Goal: Information Seeking & Learning: Compare options

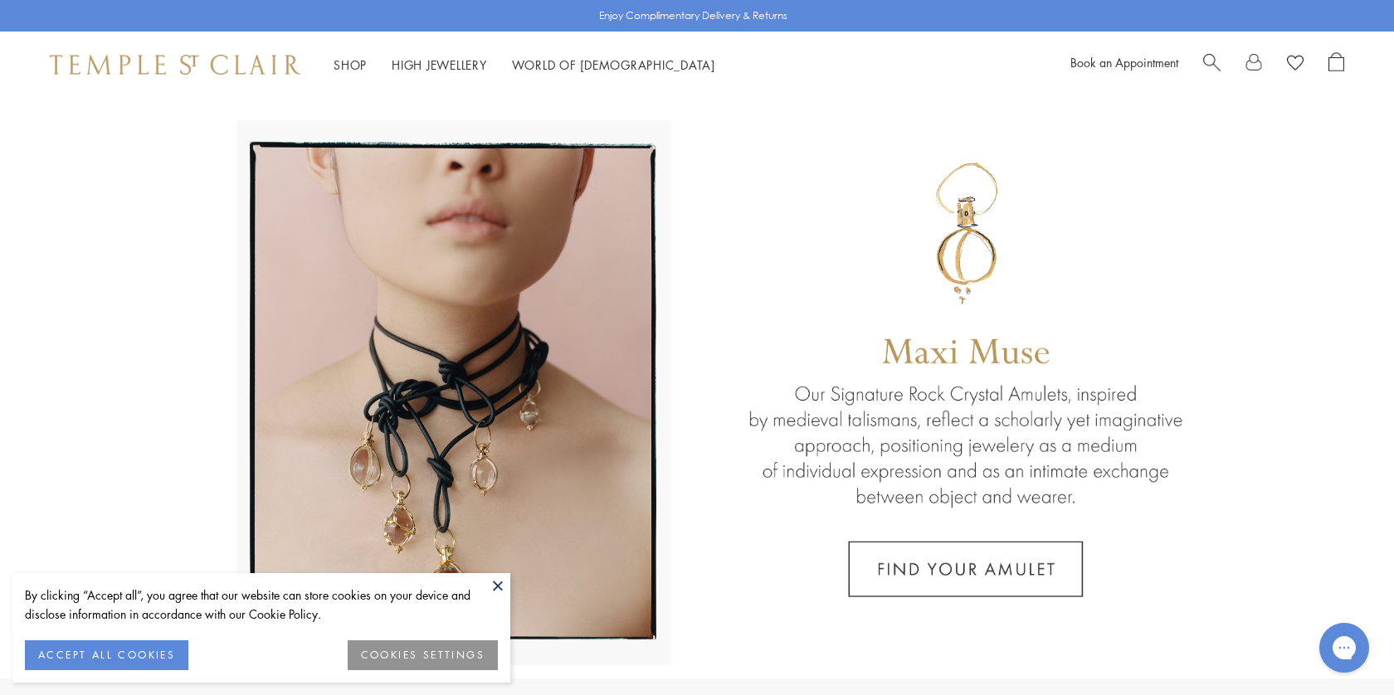
click at [1214, 63] on span "Search" at bounding box center [1211, 60] width 17 height 17
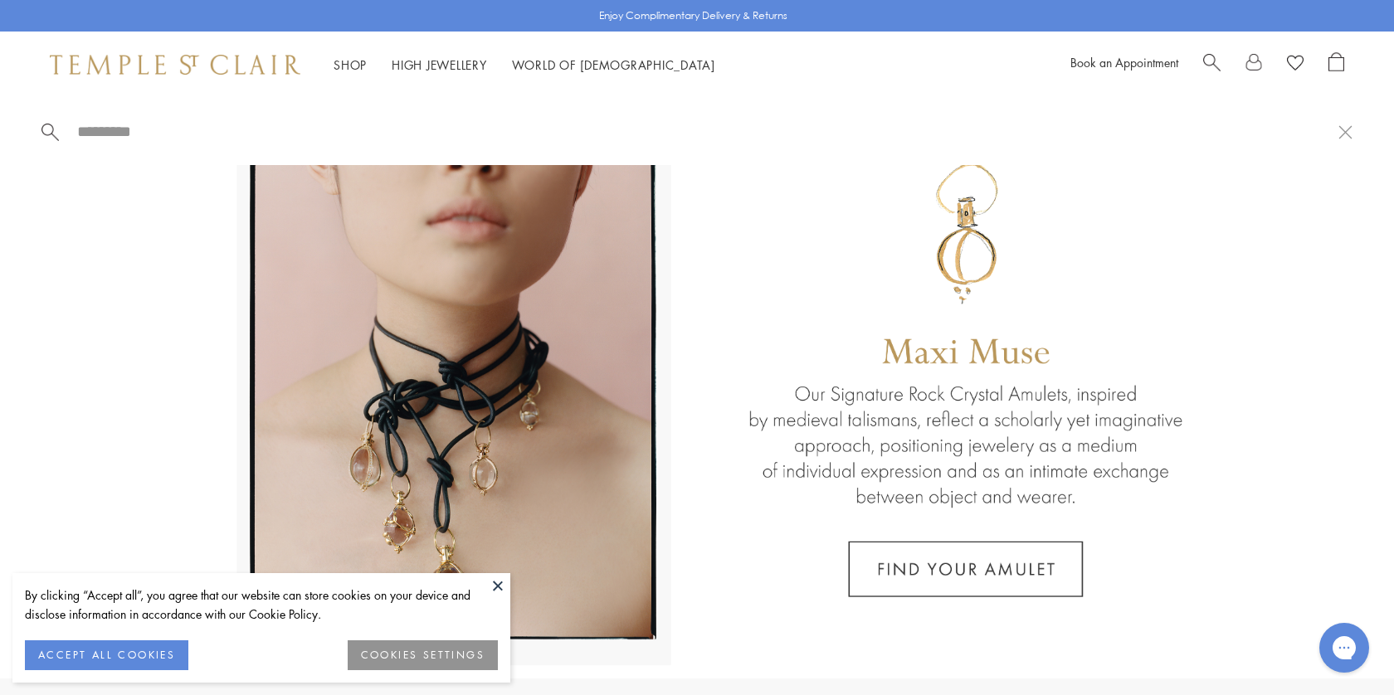
paste input "**********"
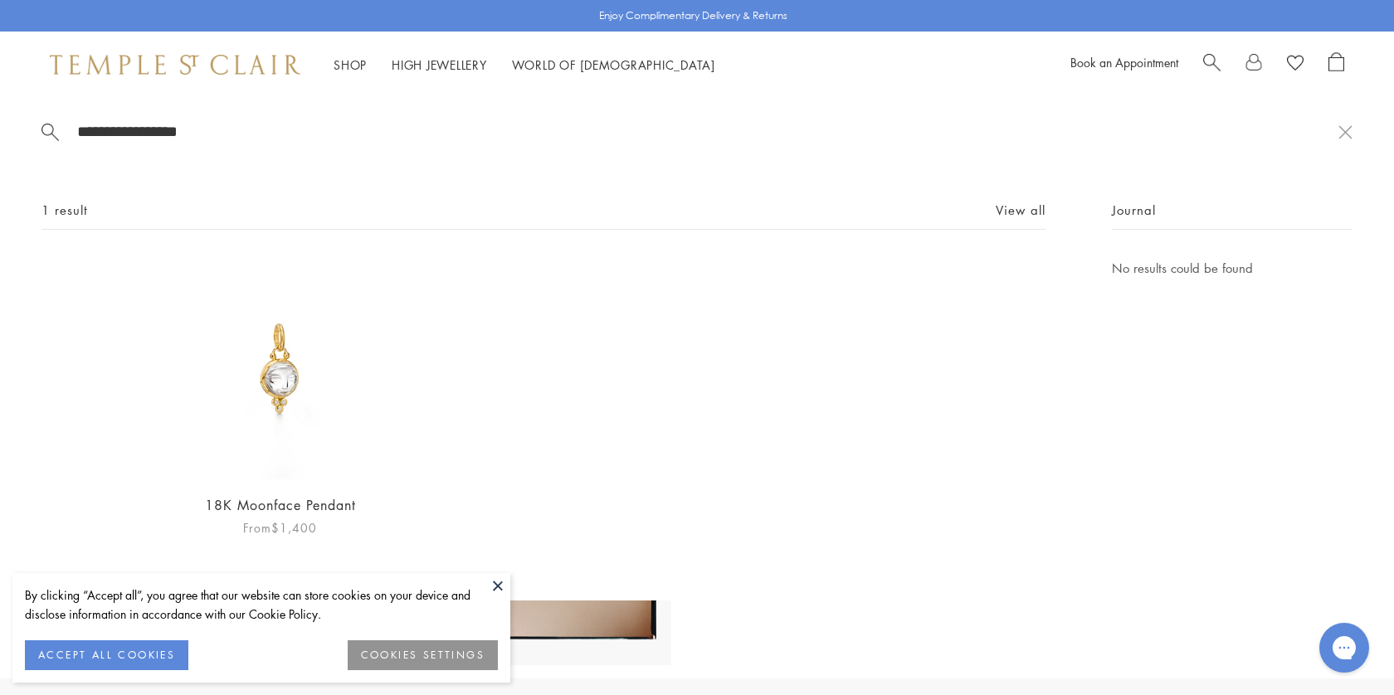
type input "**********"
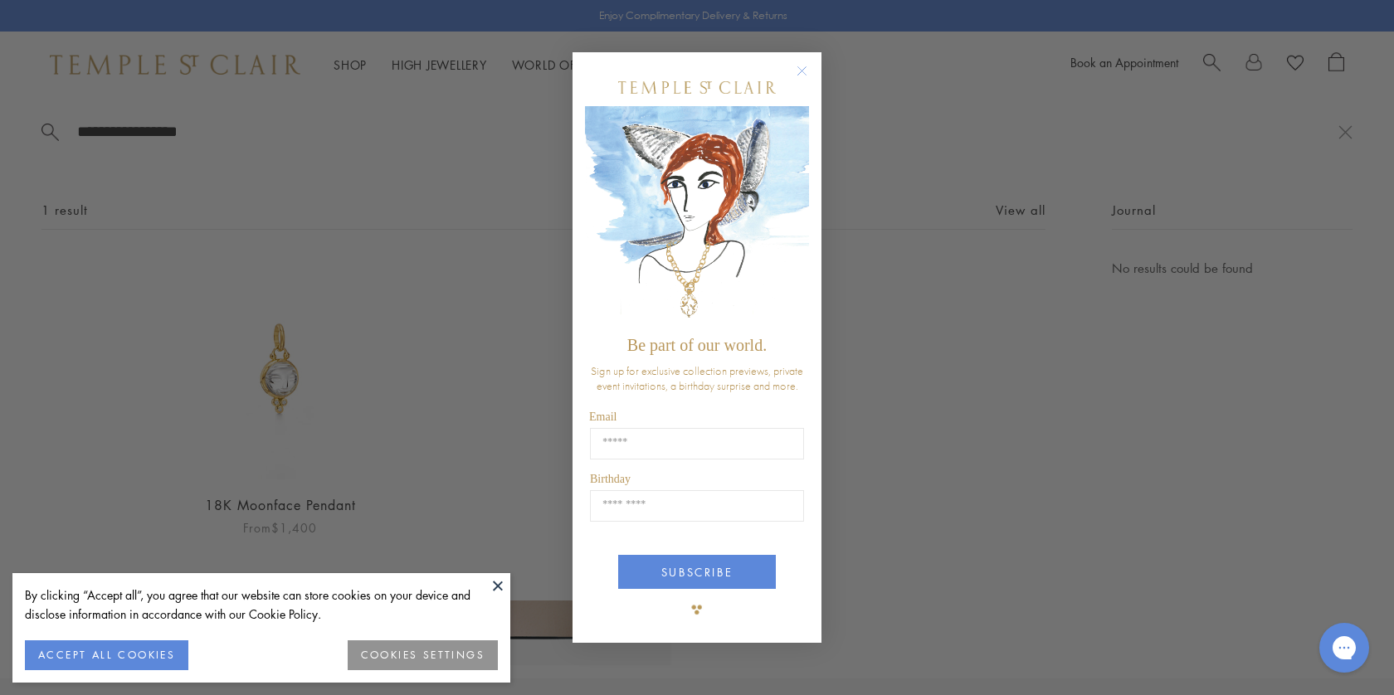
click at [289, 379] on div "Close dialog Be part of our world. Sign up for exclusive collection previews, p…" at bounding box center [697, 347] width 1394 height 695
click at [800, 67] on circle "Close dialog" at bounding box center [802, 71] width 20 height 20
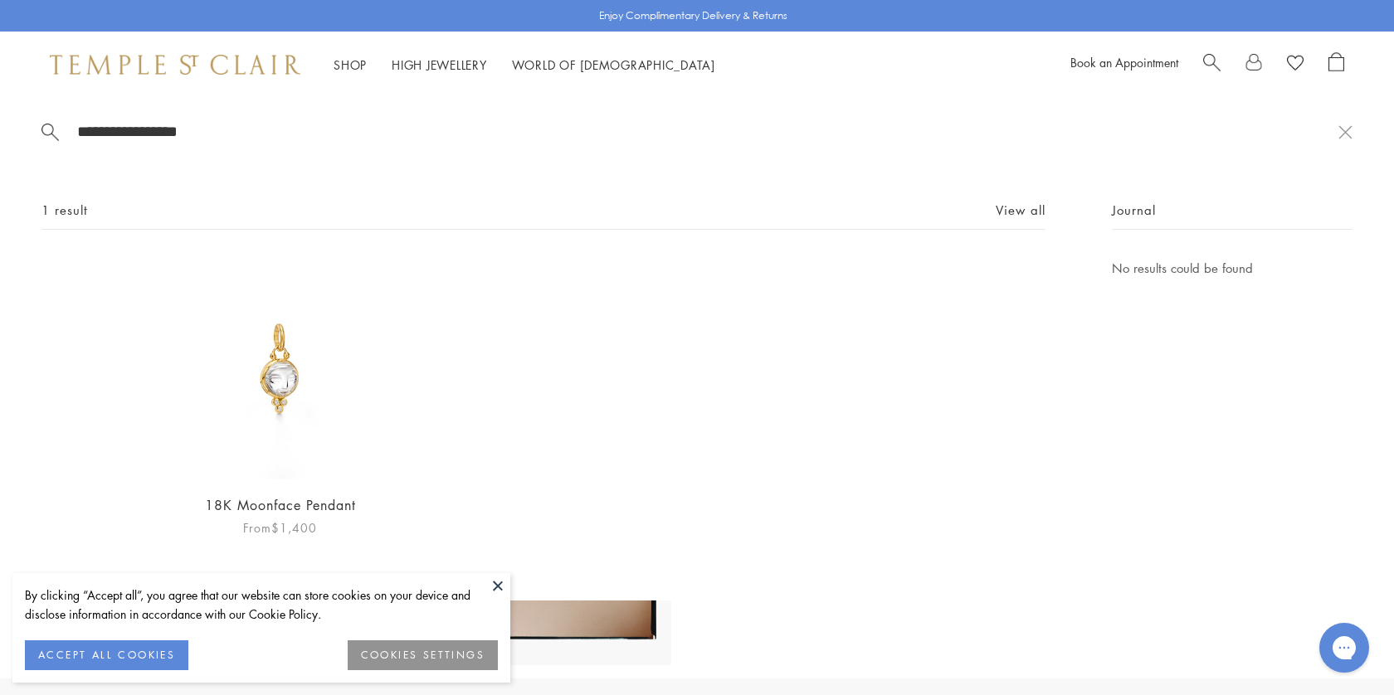
click at [285, 365] on img at bounding box center [279, 368] width 221 height 221
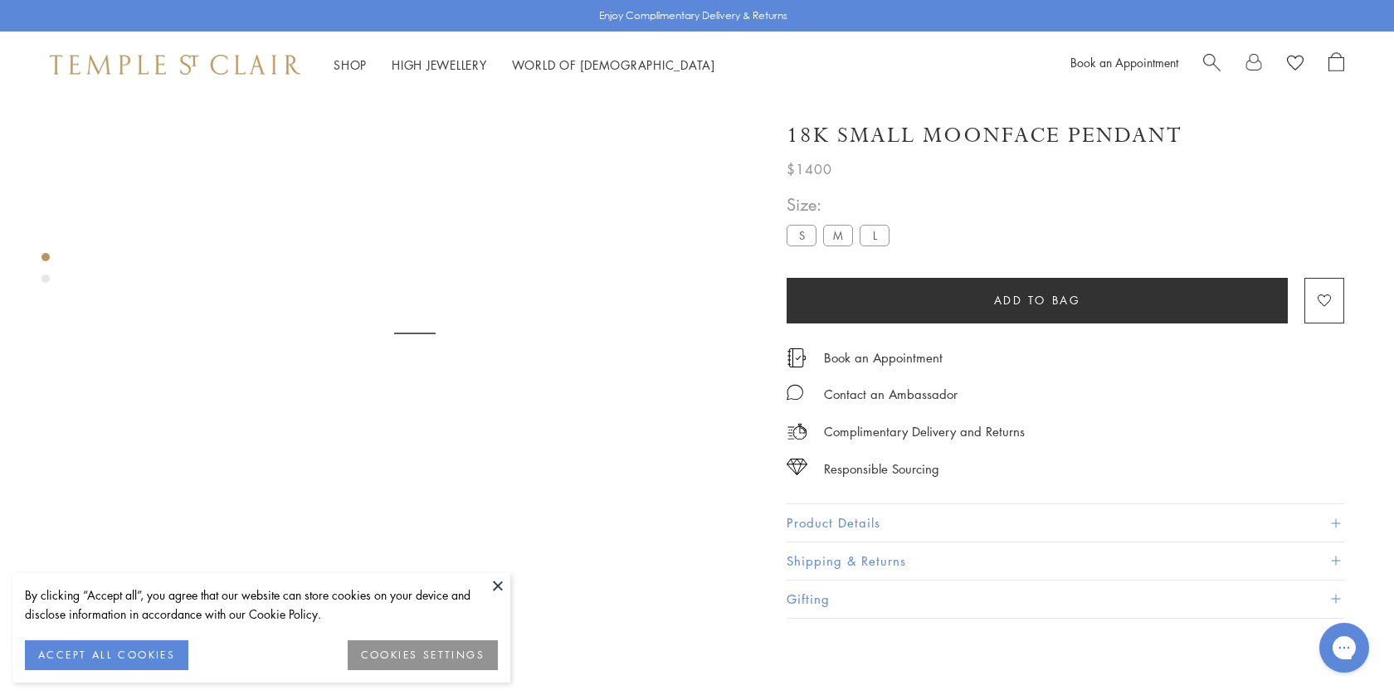
scroll to position [98, 0]
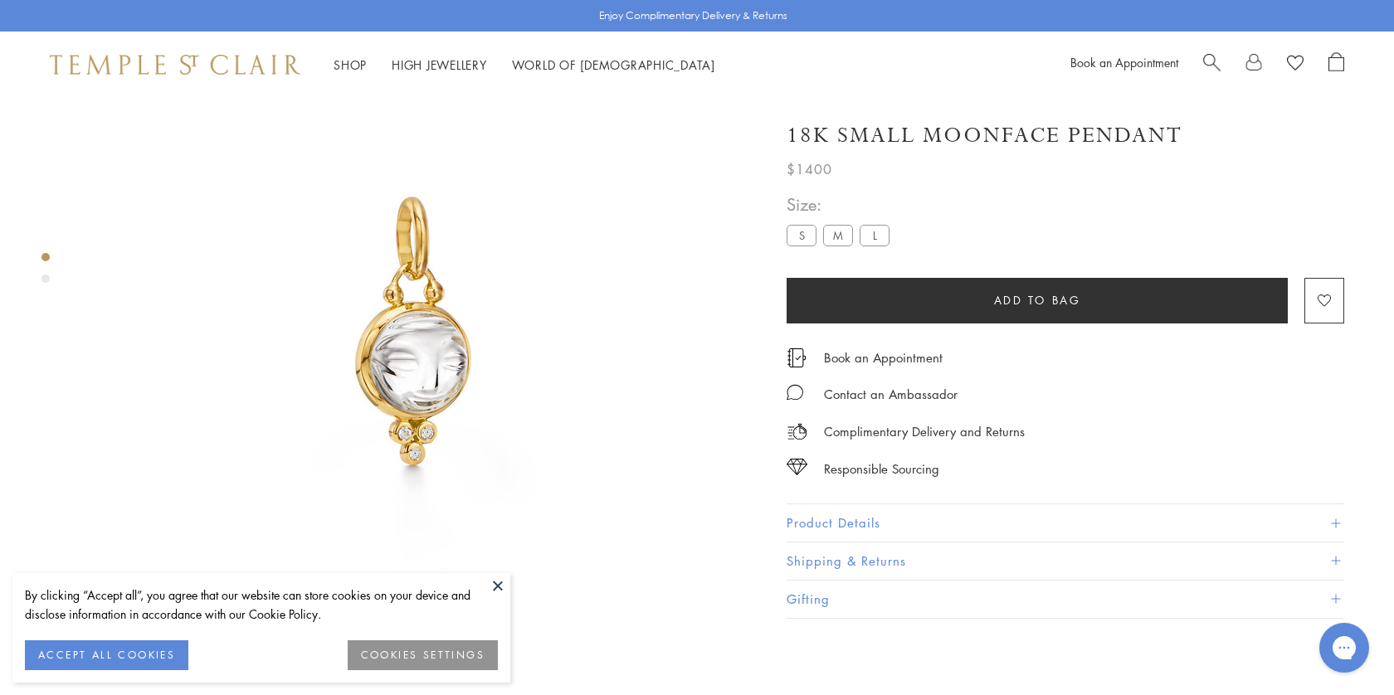
click at [817, 506] on button "Product Details" at bounding box center [1064, 522] width 557 height 37
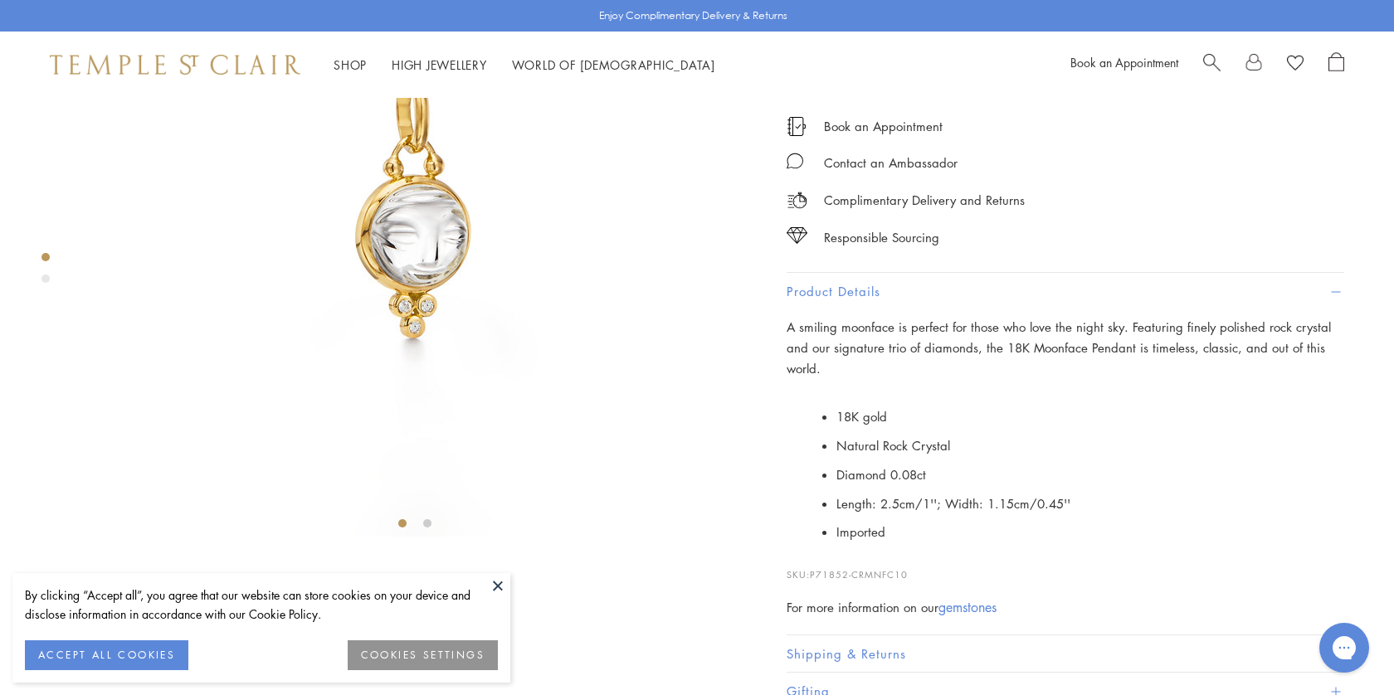
scroll to position [228, 0]
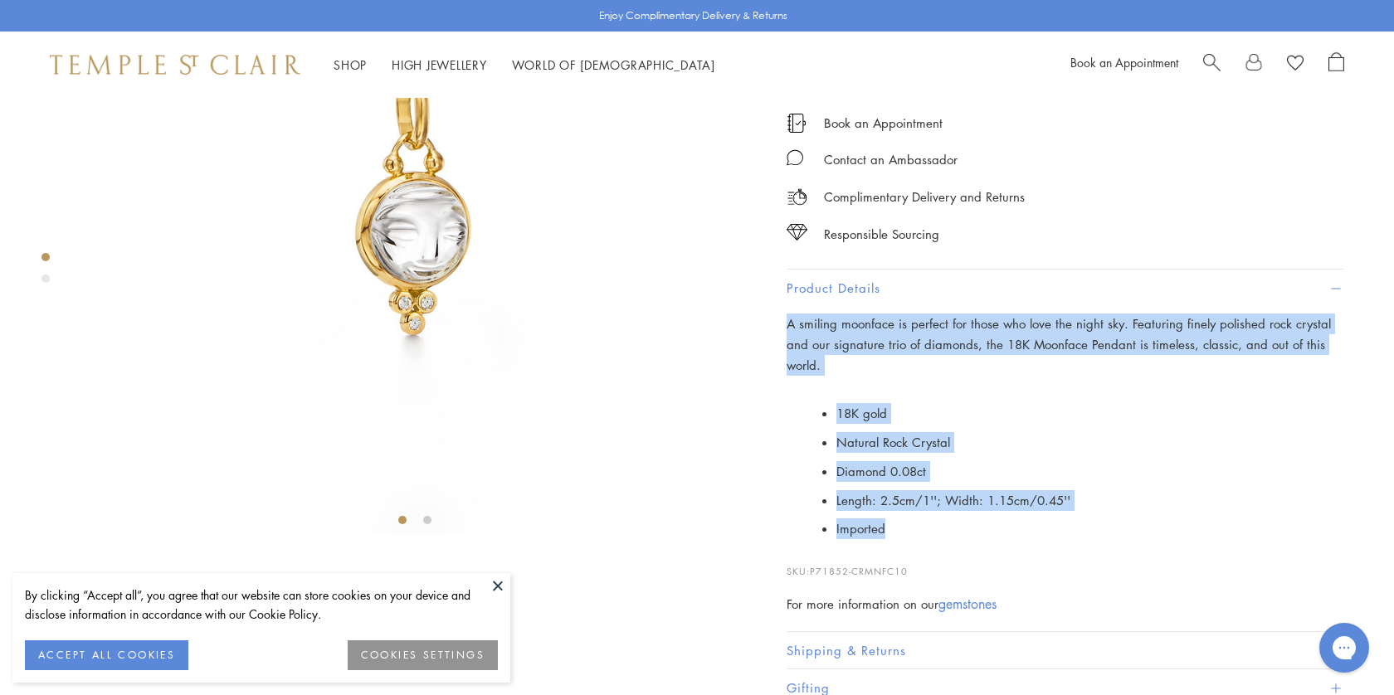
drag, startPoint x: 911, startPoint y: 524, endPoint x: 783, endPoint y: 325, distance: 236.5
click at [783, 325] on div "18K Small Moonface Pendant $1400 A smiling moonface is perfect for those who lo…" at bounding box center [1053, 289] width 581 height 838
copy div "A smiling moonface is perfect for those who love the night sky. Featuring finel…"
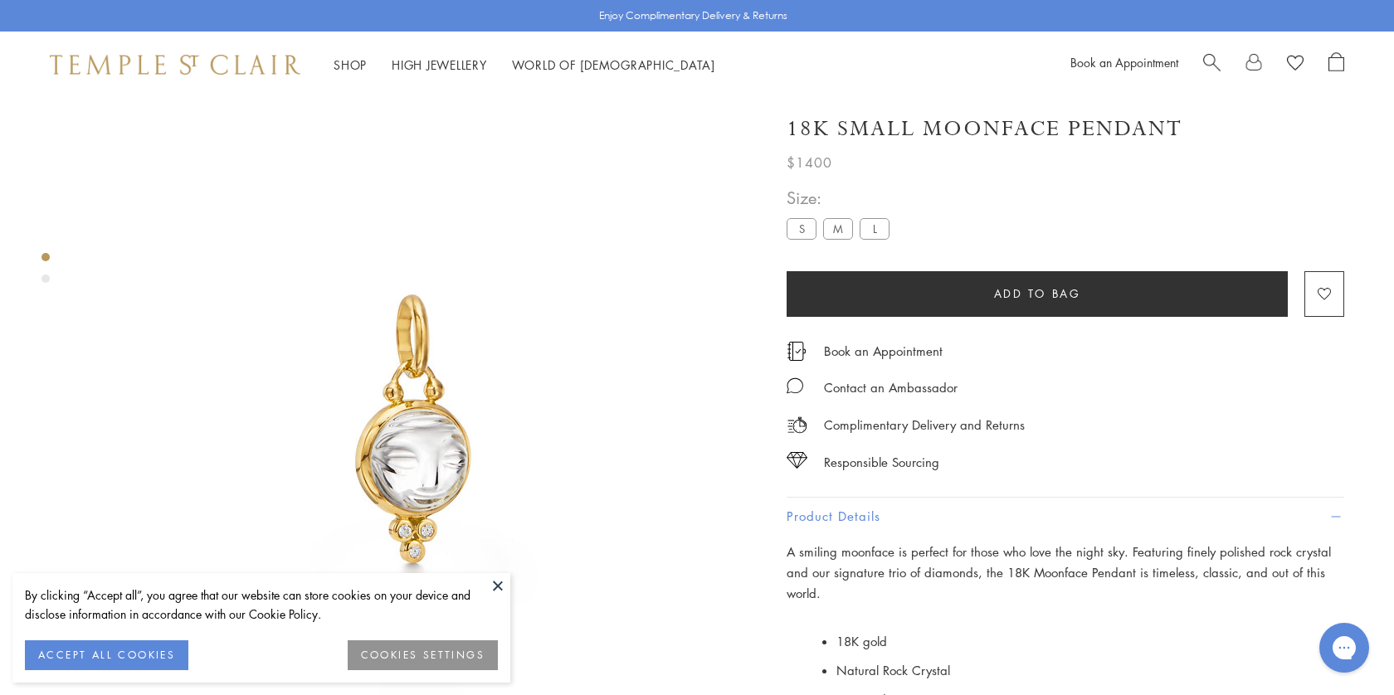
click at [1036, 136] on h1 "18K Small Moonface Pendant" at bounding box center [984, 128] width 396 height 29
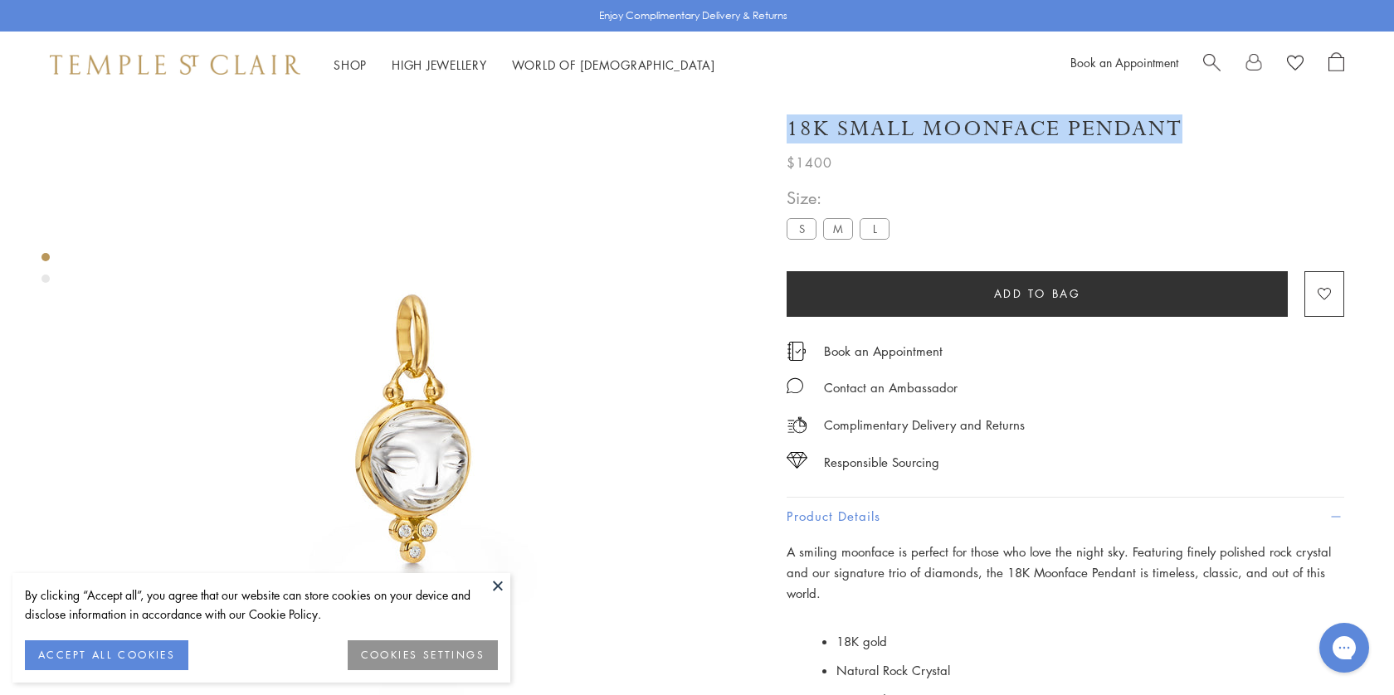
click at [1036, 136] on h1 "18K Small Moonface Pendant" at bounding box center [984, 128] width 396 height 29
copy div "18K Small Moonface Pendant"
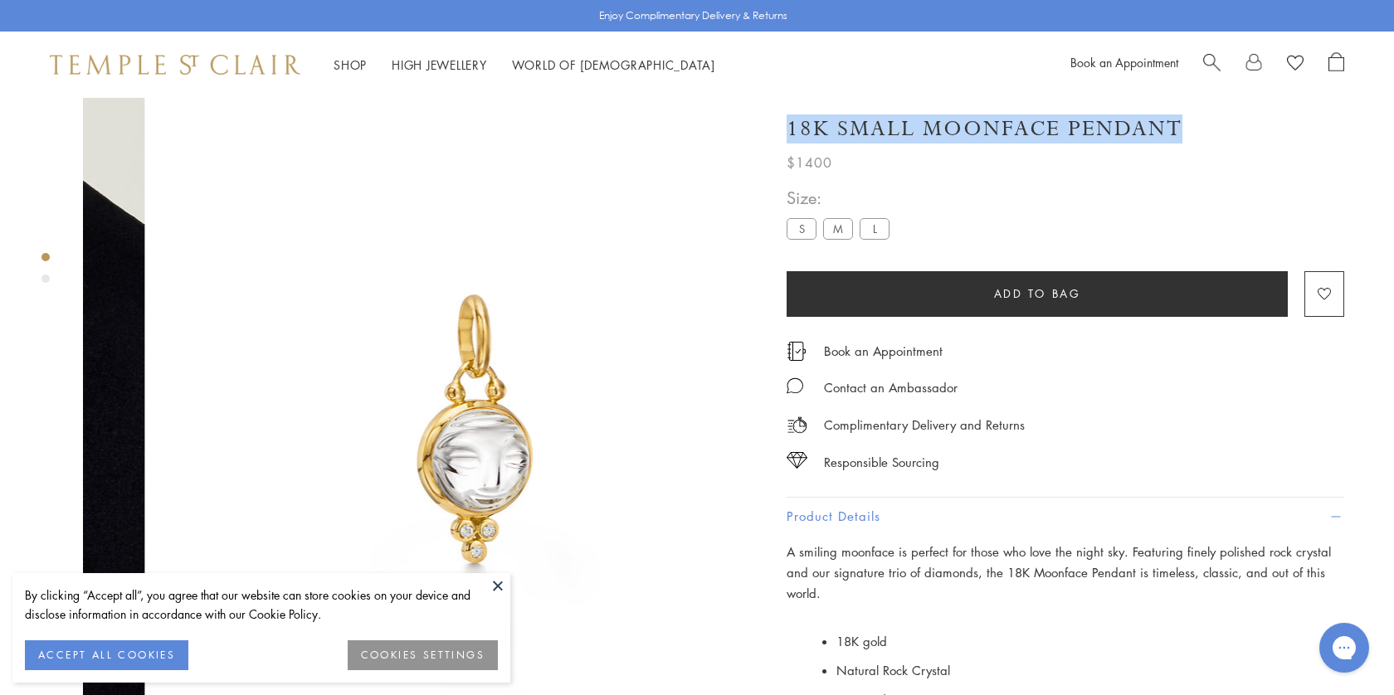
click at [485, 571] on img at bounding box center [476, 430] width 664 height 664
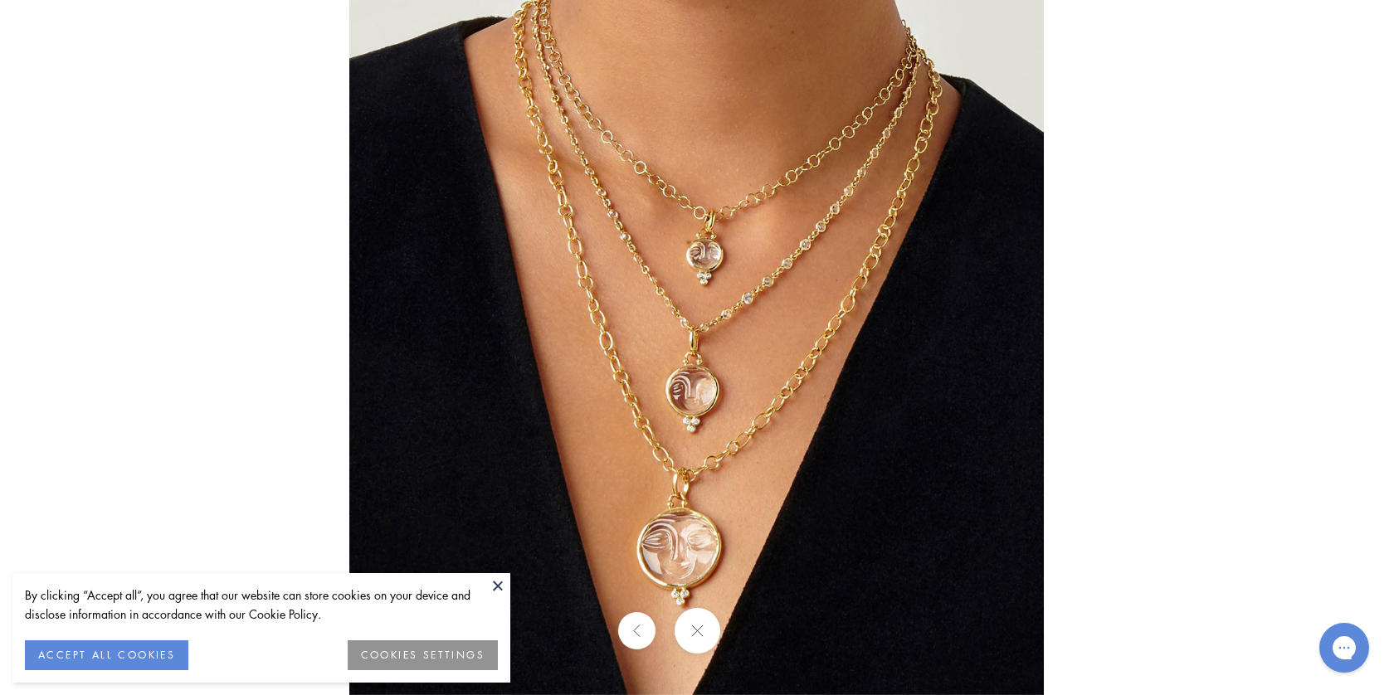
click at [626, 262] on img at bounding box center [696, 347] width 694 height 695
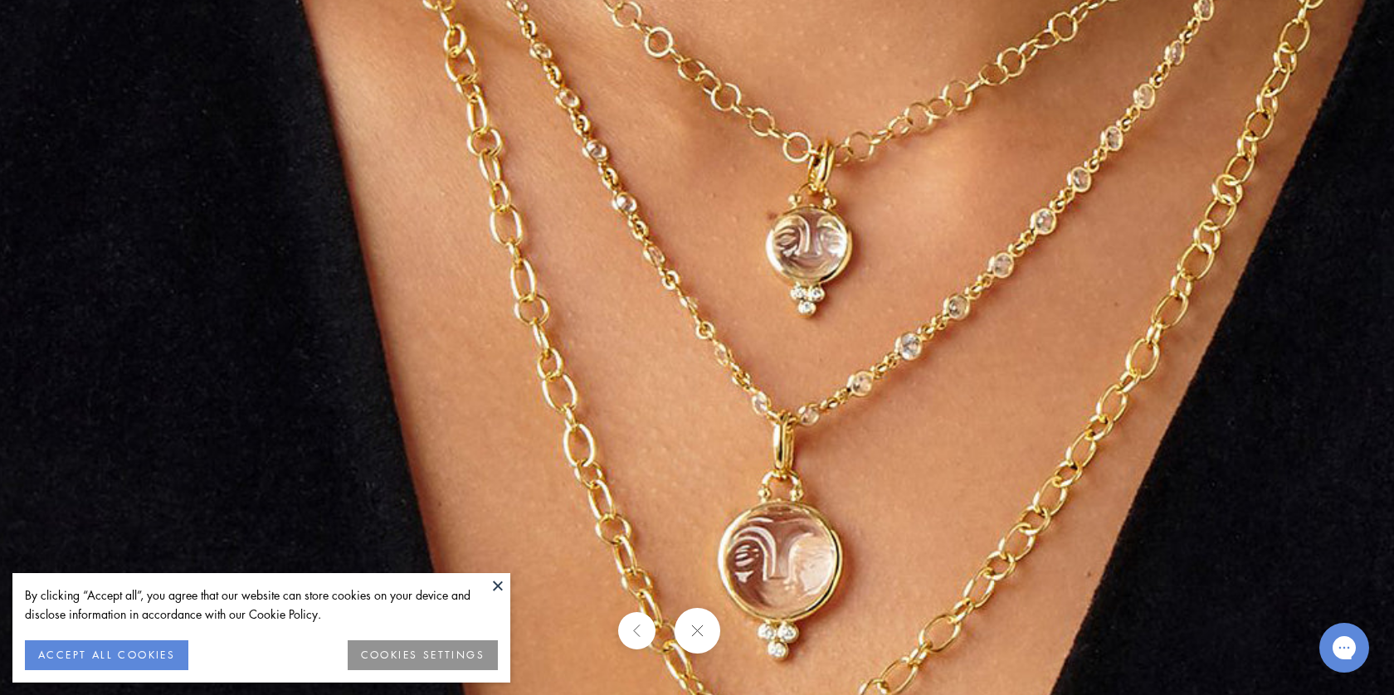
click at [626, 262] on img at bounding box center [790, 461] width 1618 height 1619
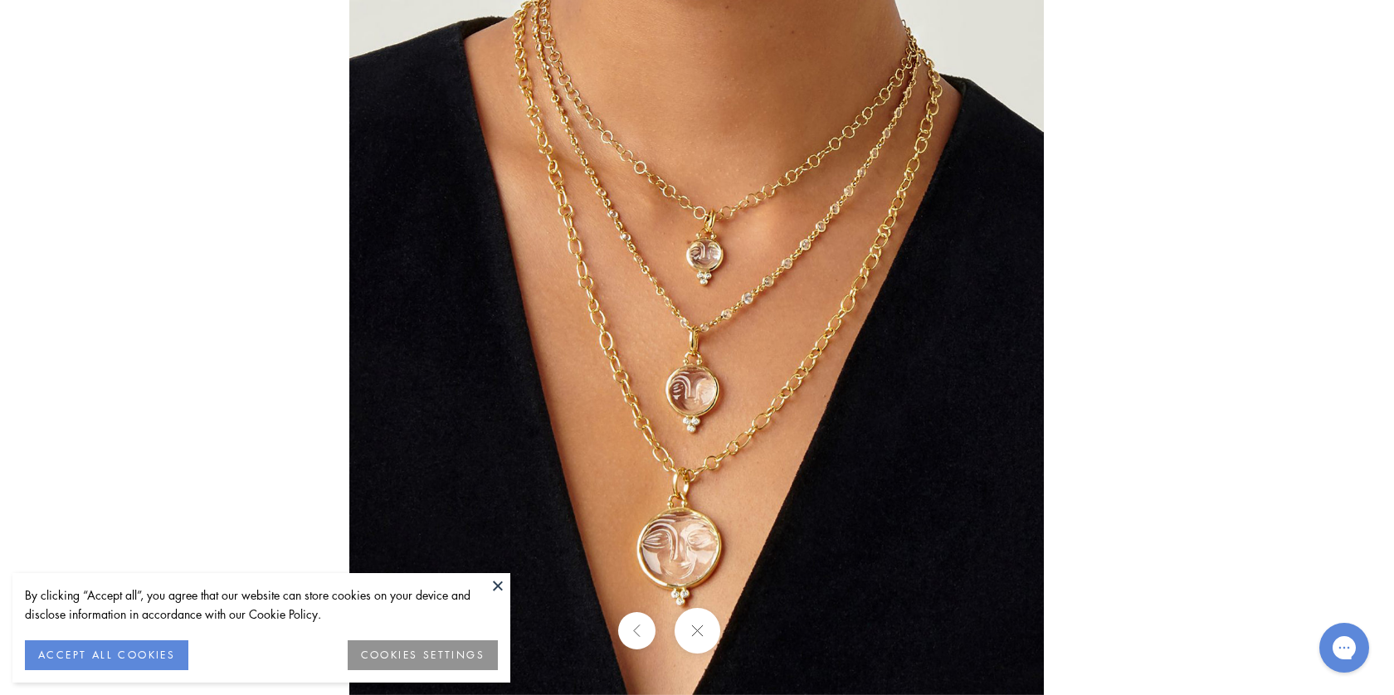
click at [1253, 172] on div at bounding box center [1046, 347] width 1394 height 695
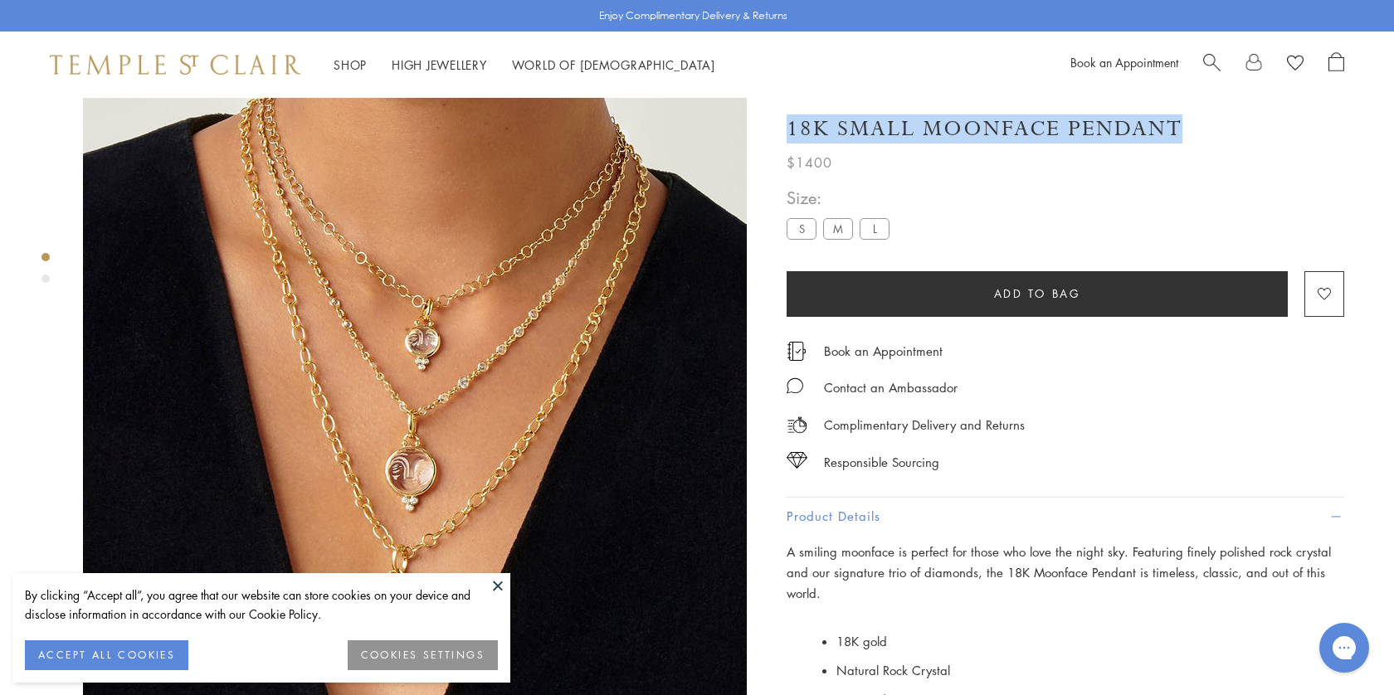
click at [1206, 58] on span "Search" at bounding box center [1211, 60] width 17 height 17
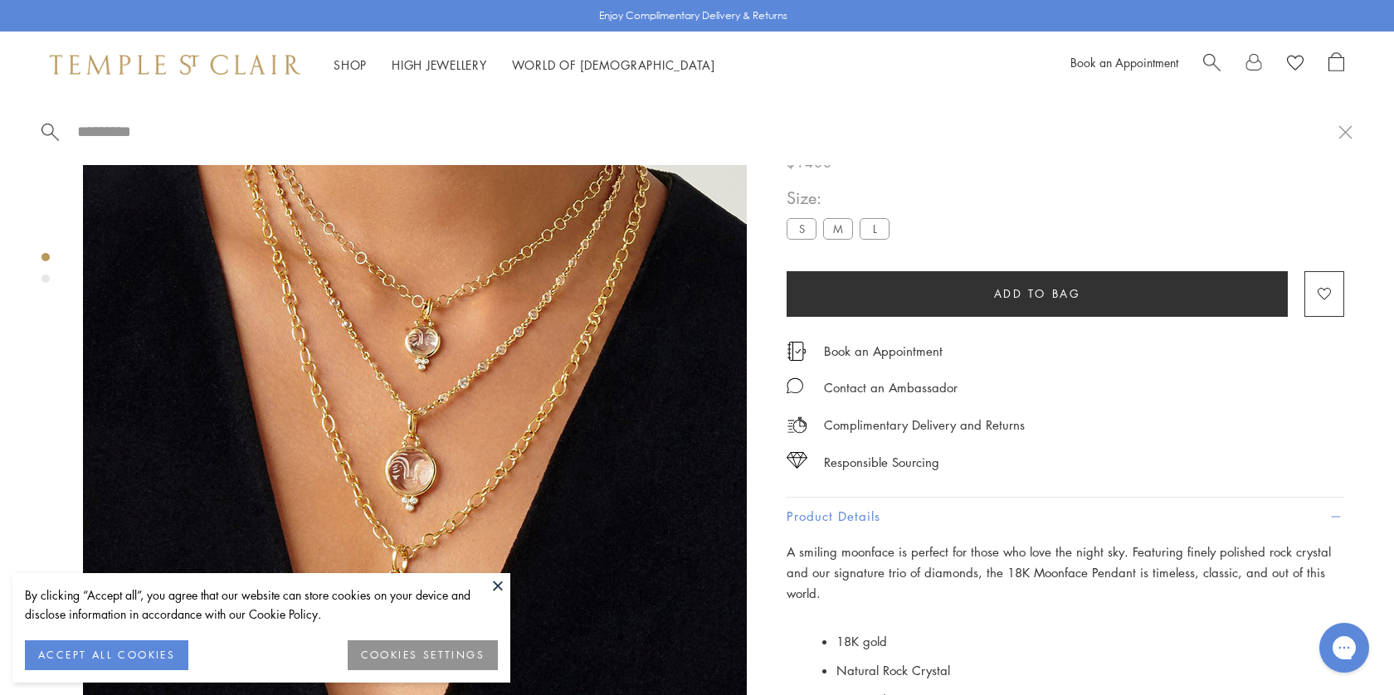
paste input "**********"
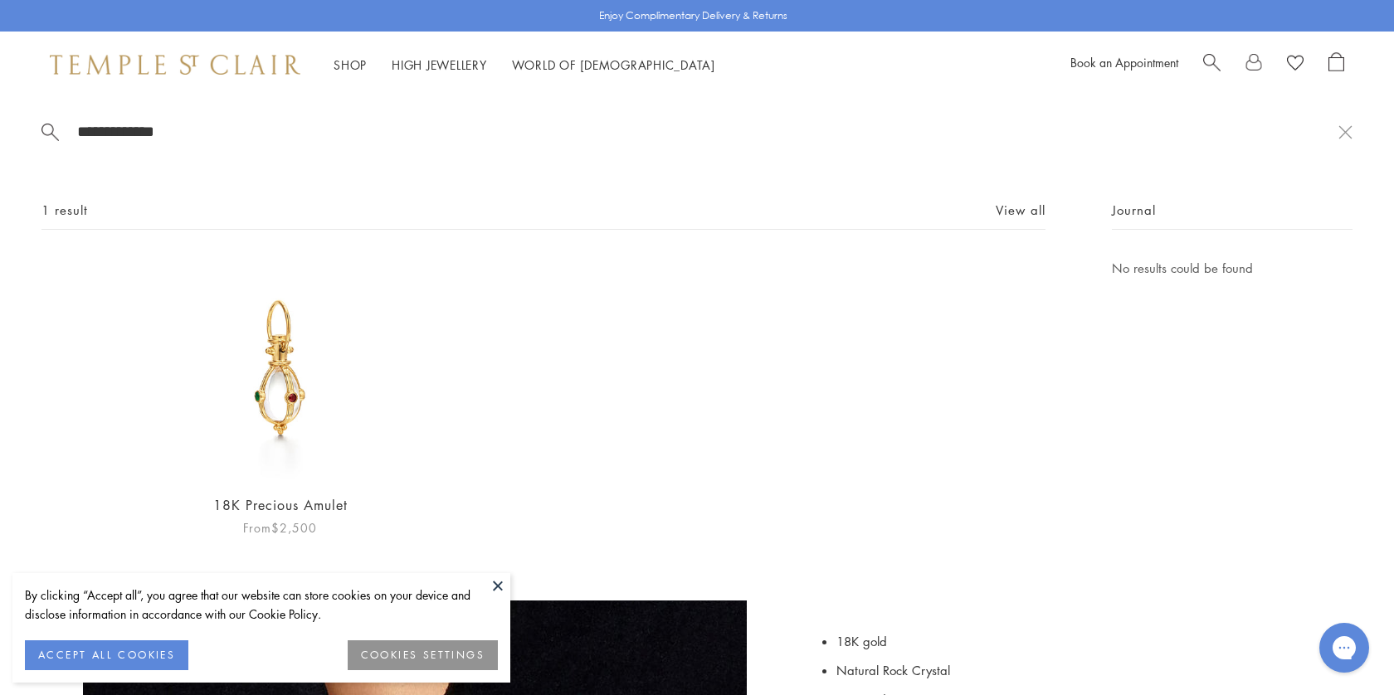
type input "**********"
click at [333, 374] on img at bounding box center [279, 368] width 221 height 221
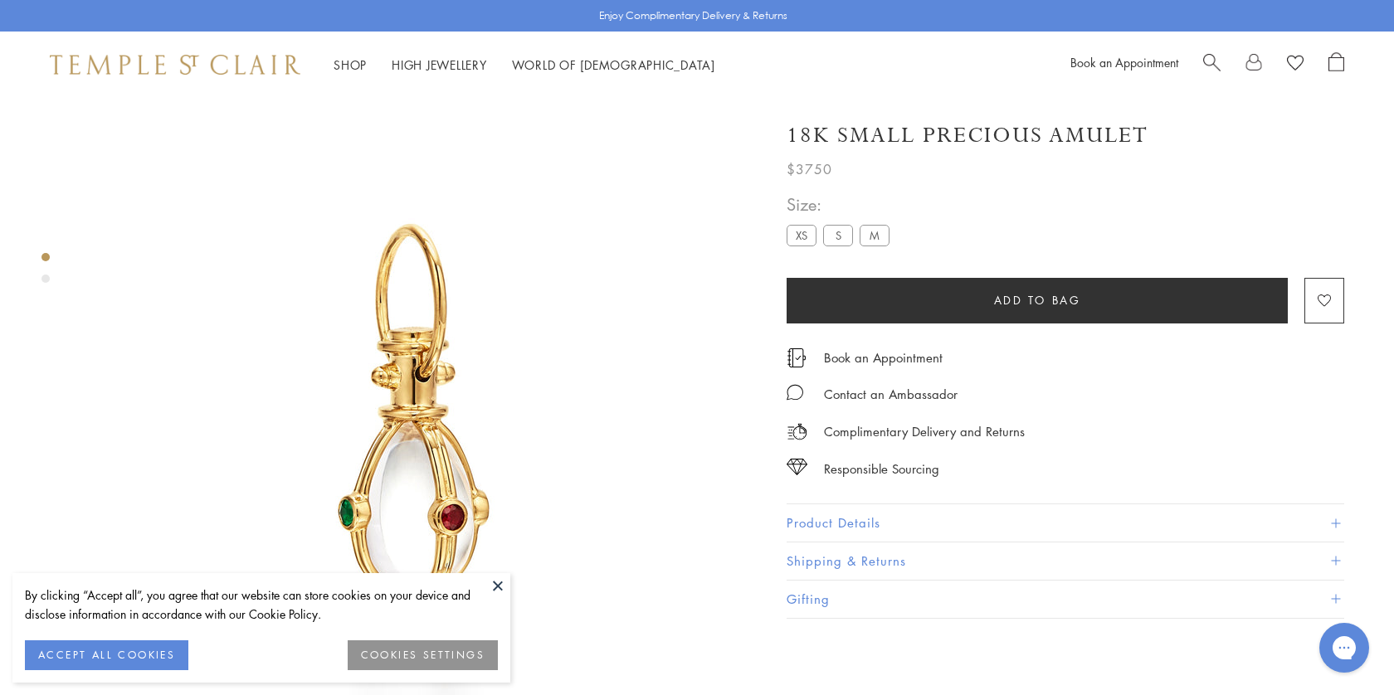
scroll to position [98, 0]
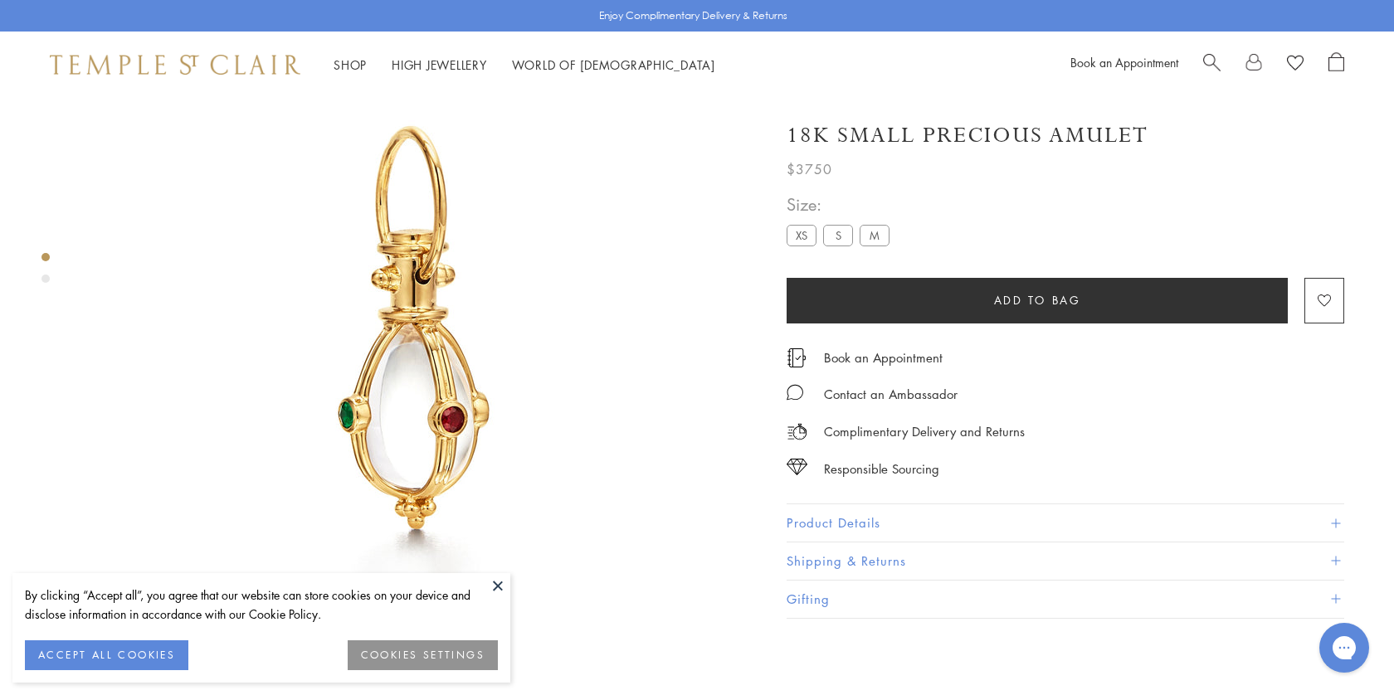
click at [900, 517] on button "Product Details" at bounding box center [1064, 522] width 557 height 37
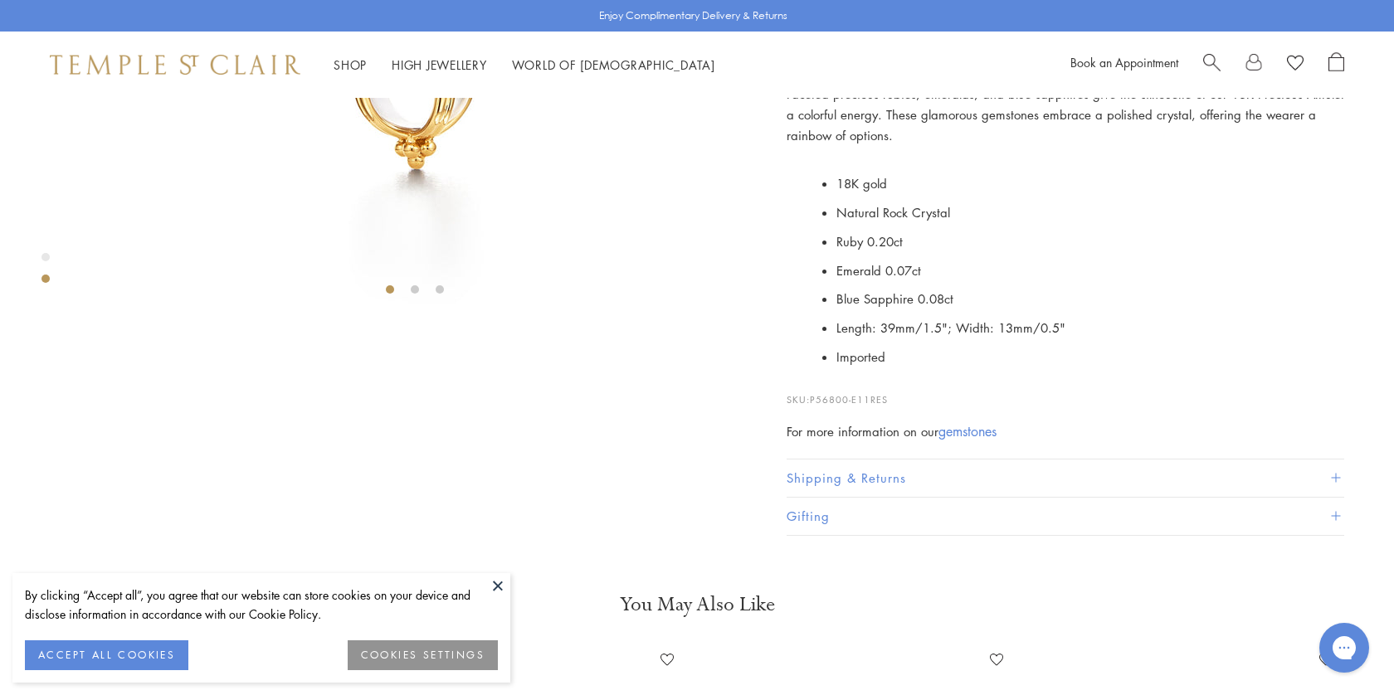
scroll to position [0, 0]
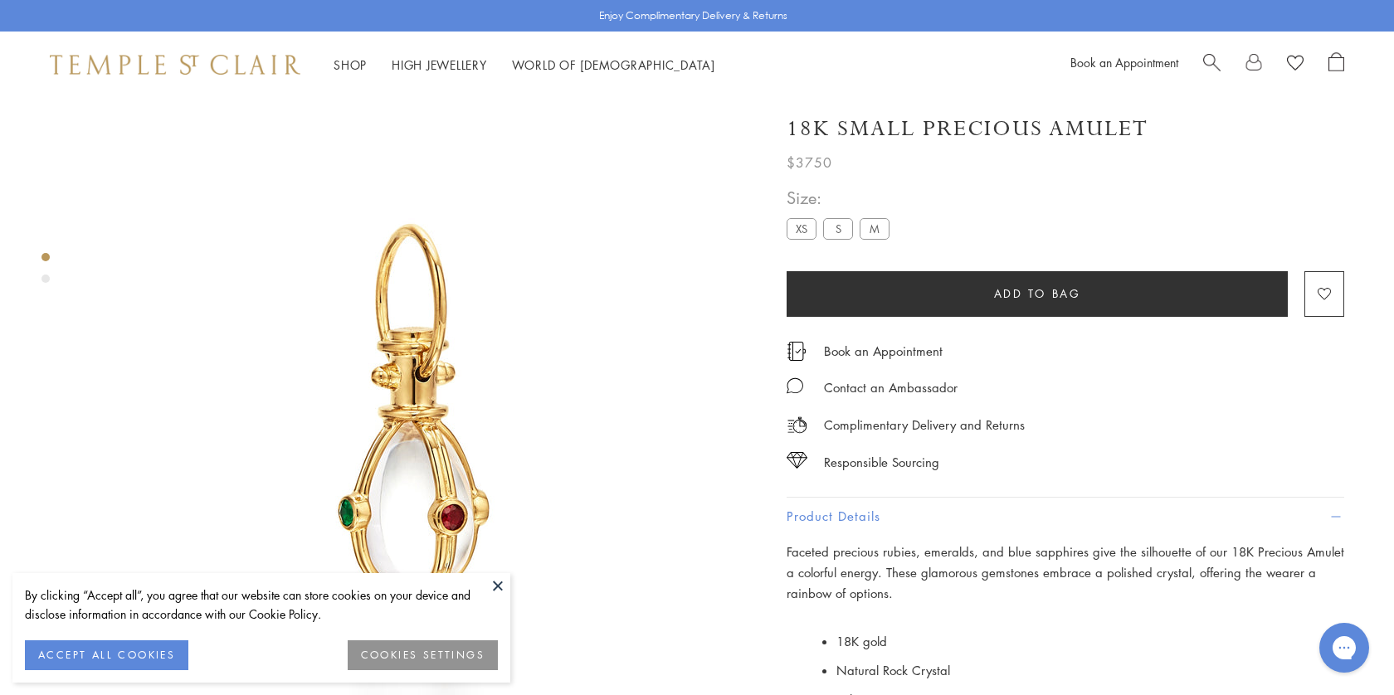
click at [1028, 123] on h1 "18K Small Precious Amulet" at bounding box center [967, 128] width 362 height 29
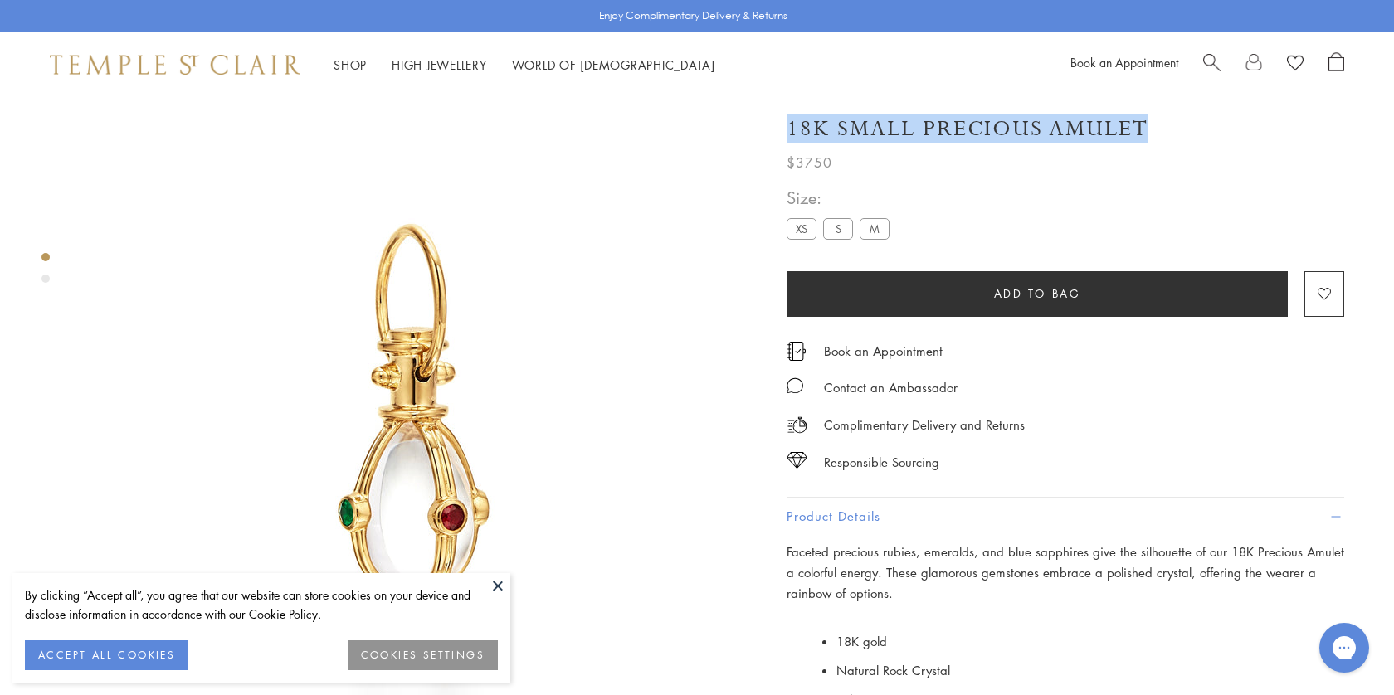
click at [1028, 123] on h1 "18K Small Precious Amulet" at bounding box center [967, 128] width 362 height 29
copy div "18K Small Precious Amulet"
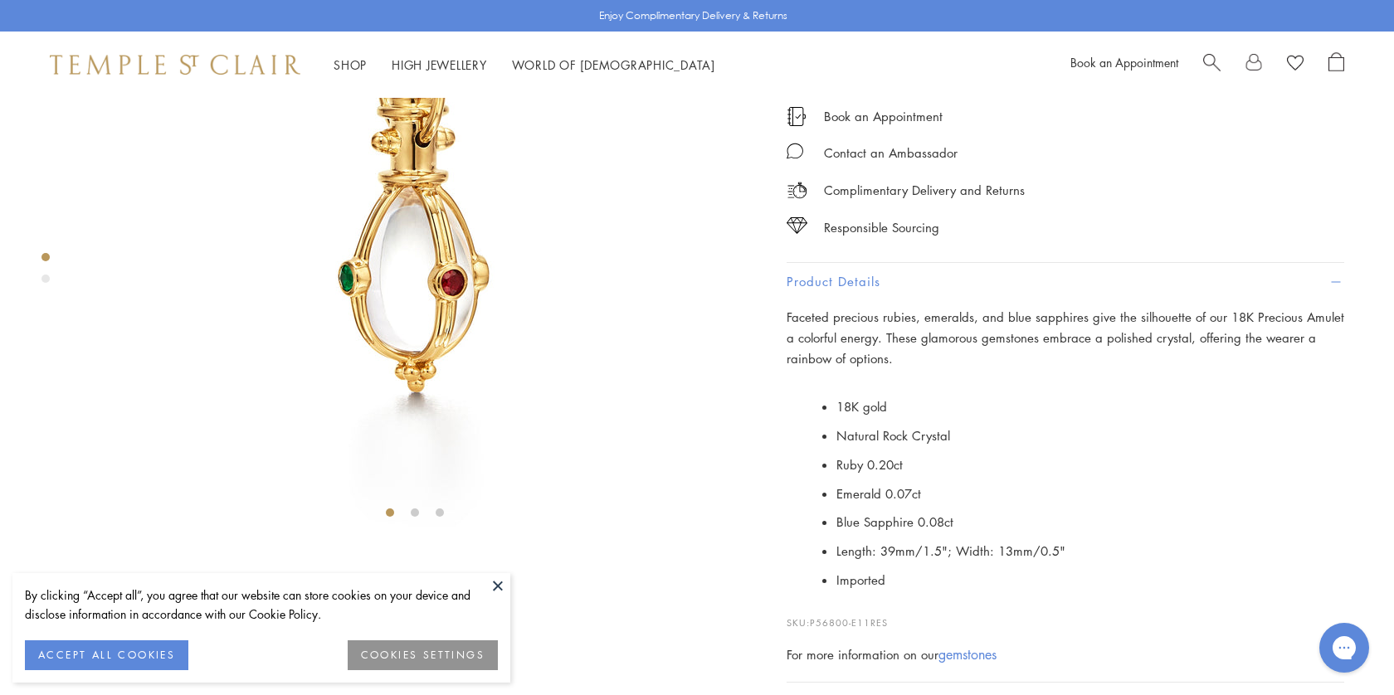
scroll to position [258, 0]
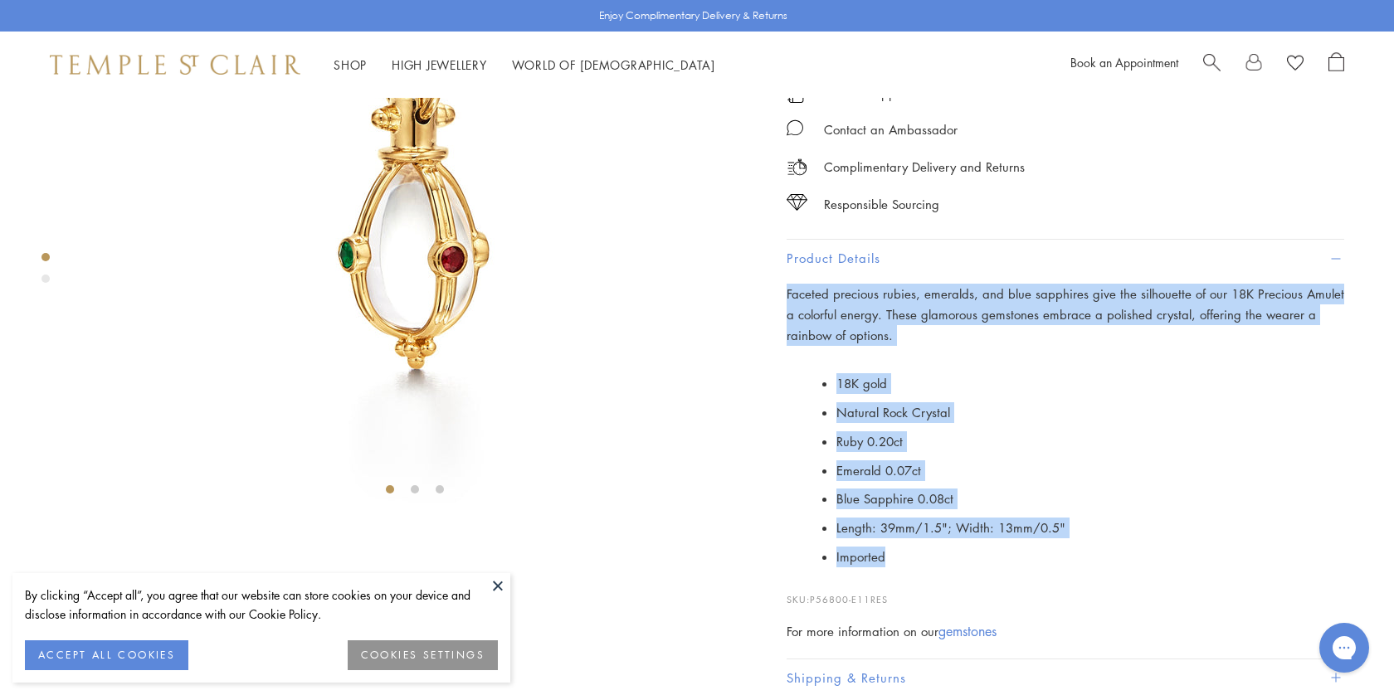
drag, startPoint x: 925, startPoint y: 567, endPoint x: 787, endPoint y: 296, distance: 303.5
click at [787, 296] on div "Faceted precious rubies, emeralds, and blue sapphires give the silhouette of ou…" at bounding box center [1064, 463] width 557 height 358
copy div "Faceted precious rubies, emeralds, and blue sapphires give the silhouette of ou…"
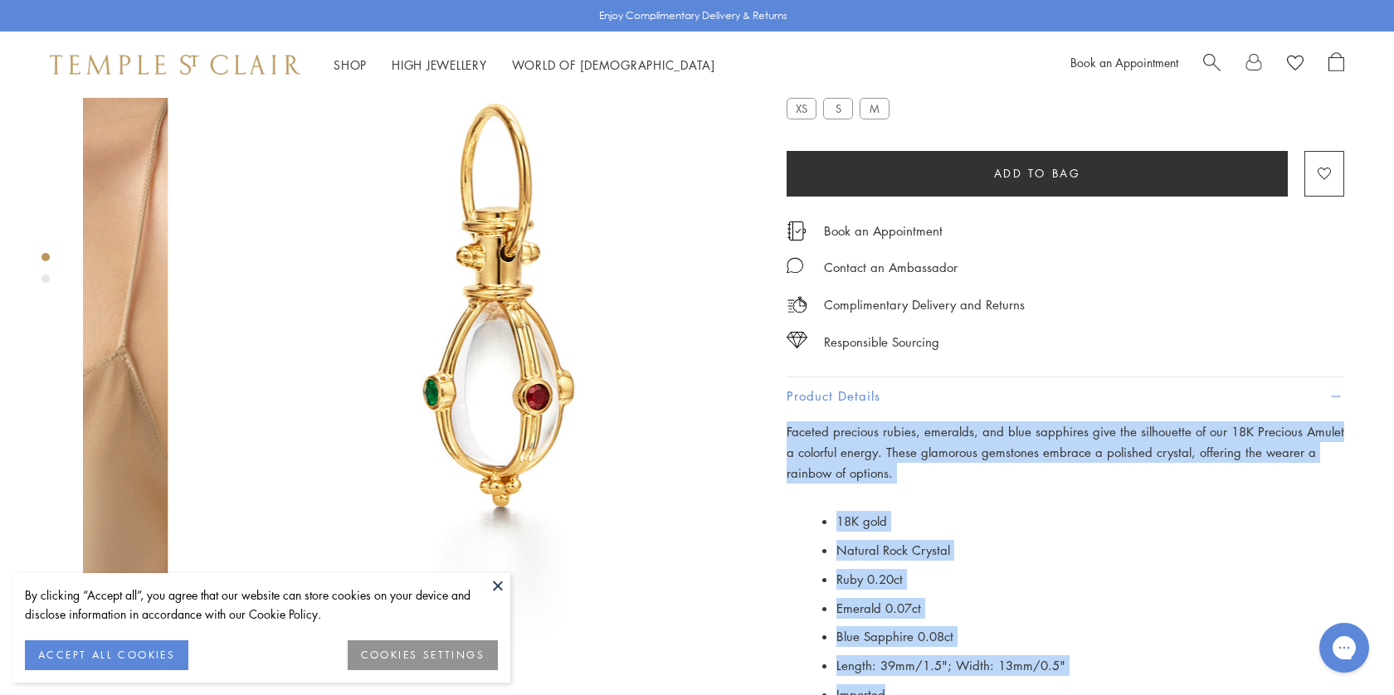
scroll to position [0, 0]
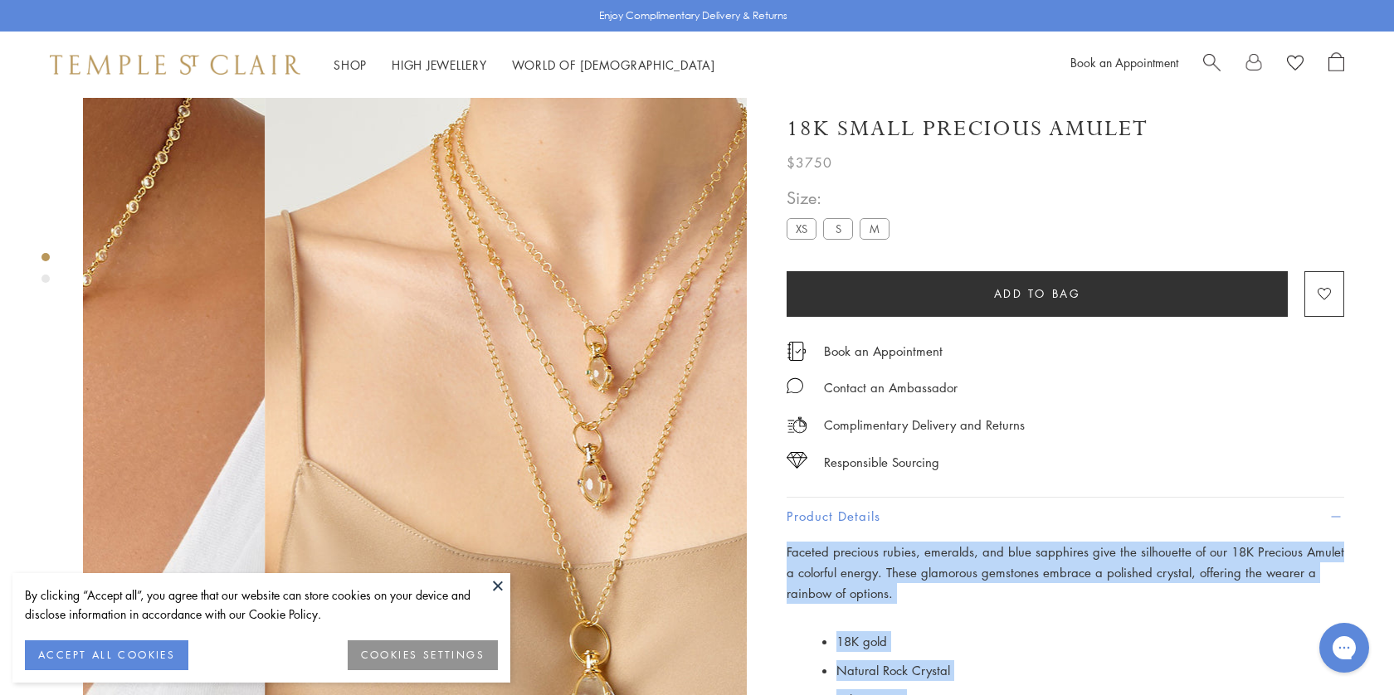
click at [1207, 63] on span "Search" at bounding box center [1211, 60] width 17 height 17
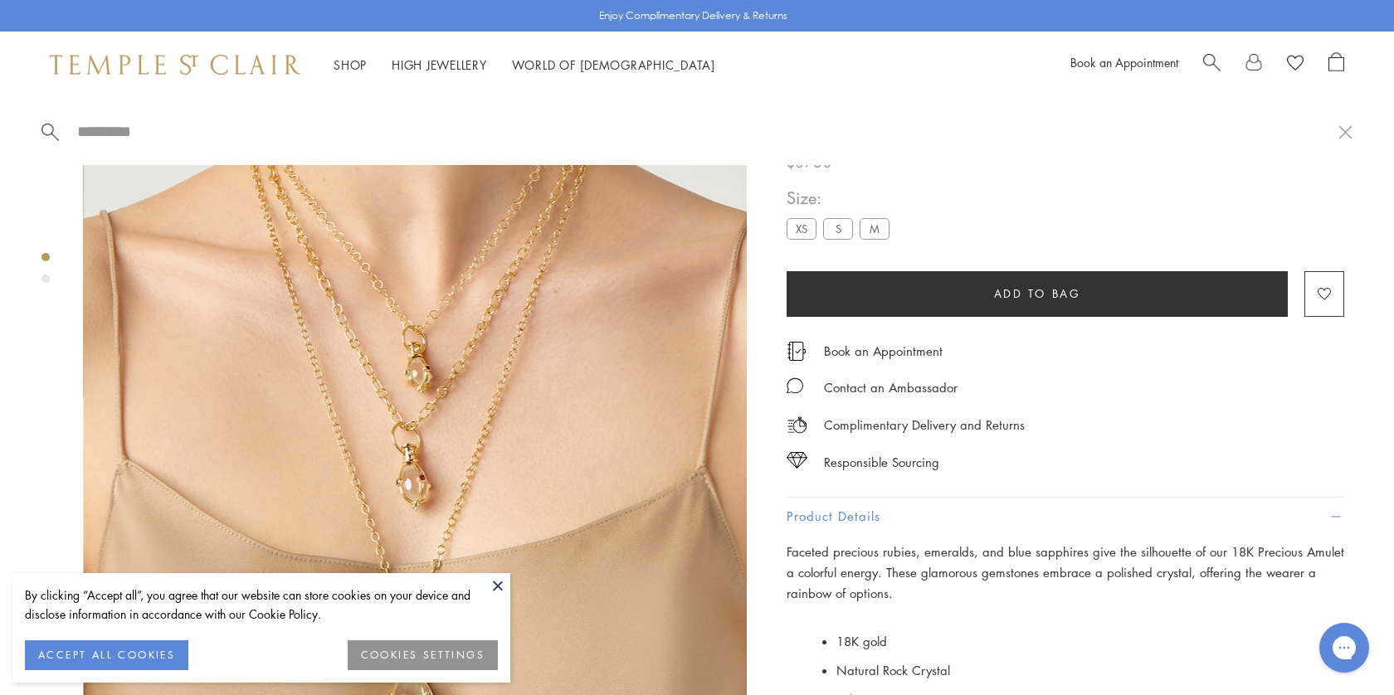
paste input "**********"
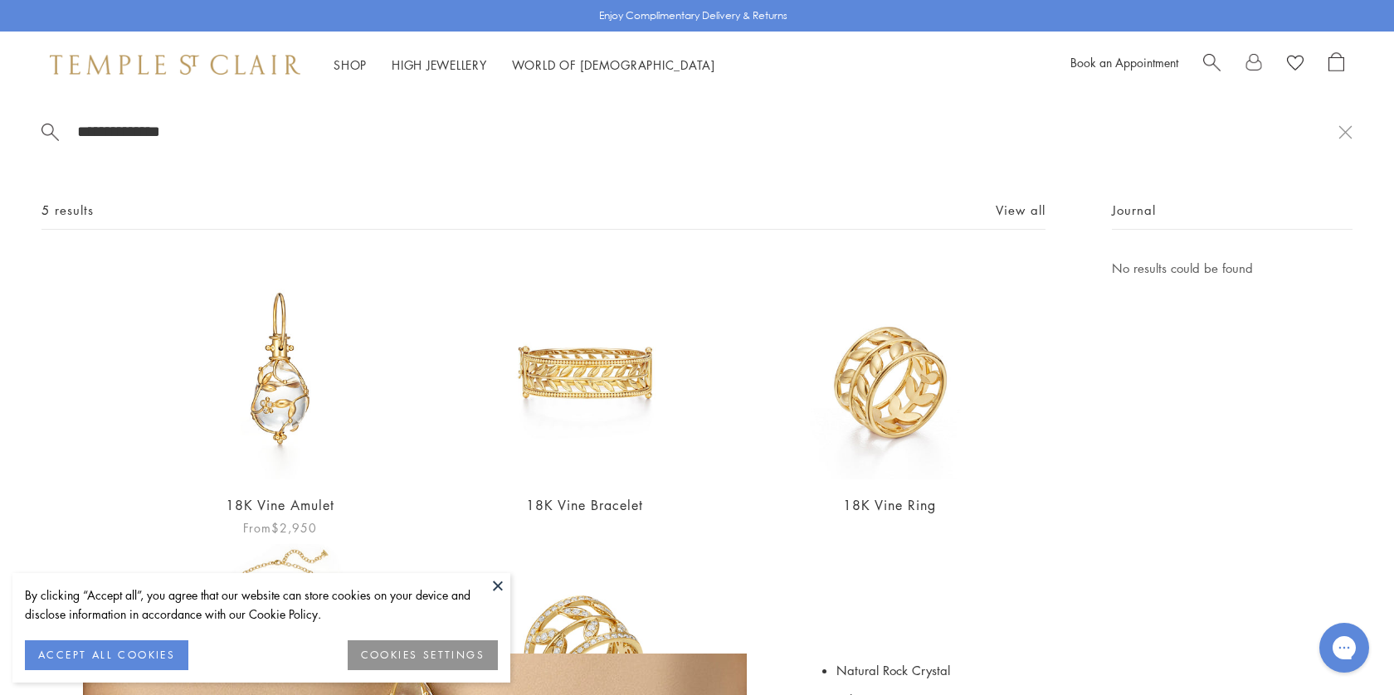
type input "**********"
click at [271, 396] on img at bounding box center [279, 368] width 221 height 221
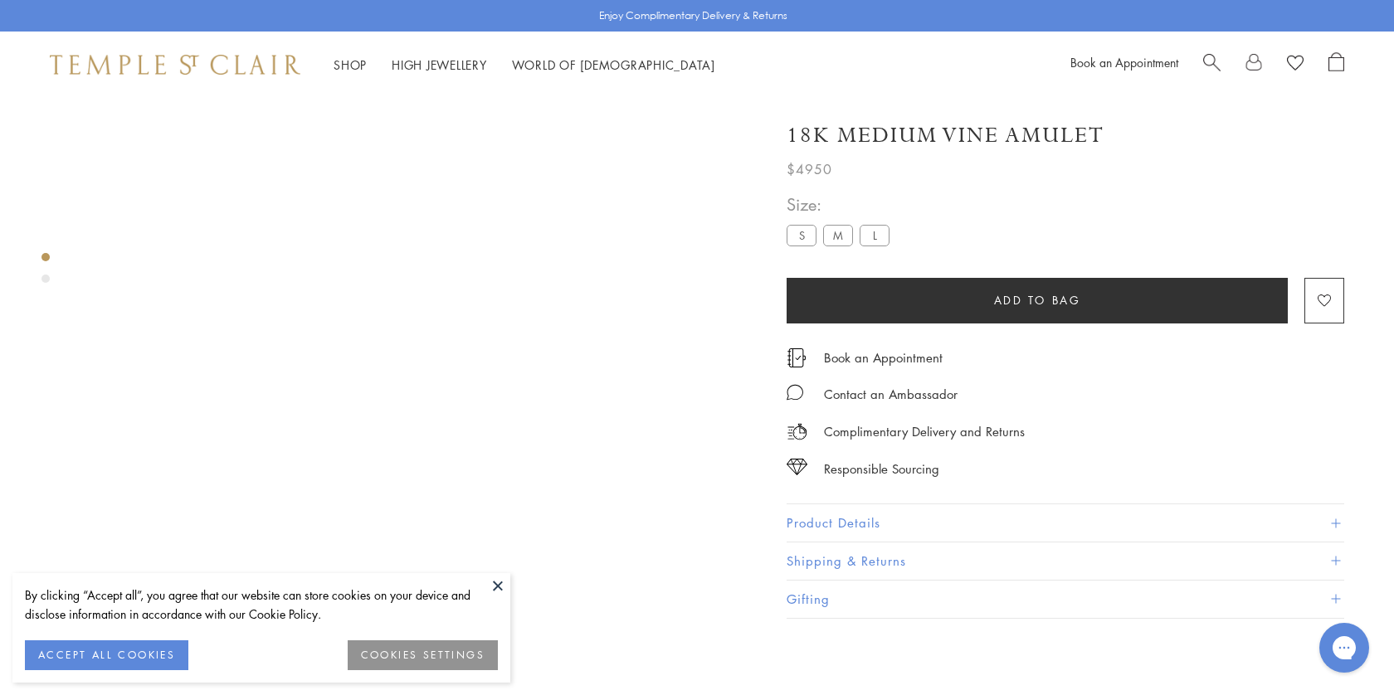
scroll to position [98, 0]
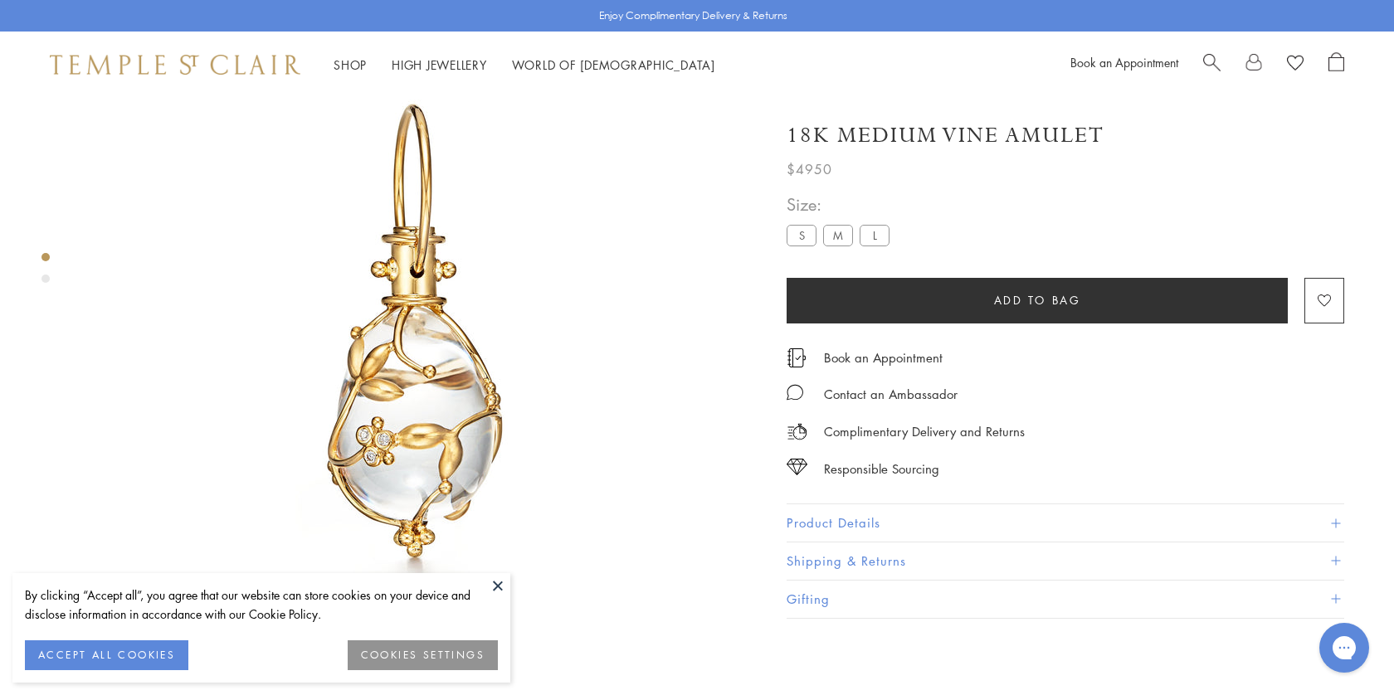
click at [852, 525] on button "Product Details" at bounding box center [1064, 522] width 557 height 37
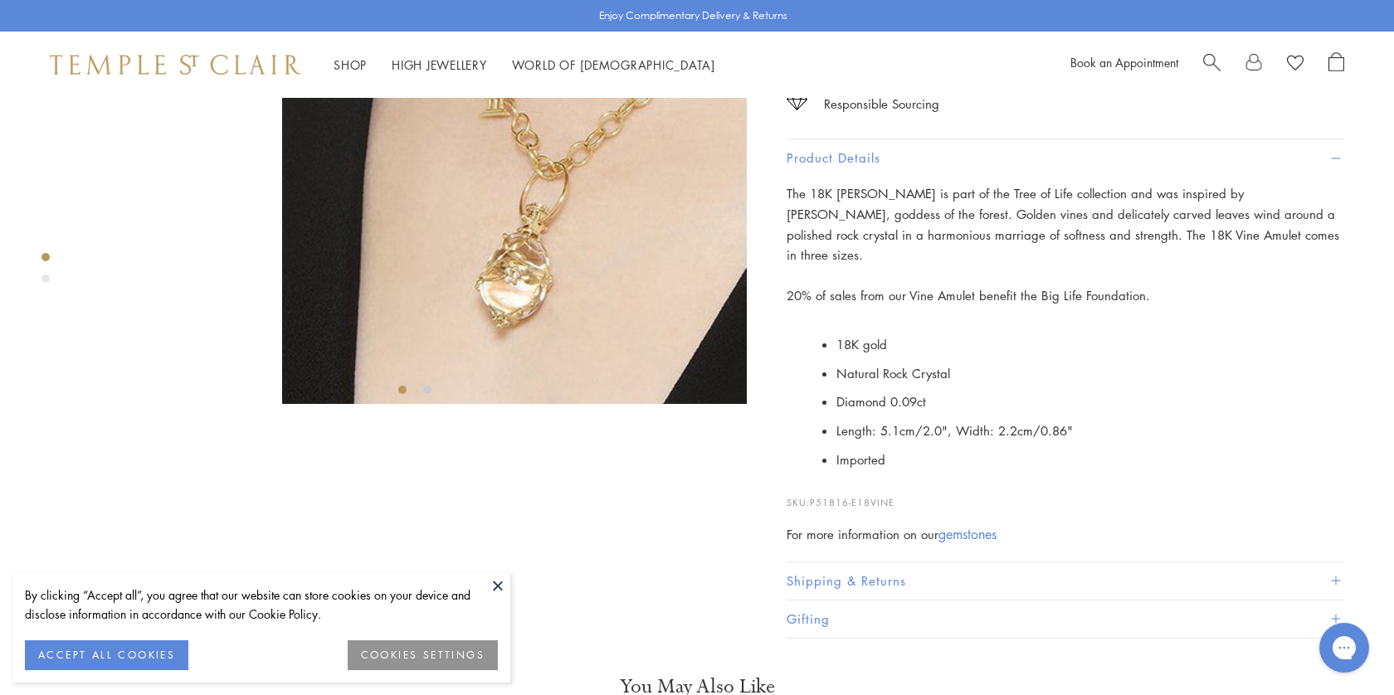
scroll to position [358, 0]
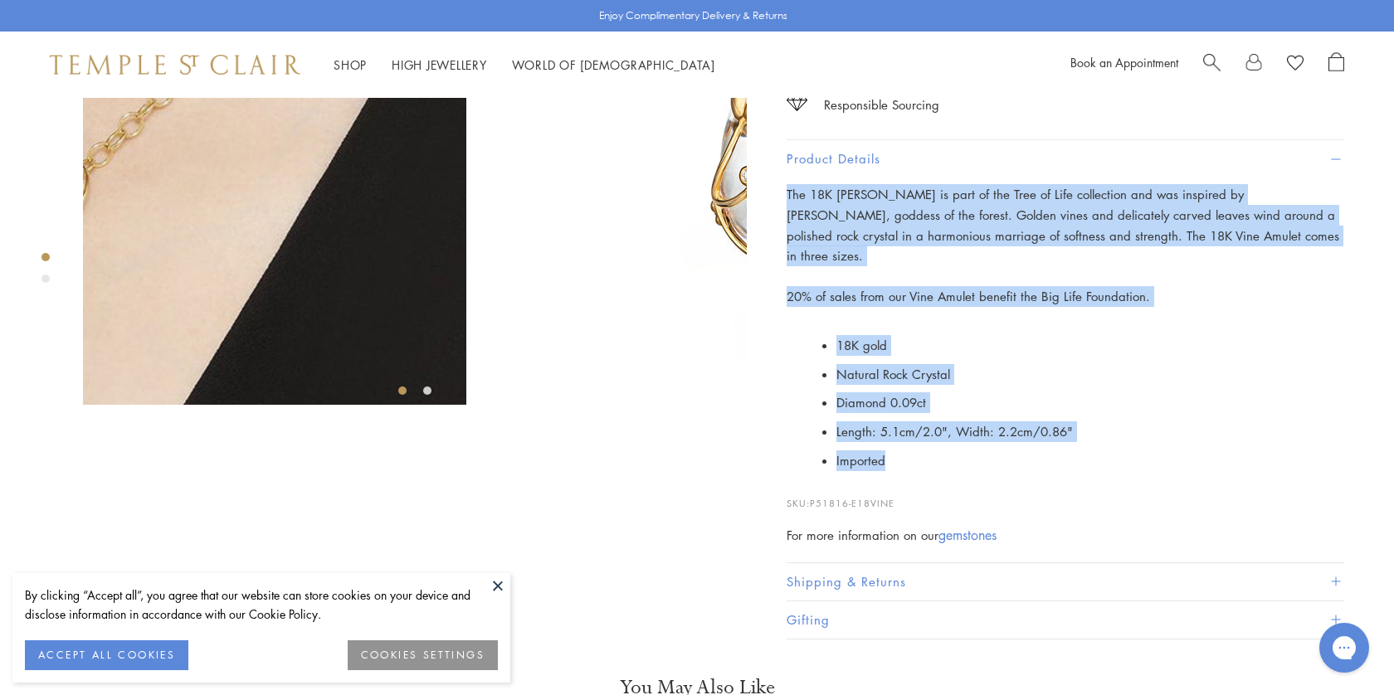
drag, startPoint x: 896, startPoint y: 521, endPoint x: 787, endPoint y: 272, distance: 271.5
click at [787, 272] on div "The 18K Vine Amulet is part of the Tree of Life collection and was inspired by …" at bounding box center [1064, 365] width 557 height 362
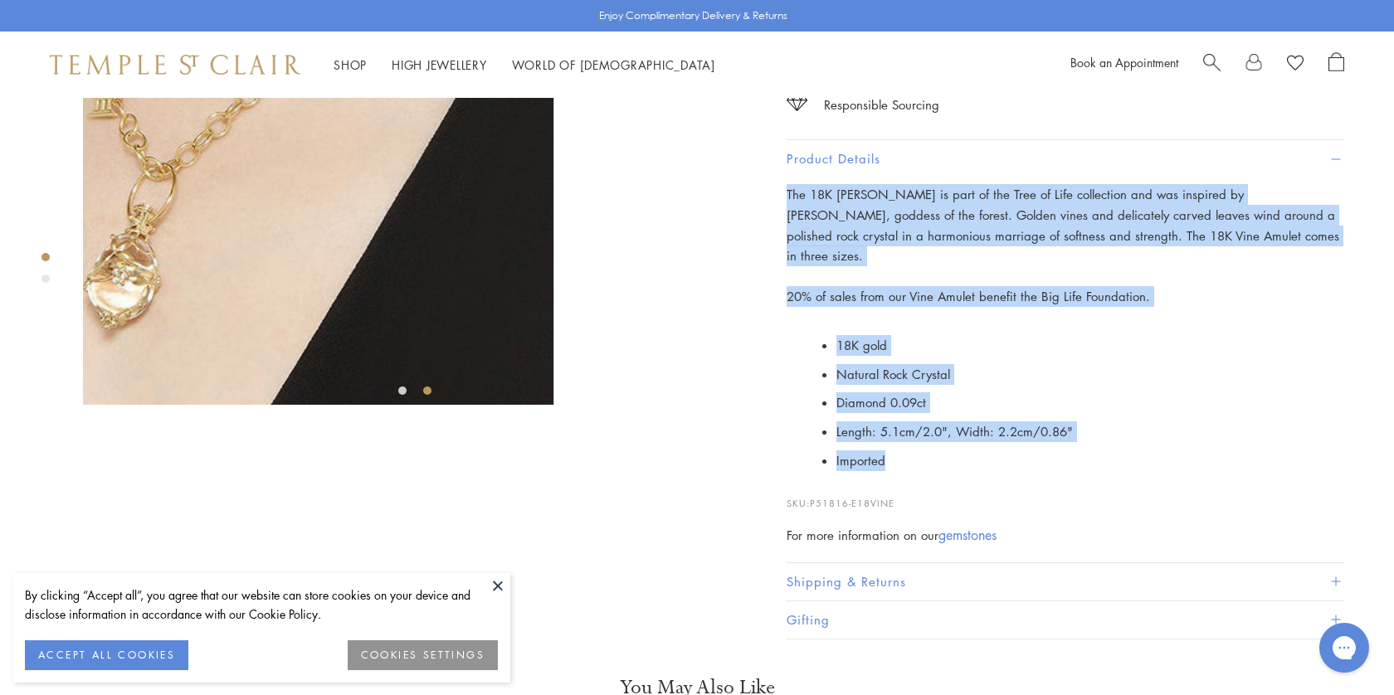
copy div "The 18K Vine Amulet is part of the Tree of Life collection and was inspired by …"
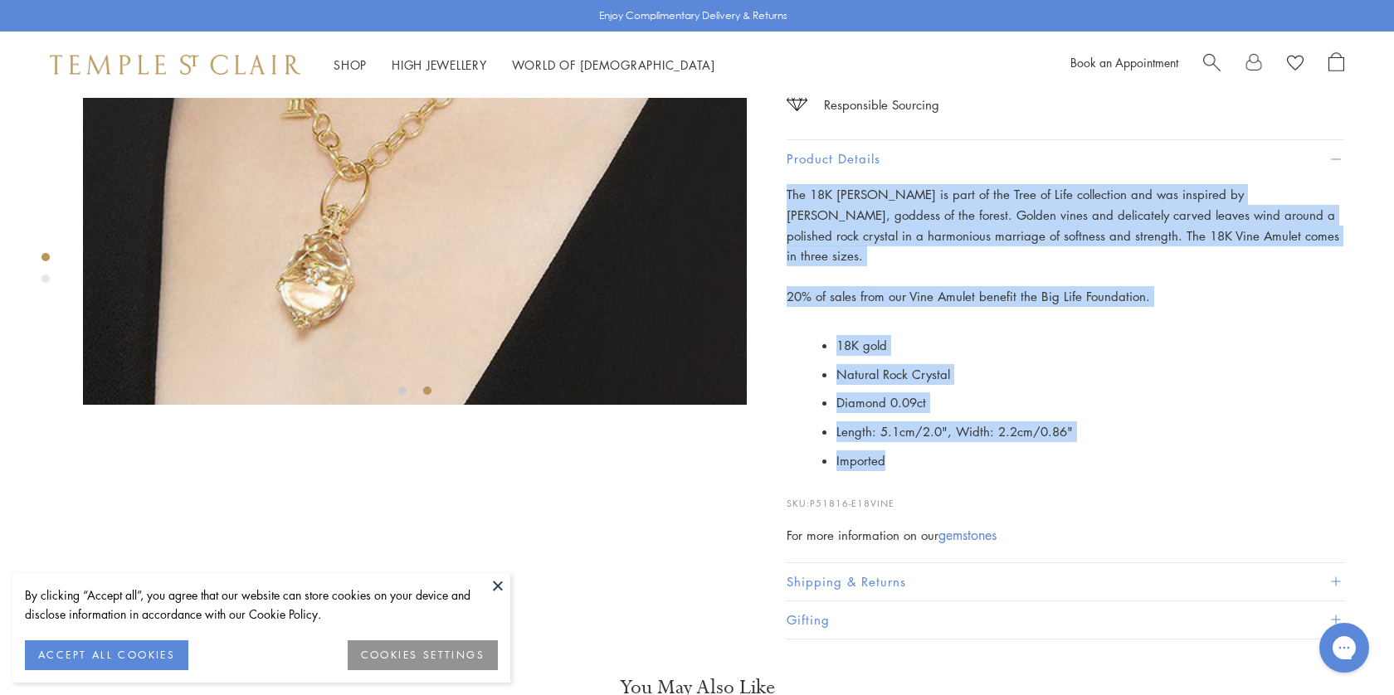
scroll to position [0, 0]
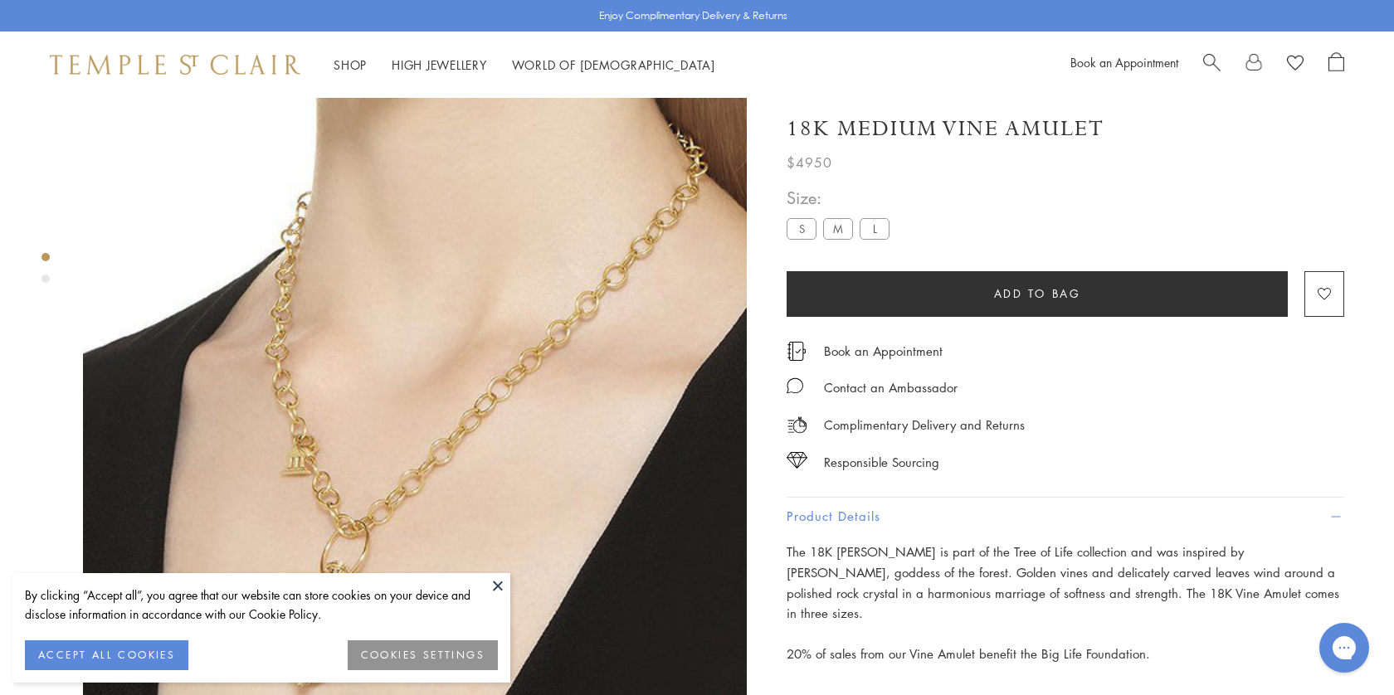
click at [963, 140] on h1 "18K Medium Vine Amulet" at bounding box center [945, 128] width 318 height 29
click at [963, 141] on h1 "18K Medium Vine Amulet" at bounding box center [945, 128] width 318 height 29
copy div "18K Medium Vine Amulet"
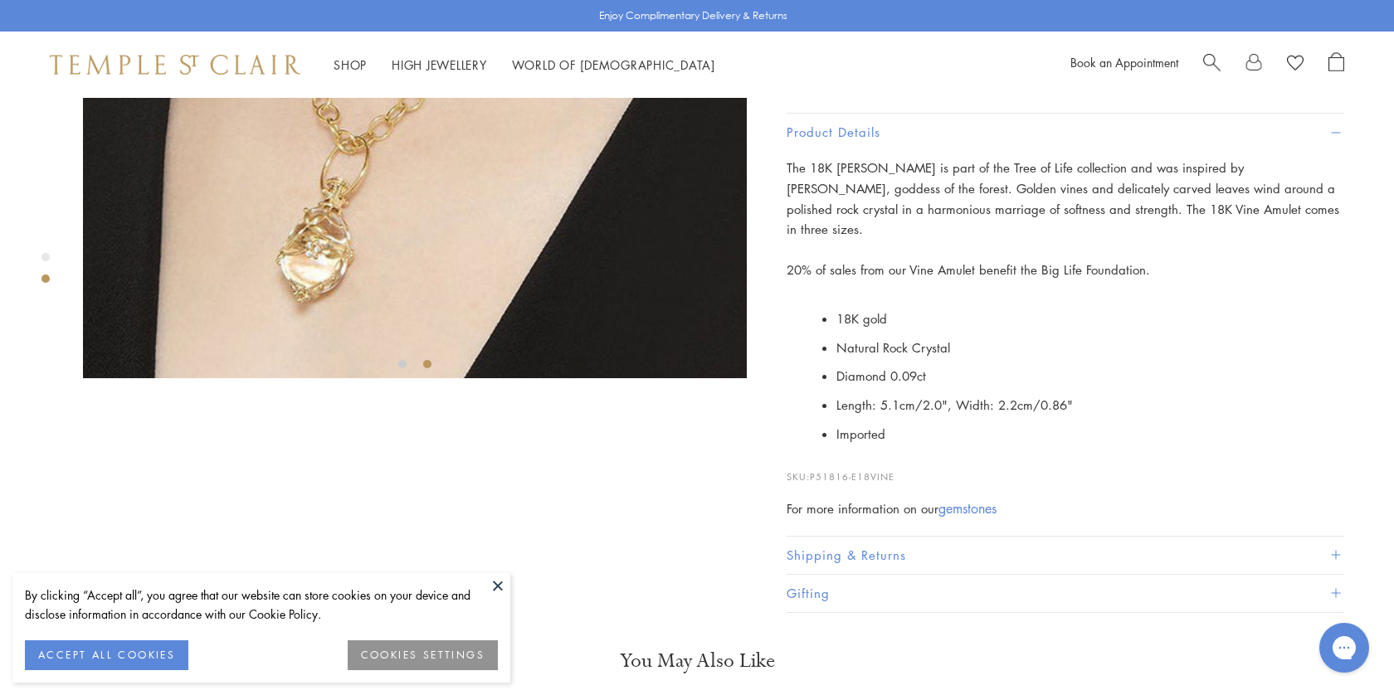
scroll to position [771, 0]
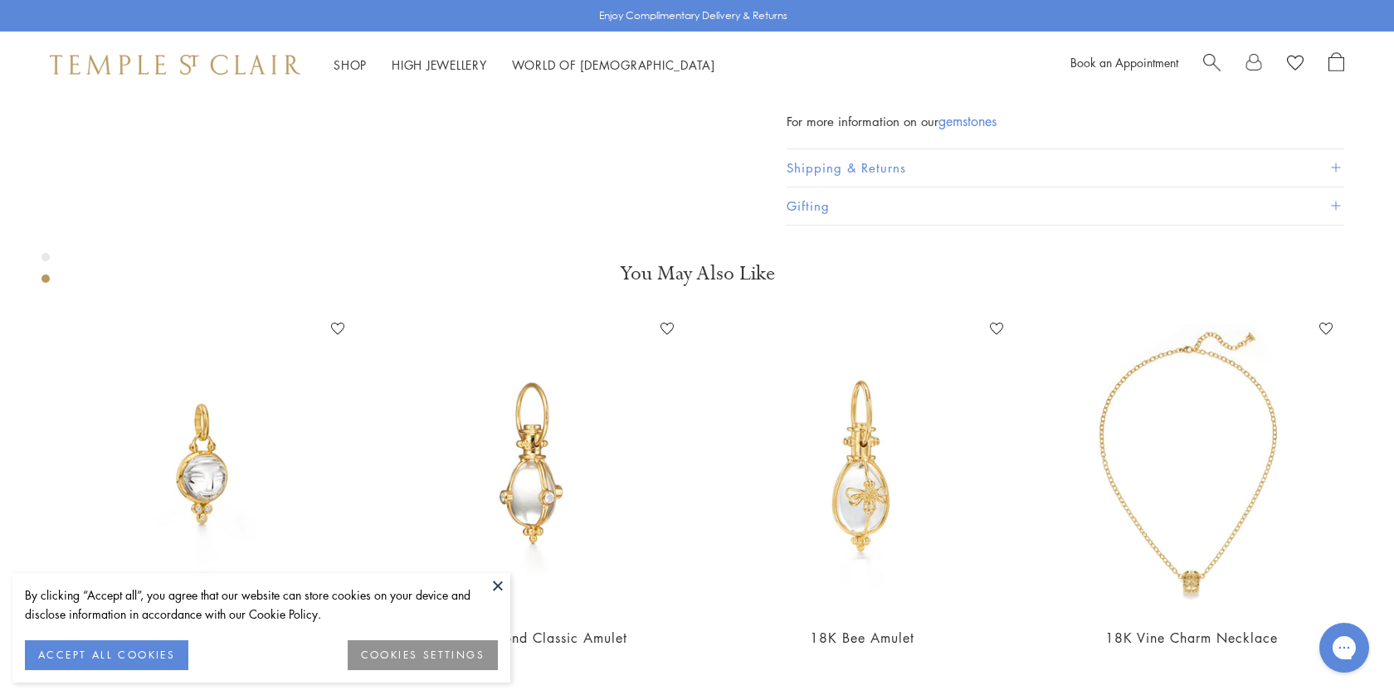
click at [1208, 61] on span "Search" at bounding box center [1211, 60] width 17 height 17
paste input "**********"
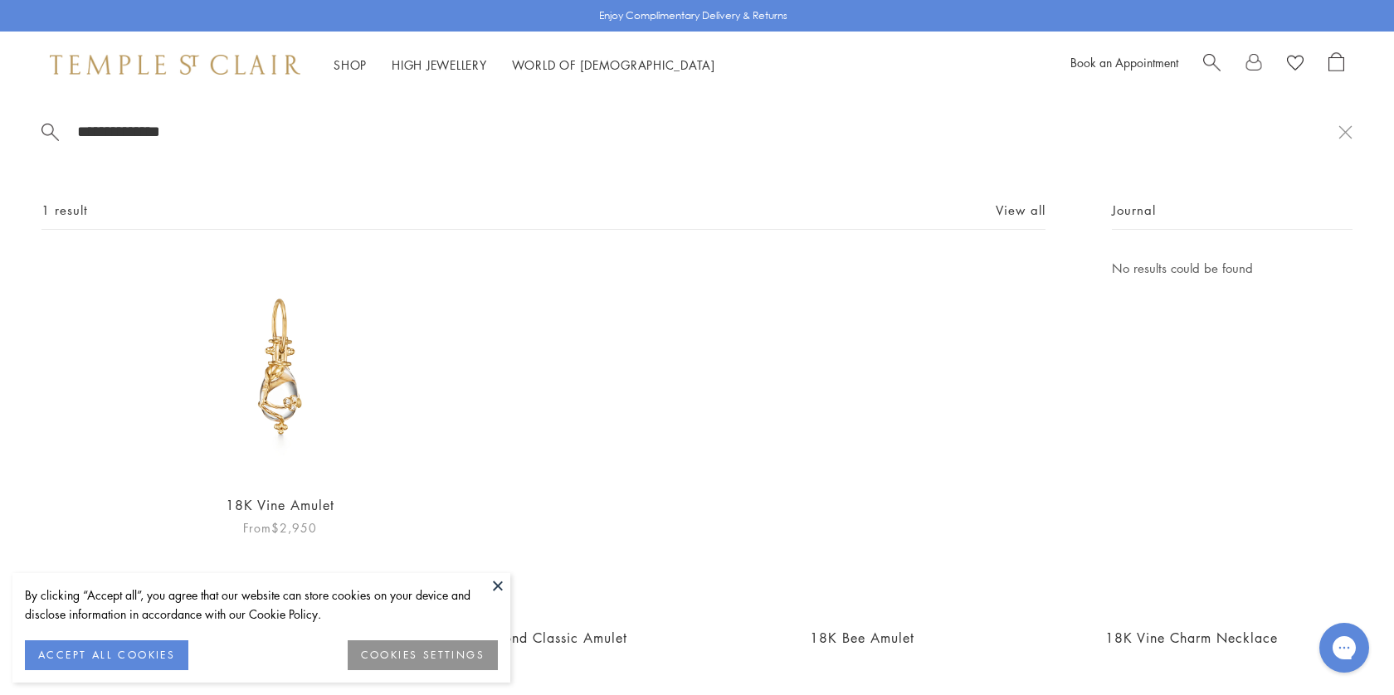
type input "**********"
click at [298, 396] on img at bounding box center [279, 368] width 221 height 221
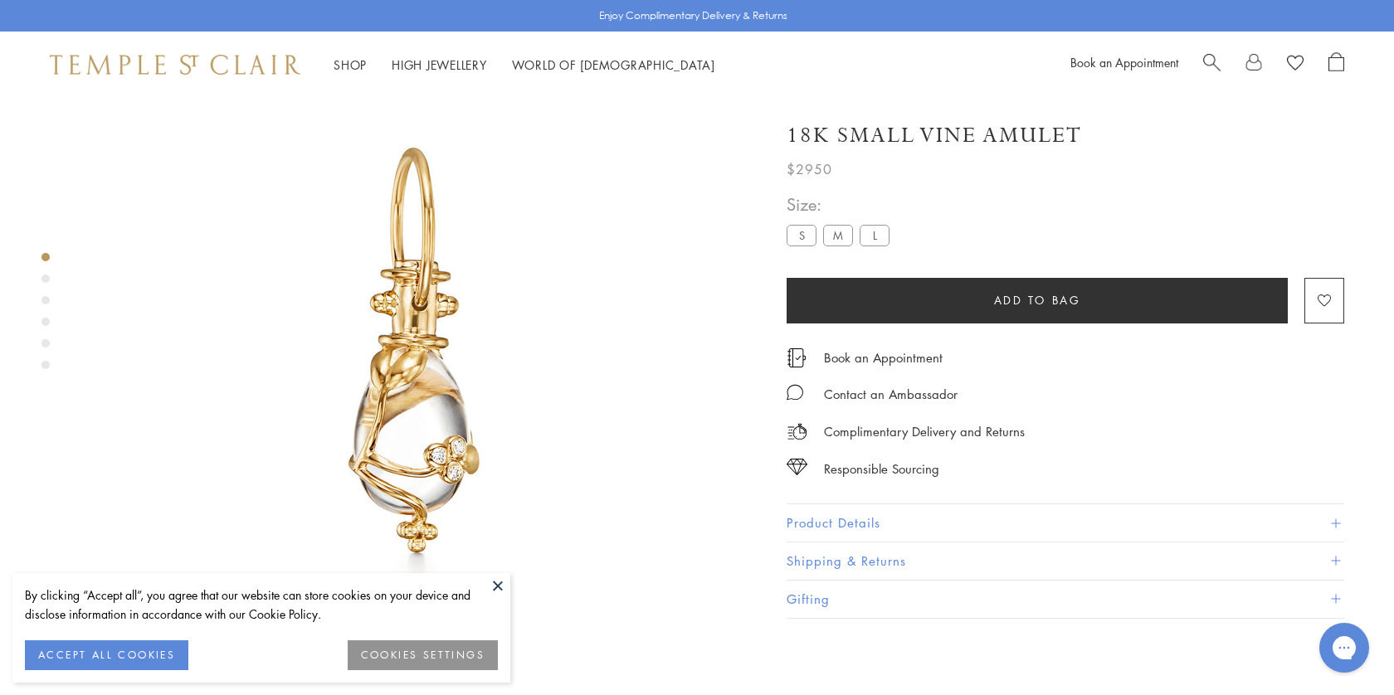
scroll to position [98, 0]
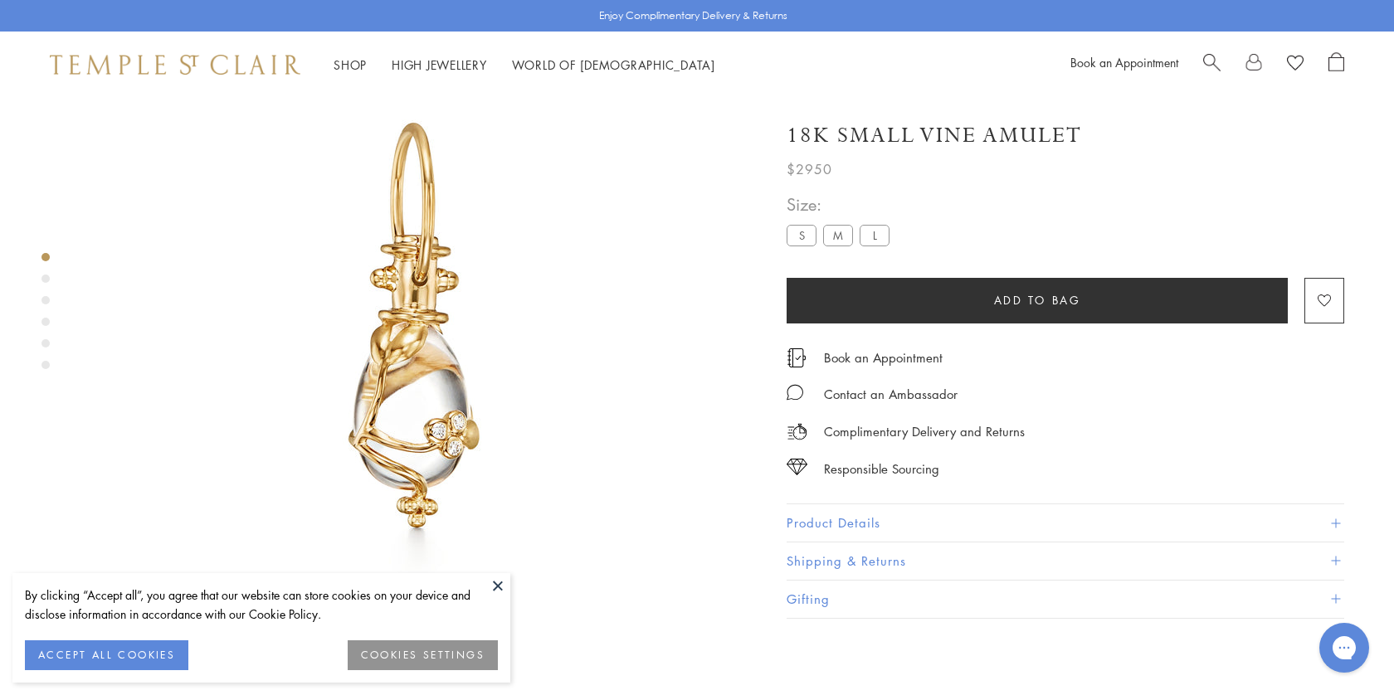
click at [873, 515] on button "Product Details" at bounding box center [1064, 522] width 557 height 37
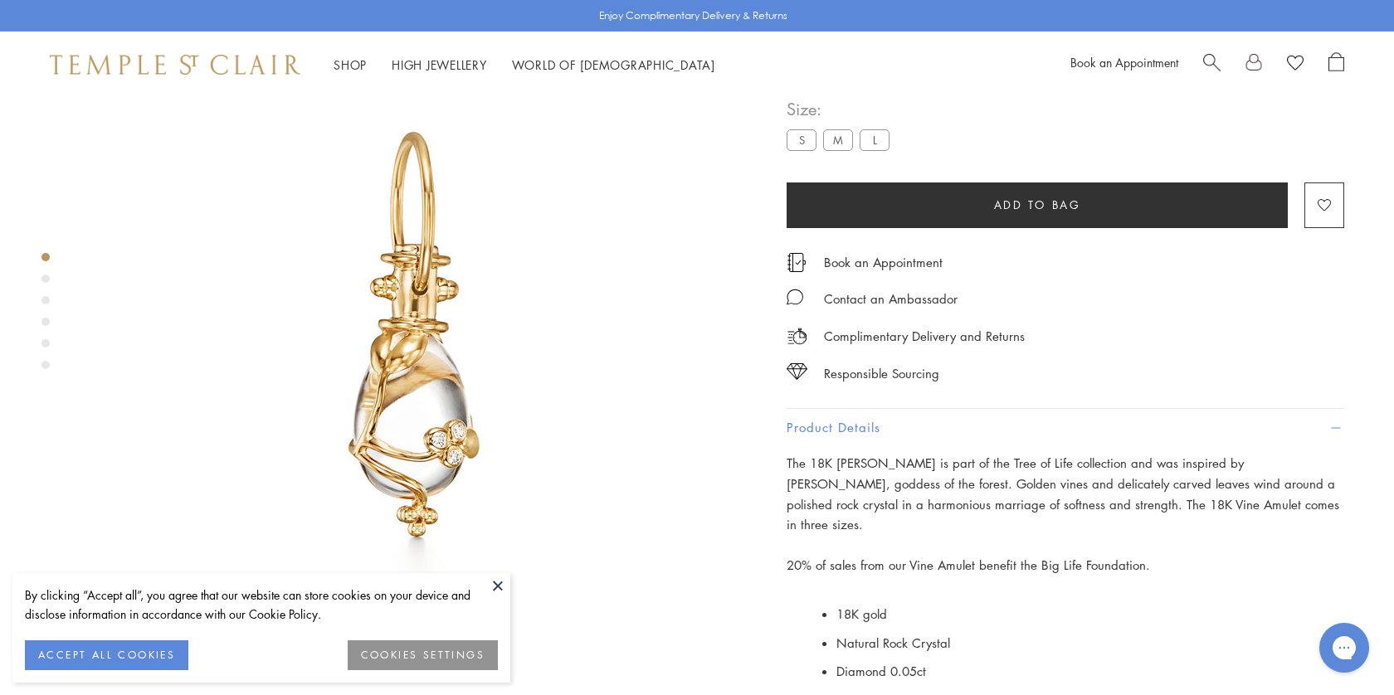
scroll to position [0, 0]
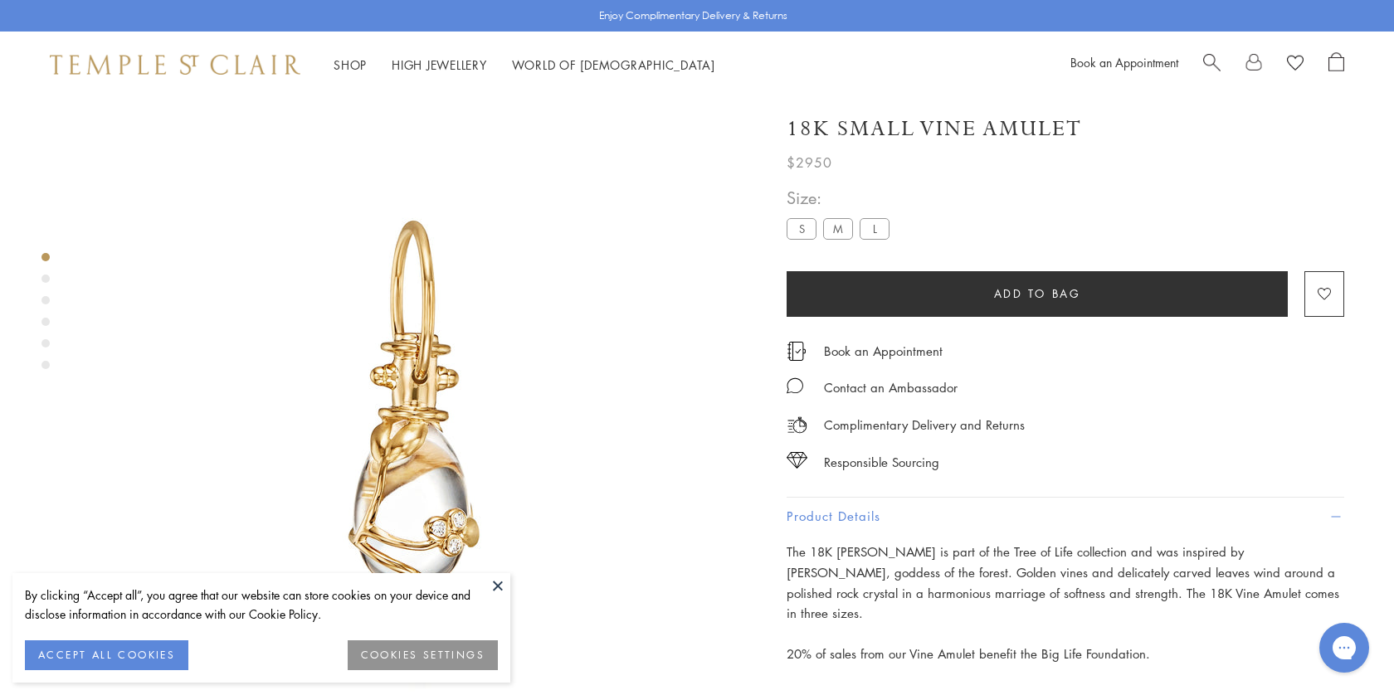
click at [983, 138] on h1 "18K Small Vine Amulet" at bounding box center [933, 128] width 295 height 29
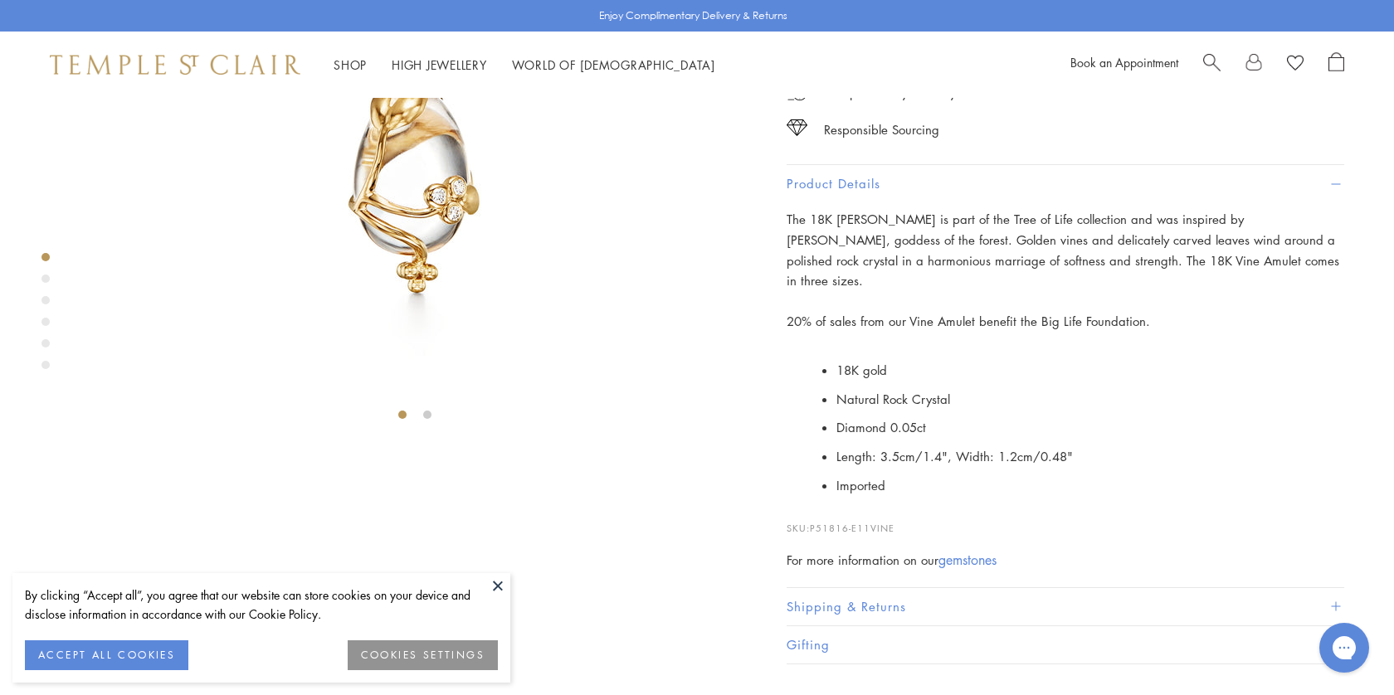
scroll to position [333, 0]
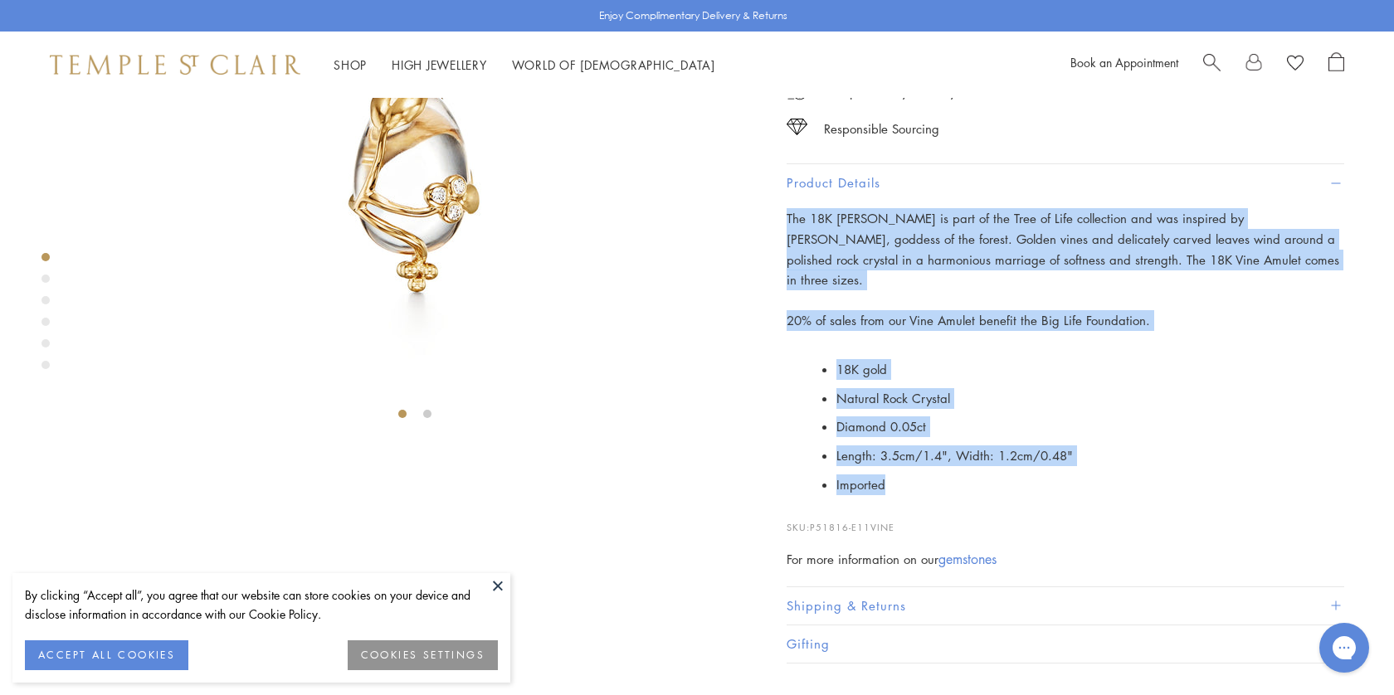
drag, startPoint x: 903, startPoint y: 516, endPoint x: 781, endPoint y: 270, distance: 274.9
click at [781, 270] on div "18K Small Vine Amulet $2950 The 18K Vine Amulet is part of the Tree of Life col…" at bounding box center [1053, 213] width 581 height 899
copy div "The 18K [PERSON_NAME] is part of the Tree of Life collection and was inspired b…"
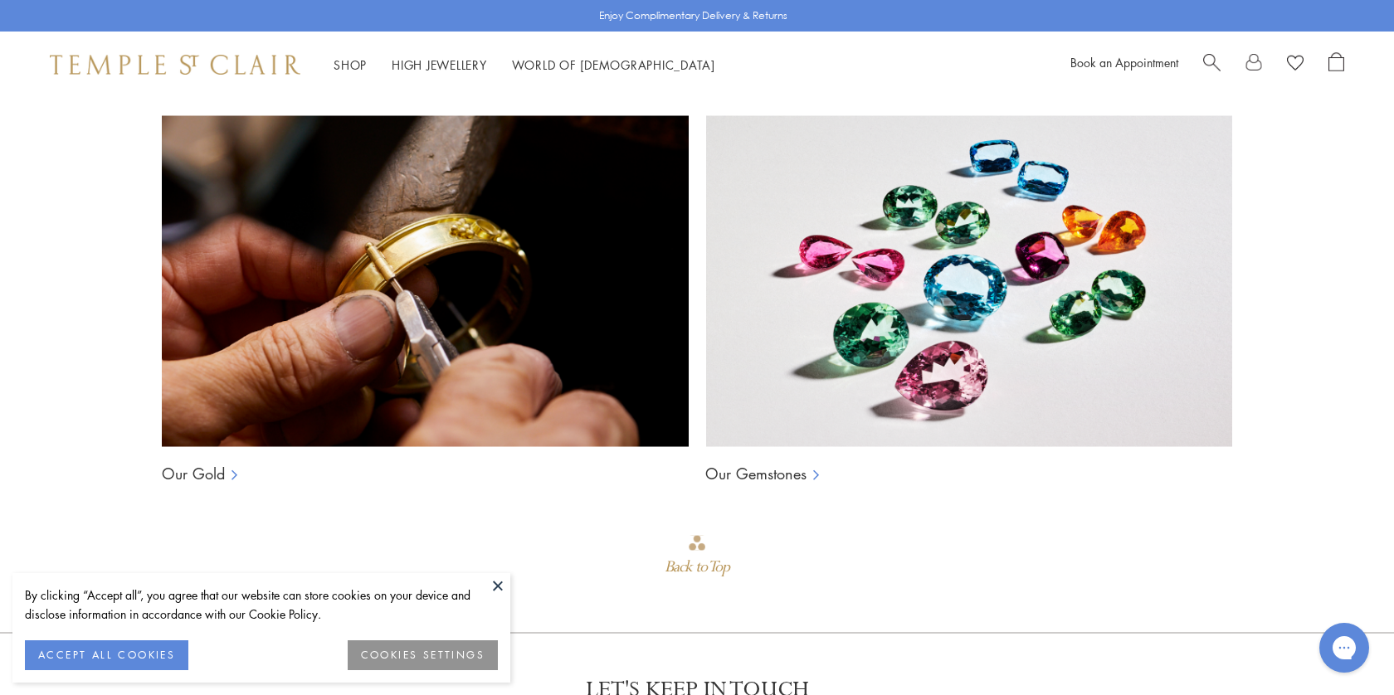
scroll to position [1050, 0]
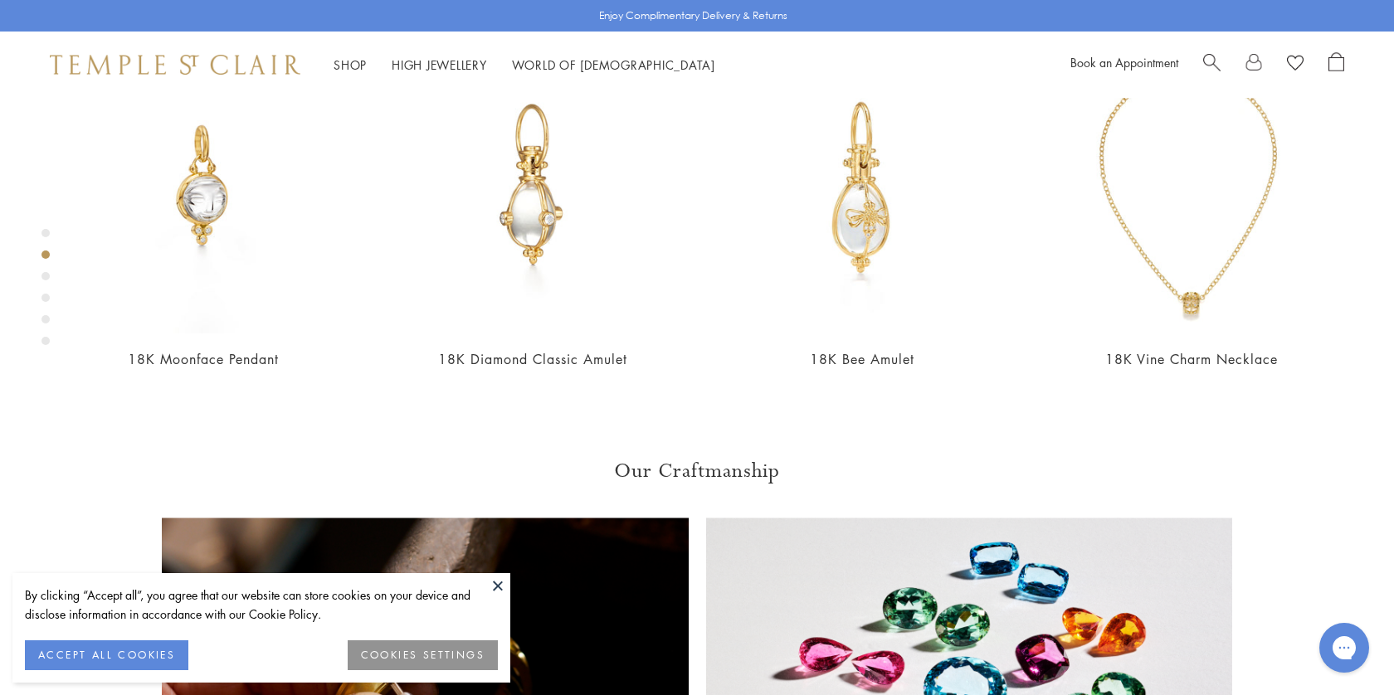
click at [46, 277] on div "Product gallery navigation" at bounding box center [45, 276] width 8 height 8
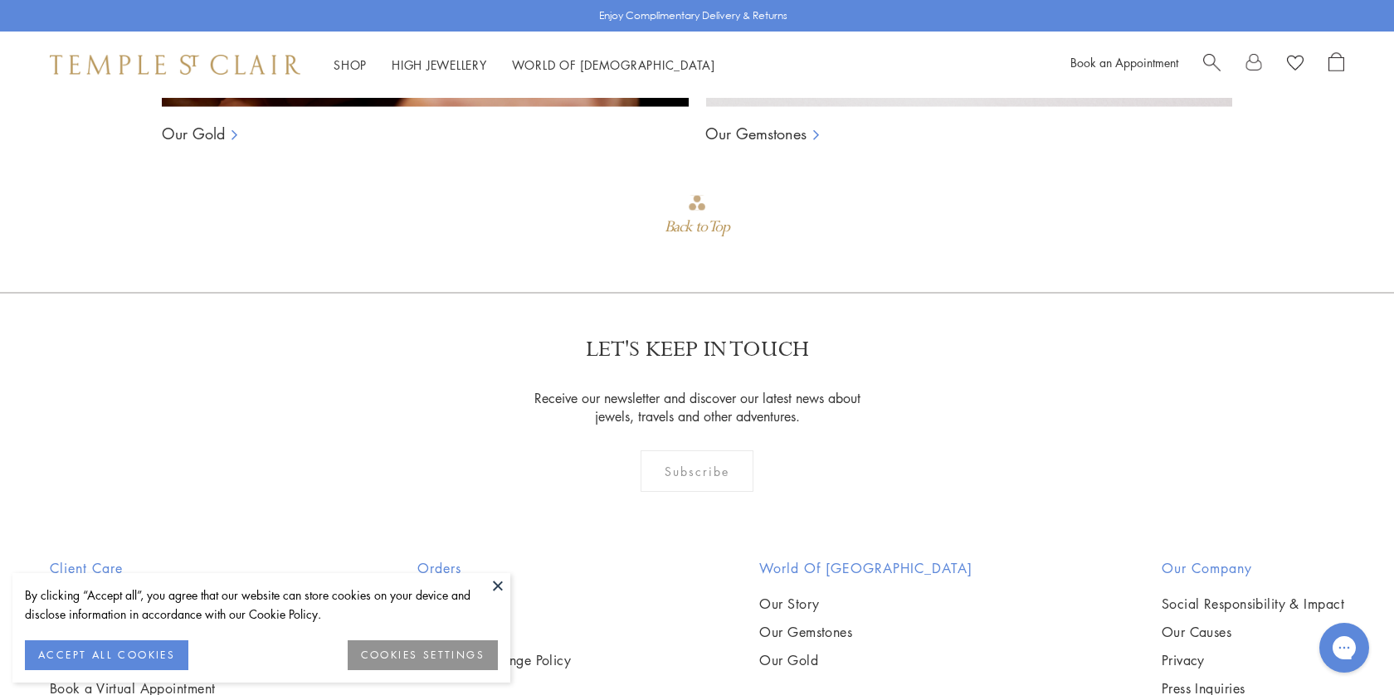
scroll to position [966, 0]
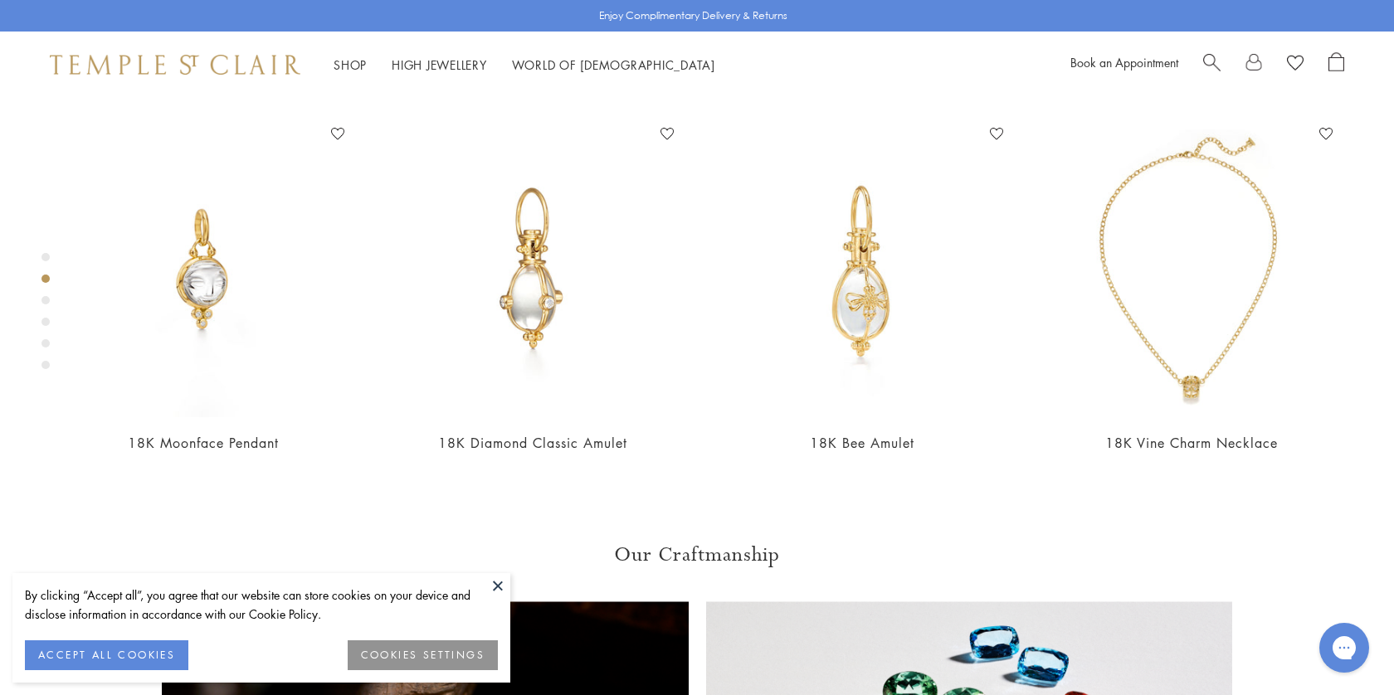
click at [45, 322] on div "Product gallery navigation" at bounding box center [45, 322] width 8 height 8
click at [45, 348] on div "Product gallery navigation" at bounding box center [45, 316] width 8 height 134
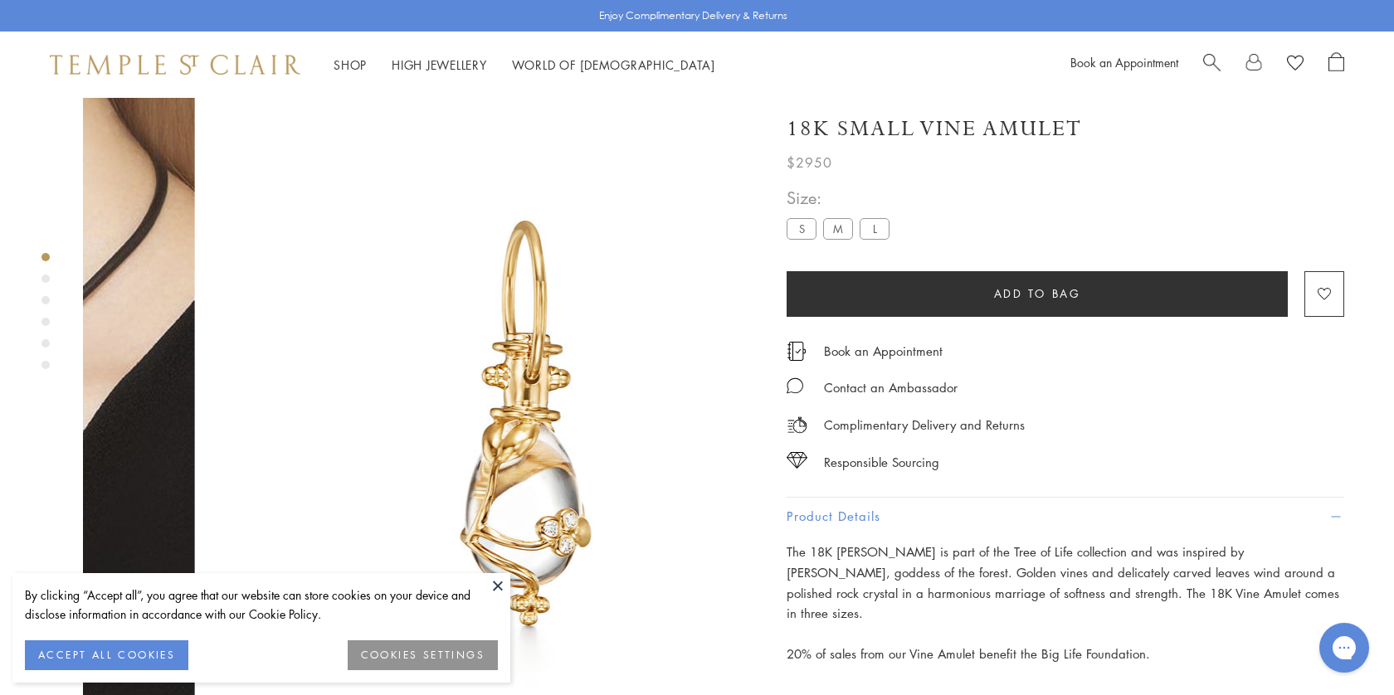
click at [1214, 61] on span "Search" at bounding box center [1211, 60] width 17 height 17
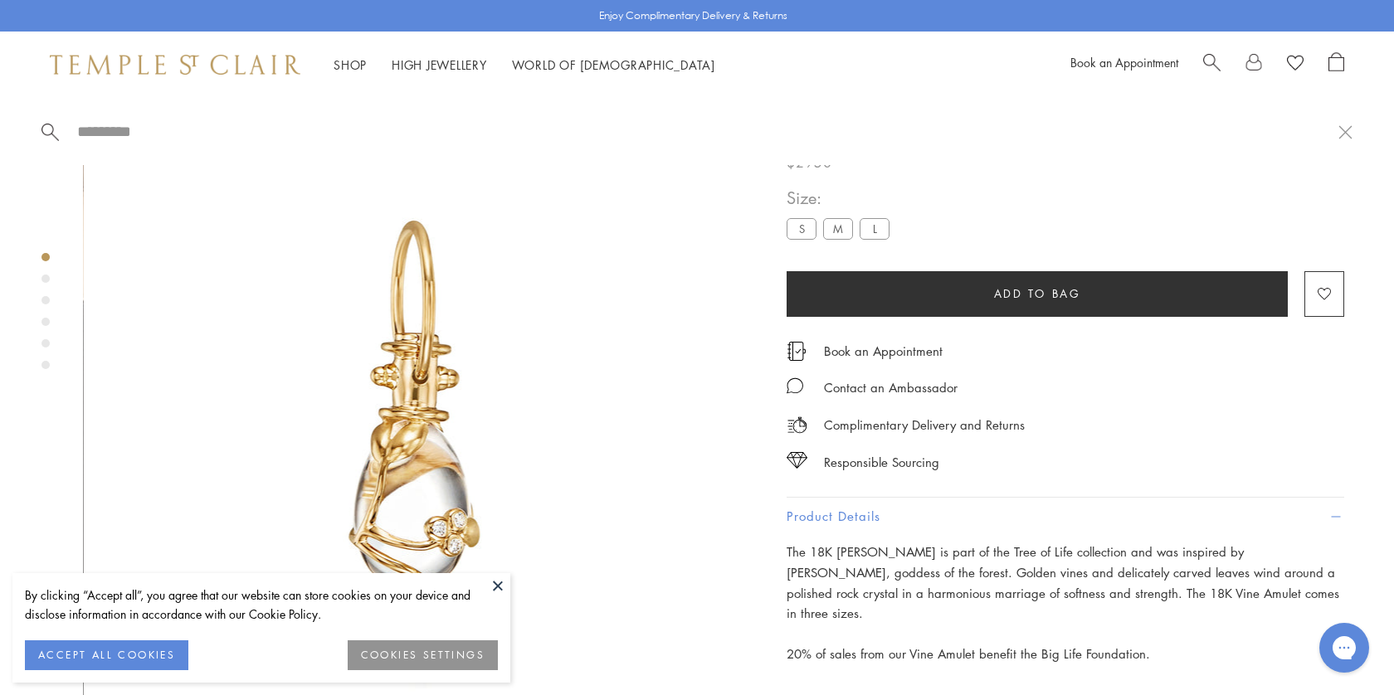
paste input "**********"
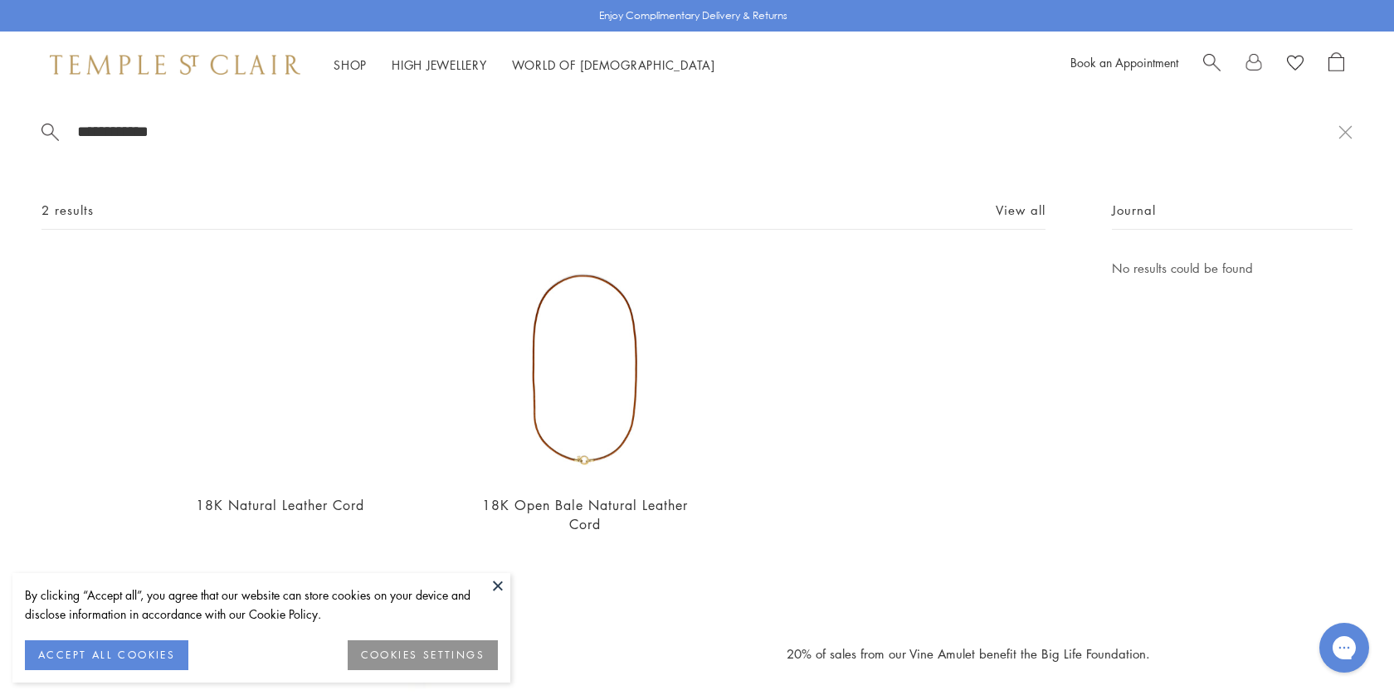
type input "**********"
click at [330, 377] on img at bounding box center [279, 368] width 221 height 221
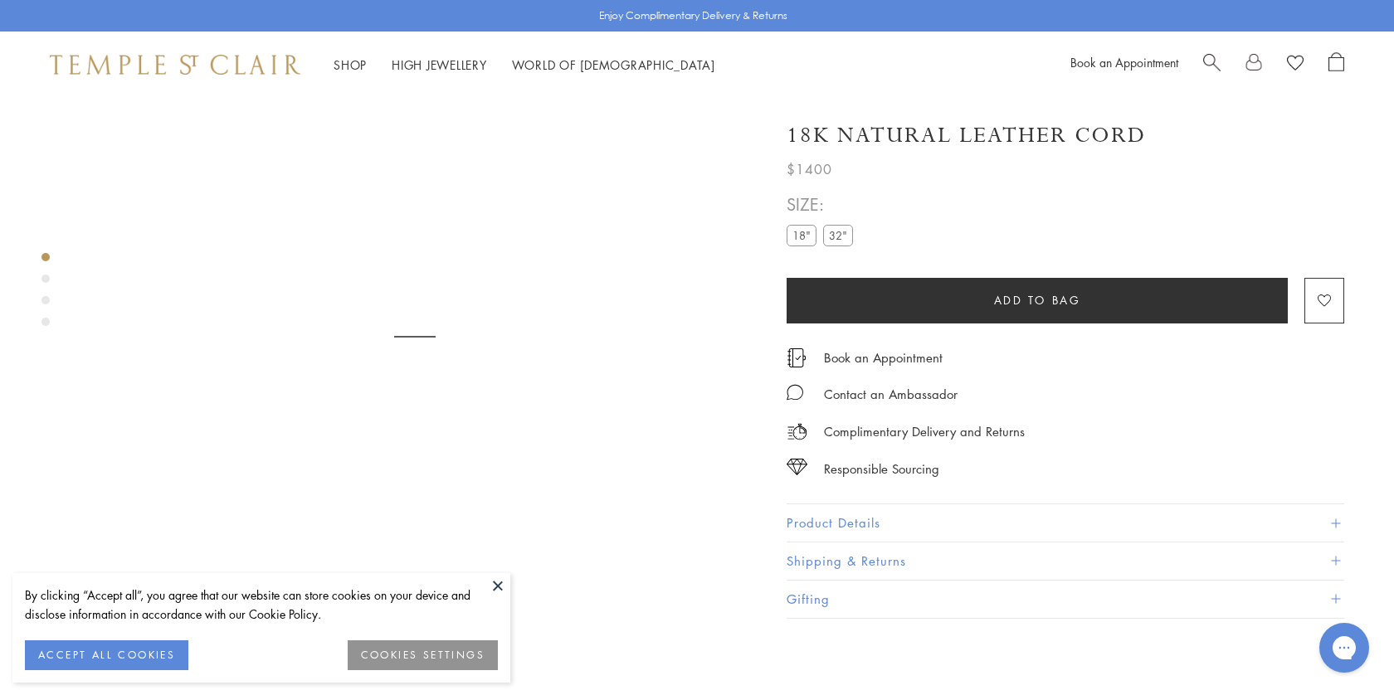
scroll to position [98, 0]
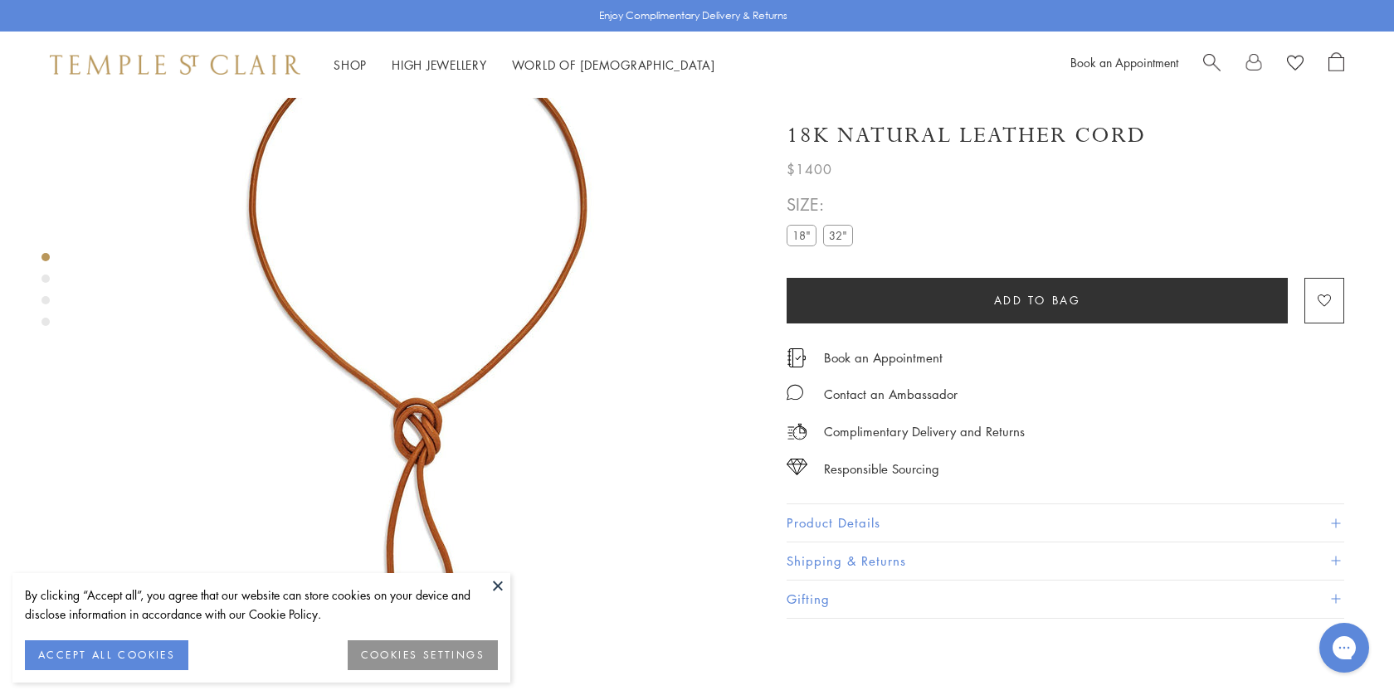
click at [844, 524] on button "Product Details" at bounding box center [1064, 522] width 557 height 37
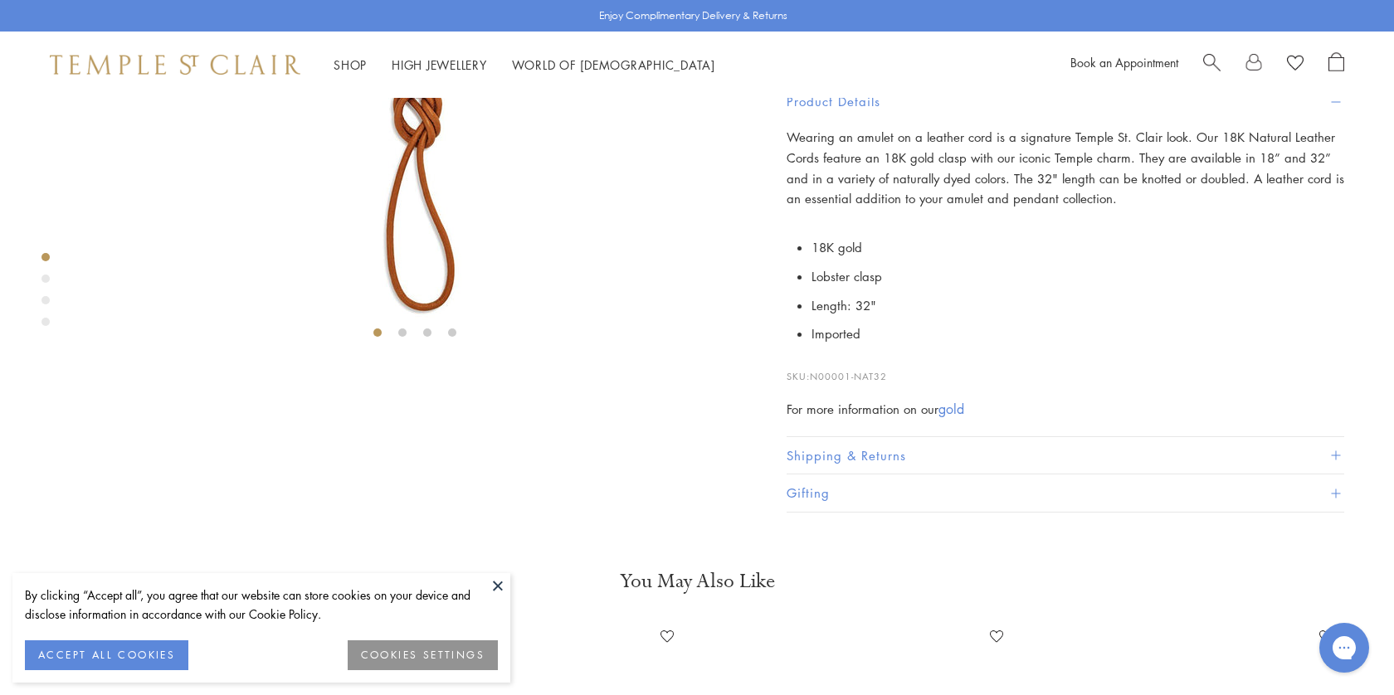
scroll to position [0, 0]
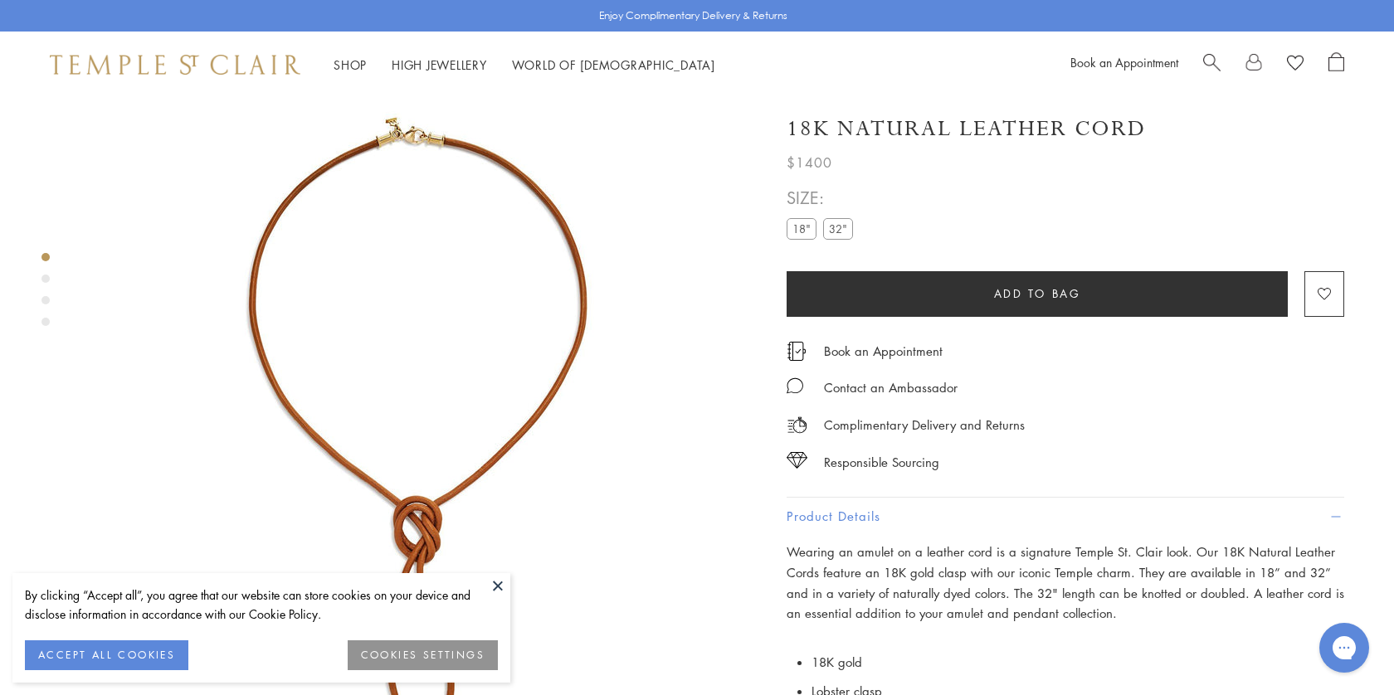
click at [988, 138] on h1 "18K Natural Leather Cord" at bounding box center [965, 128] width 359 height 29
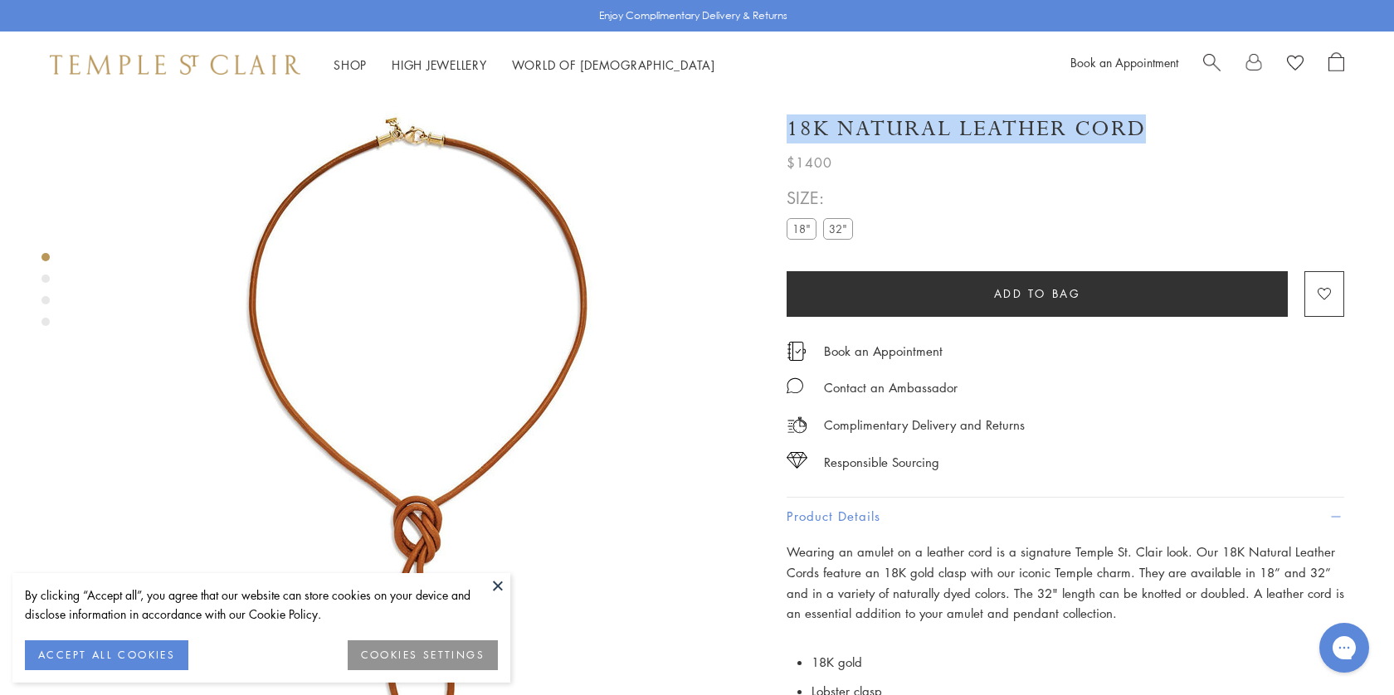
click at [988, 138] on h1 "18K Natural Leather Cord" at bounding box center [965, 128] width 359 height 29
copy div "18K Natural Leather Cord"
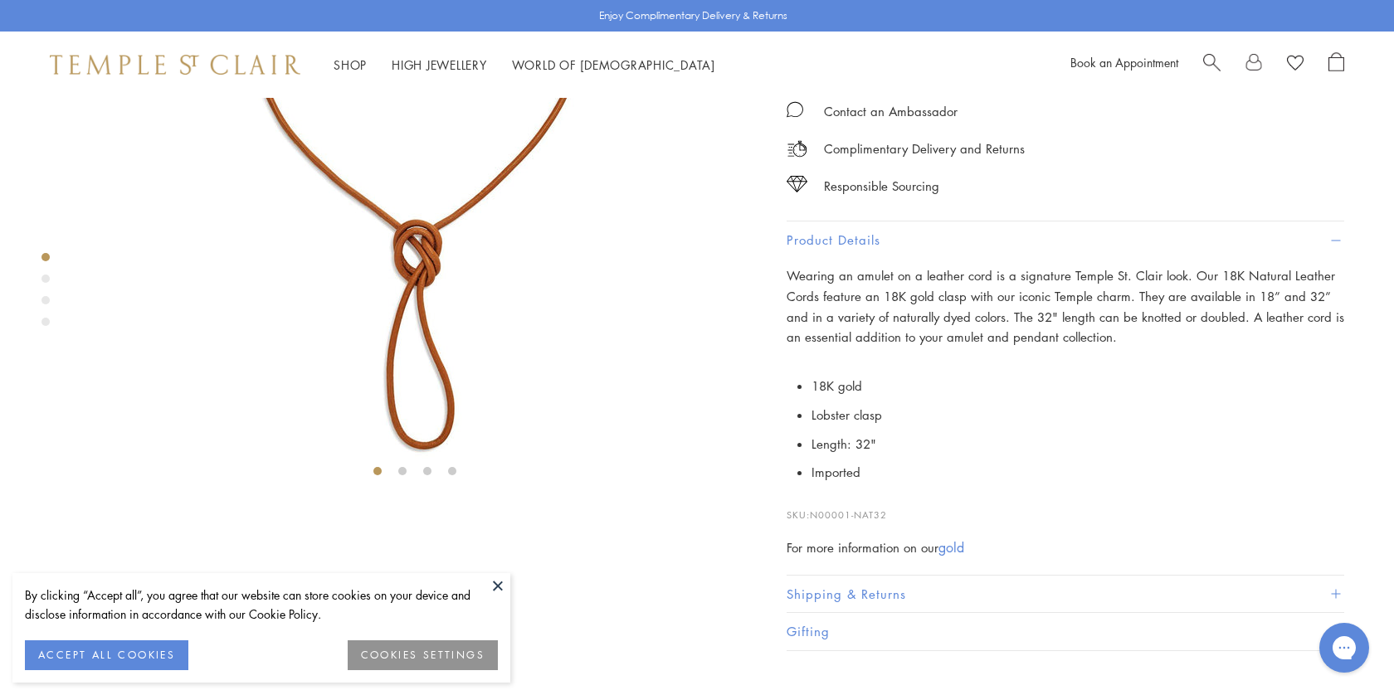
scroll to position [329, 0]
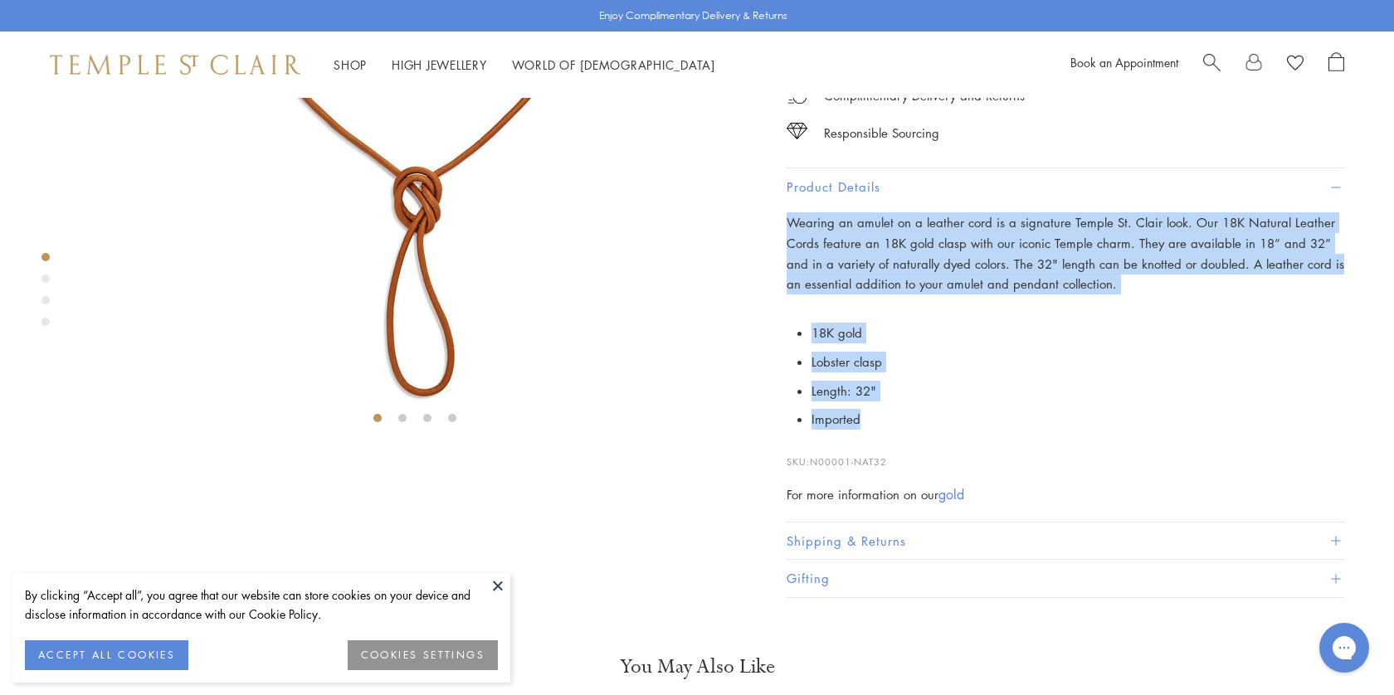
drag, startPoint x: 873, startPoint y: 525, endPoint x: 781, endPoint y: 319, distance: 226.1
click at [781, 319] on div "**********" at bounding box center [1053, 183] width 581 height 829
copy div "Wearing an amulet on a leather cord is a signature Temple St. Clair look. Our 1…"
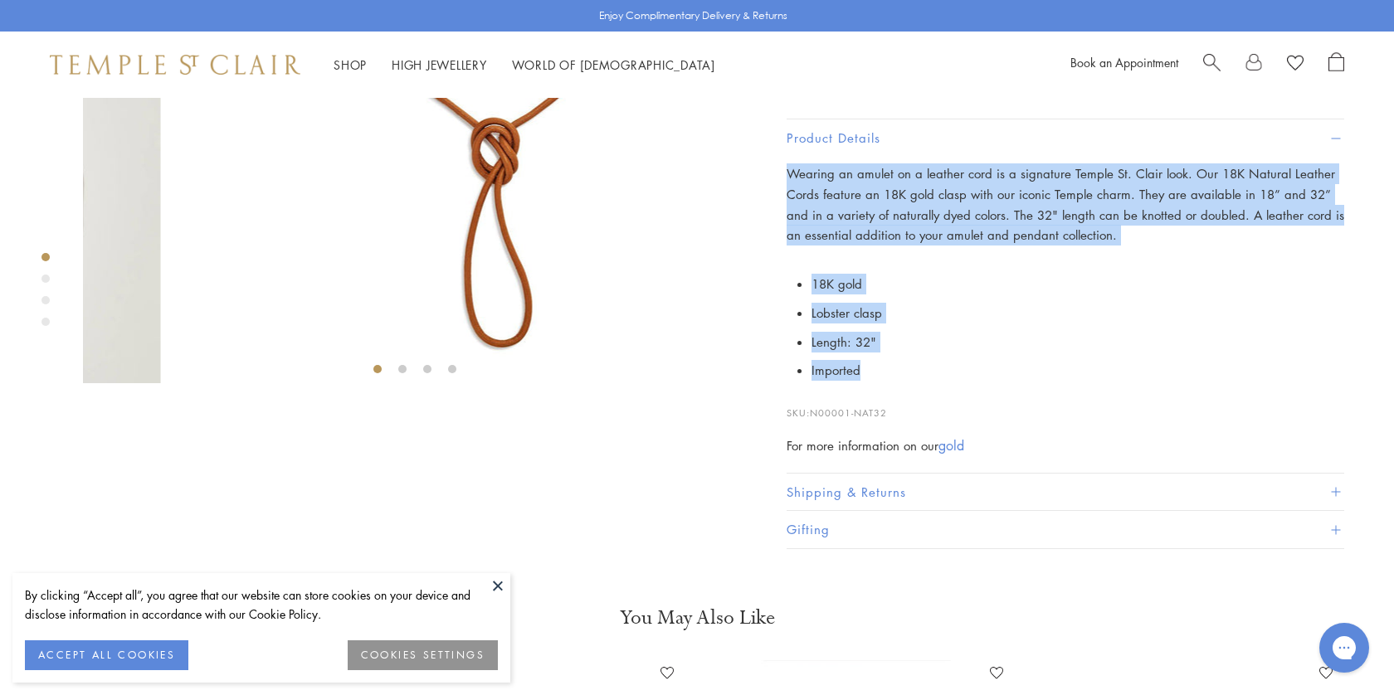
scroll to position [0, 0]
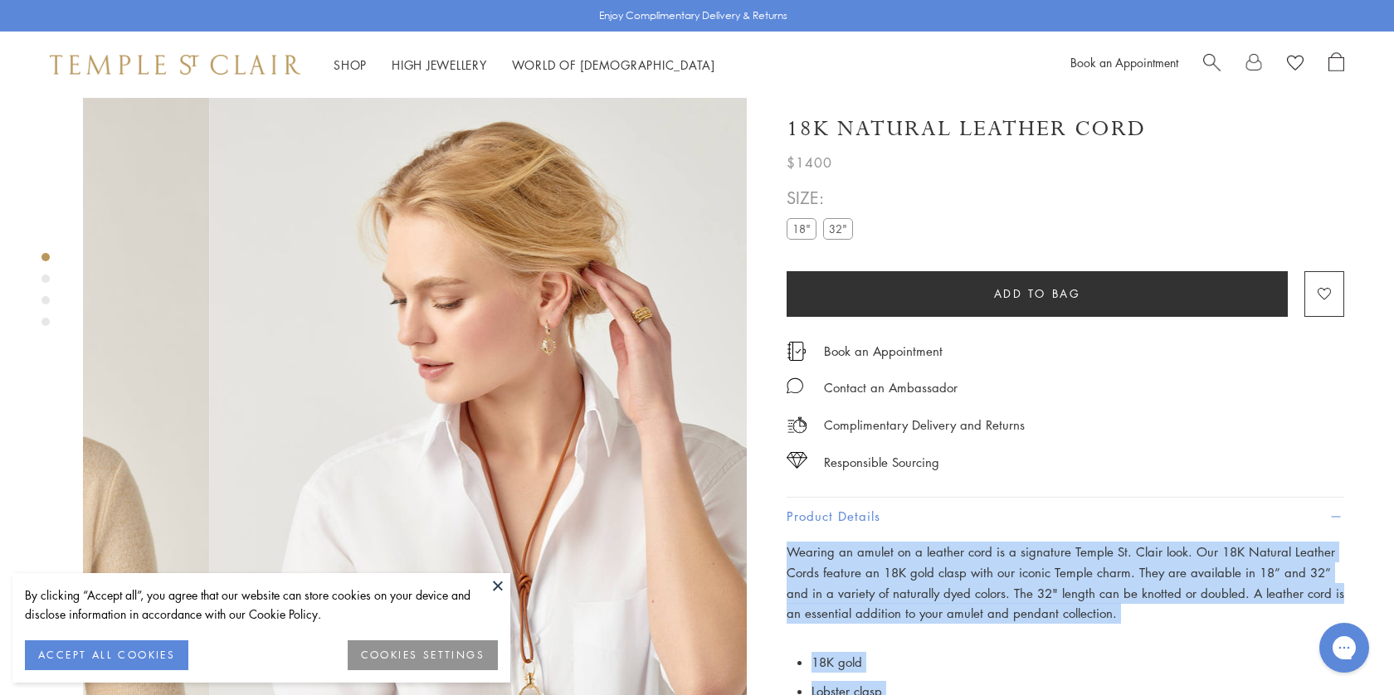
click at [1214, 61] on span "Search" at bounding box center [1211, 60] width 17 height 17
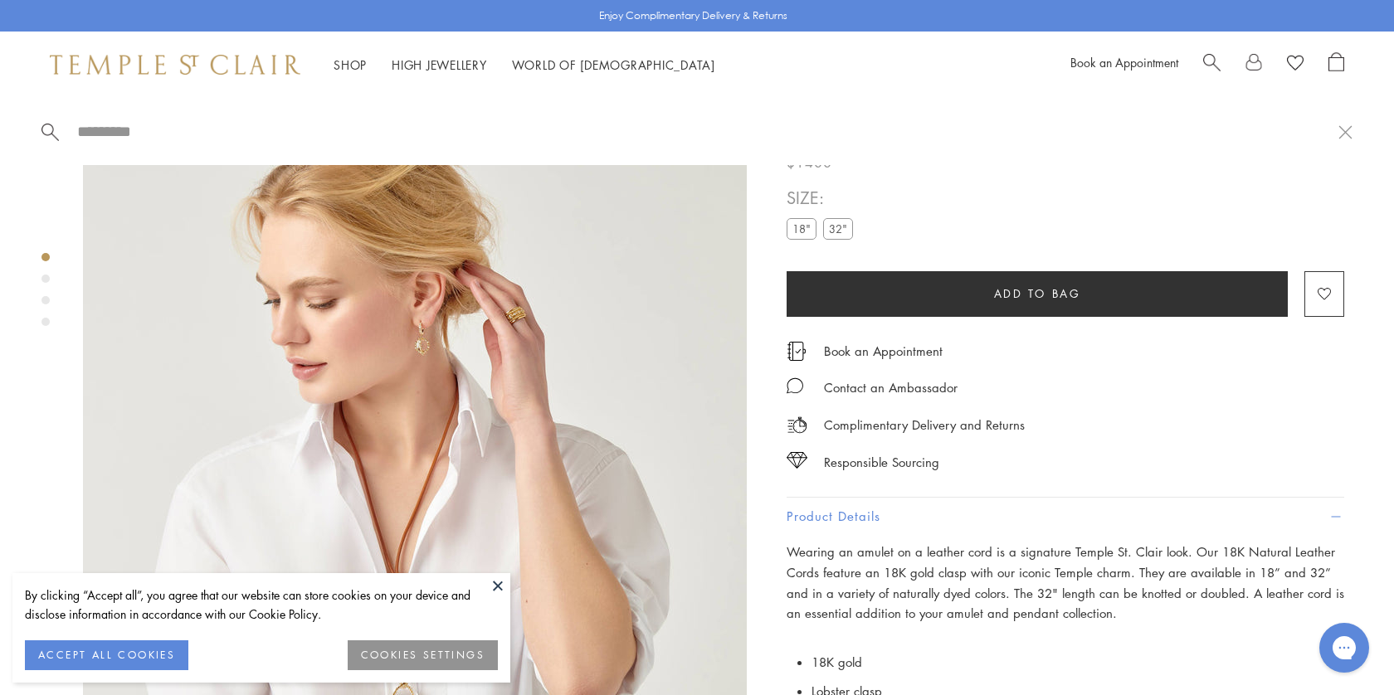
paste input "**********"
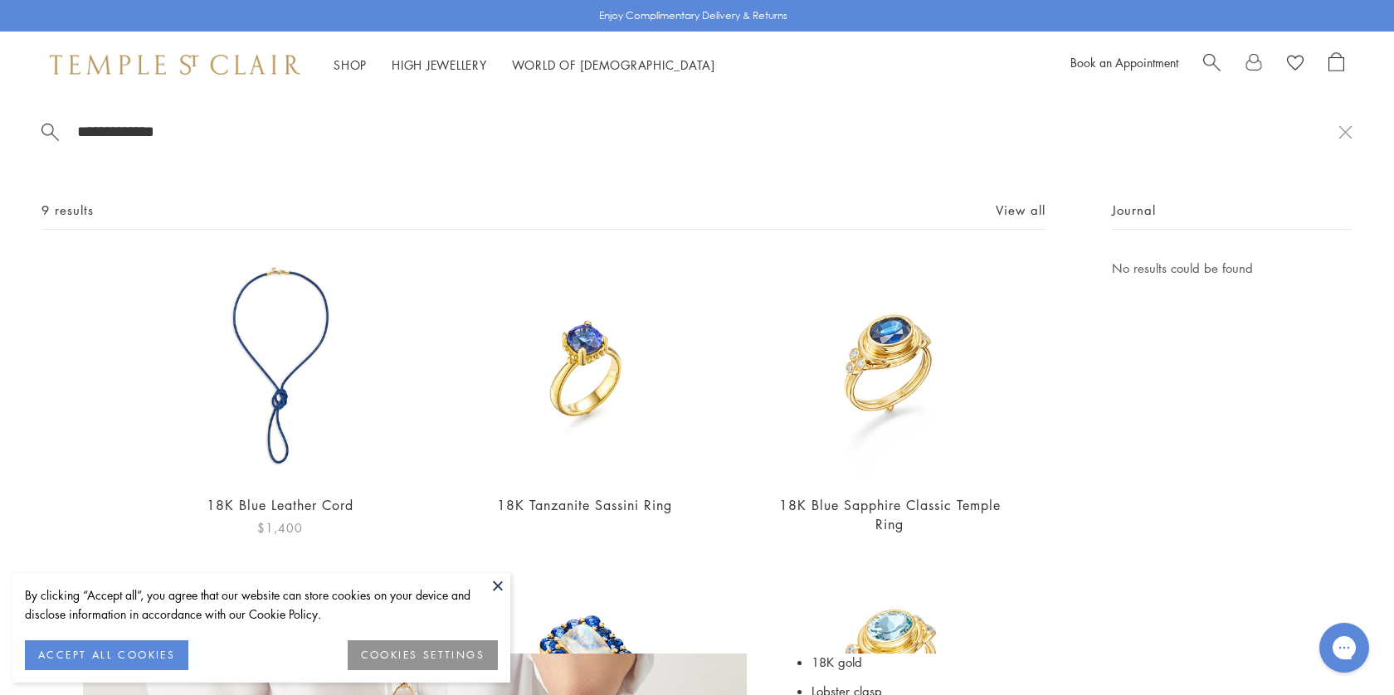
type input "**********"
click at [290, 313] on img at bounding box center [279, 368] width 221 height 221
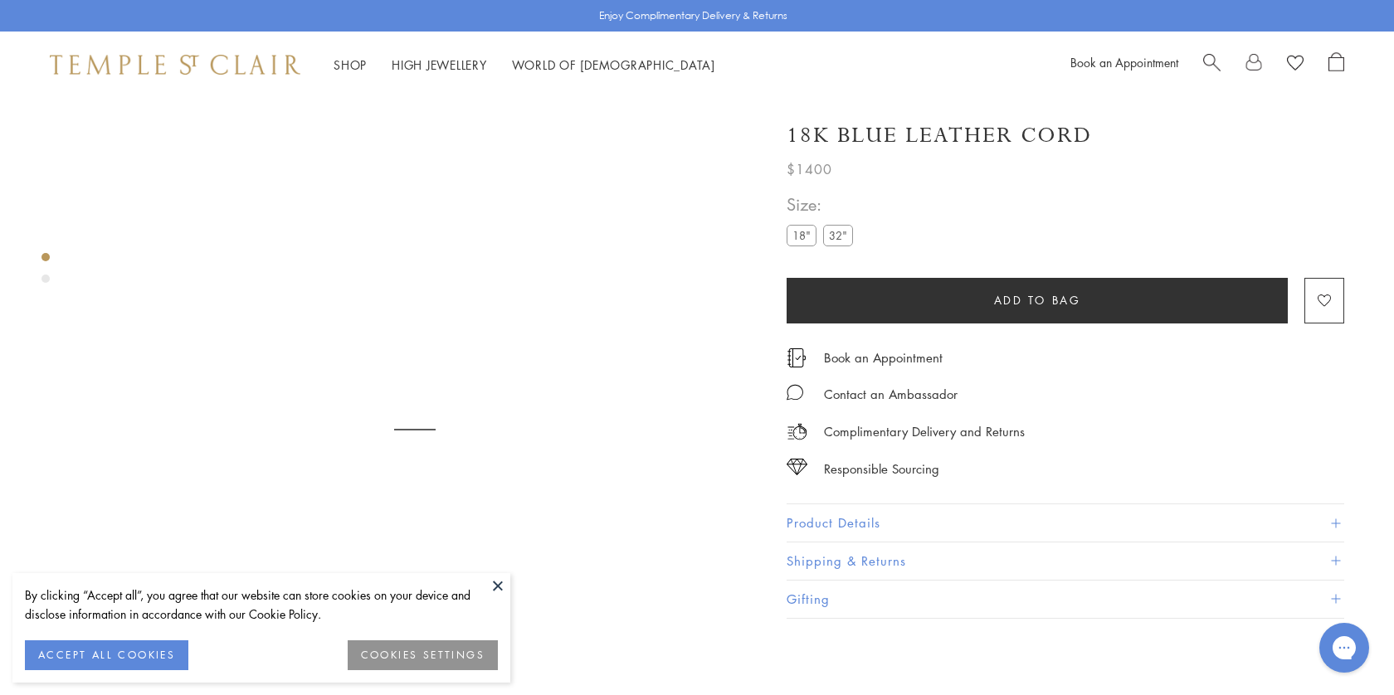
scroll to position [98, 0]
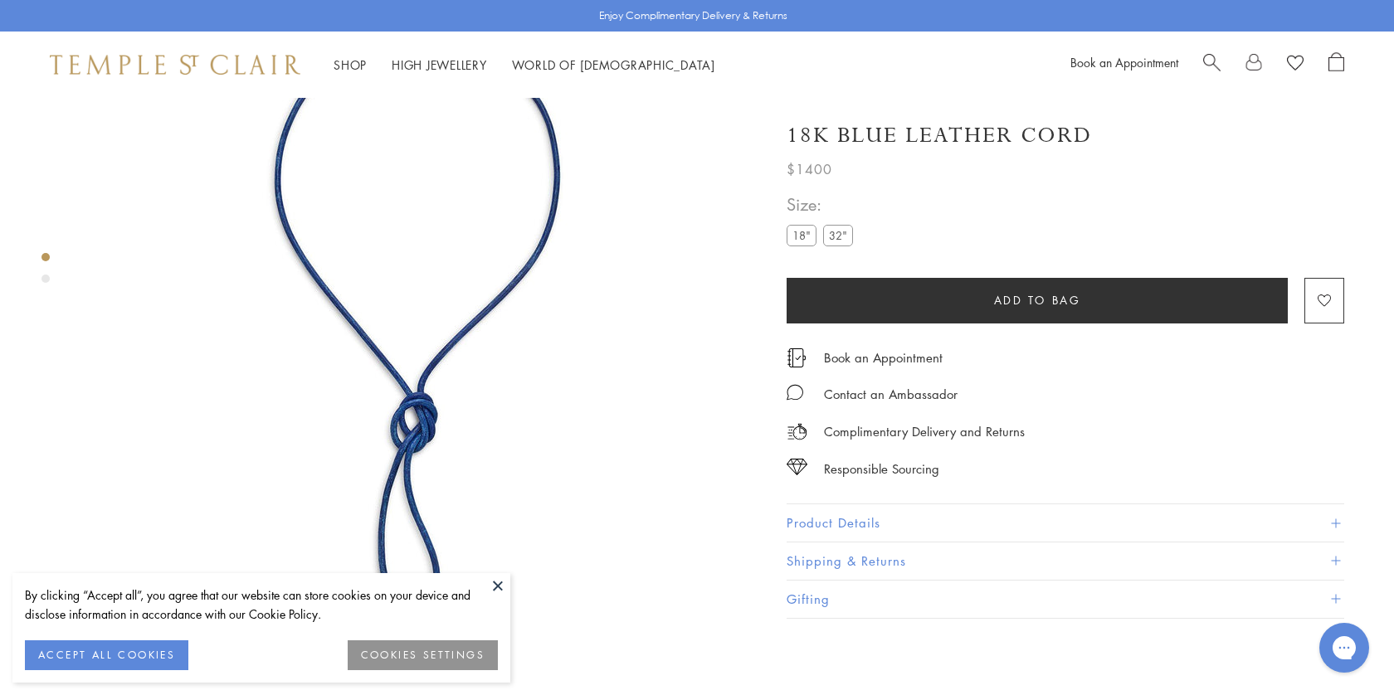
click at [966, 141] on h1 "18K Blue Leather Cord" at bounding box center [938, 135] width 305 height 29
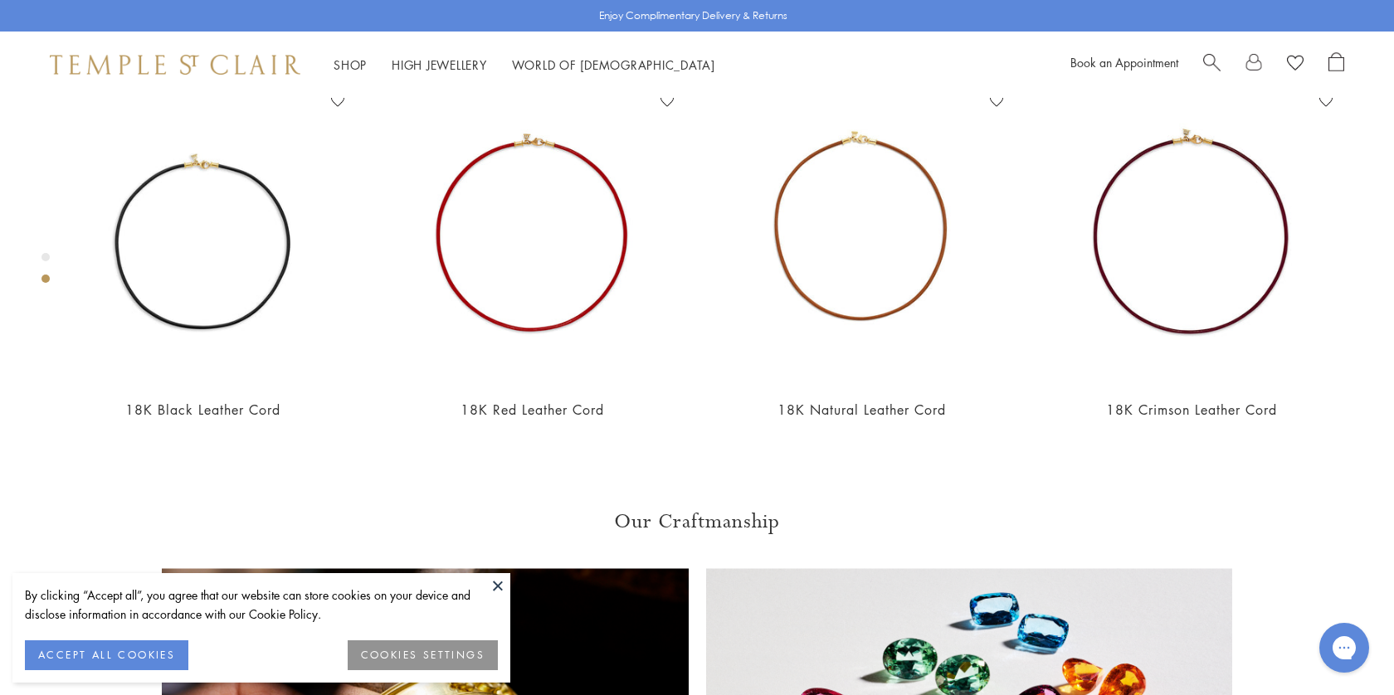
scroll to position [786, 0]
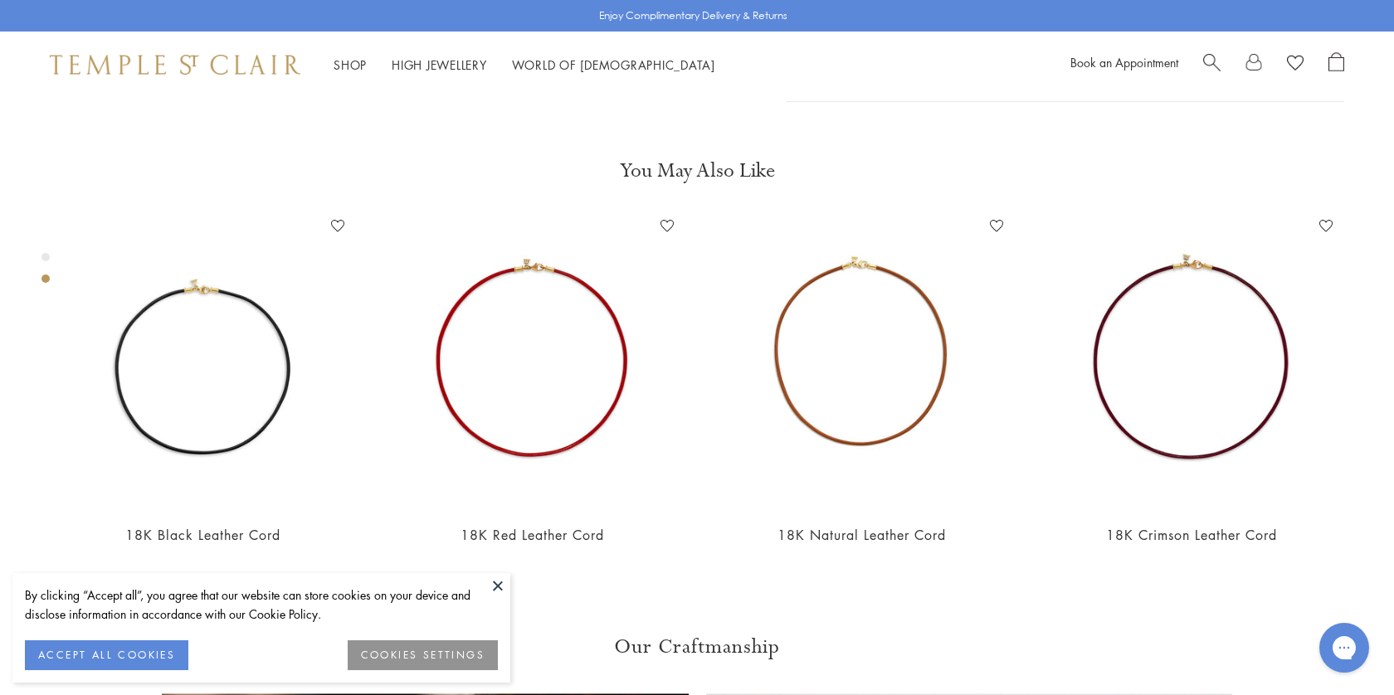
scroll to position [829, 0]
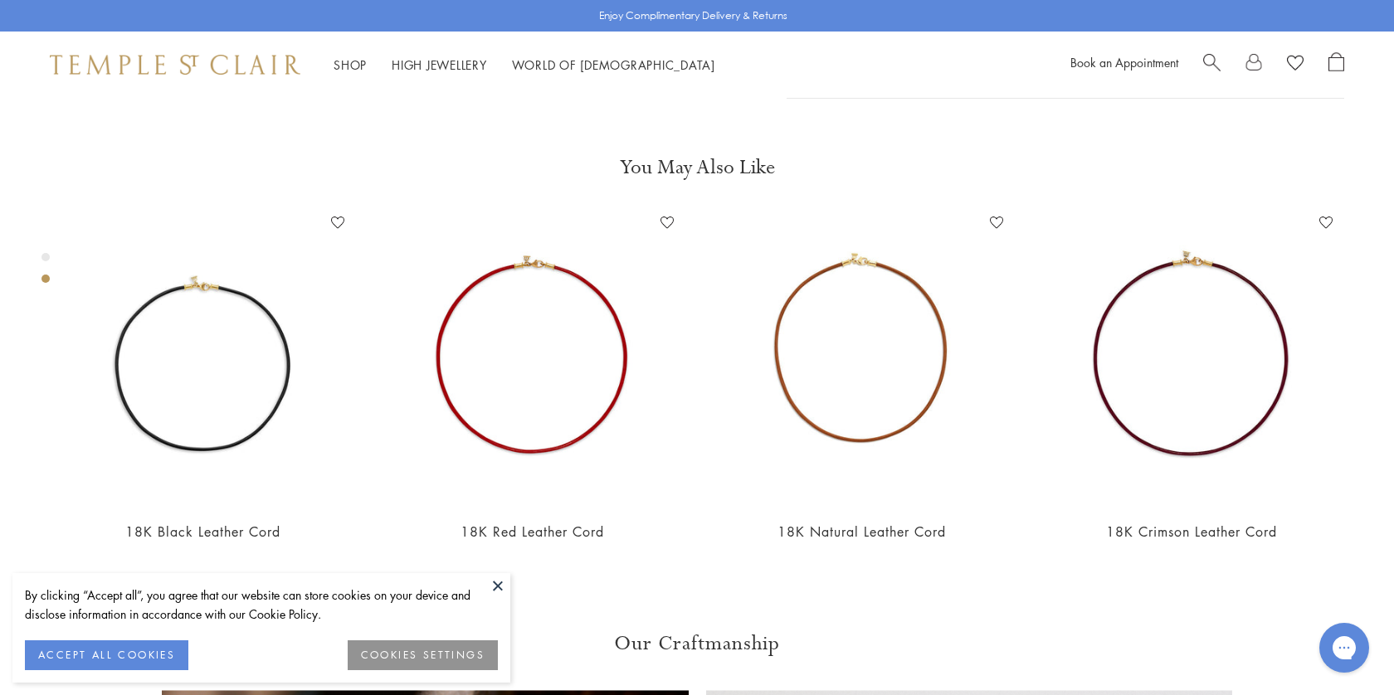
drag, startPoint x: 902, startPoint y: 424, endPoint x: 776, endPoint y: 213, distance: 245.1
copy div "Wearing an amulet on a leather cord is a signature Temple St. Clair look. Our 1…"
click at [1209, 61] on span "Search" at bounding box center [1211, 60] width 17 height 17
paste input "**********"
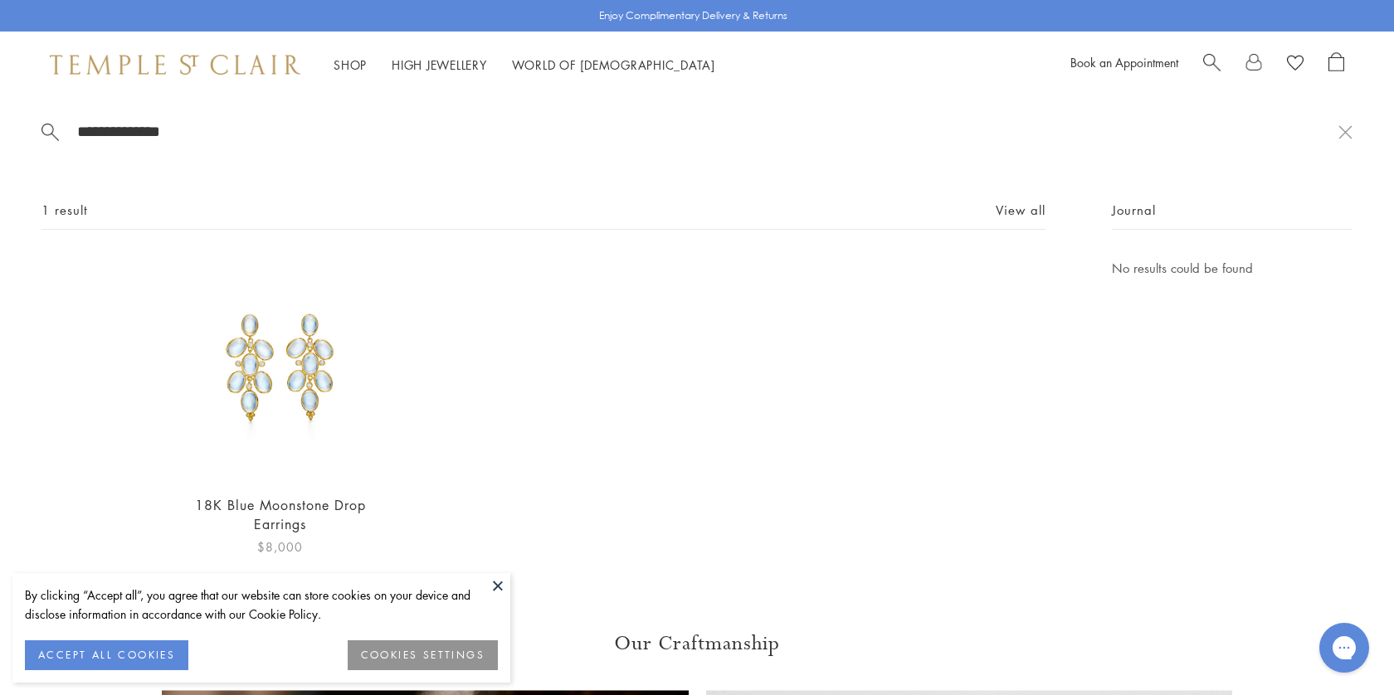
type input "**********"
click at [292, 390] on img at bounding box center [279, 368] width 221 height 221
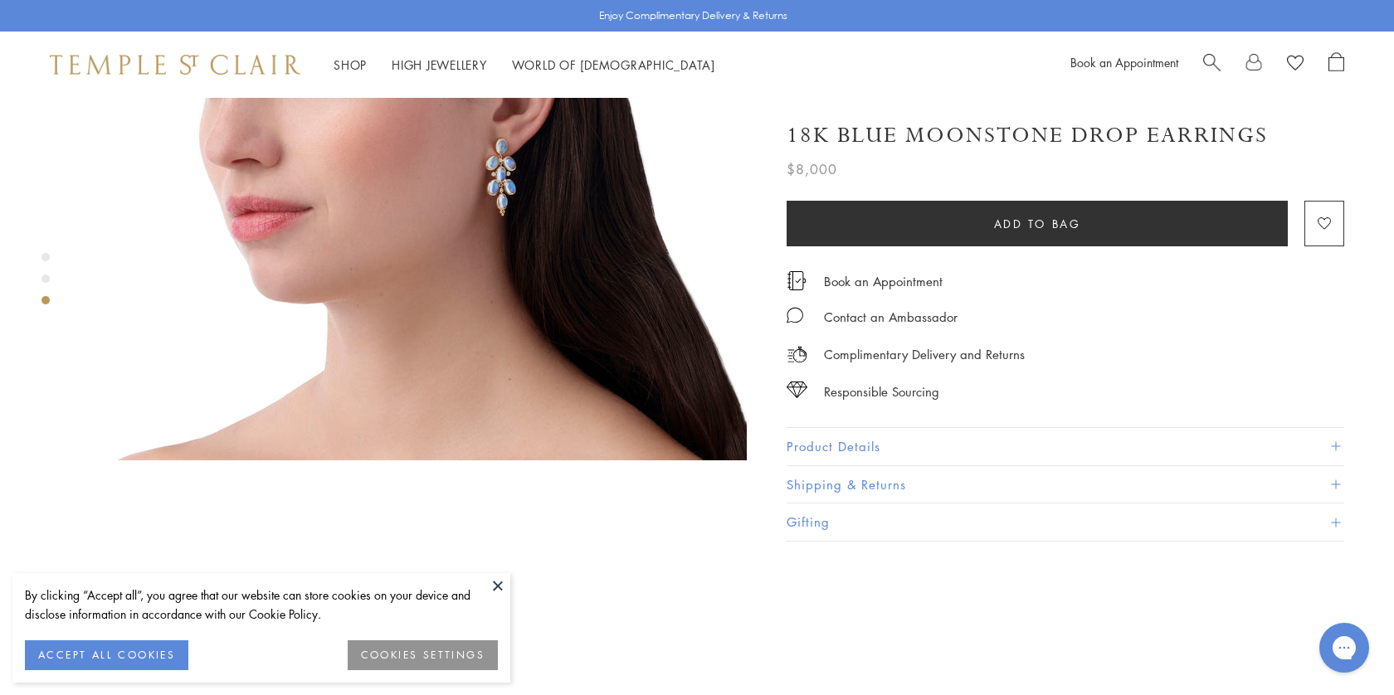
scroll to position [1301, 0]
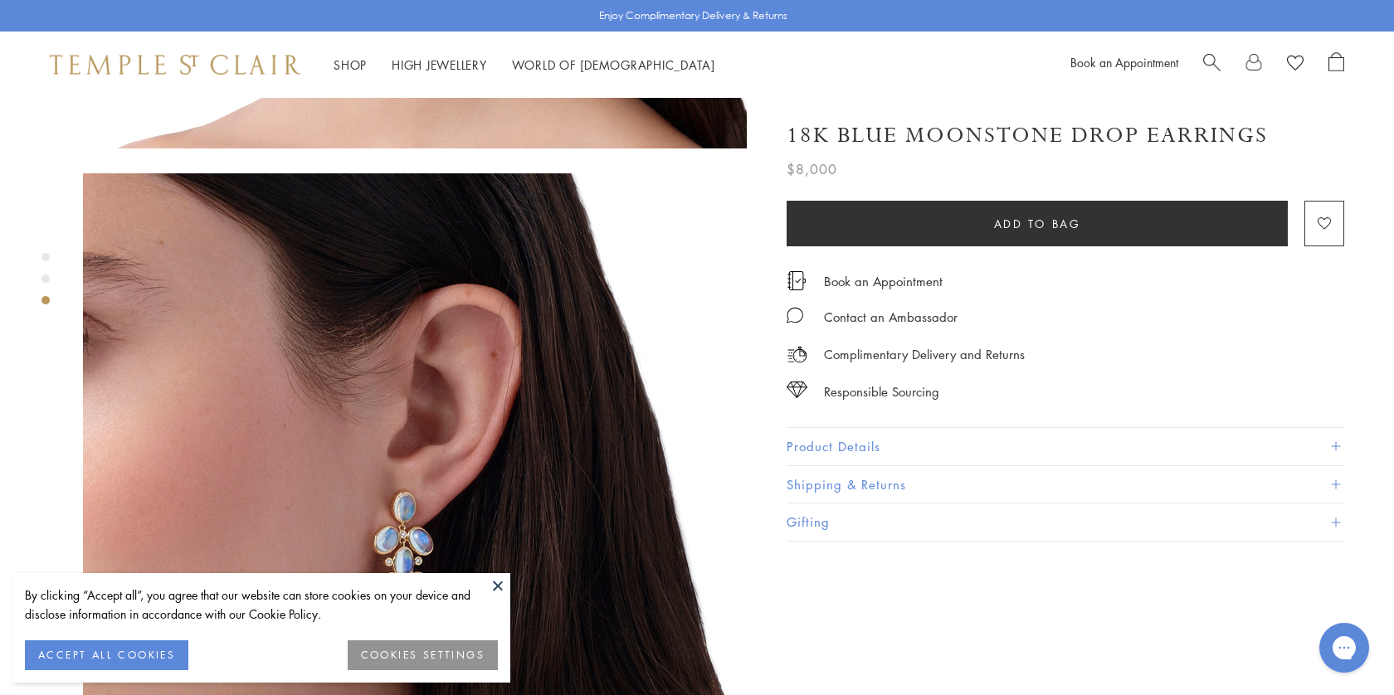
click at [966, 133] on h1 "18K Blue Moonstone Drop Earrings" at bounding box center [1026, 135] width 481 height 29
click at [966, 134] on h1 "18K Blue Moonstone Drop Earrings" at bounding box center [1026, 135] width 481 height 29
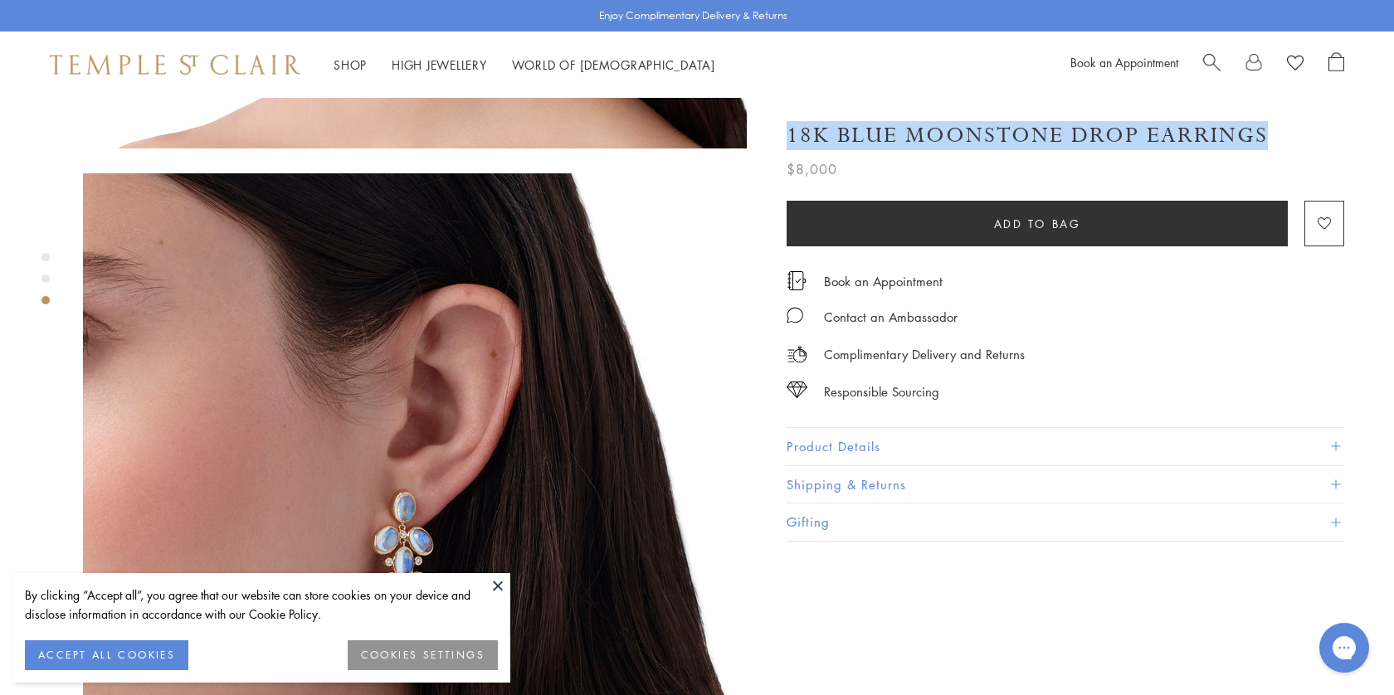
click at [966, 134] on h1 "18K Blue Moonstone Drop Earrings" at bounding box center [1026, 135] width 481 height 29
copy div "18K Blue Moonstone Drop Earrings"
click at [940, 437] on button "Product Details" at bounding box center [1064, 446] width 557 height 37
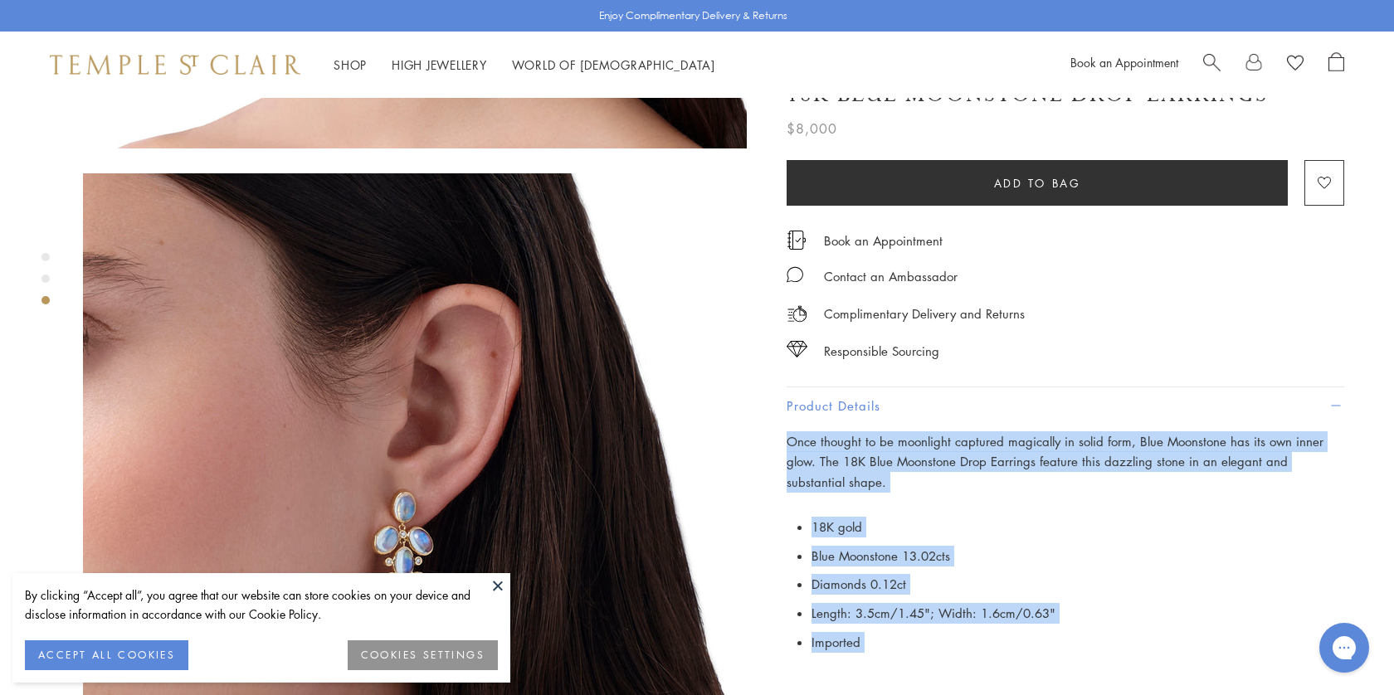
drag, startPoint x: 786, startPoint y: 387, endPoint x: 937, endPoint y: 618, distance: 275.6
click at [937, 618] on div "Once thought to be moonlight captured magically in solid form, Blue Moonstone h…" at bounding box center [1064, 587] width 557 height 312
copy div "Once thought to be moonlight captured magically in solid form, Blue Moonstone h…"
click at [1204, 65] on span "Search" at bounding box center [1211, 60] width 17 height 17
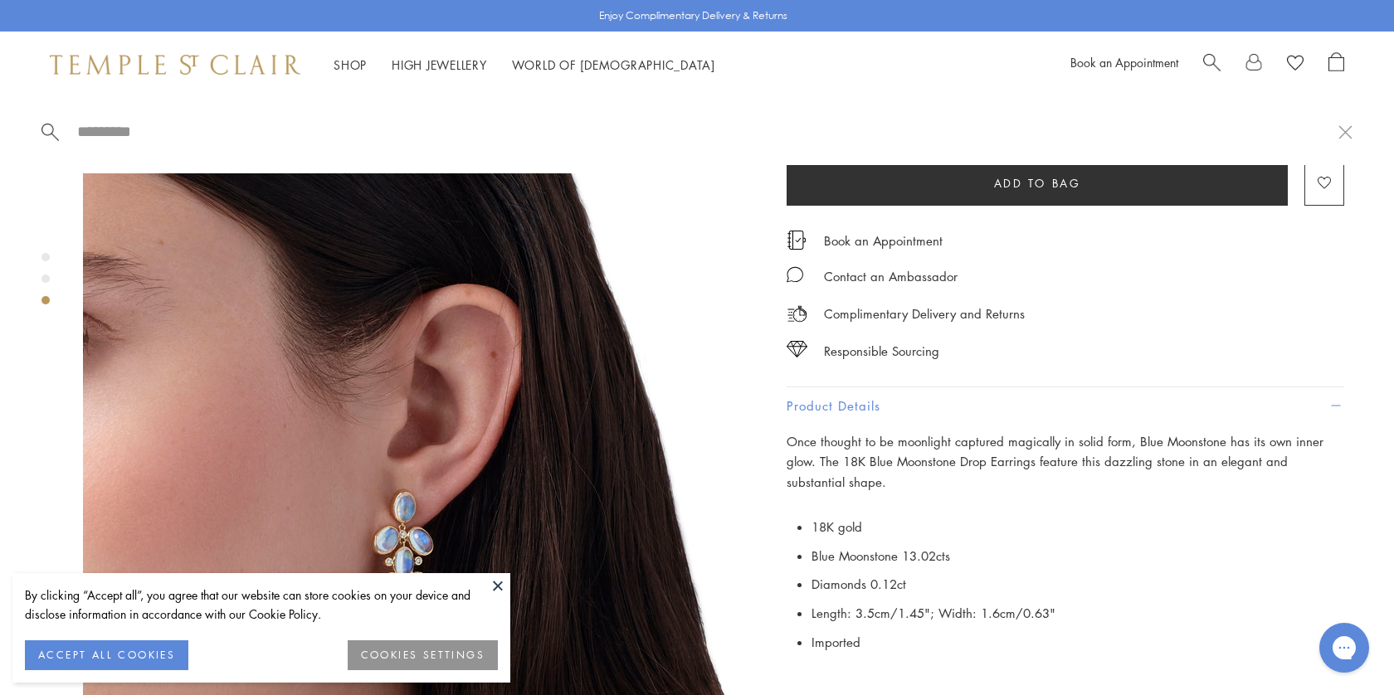
paste input "**********"
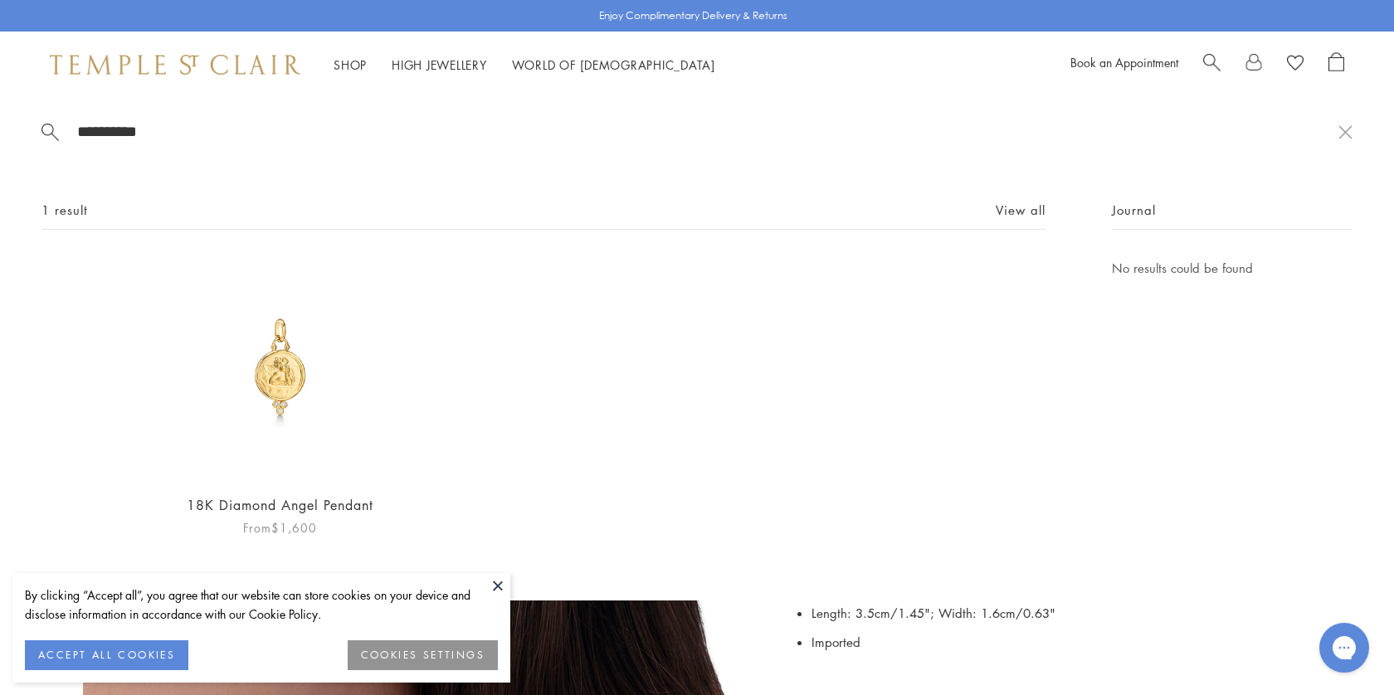
type input "**********"
click at [281, 370] on img at bounding box center [279, 368] width 221 height 221
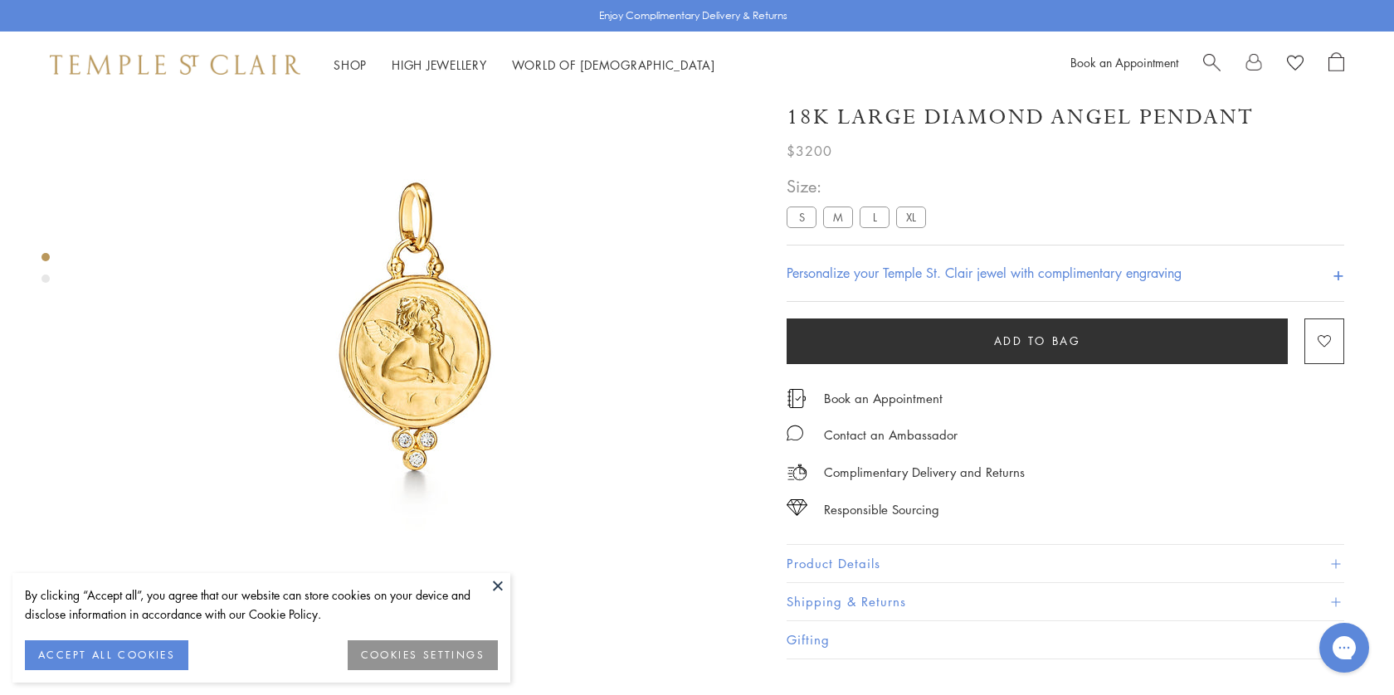
click at [937, 132] on h1 "18K Large Diamond Angel Pendant" at bounding box center [1019, 117] width 467 height 29
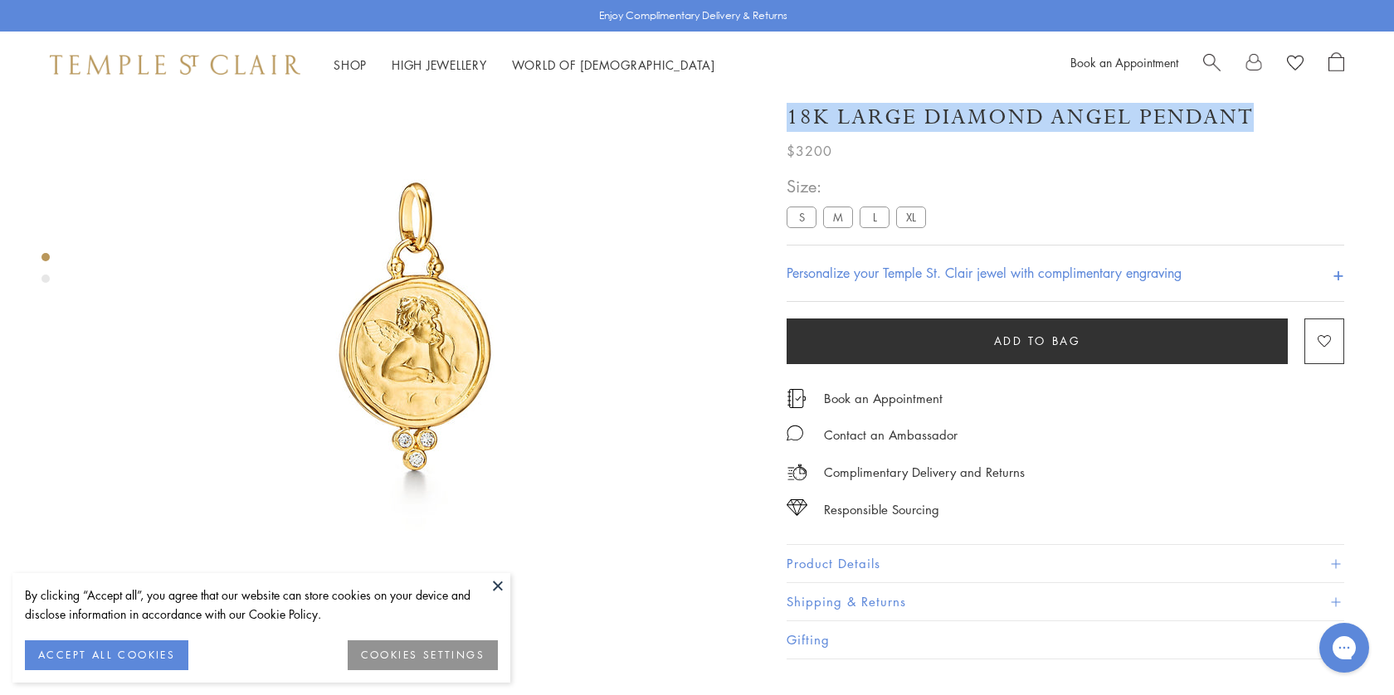
click at [937, 132] on h1 "18K Large Diamond Angel Pendant" at bounding box center [1019, 117] width 467 height 29
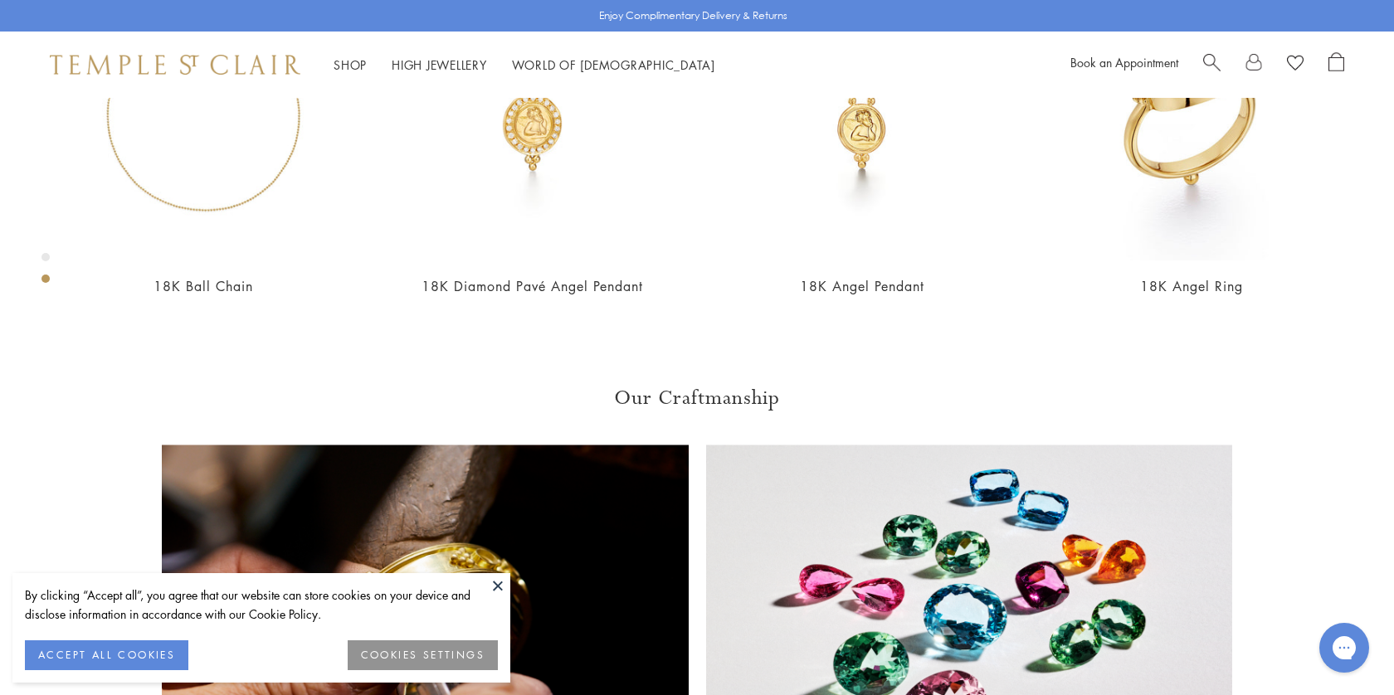
scroll to position [932, 0]
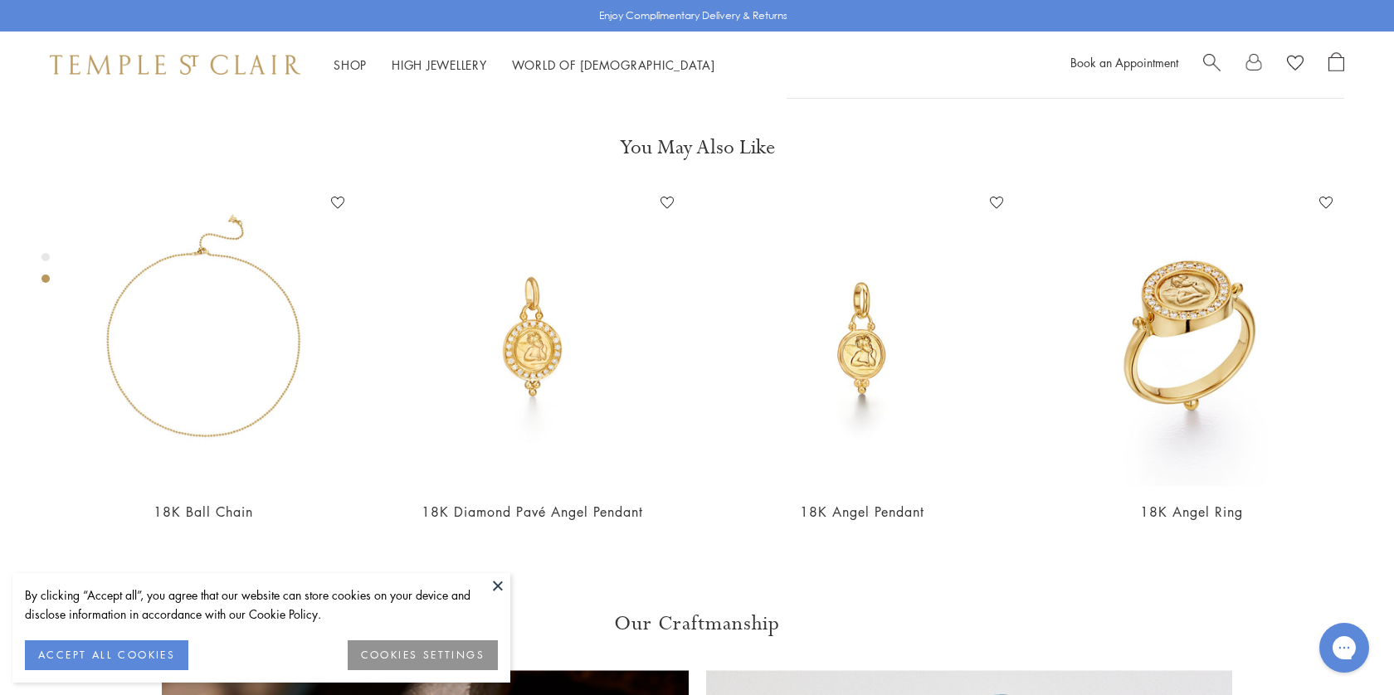
scroll to position [868, 0]
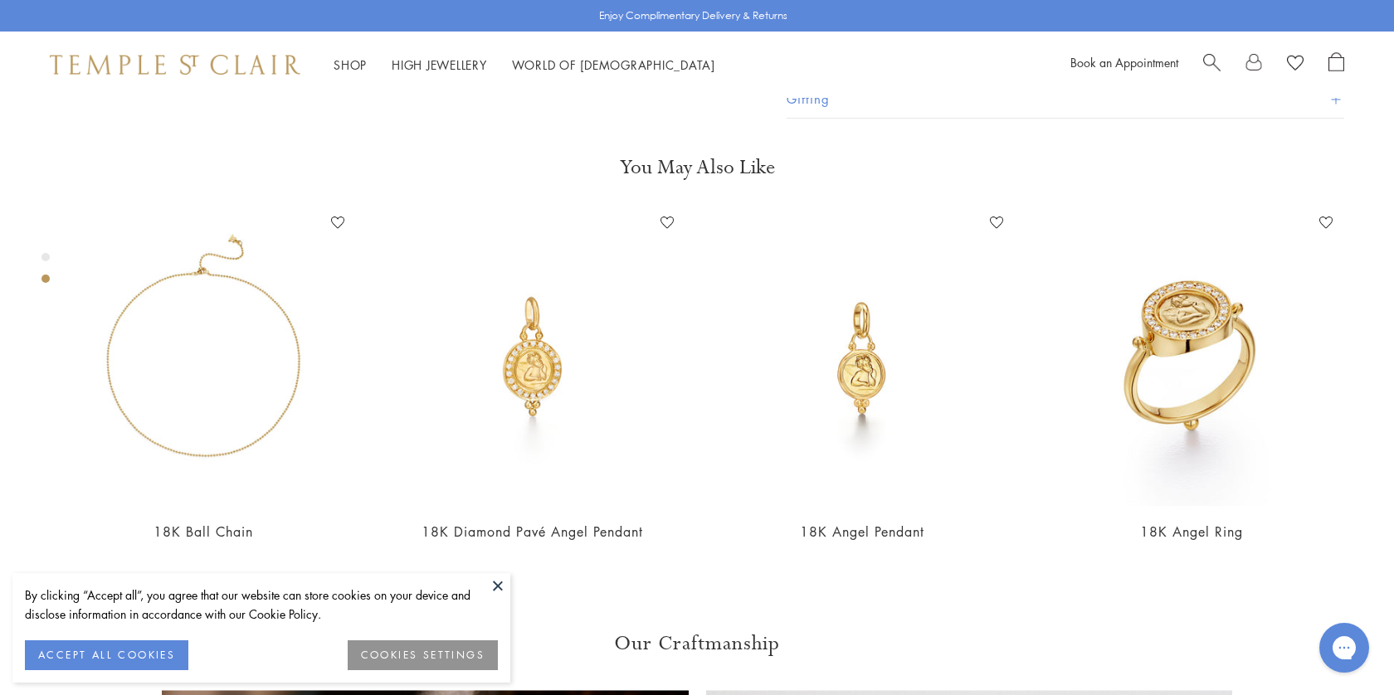
drag, startPoint x: 901, startPoint y: 390, endPoint x: 781, endPoint y: 210, distance: 216.0
copy div "Everyone needs a guardian angel. Modeled after the cherubs in The Sistine Madon…"
click at [1209, 61] on span "Search" at bounding box center [1211, 60] width 17 height 17
paste input "*********"
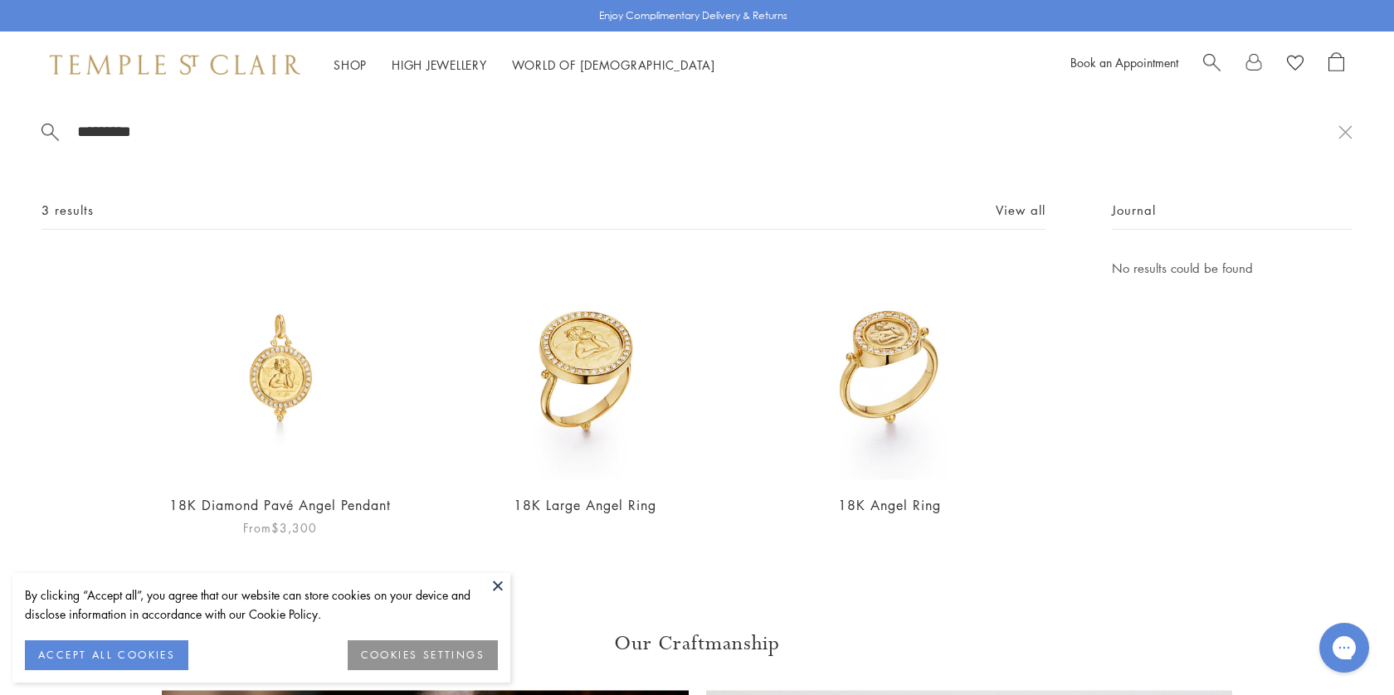
type input "*********"
click at [293, 372] on img at bounding box center [279, 368] width 221 height 221
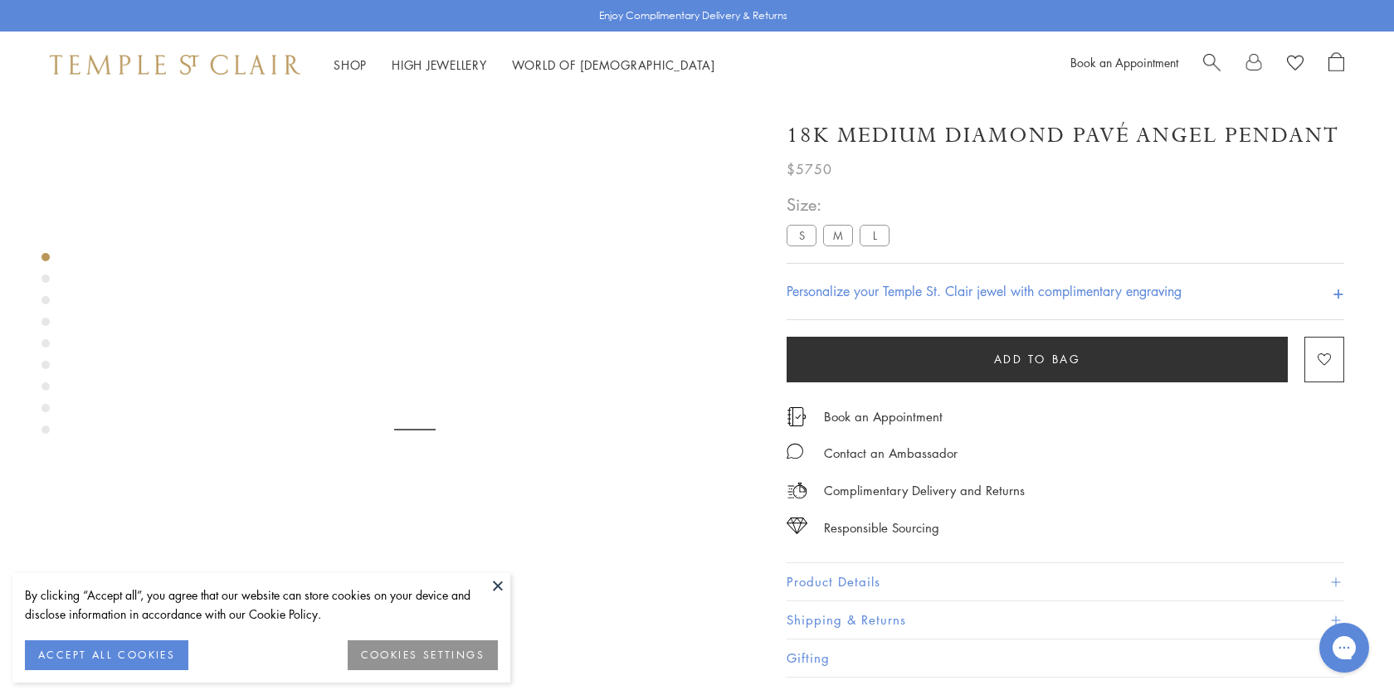
scroll to position [98, 0]
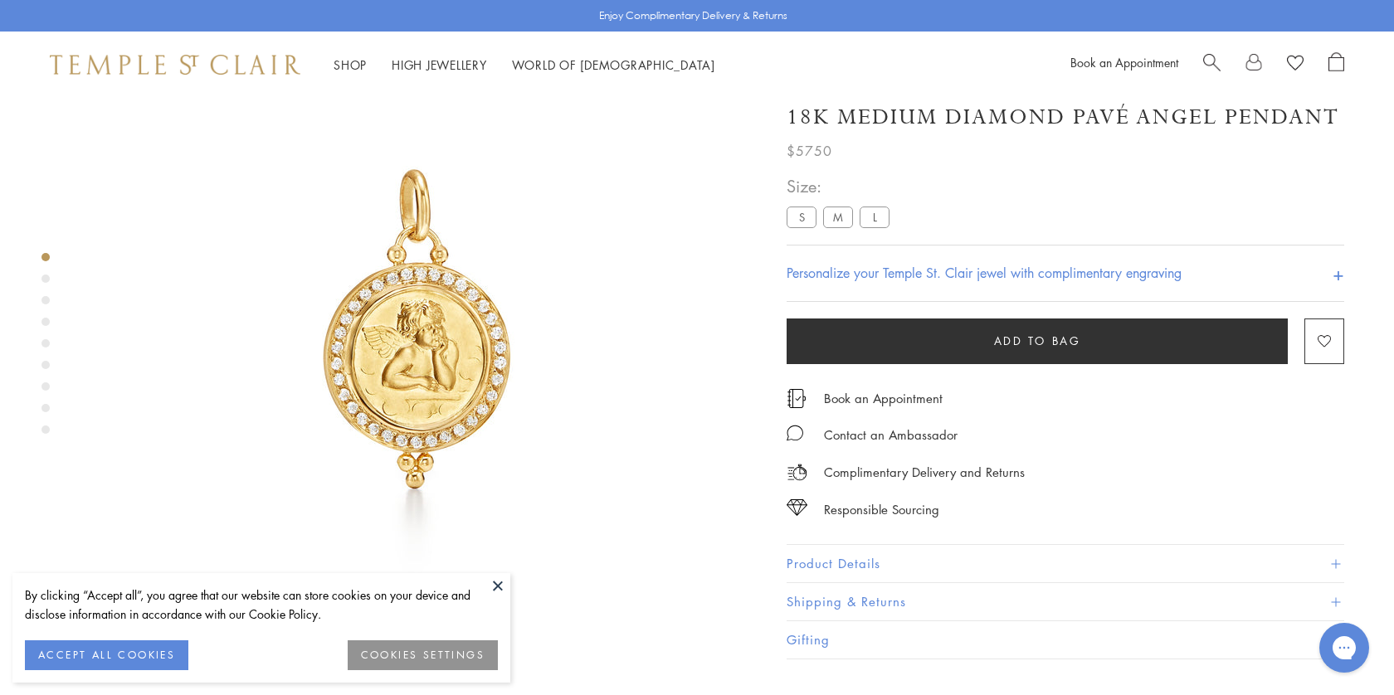
click at [1051, 125] on h1 "18K Medium Diamond Pavé Angel Pendant" at bounding box center [1062, 117] width 552 height 29
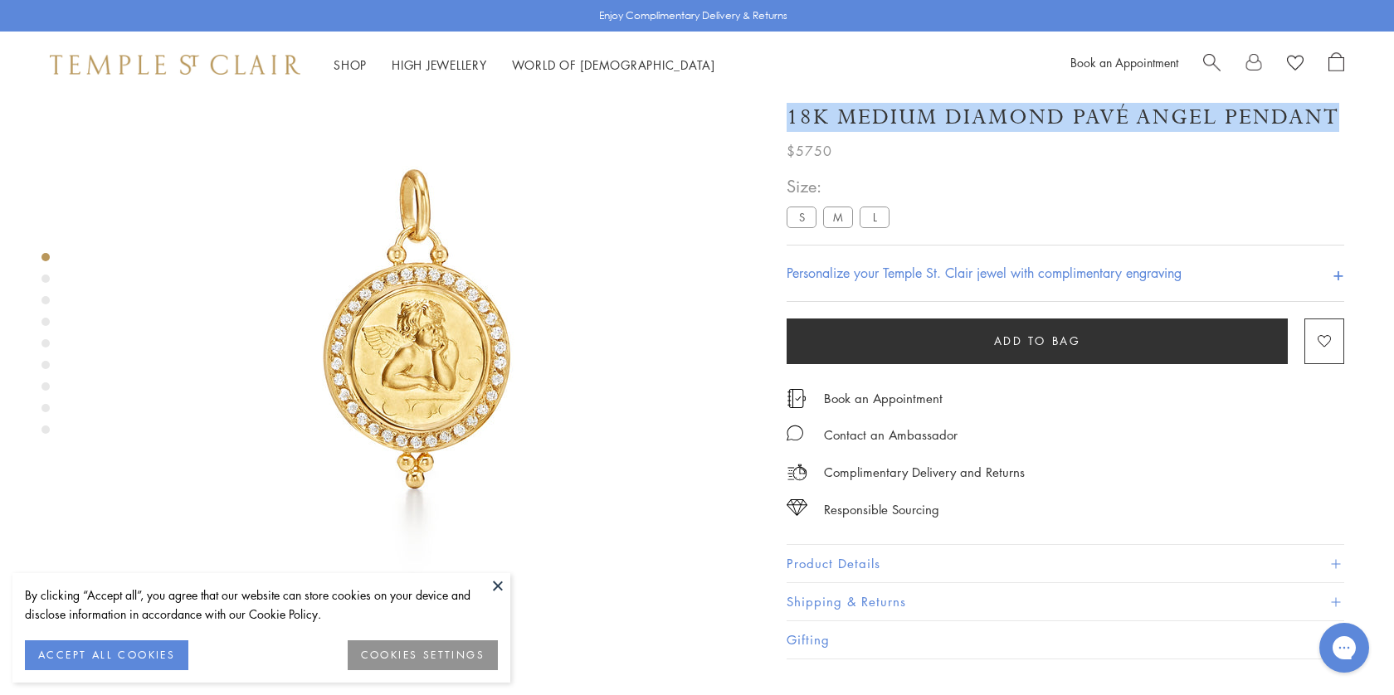
click at [1051, 125] on h1 "18K Medium Diamond Pavé Angel Pendant" at bounding box center [1062, 117] width 552 height 29
copy div "18K Medium Diamond Pavé Angel Pendant"
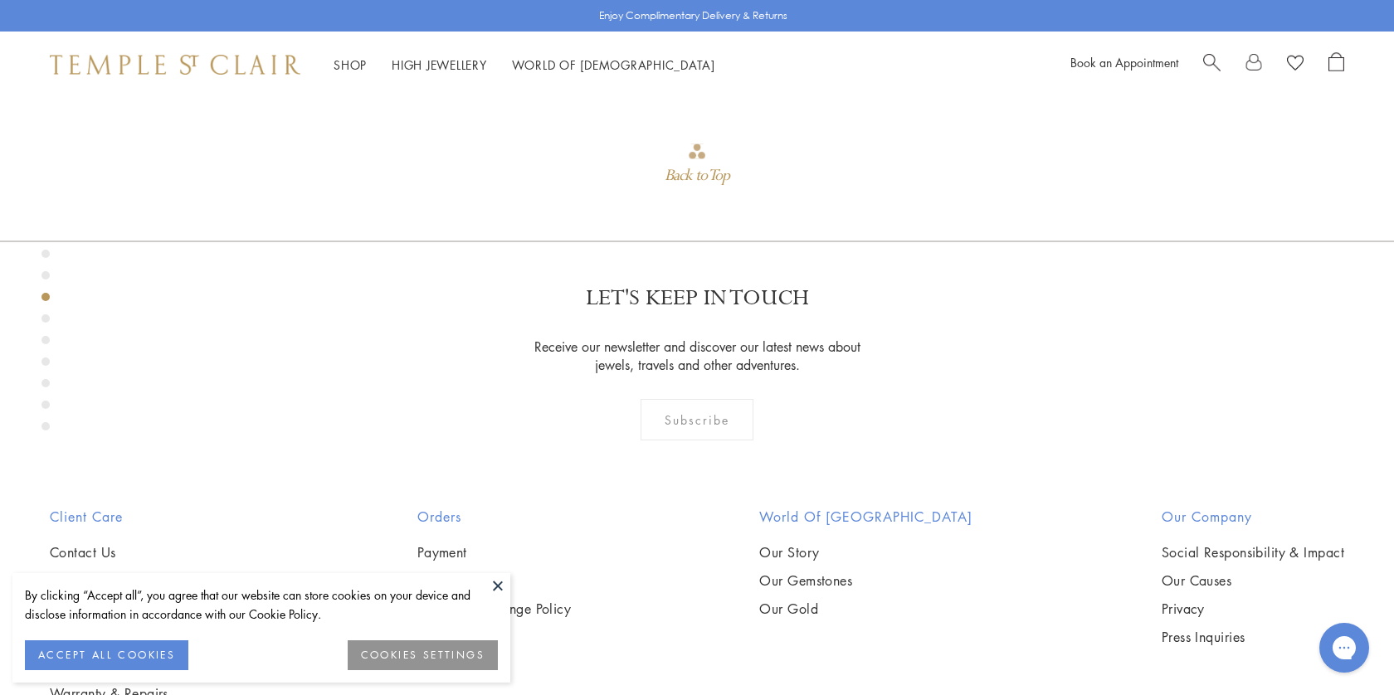
scroll to position [1627, 0]
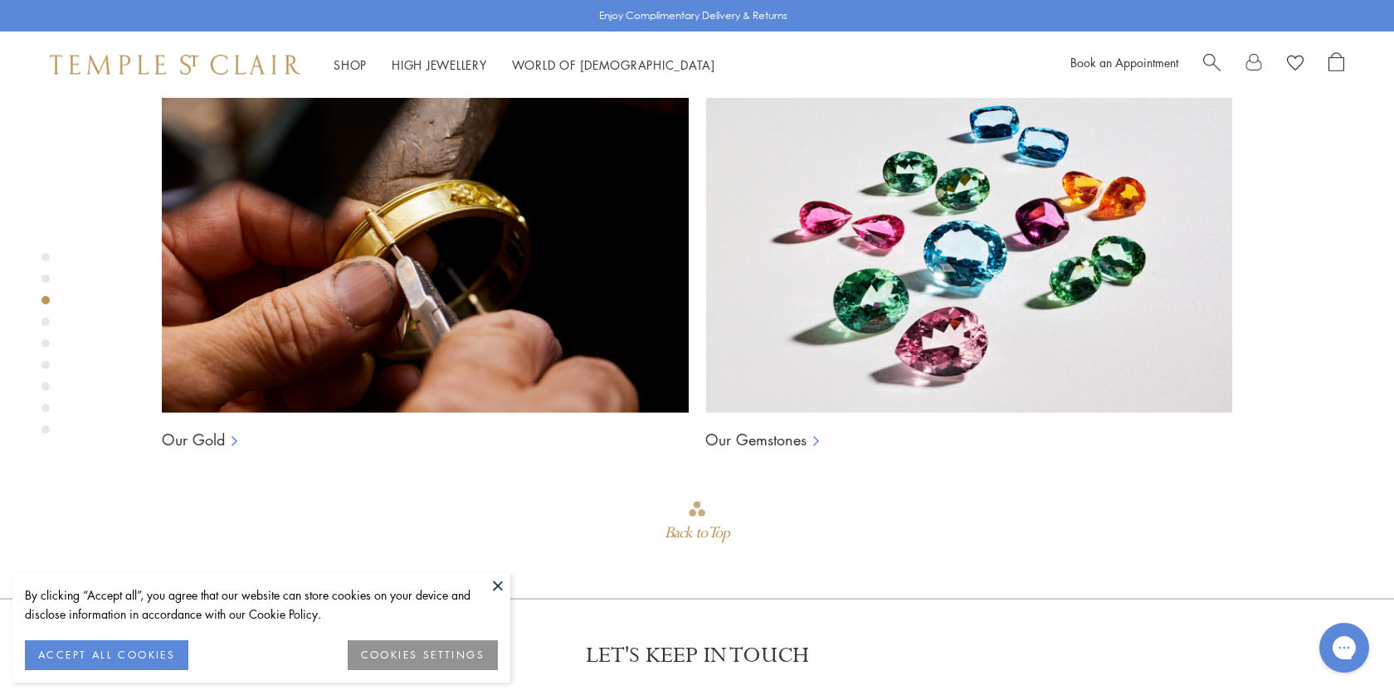
scroll to position [1496, 0]
drag, startPoint x: 900, startPoint y: 420, endPoint x: 771, endPoint y: 203, distance: 252.2
copy div "Everyone needs a guardian angel. Modeled after the cherubs in The Sistine Madon…"
click at [1211, 65] on span "Search" at bounding box center [1211, 60] width 17 height 17
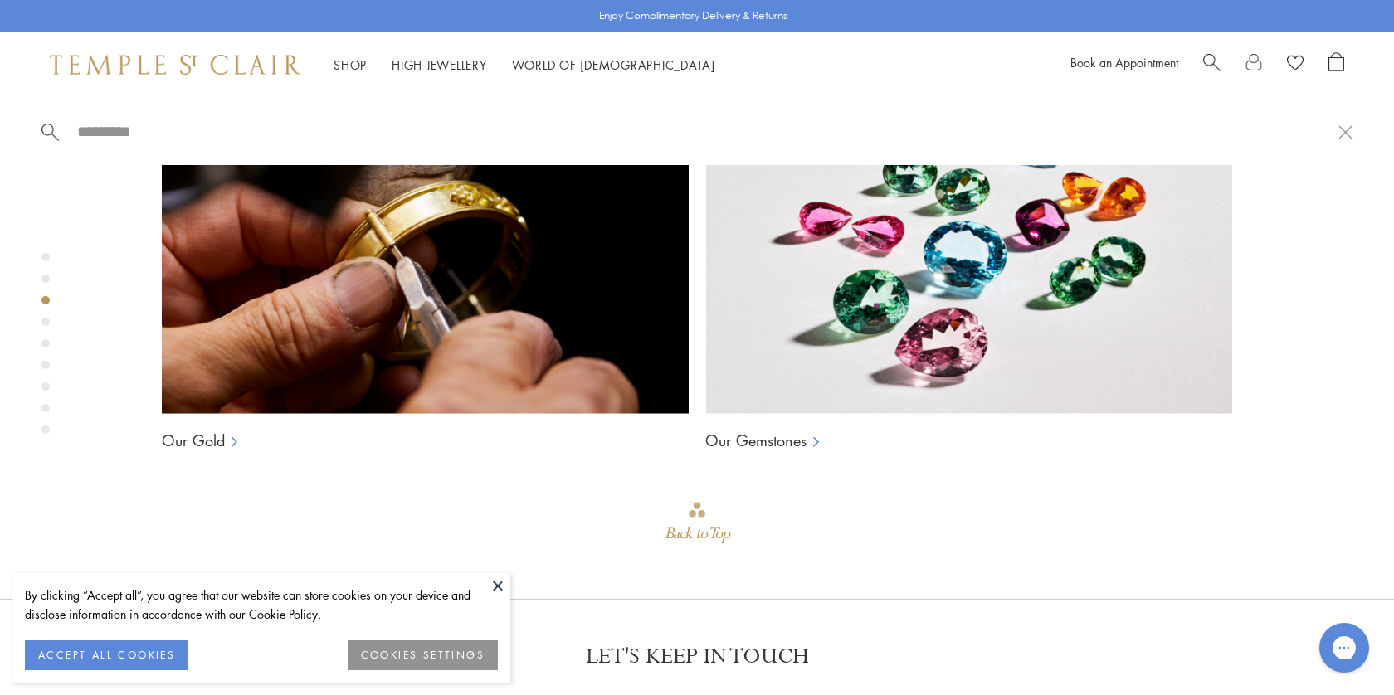
paste input "*********"
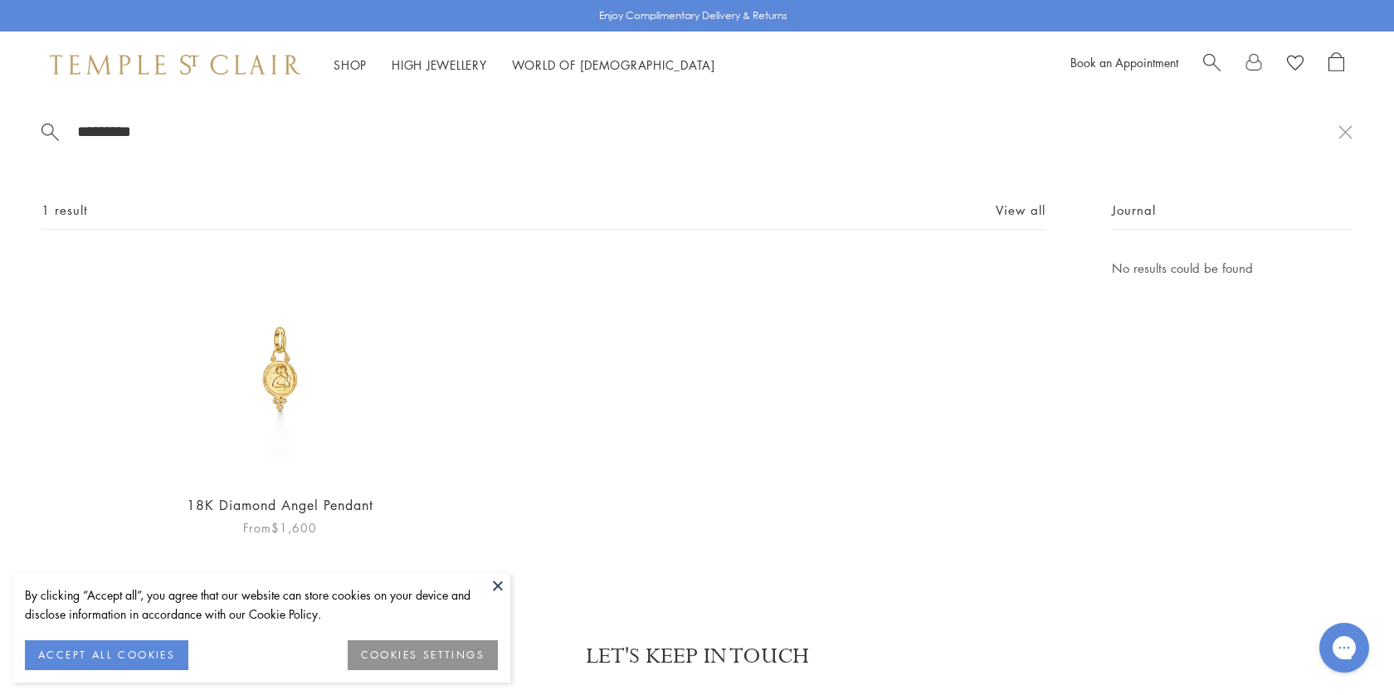
type input "*********"
click at [283, 375] on img at bounding box center [279, 368] width 221 height 221
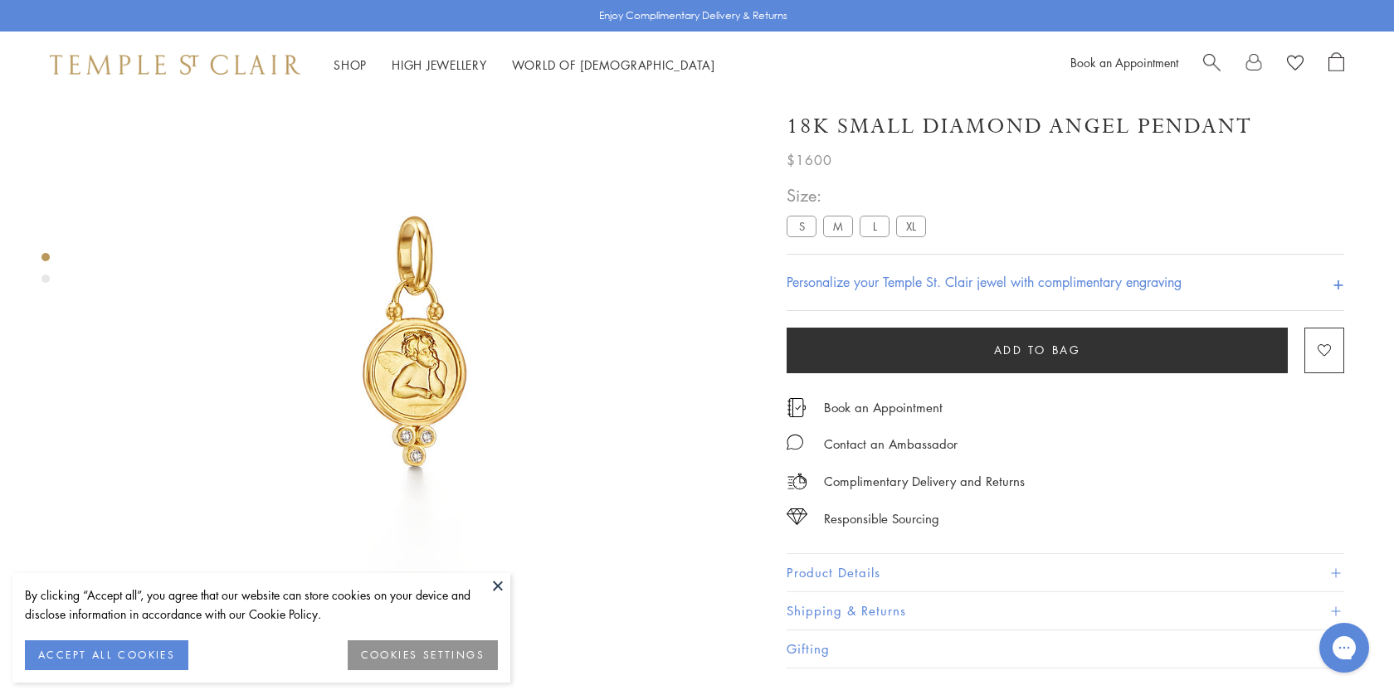
scroll to position [98, 0]
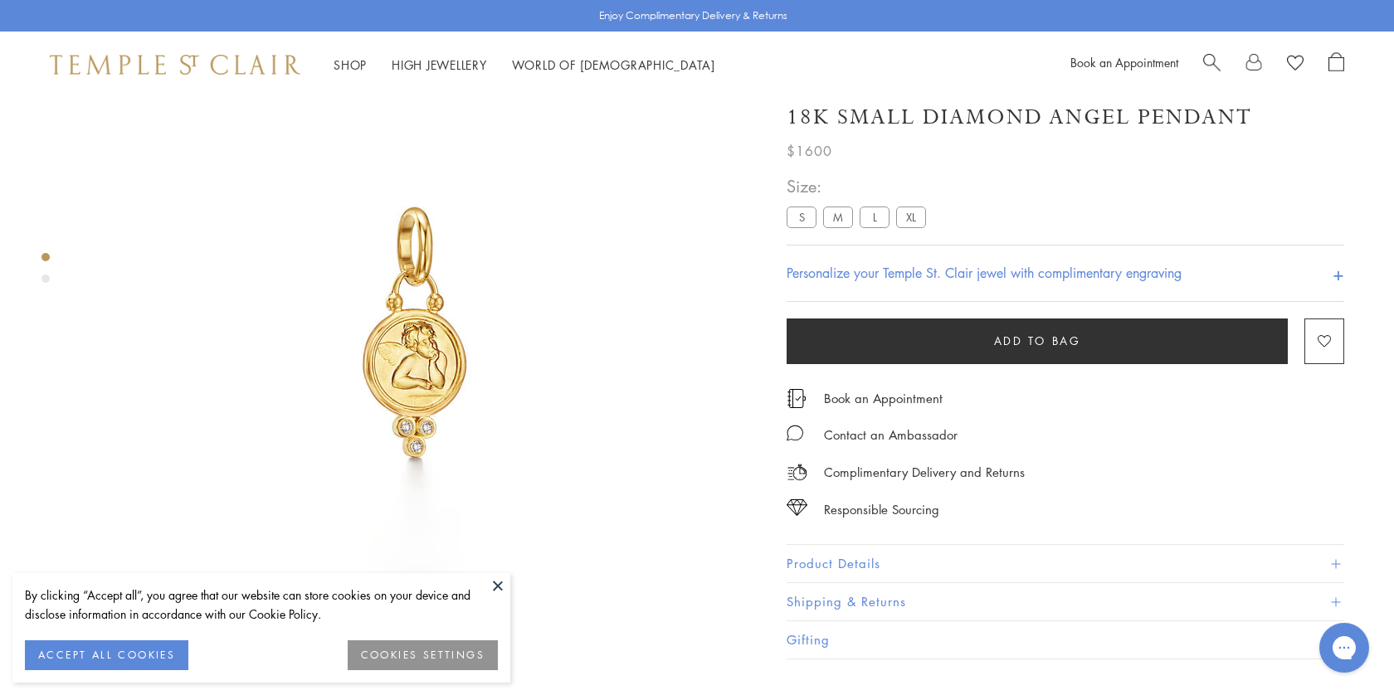
click at [835, 227] on label "M" at bounding box center [838, 217] width 30 height 21
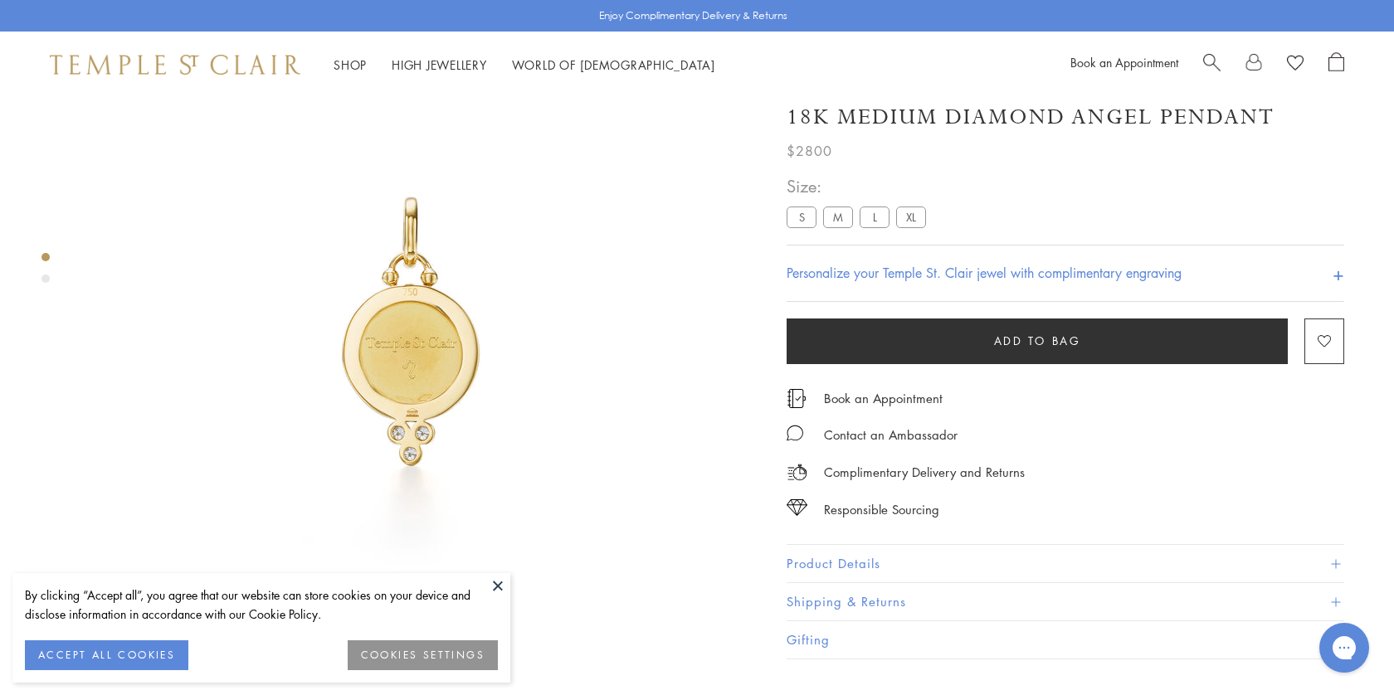
click at [46, 277] on div "Product gallery navigation" at bounding box center [45, 279] width 8 height 8
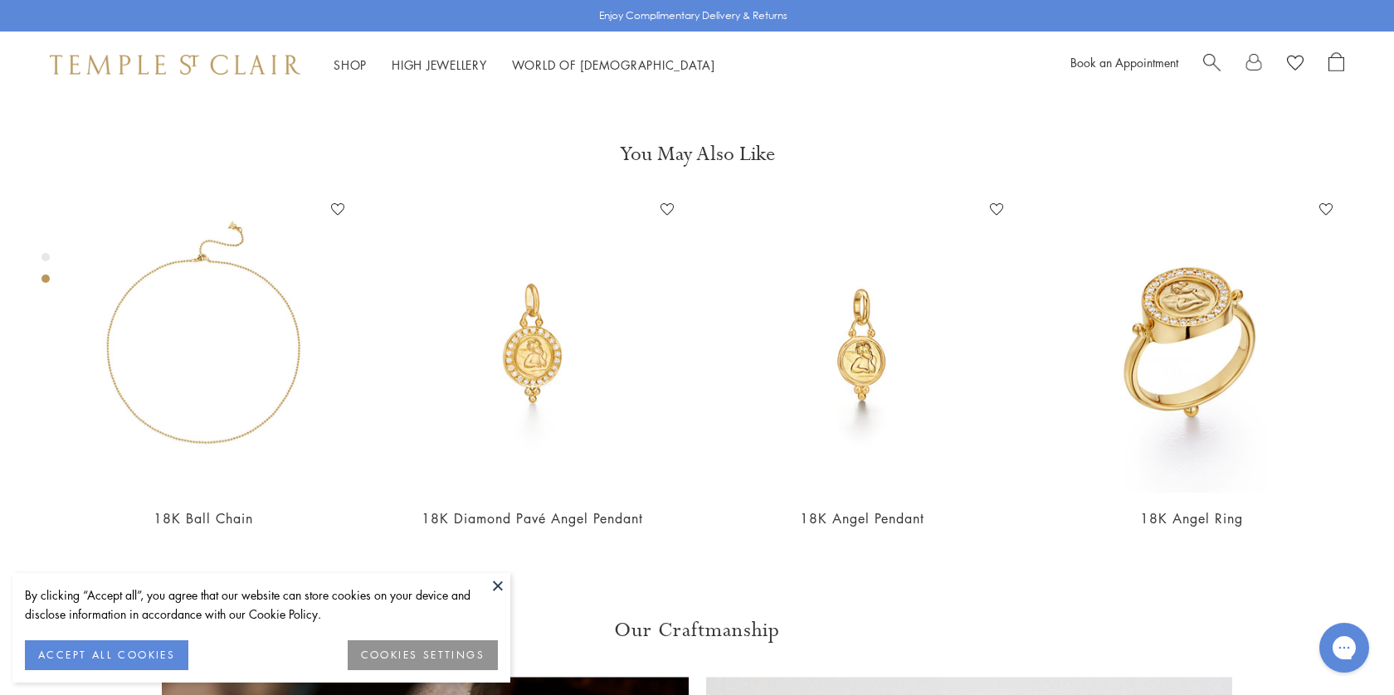
scroll to position [695, 0]
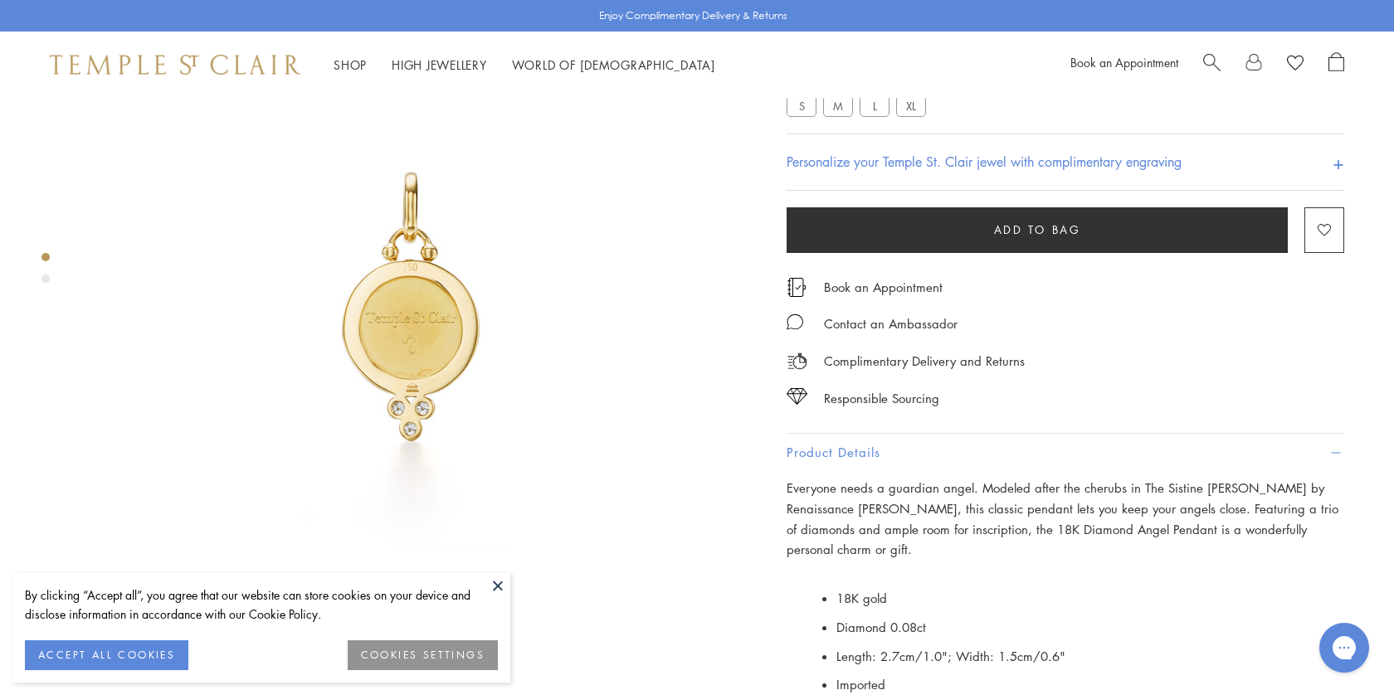
scroll to position [0, 0]
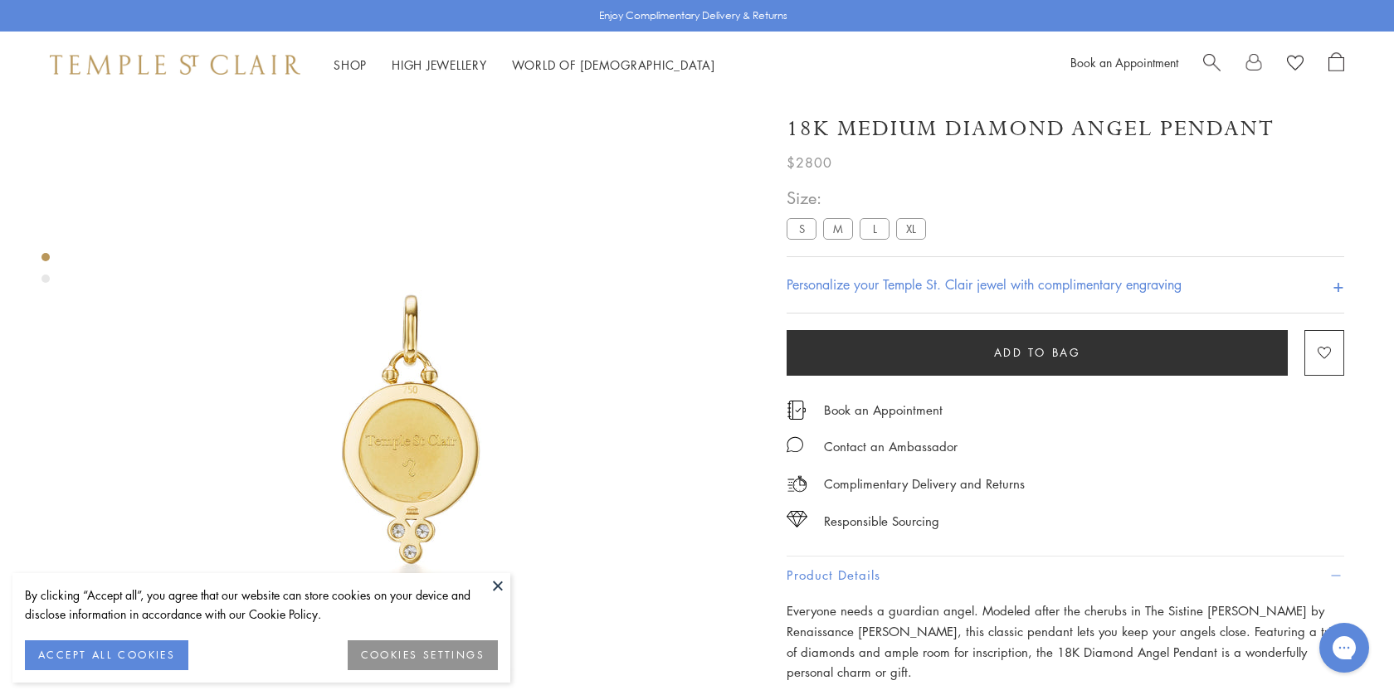
click at [804, 238] on label "S" at bounding box center [801, 228] width 30 height 21
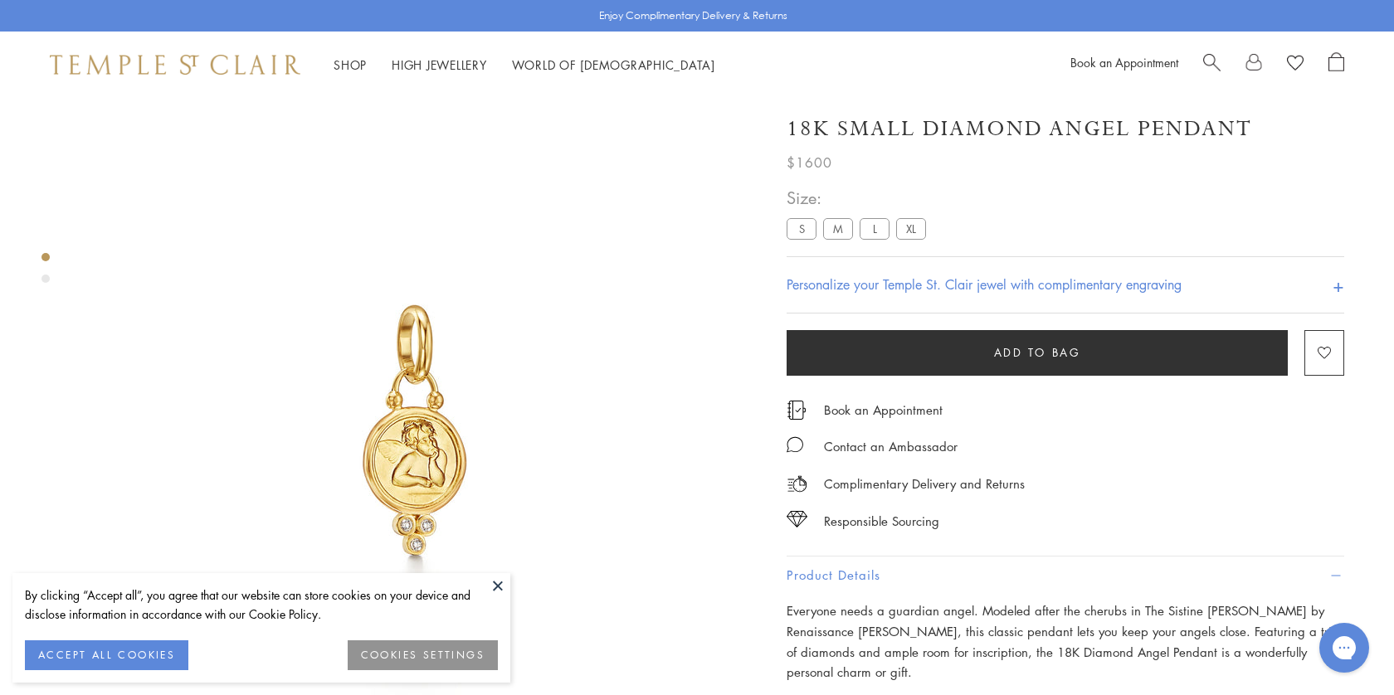
click at [840, 239] on label "M" at bounding box center [838, 228] width 30 height 21
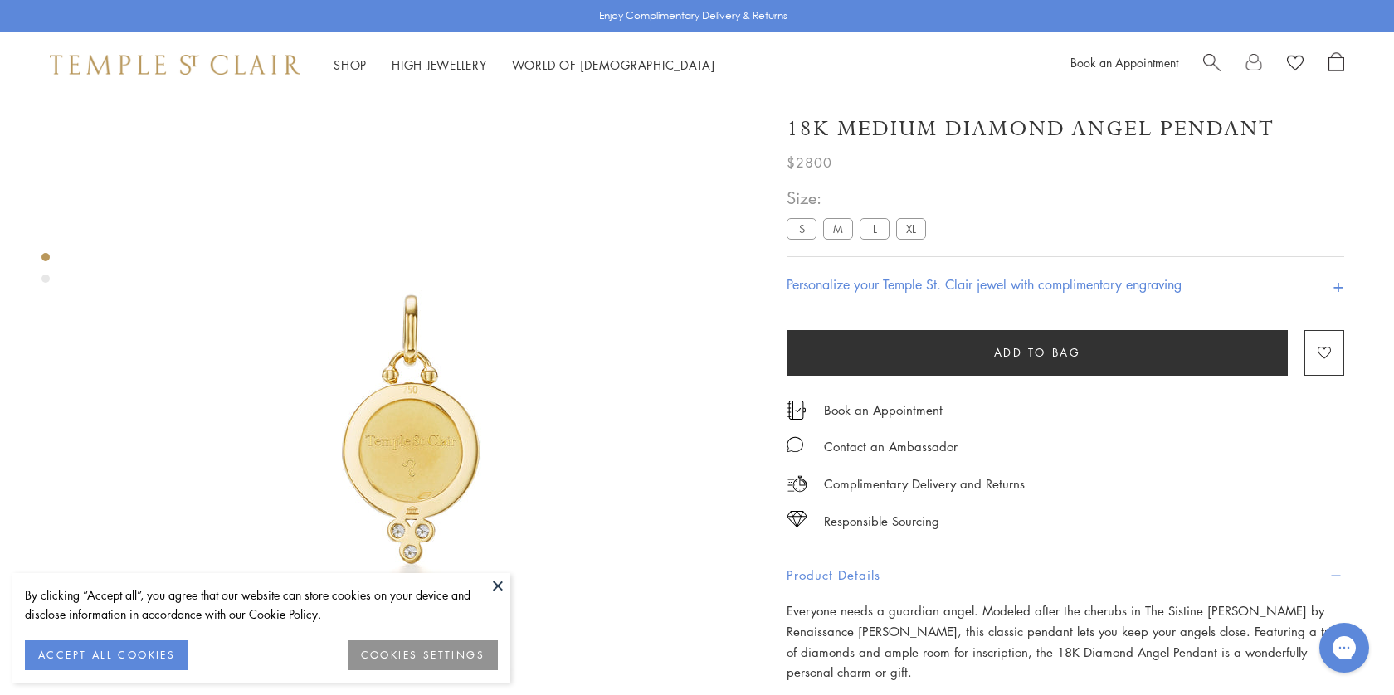
click at [906, 132] on h1 "18K Medium Diamond Angel Pendant" at bounding box center [1030, 128] width 488 height 29
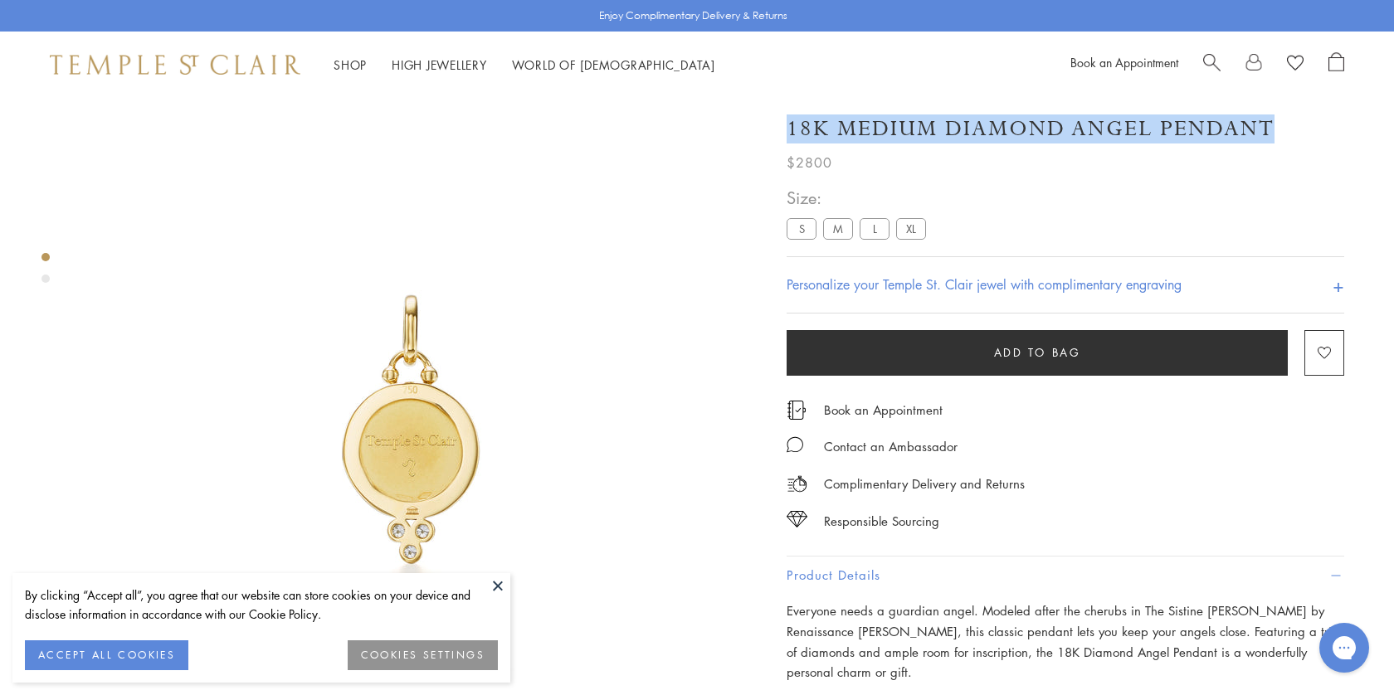
click at [906, 132] on h1 "18K Medium Diamond Angel Pendant" at bounding box center [1030, 128] width 488 height 29
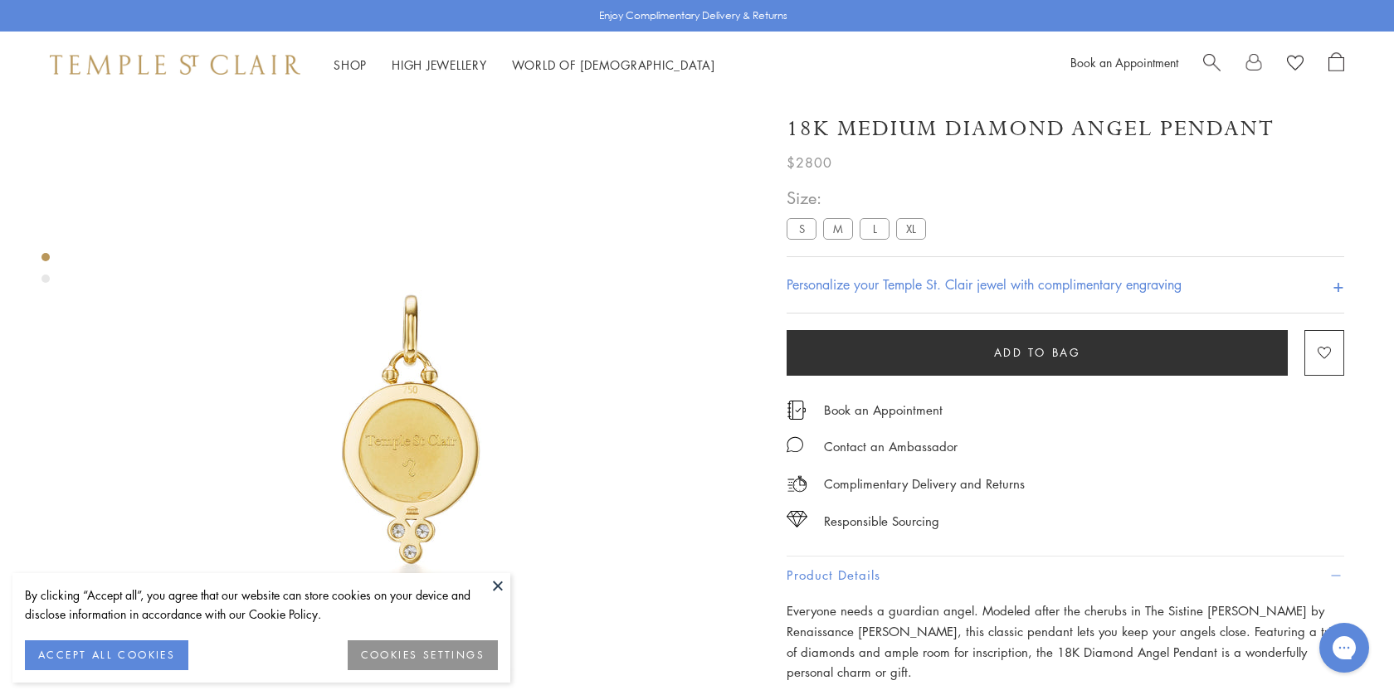
click at [48, 281] on div "Product gallery navigation" at bounding box center [45, 272] width 8 height 47
click at [45, 276] on div "Product gallery navigation" at bounding box center [45, 279] width 8 height 8
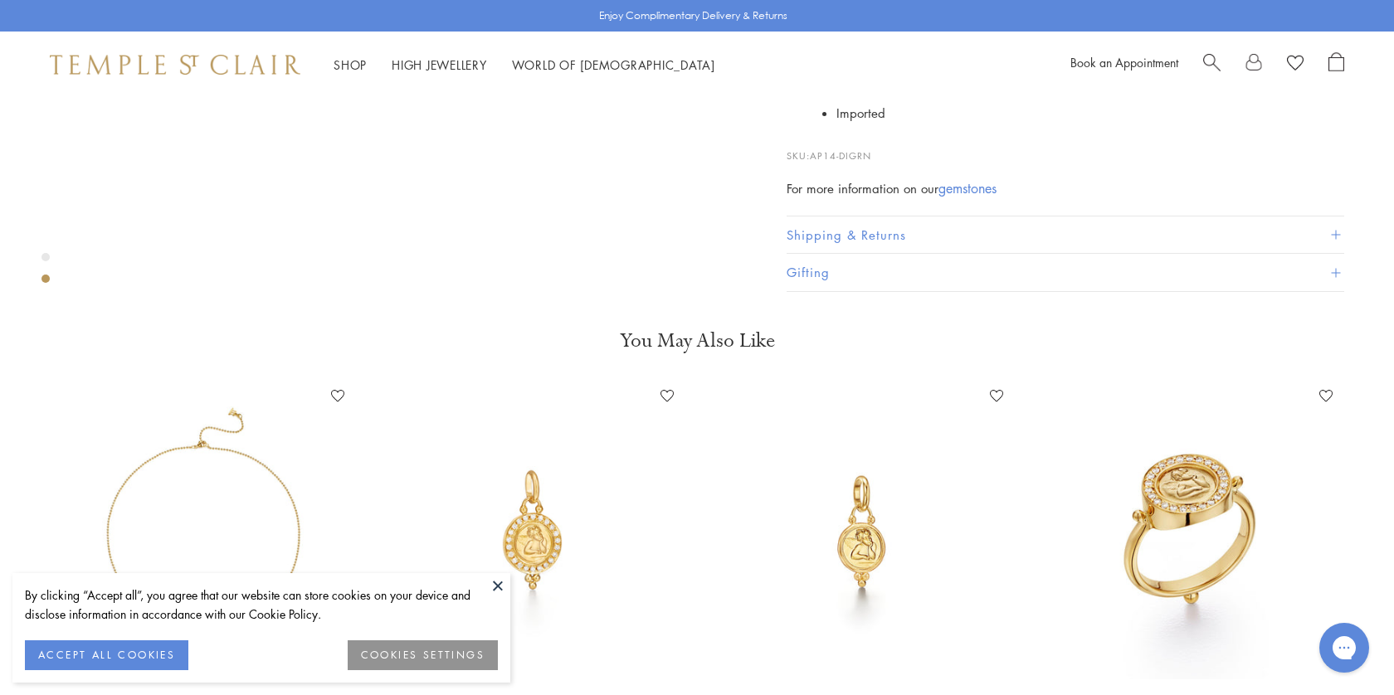
scroll to position [695, 0]
drag, startPoint x: 903, startPoint y: 512, endPoint x: 782, endPoint y: 345, distance: 206.1
copy div "Everyone needs a guardian angel. Modeled after the cherubs in The Sistine Madon…"
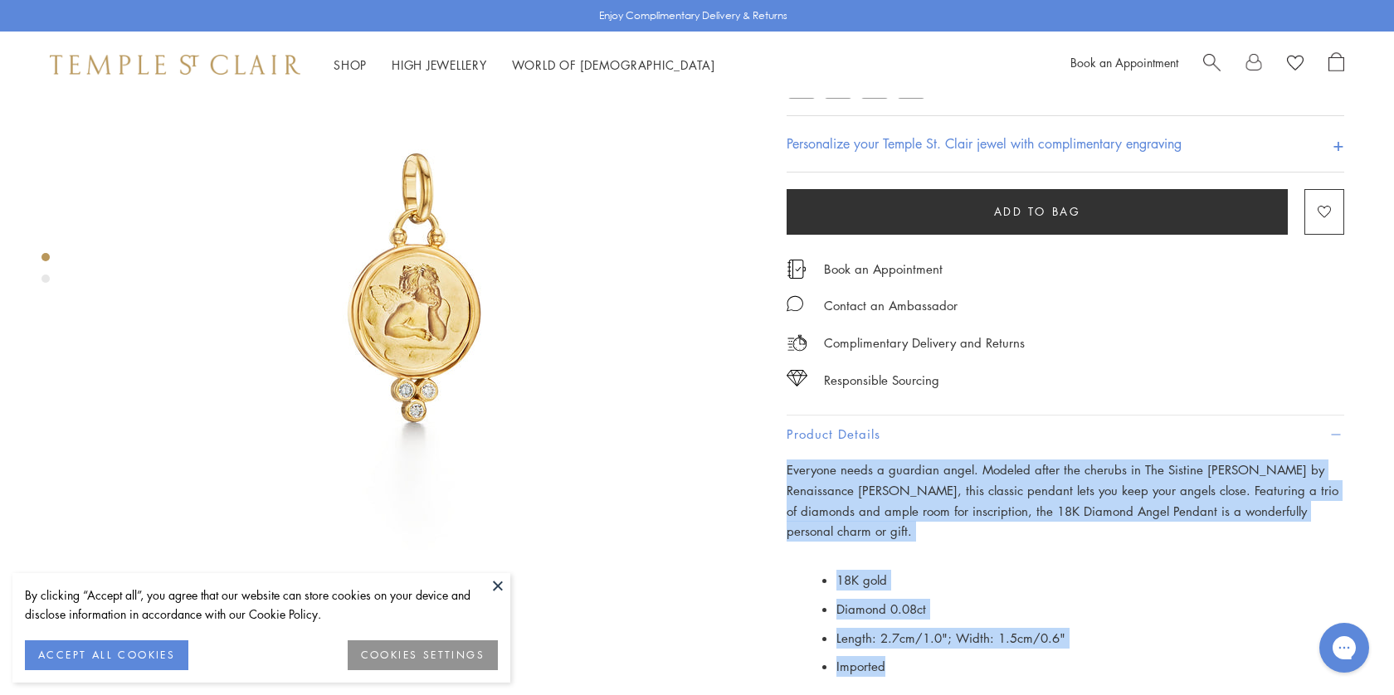
scroll to position [0, 0]
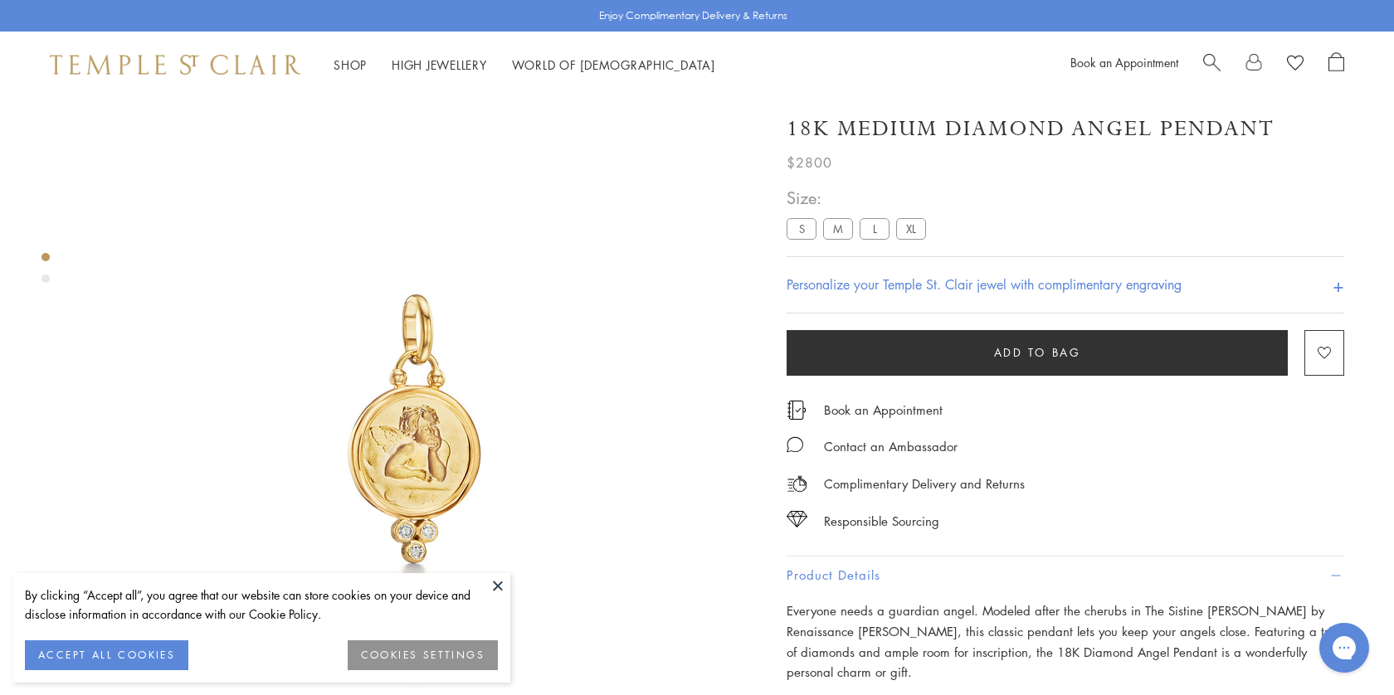
click at [47, 283] on div "Product gallery navigation" at bounding box center [45, 272] width 8 height 47
click at [44, 278] on div "Product gallery navigation" at bounding box center [45, 279] width 8 height 8
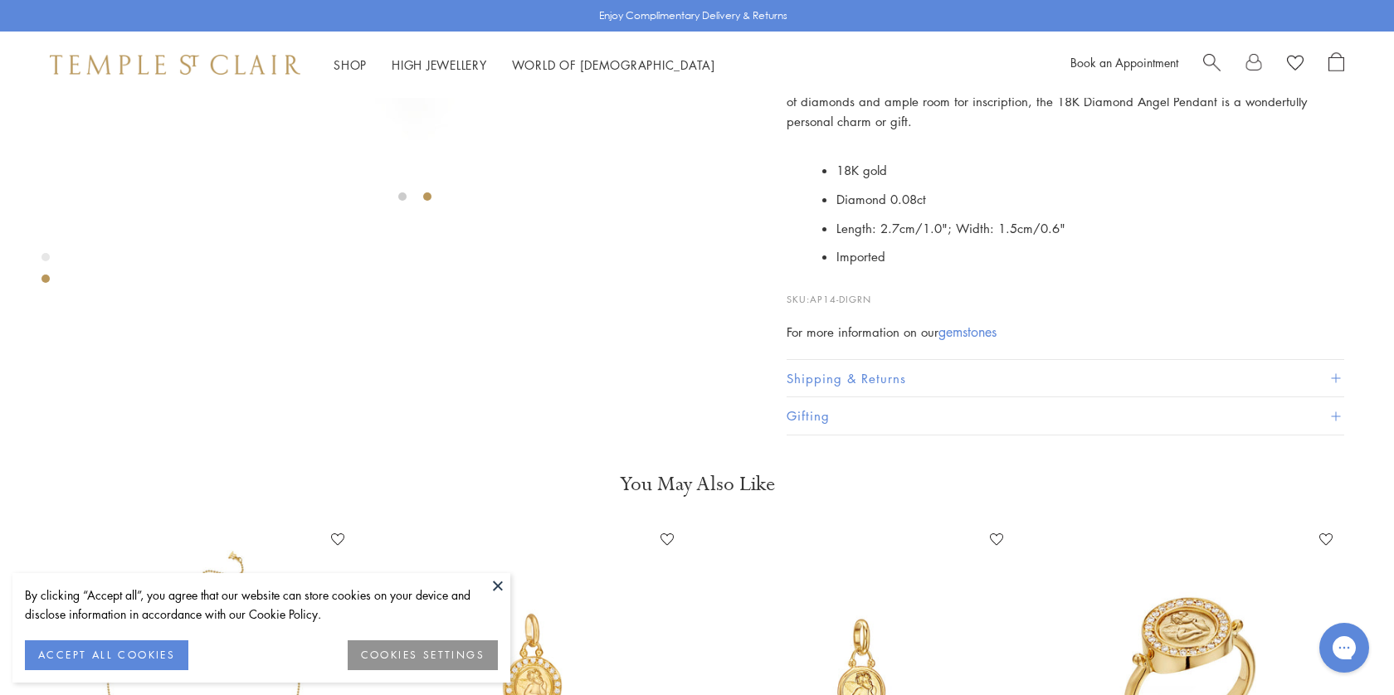
scroll to position [695, 0]
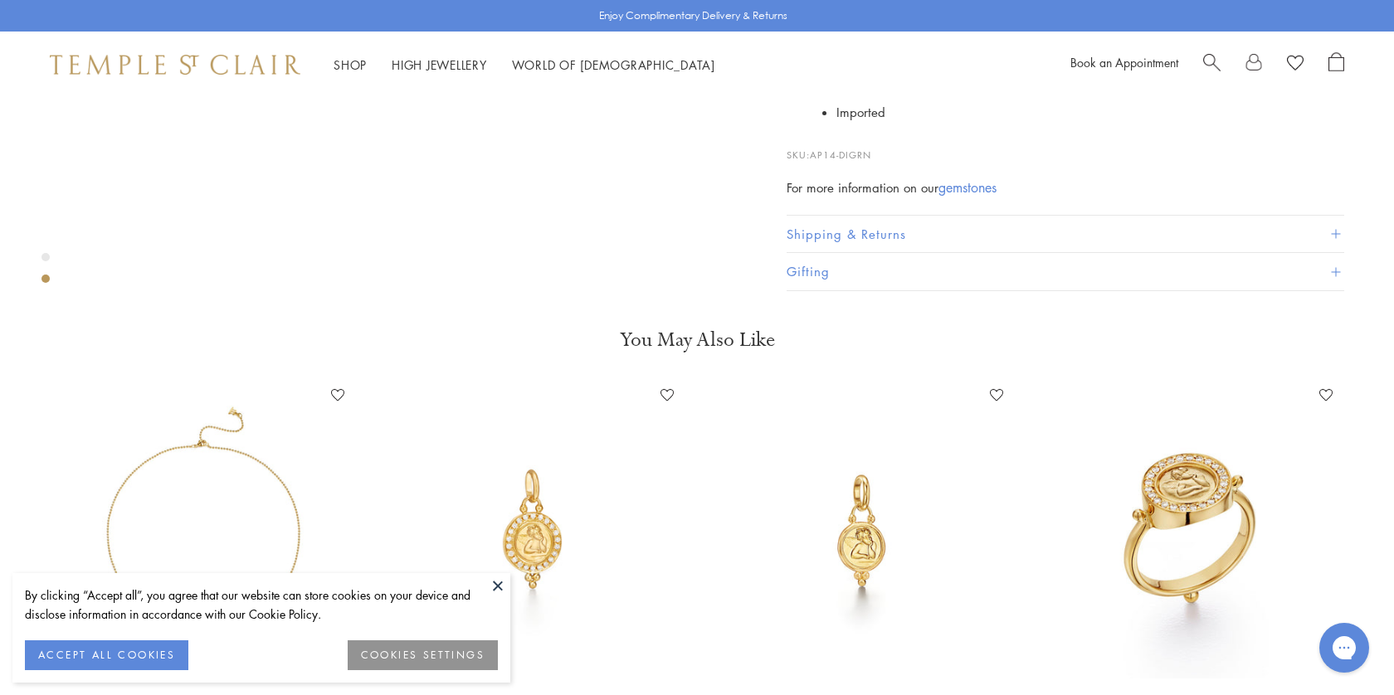
click at [1213, 56] on span "Search" at bounding box center [1211, 60] width 17 height 17
paste input "**********"
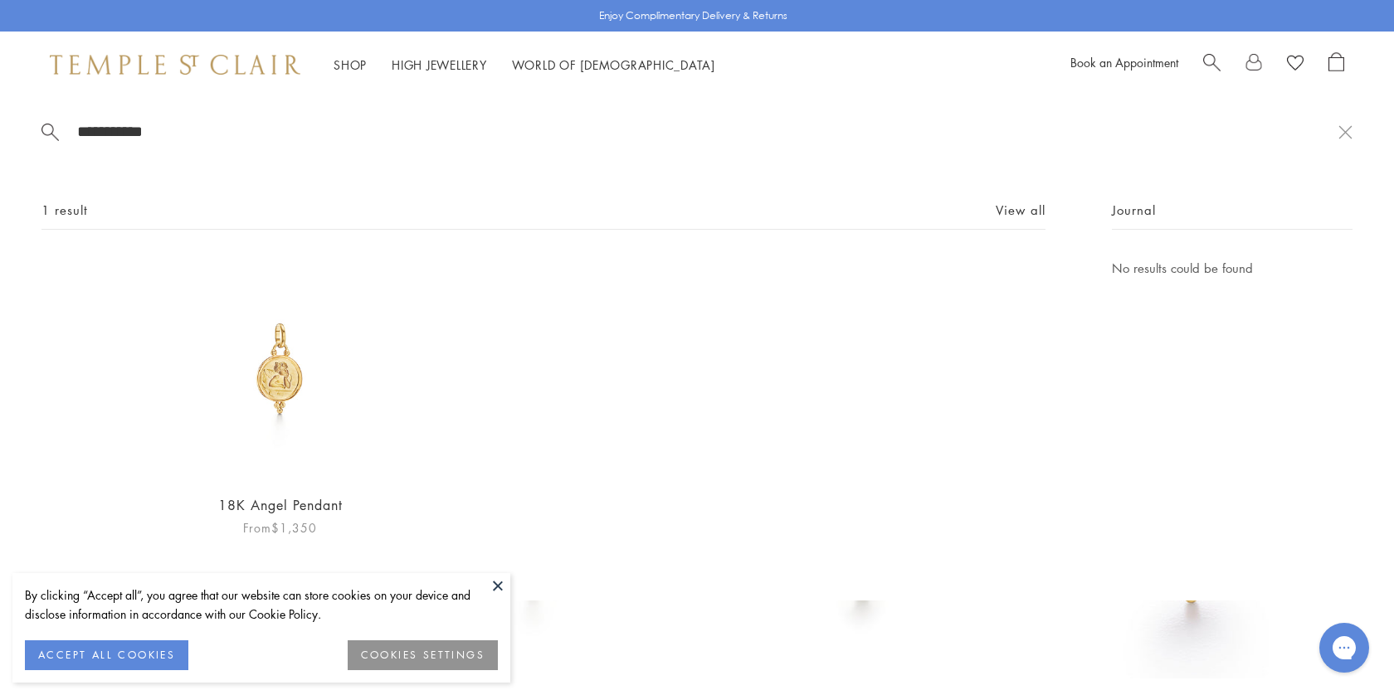
type input "**********"
click at [318, 377] on img at bounding box center [279, 368] width 221 height 221
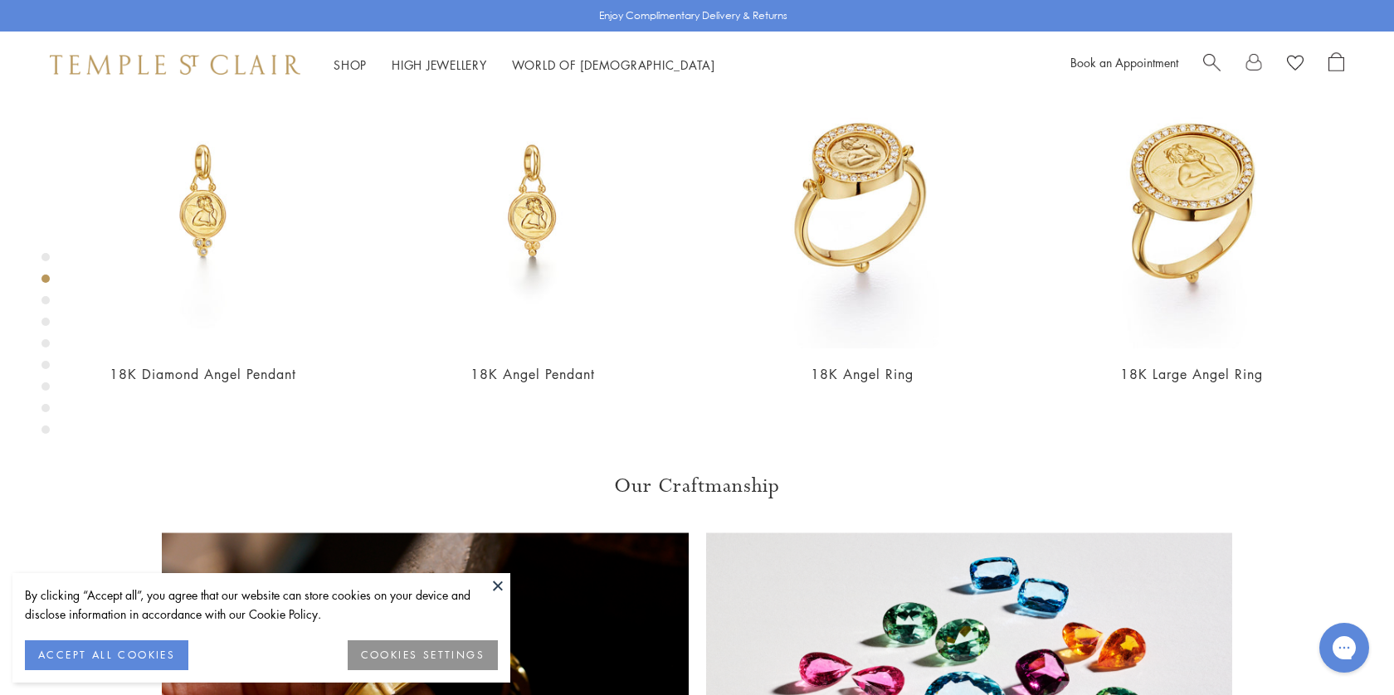
scroll to position [809, 0]
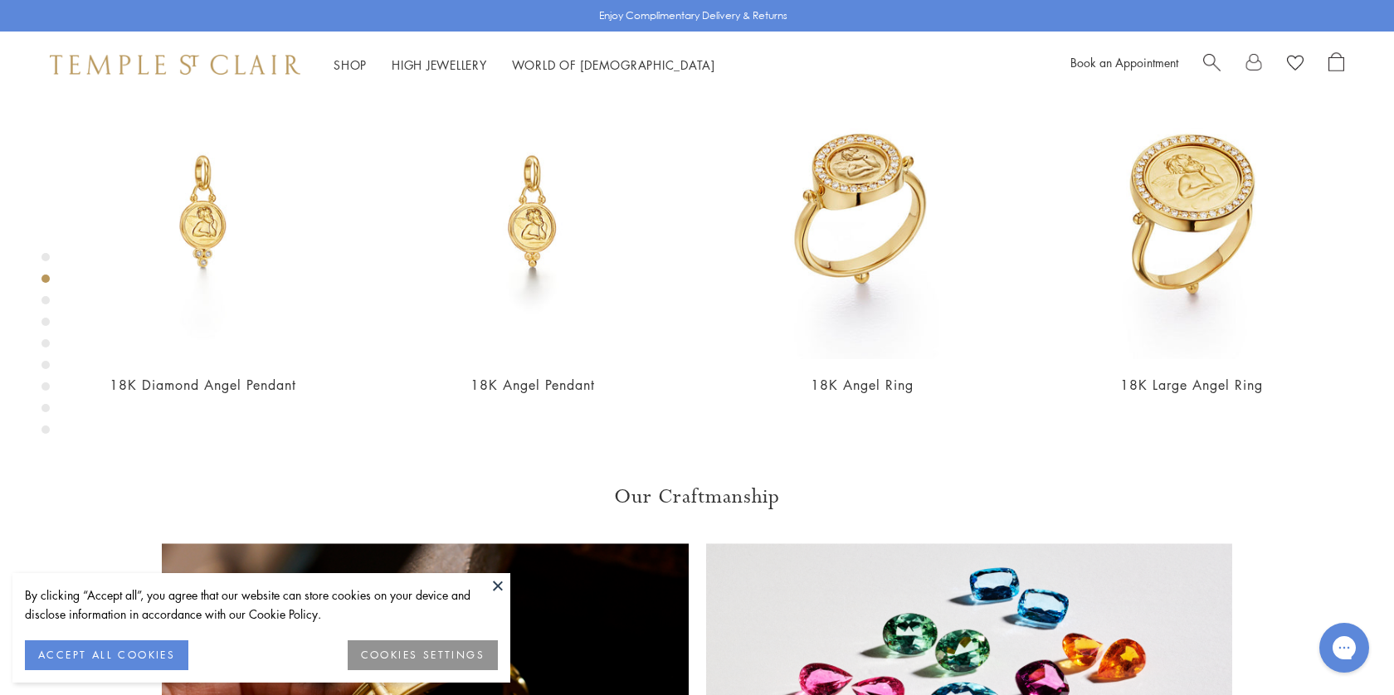
copy div "18K Small Diamond Pavé Angel Pendant"
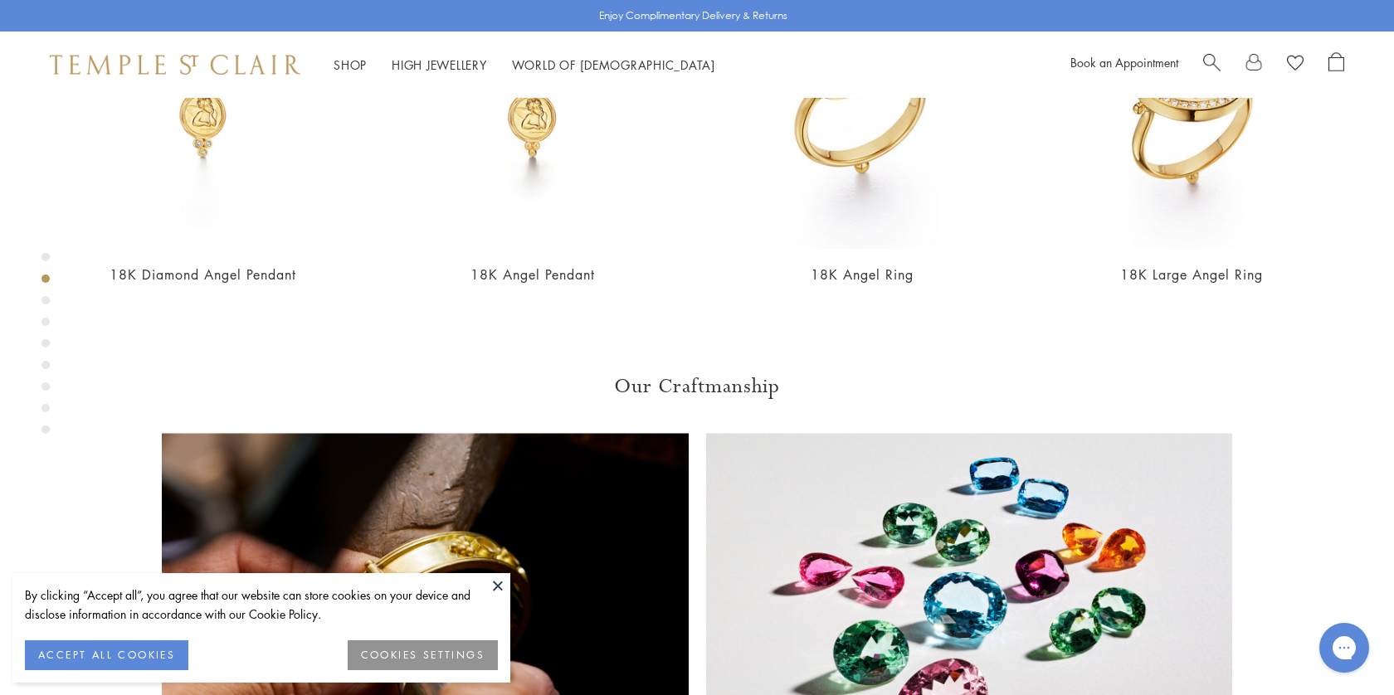
scroll to position [950, 0]
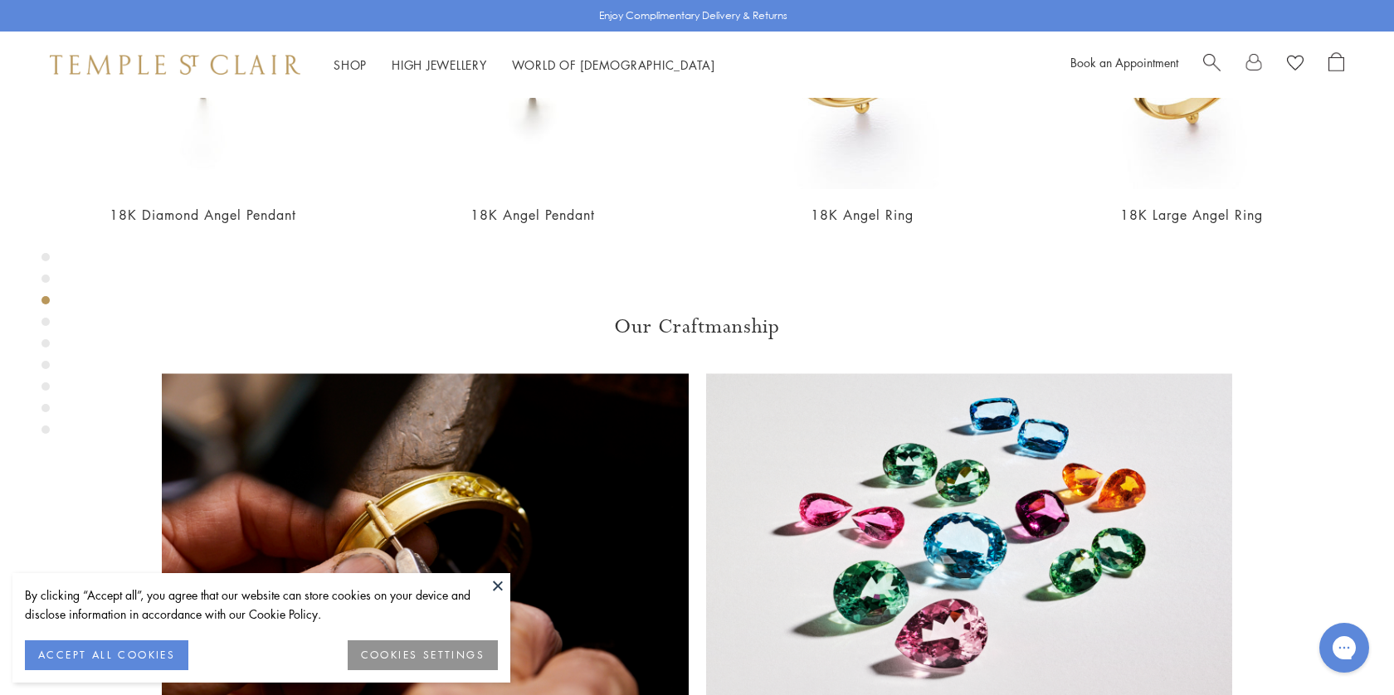
scroll to position [1221, 0]
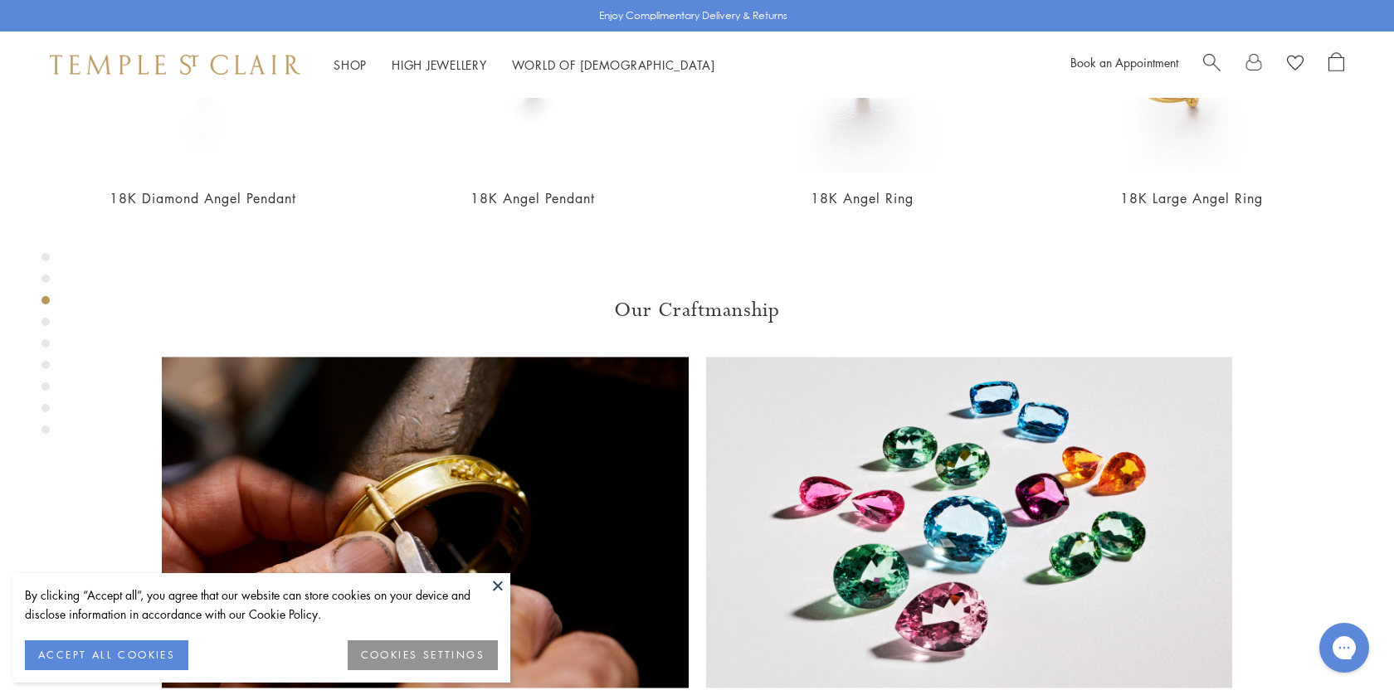
drag, startPoint x: 898, startPoint y: 542, endPoint x: 781, endPoint y: 338, distance: 235.9
copy div "Everyone needs a guardian angel. Modeled after the cherubs in The Sistine [PERS…"
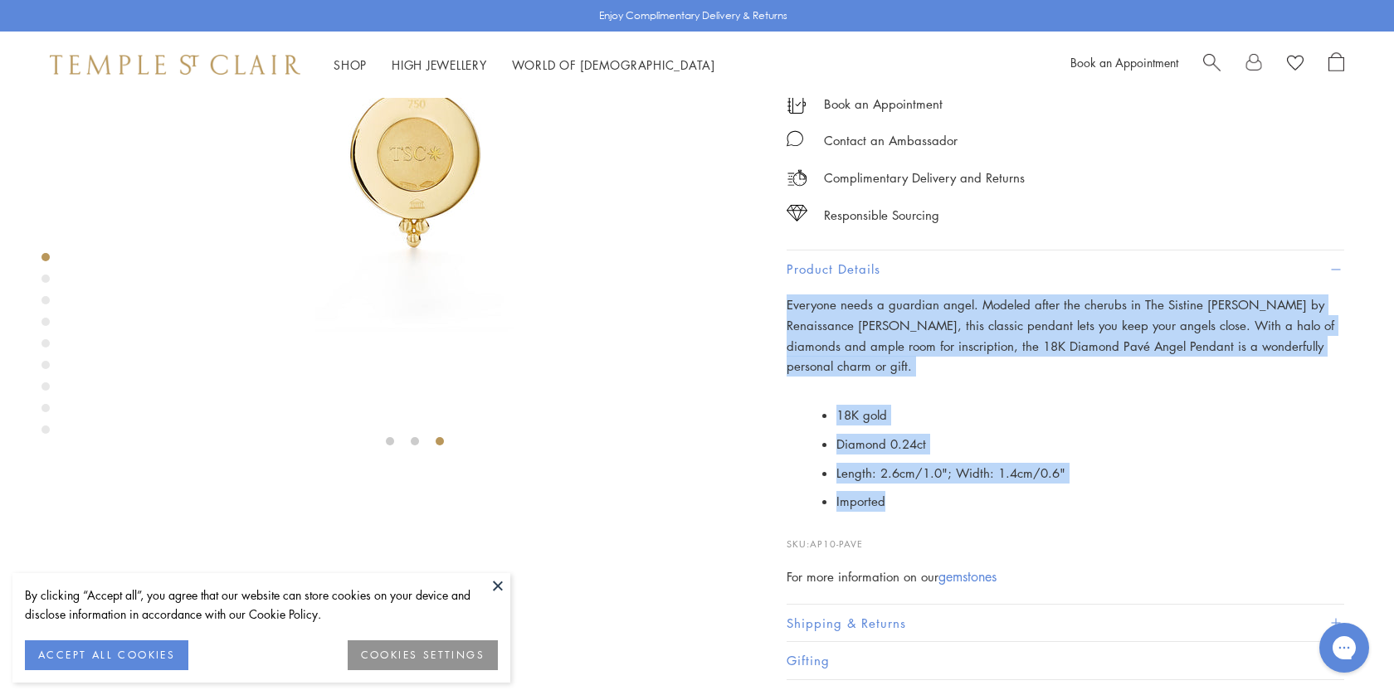
scroll to position [307, 0]
click at [1211, 59] on span "Search" at bounding box center [1211, 60] width 17 height 17
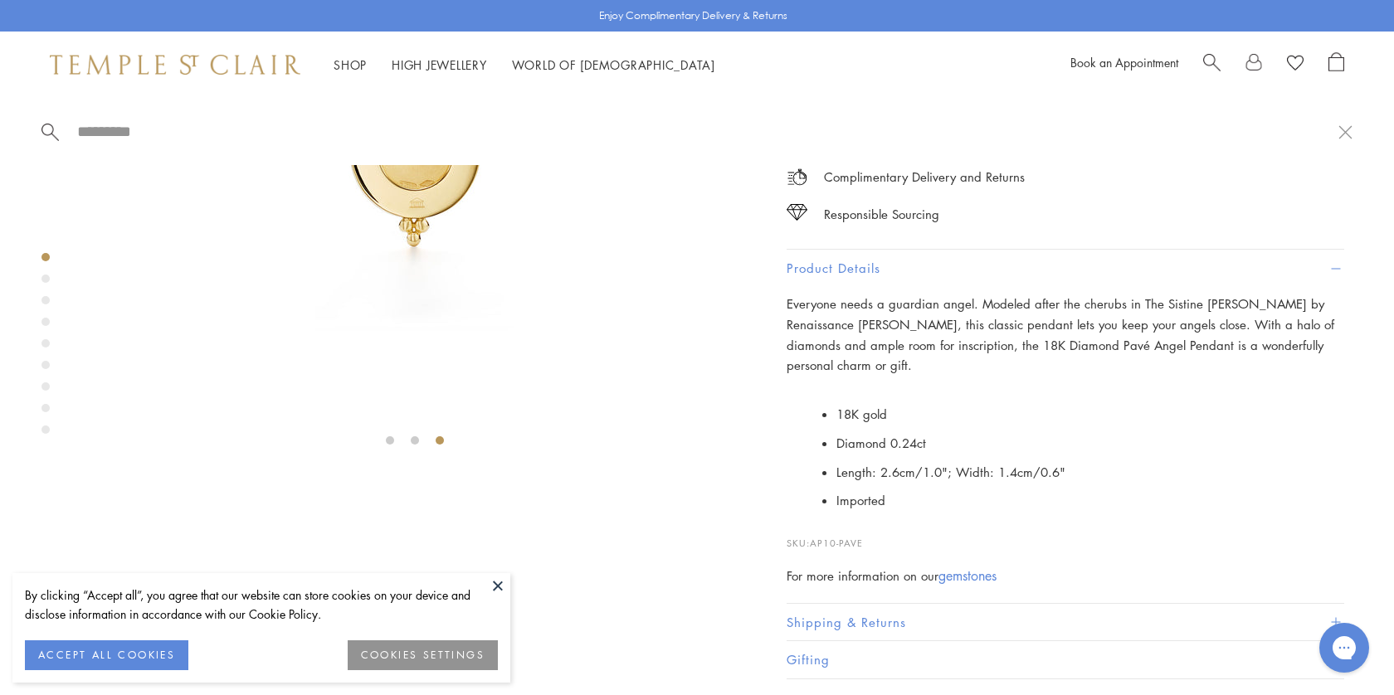
paste input "**********"
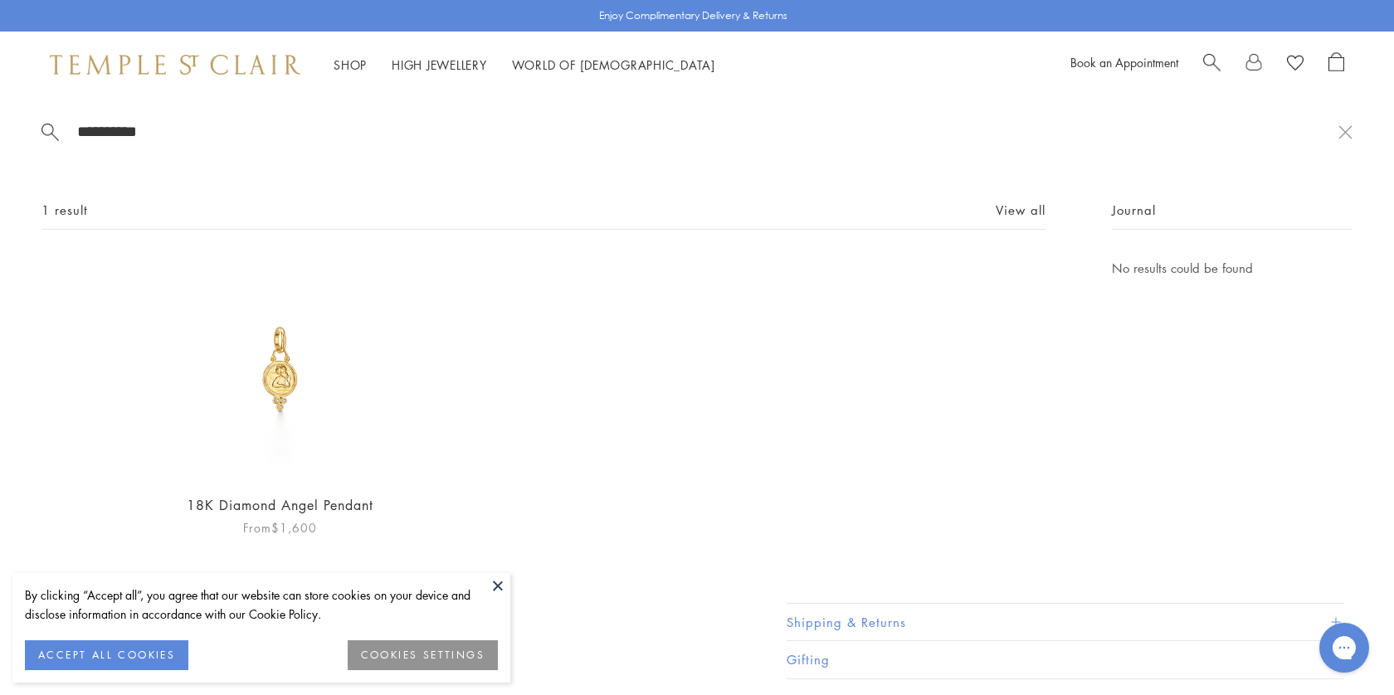
type input "**********"
click at [301, 372] on img at bounding box center [279, 368] width 221 height 221
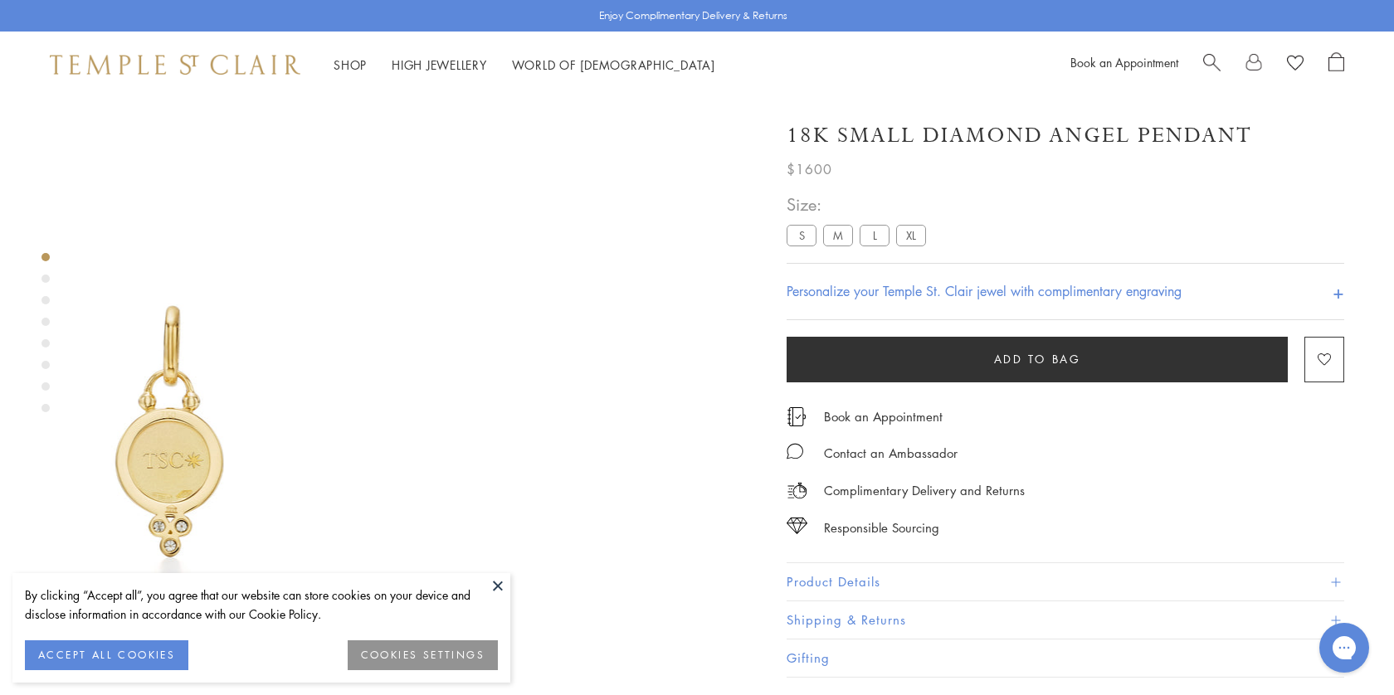
click at [844, 136] on h1 "18K Small Diamond Angel Pendant" at bounding box center [1018, 135] width 465 height 29
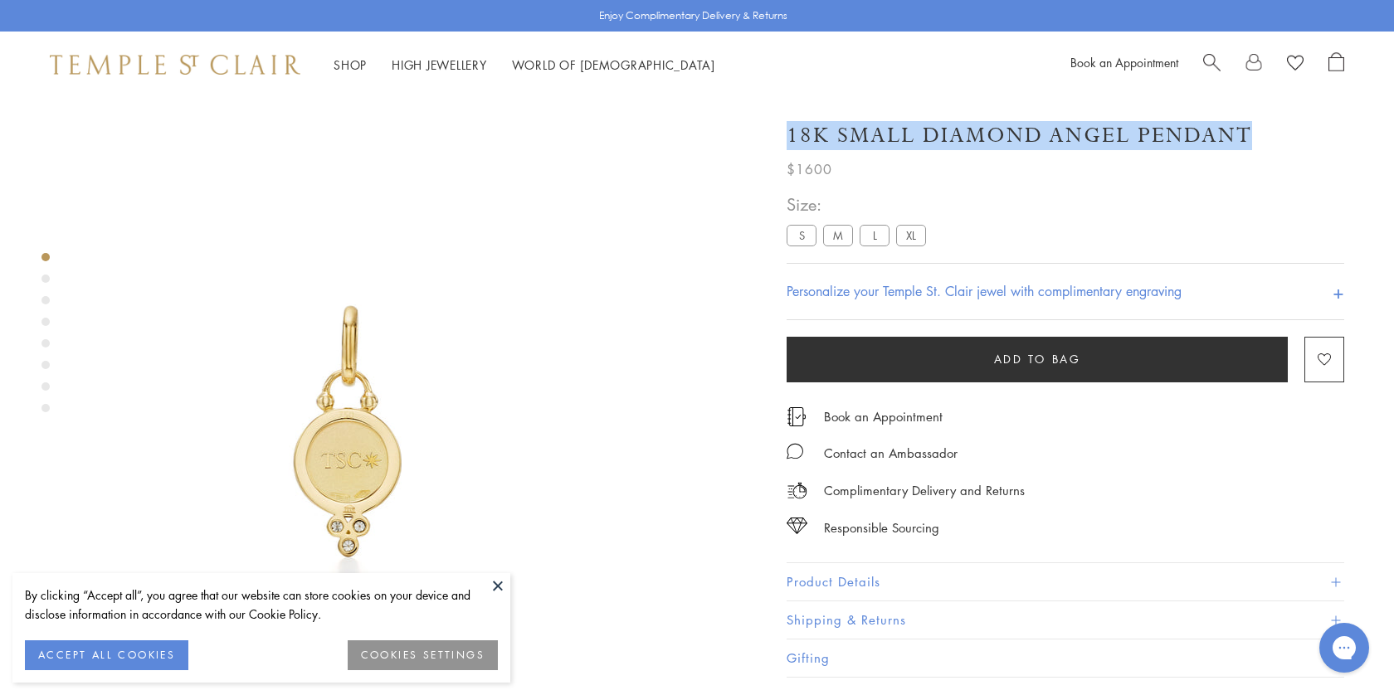
click at [844, 136] on h1 "18K Small Diamond Angel Pendant" at bounding box center [1018, 135] width 465 height 29
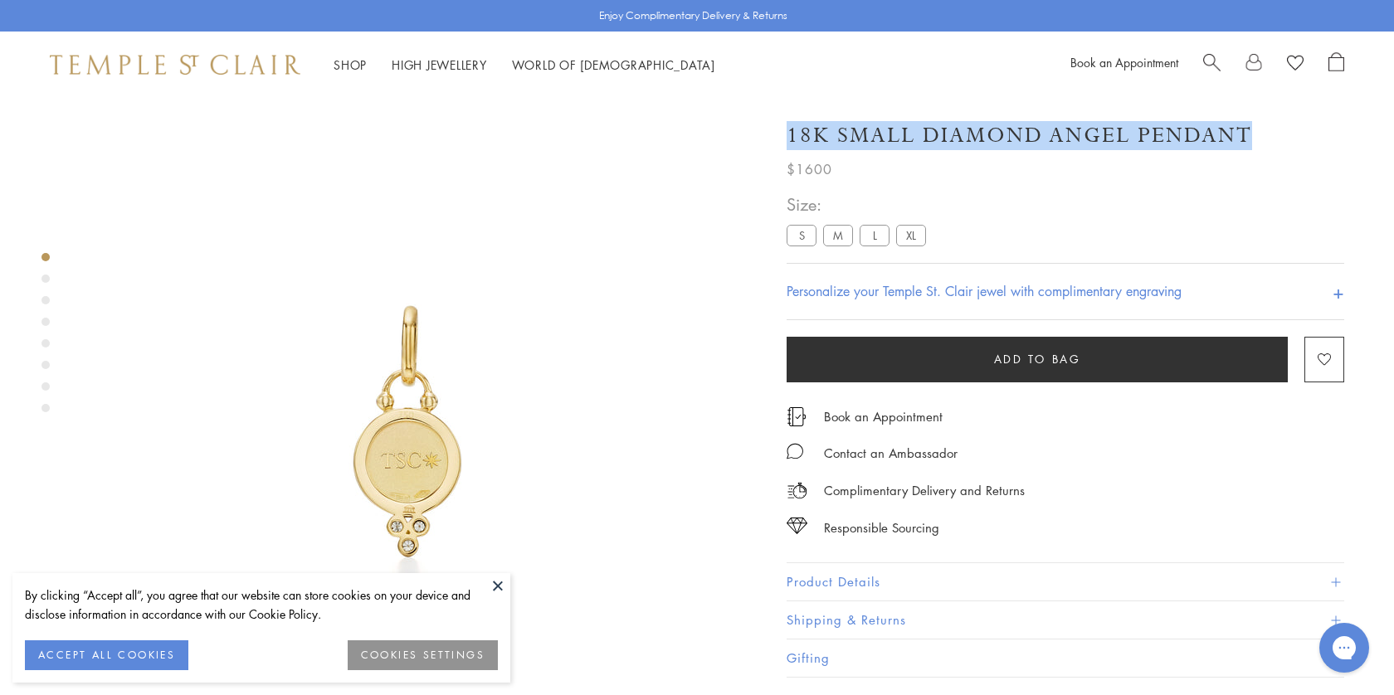
copy div "18K Small Diamond Angel Pendant"
click at [898, 574] on button "Product Details" at bounding box center [1064, 581] width 557 height 37
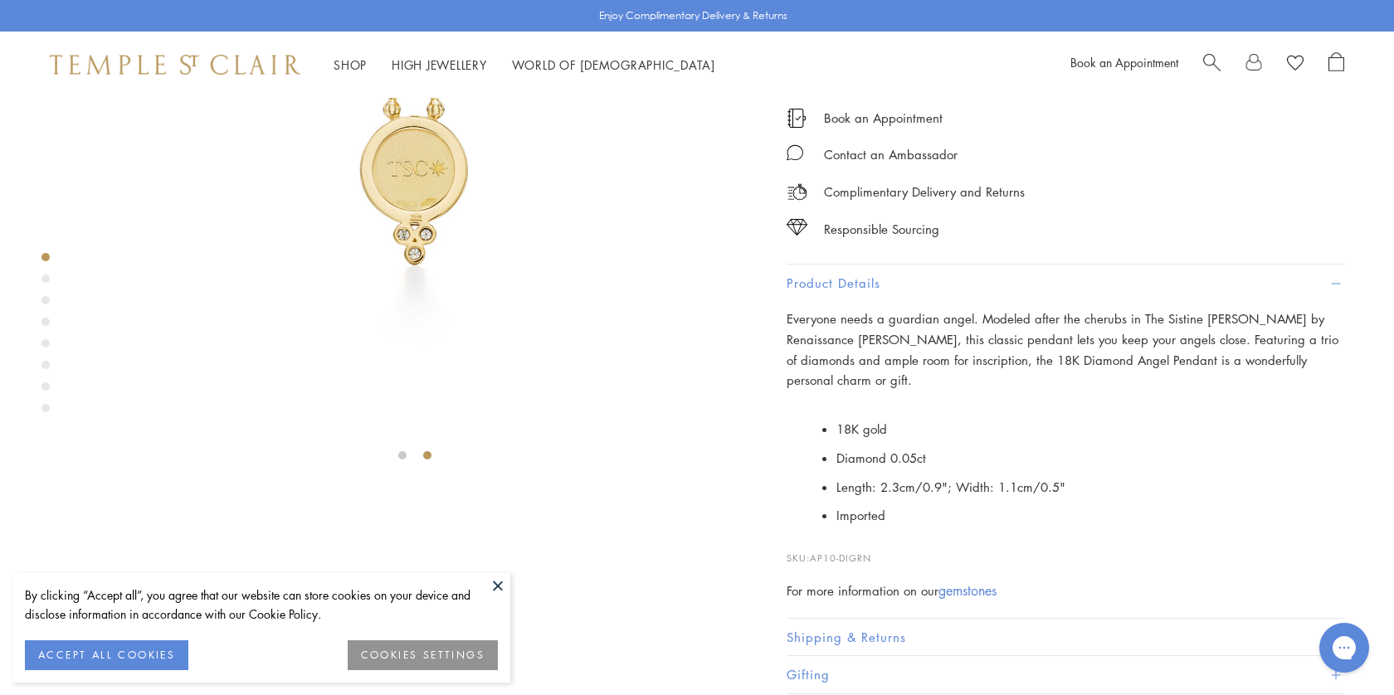
scroll to position [311, 0]
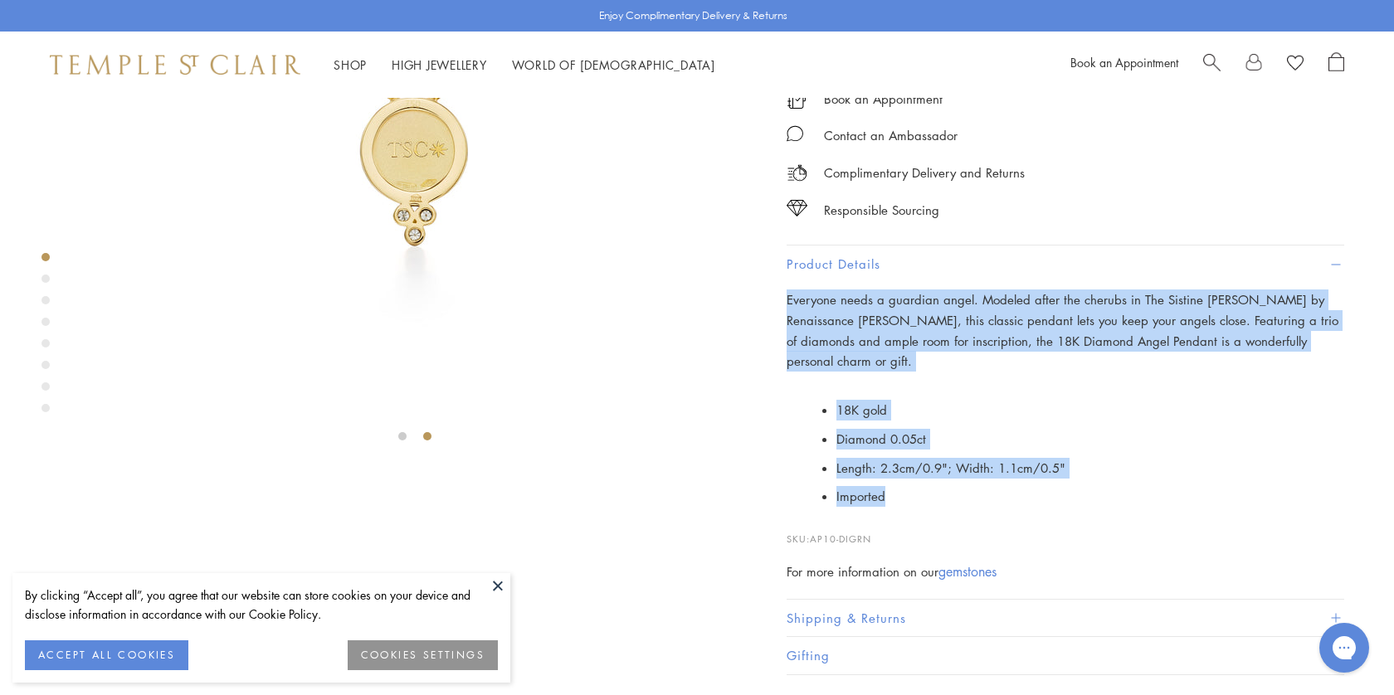
drag, startPoint x: 898, startPoint y: 510, endPoint x: 778, endPoint y: 346, distance: 203.1
click at [778, 346] on div "18K Small Diamond Angel Pendant $1600 Everyone needs a guardian angel. Modeled …" at bounding box center [1053, 231] width 581 height 888
copy div "Everyone needs a guardian angel. Modeled after the cherubs in The Sistine [PERS…"
click at [1215, 66] on span "Search" at bounding box center [1211, 60] width 17 height 17
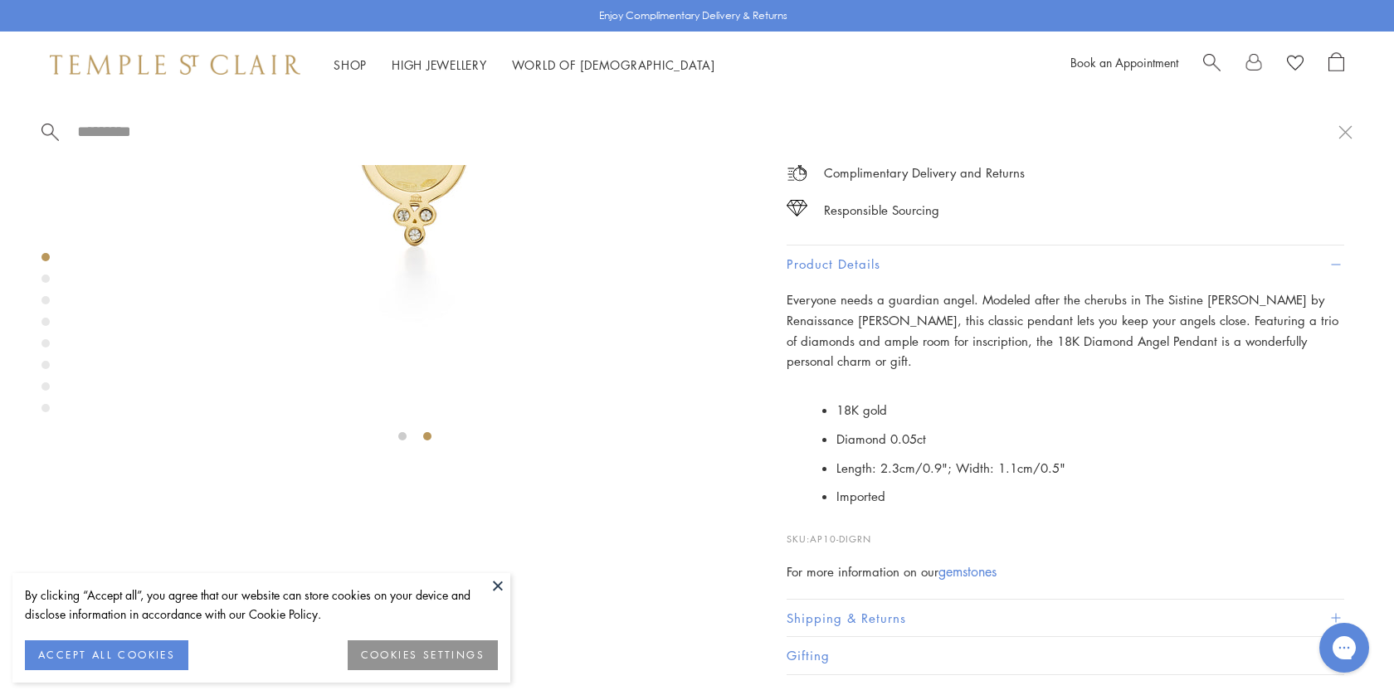
paste input "**********"
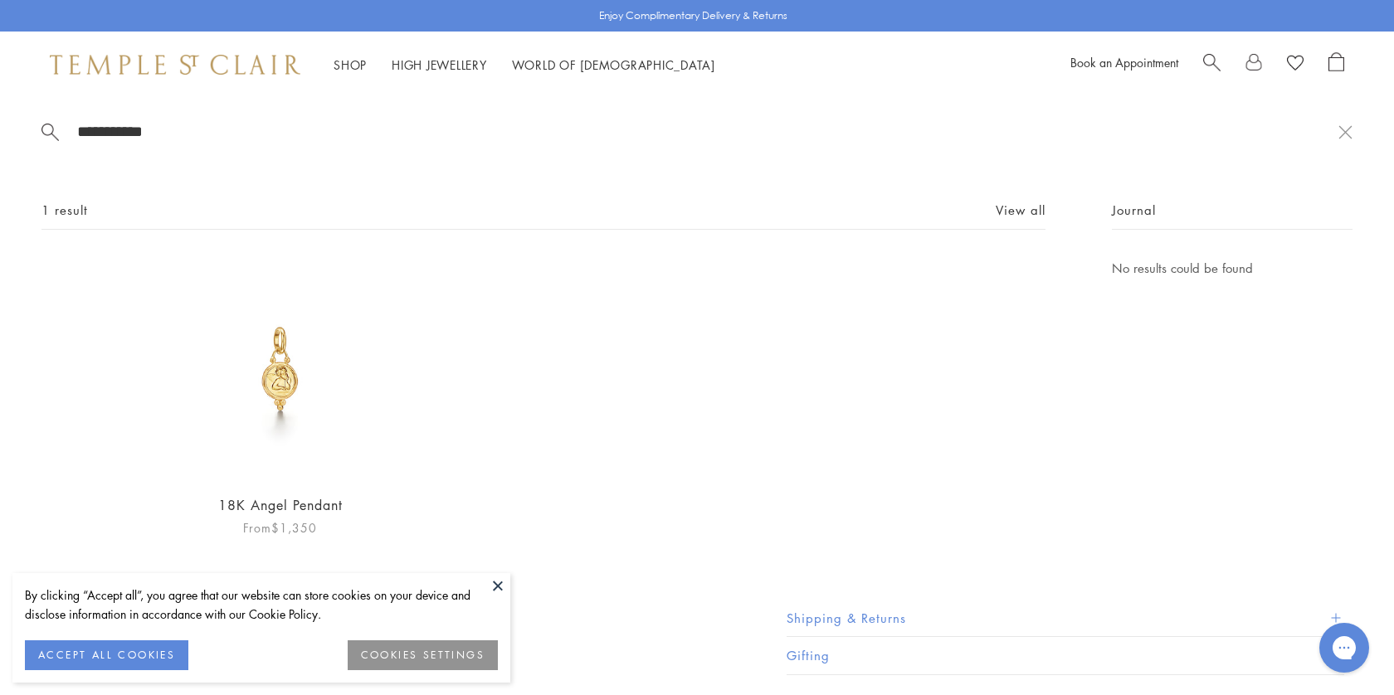
type input "**********"
click at [281, 354] on img at bounding box center [279, 368] width 221 height 221
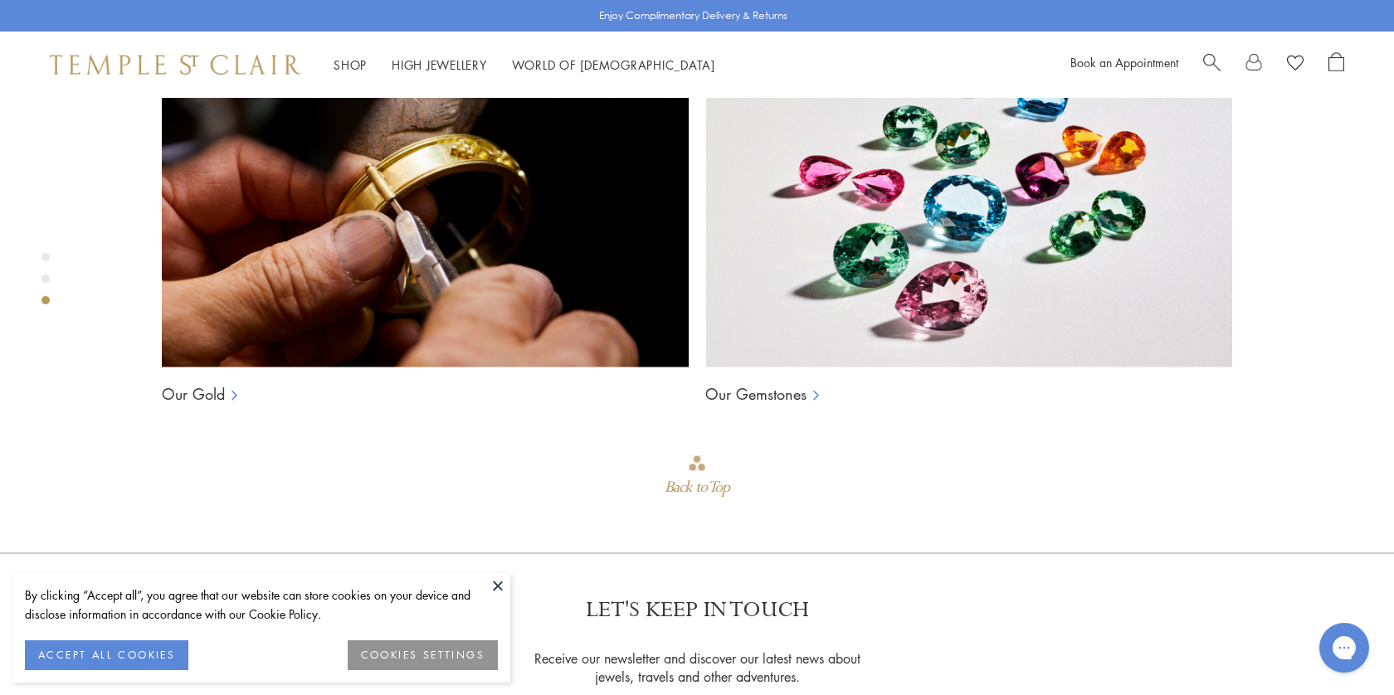
scroll to position [1324, 0]
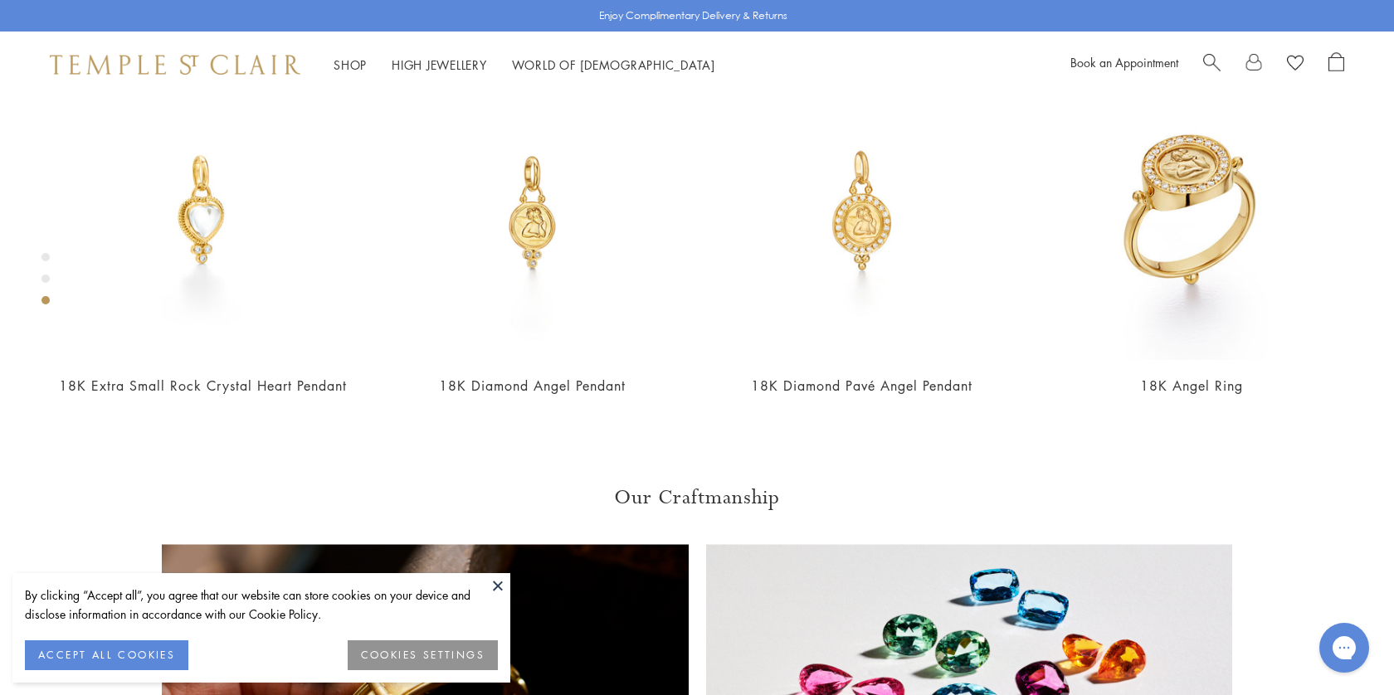
scroll to position [0, 0]
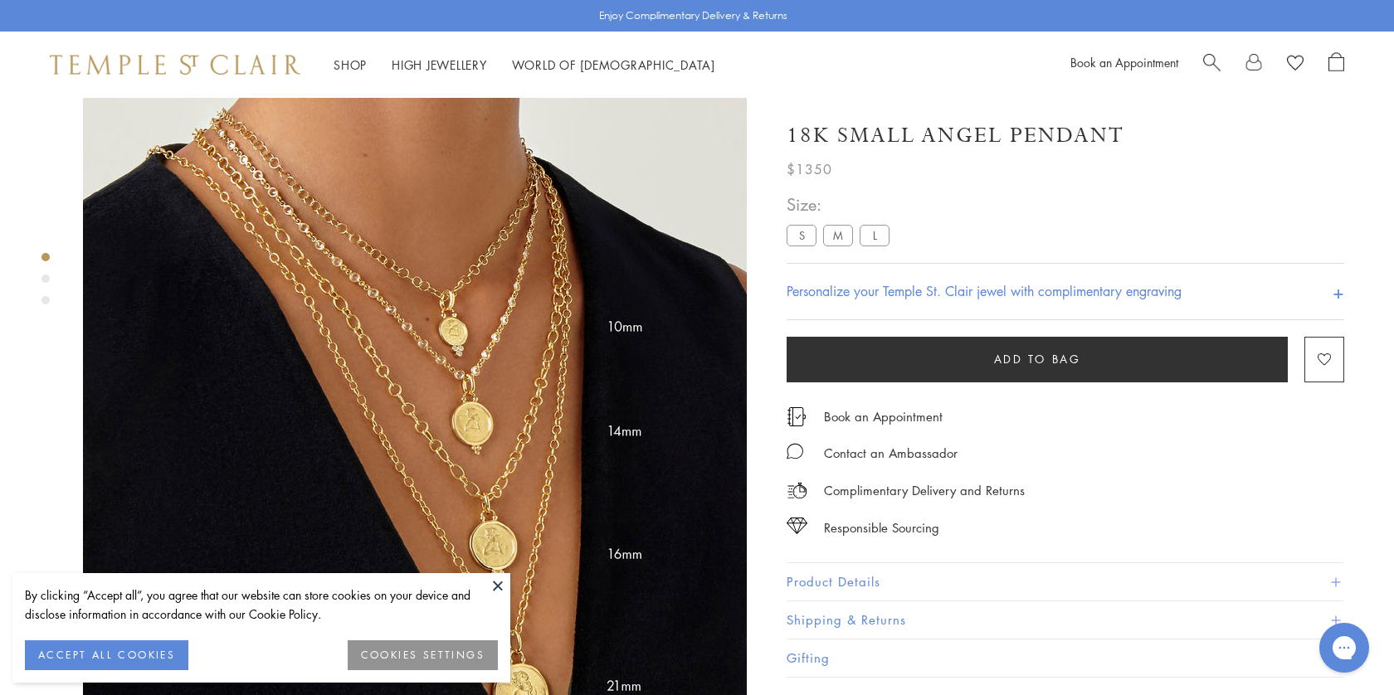
click at [993, 155] on div "$1350" at bounding box center [1064, 165] width 557 height 30
click at [988, 136] on h1 "18K Small Angel Pendant" at bounding box center [955, 135] width 338 height 29
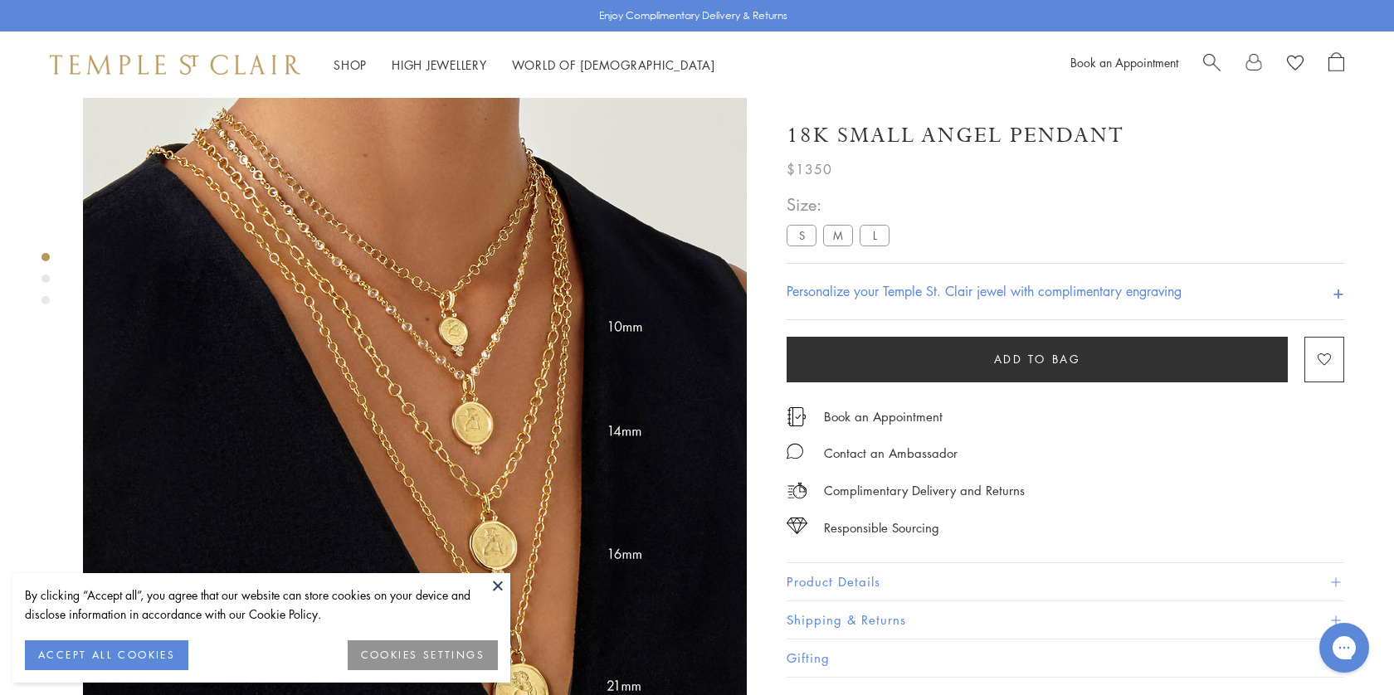
click at [988, 136] on h1 "18K Small Angel Pendant" at bounding box center [955, 135] width 338 height 29
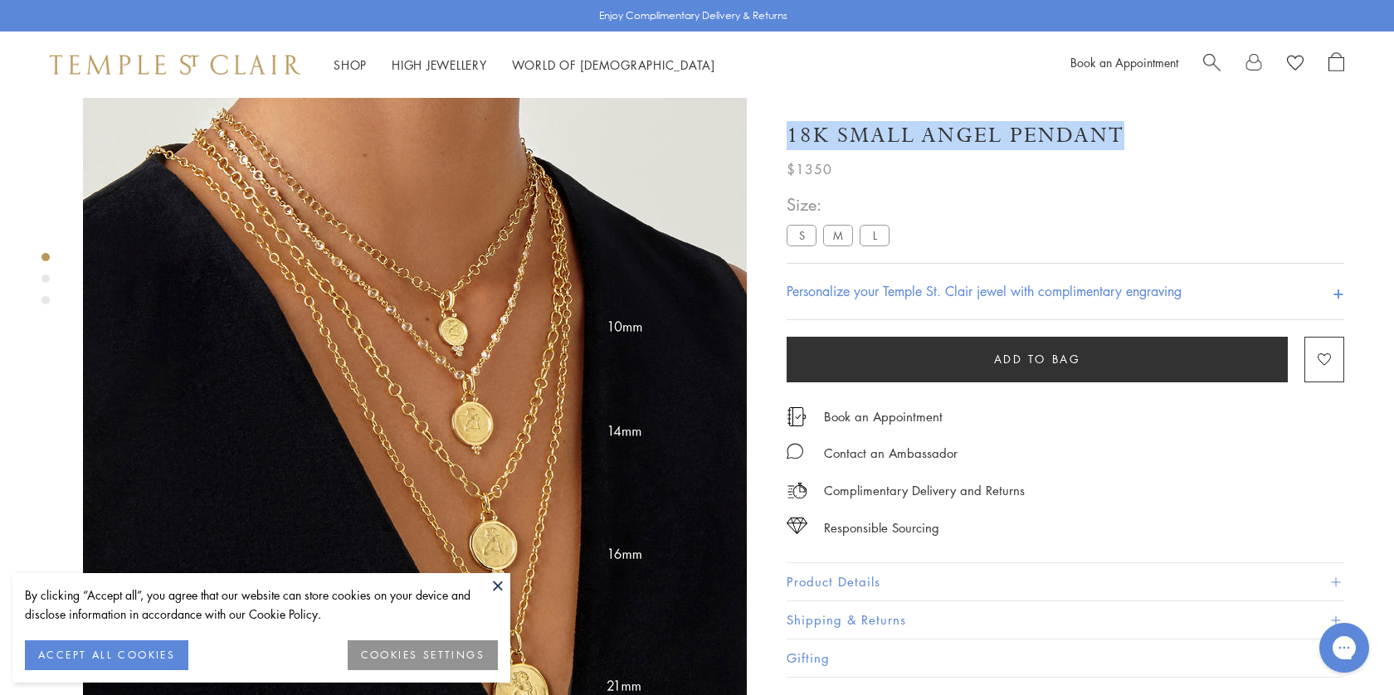
click at [988, 136] on h1 "18K Small Angel Pendant" at bounding box center [955, 135] width 338 height 29
copy div "18K Small Angel Pendant"
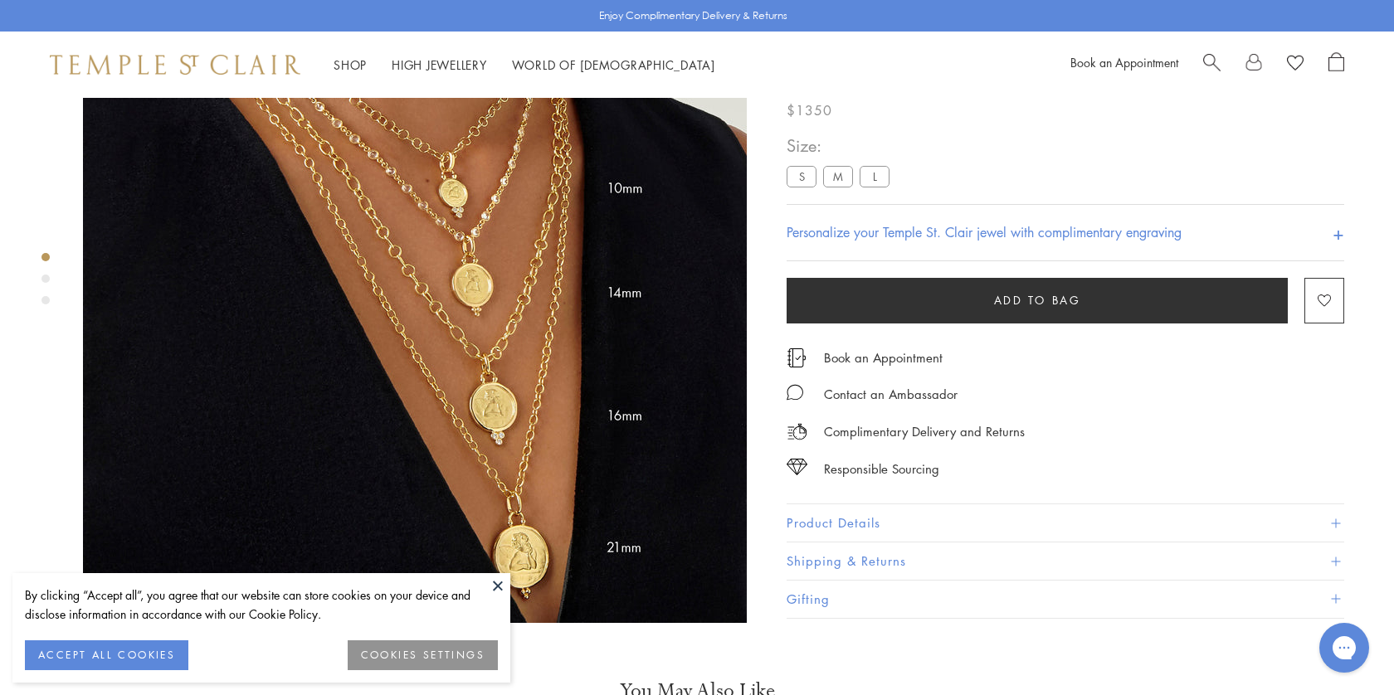
click at [820, 542] on button "Product Details" at bounding box center [1064, 523] width 557 height 37
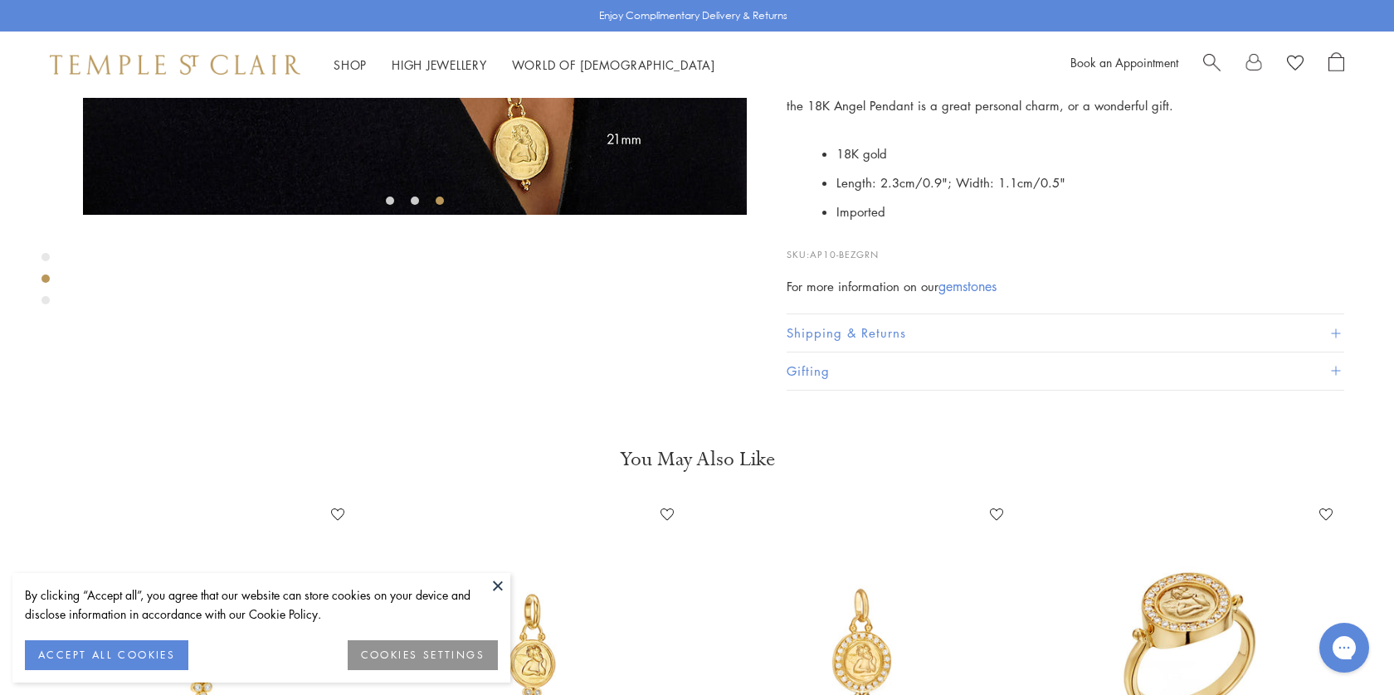
scroll to position [558, 0]
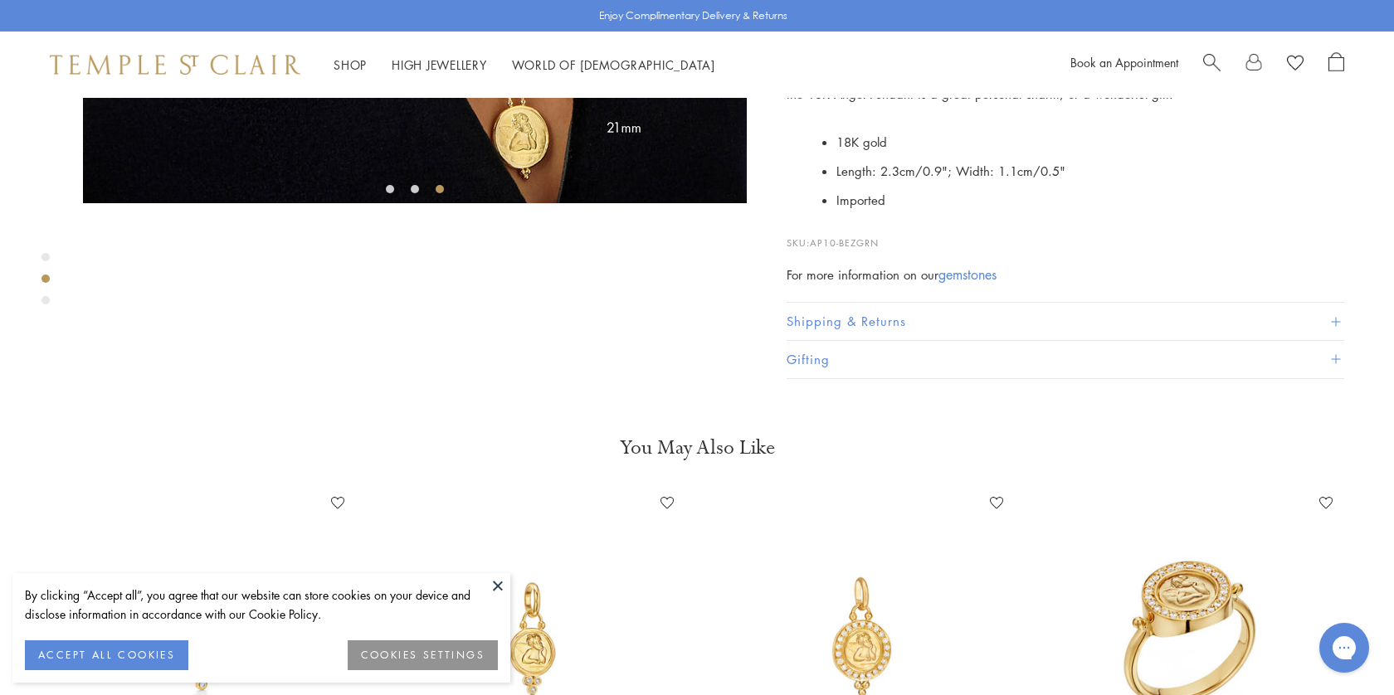
drag, startPoint x: 786, startPoint y: 363, endPoint x: 908, endPoint y: 513, distance: 192.8
click at [908, 285] on div "Everyone needs a guardian angel. Modeled after the cherubs in The Sistine [PERS…" at bounding box center [1064, 163] width 557 height 243
copy div "Everyone needs a guardian angel. Modeled after the cherubs in The Sistine [PERS…"
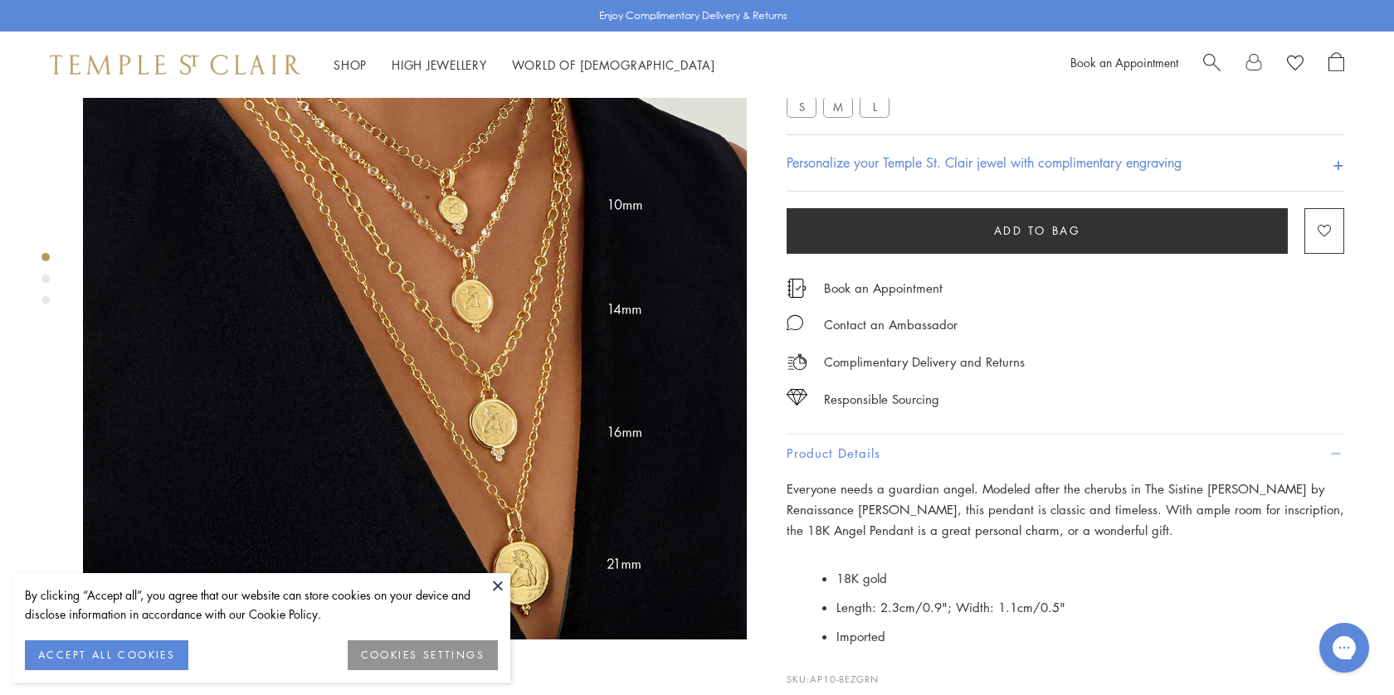
scroll to position [0, 0]
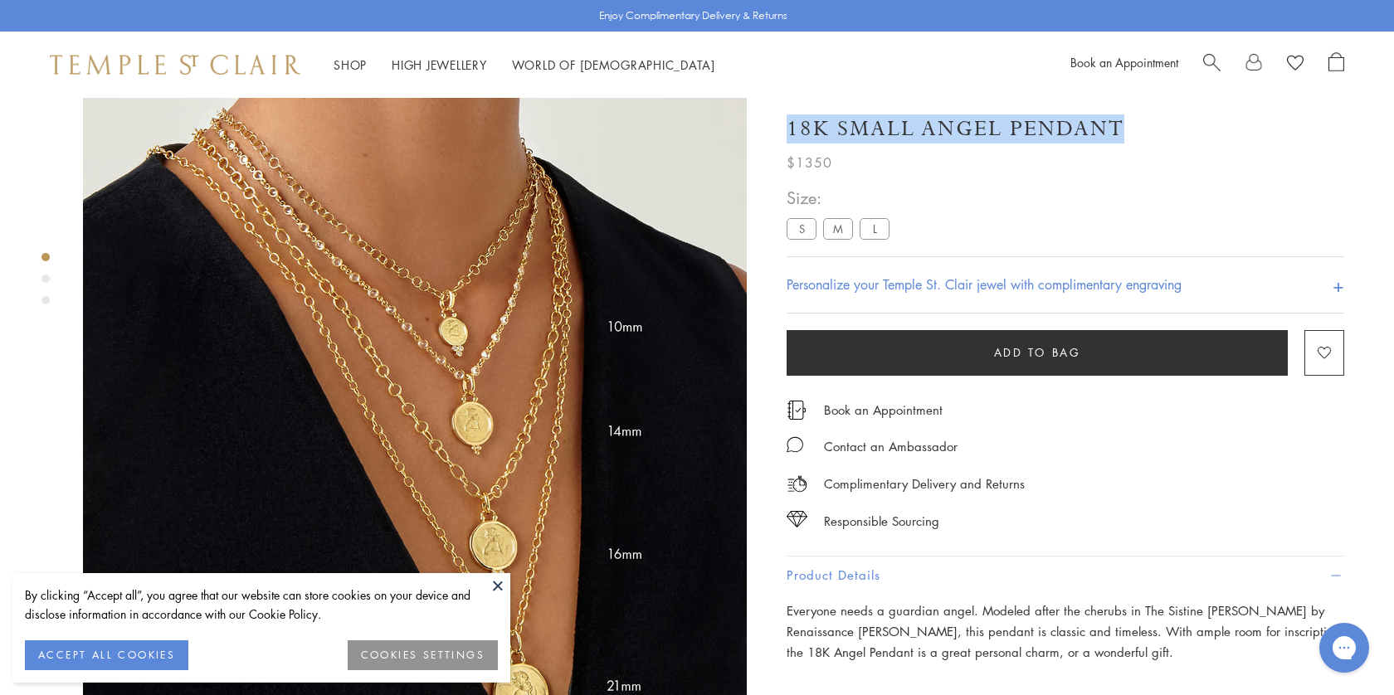
click at [1204, 61] on span "Search" at bounding box center [1211, 60] width 17 height 17
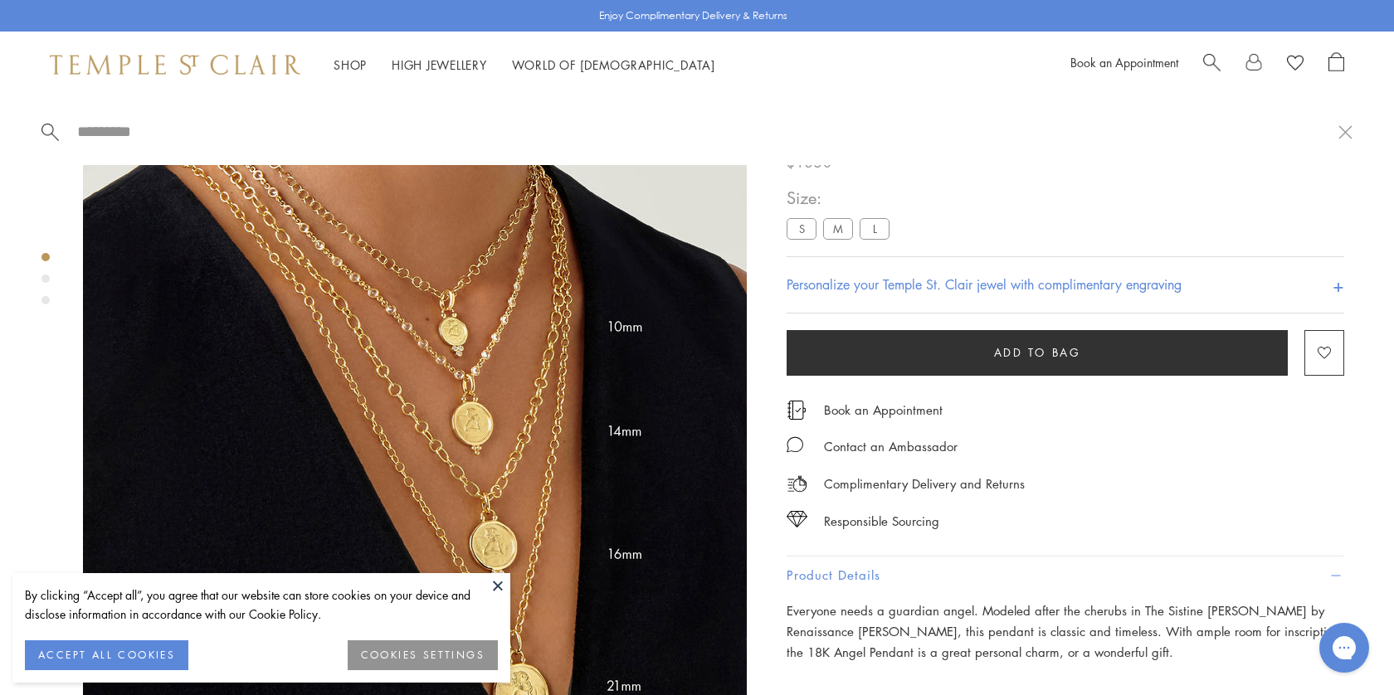
paste input "**********"
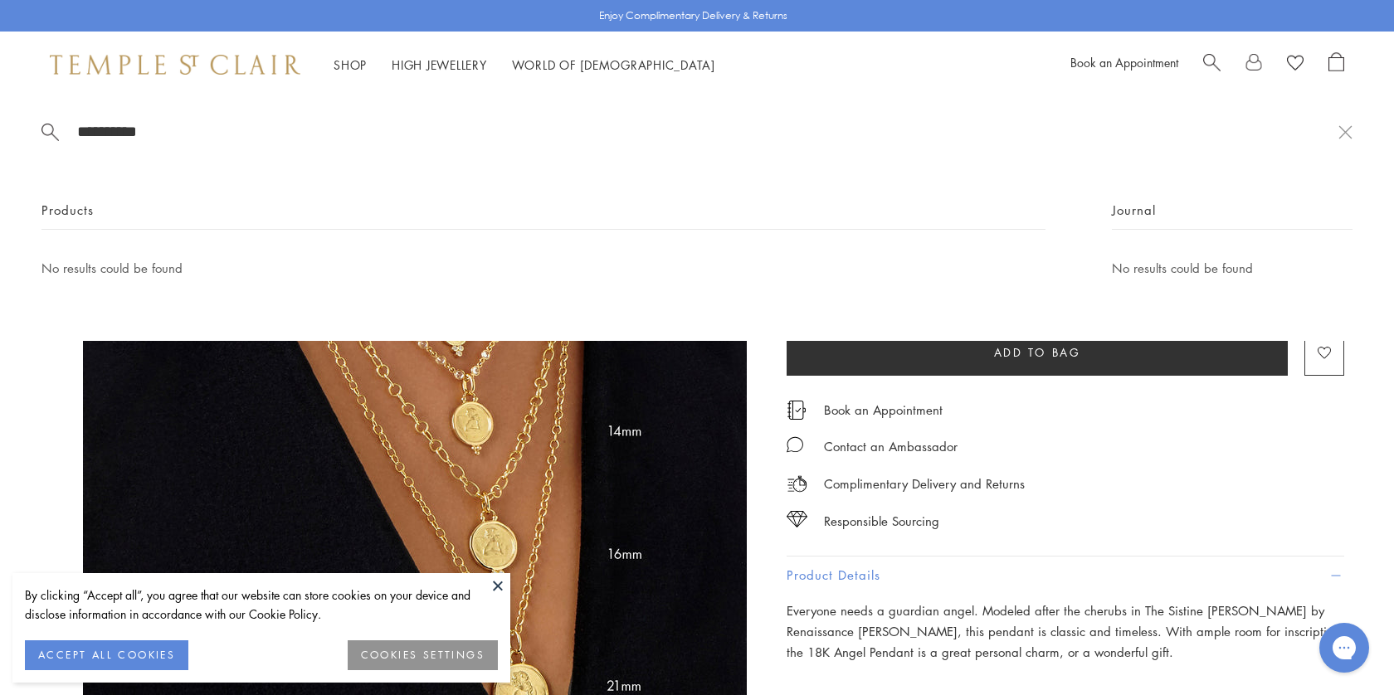
drag, startPoint x: 348, startPoint y: 139, endPoint x: 51, endPoint y: 119, distance: 297.6
click at [51, 119] on div "**********" at bounding box center [697, 219] width 1394 height 243
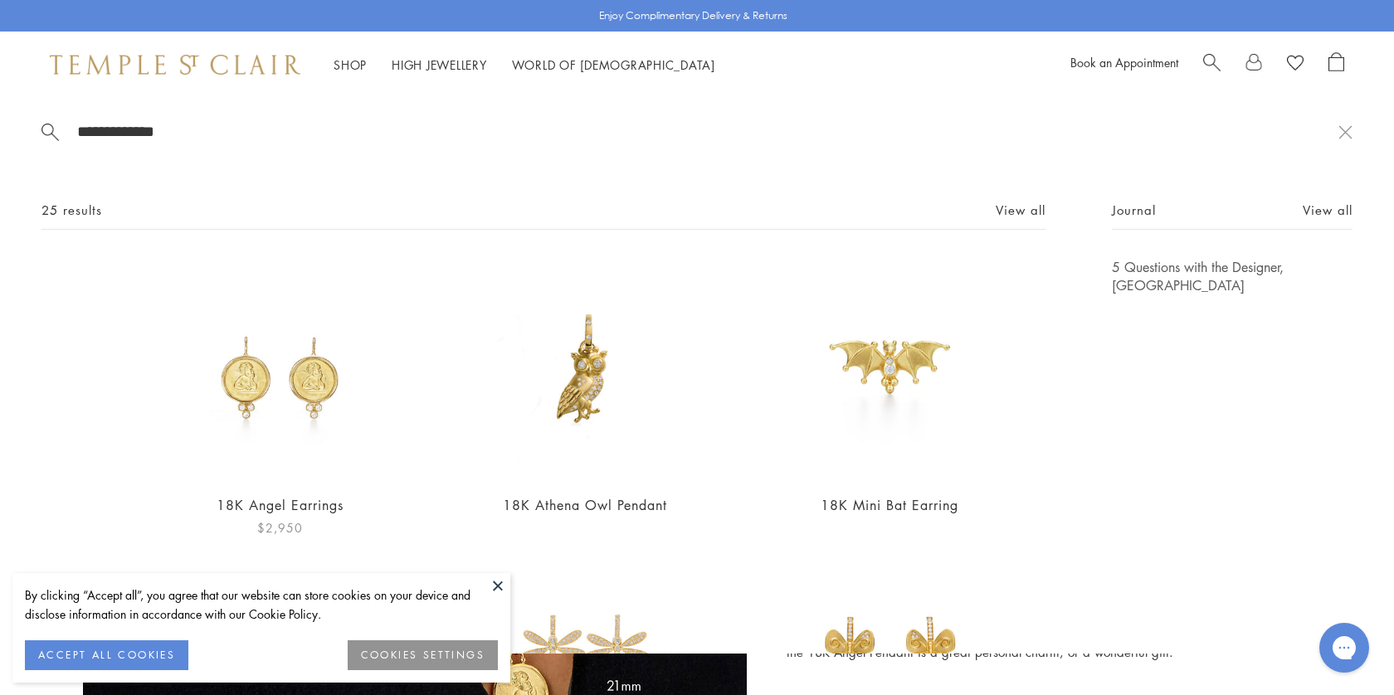
type input "**********"
click at [294, 343] on img at bounding box center [279, 368] width 221 height 221
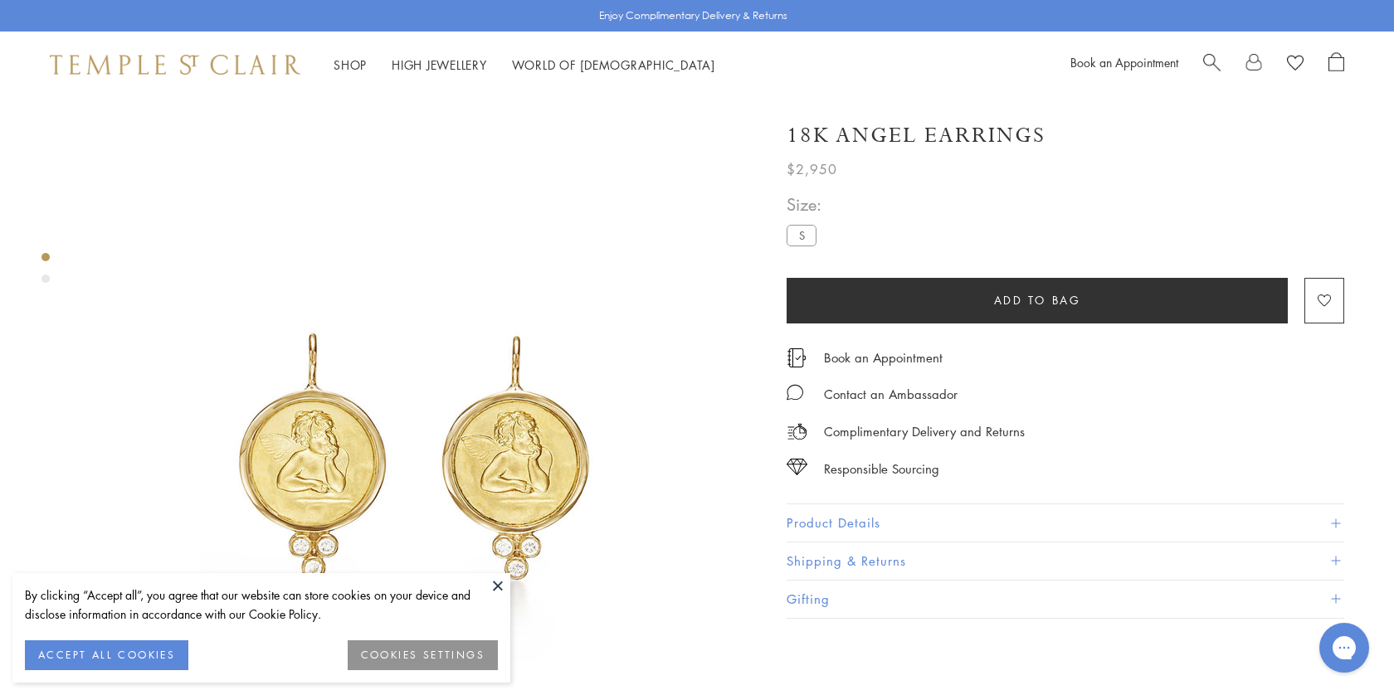
click at [820, 519] on button "Product Details" at bounding box center [1064, 522] width 557 height 37
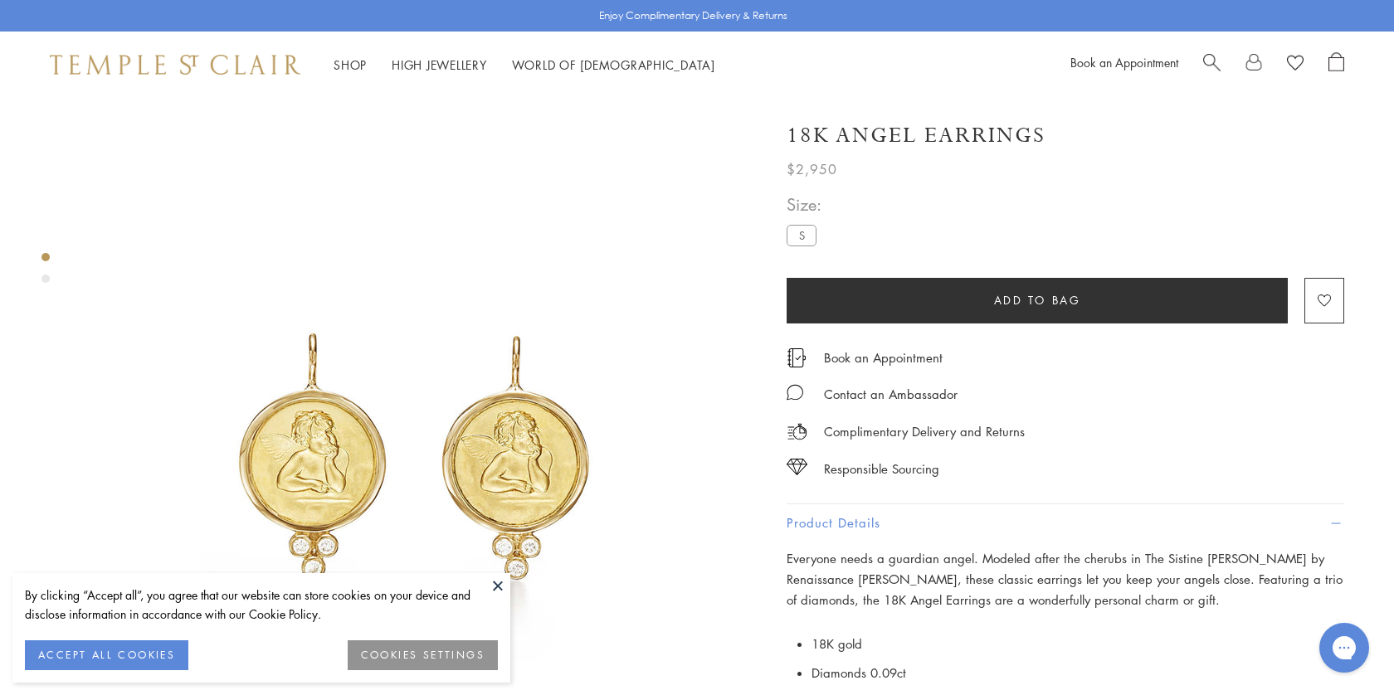
click at [902, 129] on h1 "18K Angel Earrings" at bounding box center [915, 135] width 259 height 29
copy div "18K Angel Earrings"
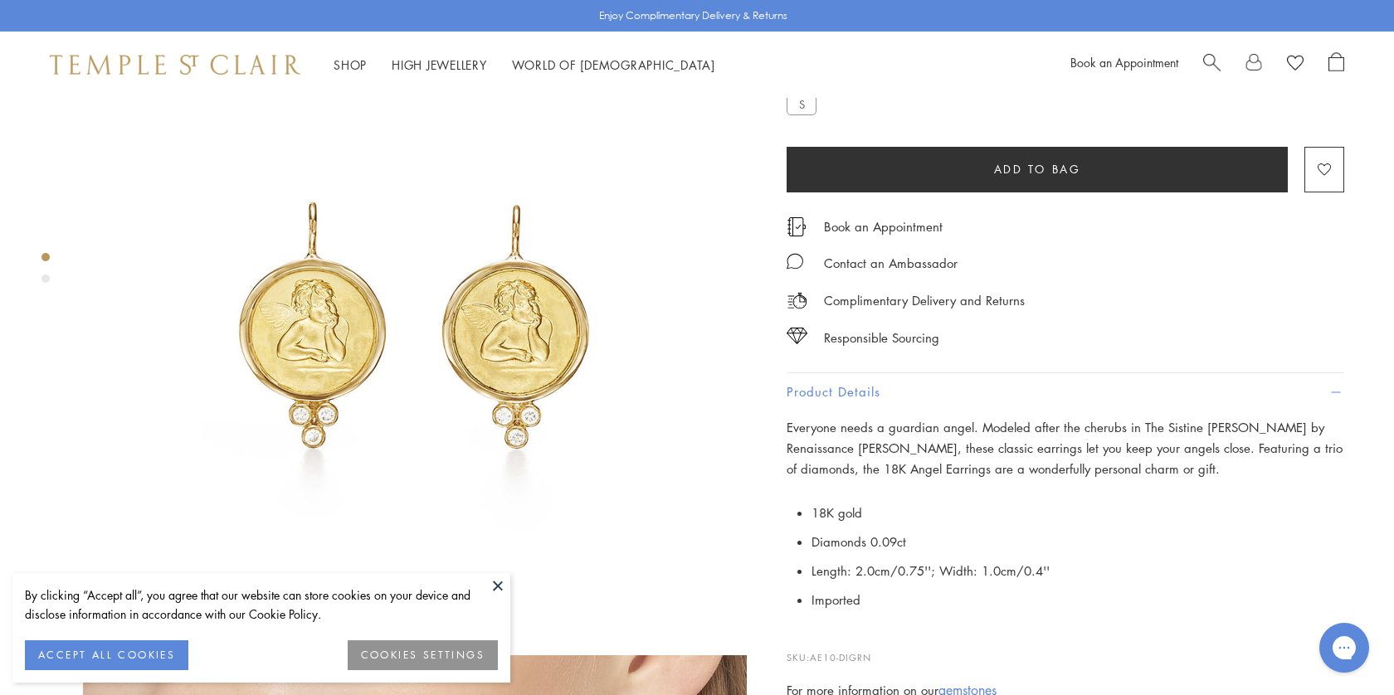
scroll to position [144, 0]
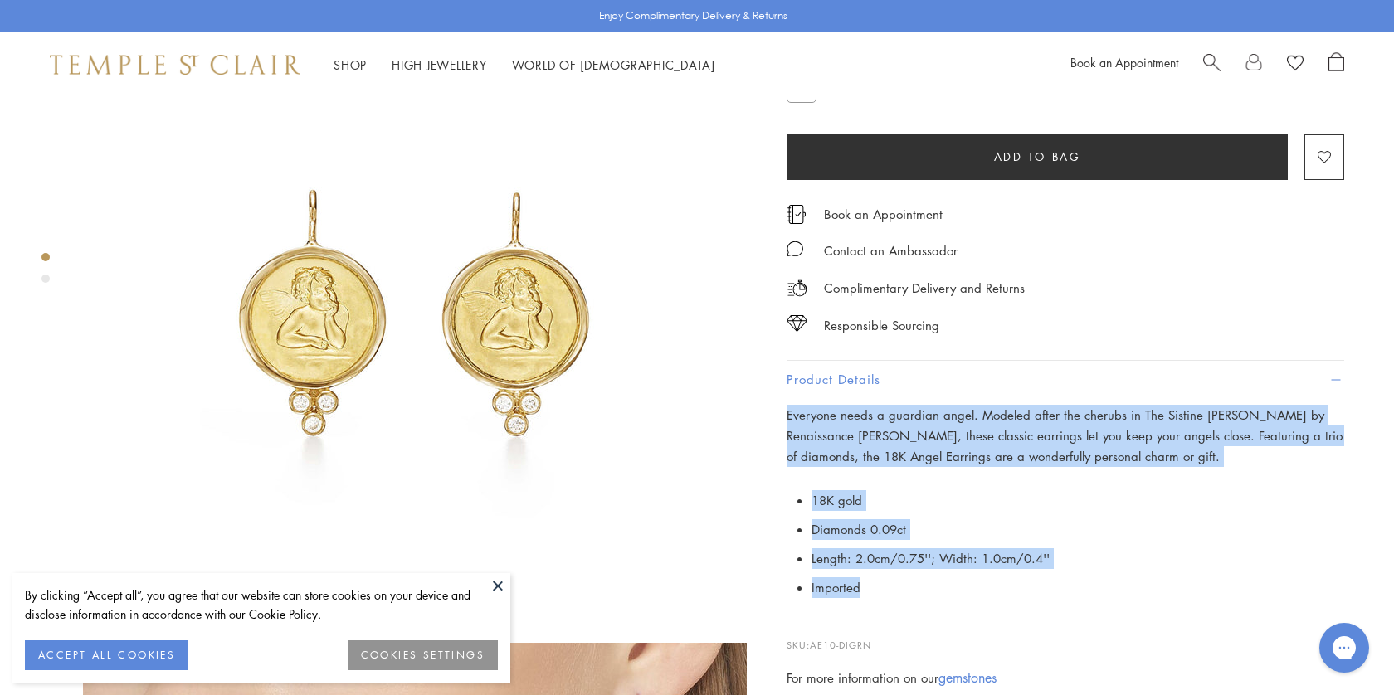
drag, startPoint x: 875, startPoint y: 586, endPoint x: 778, endPoint y: 406, distance: 203.8
click at [778, 406] on div "**********" at bounding box center [1053, 371] width 581 height 820
copy div "Everyone needs a guardian angel. Modeled after the cherubs in The Sistine Madon…"
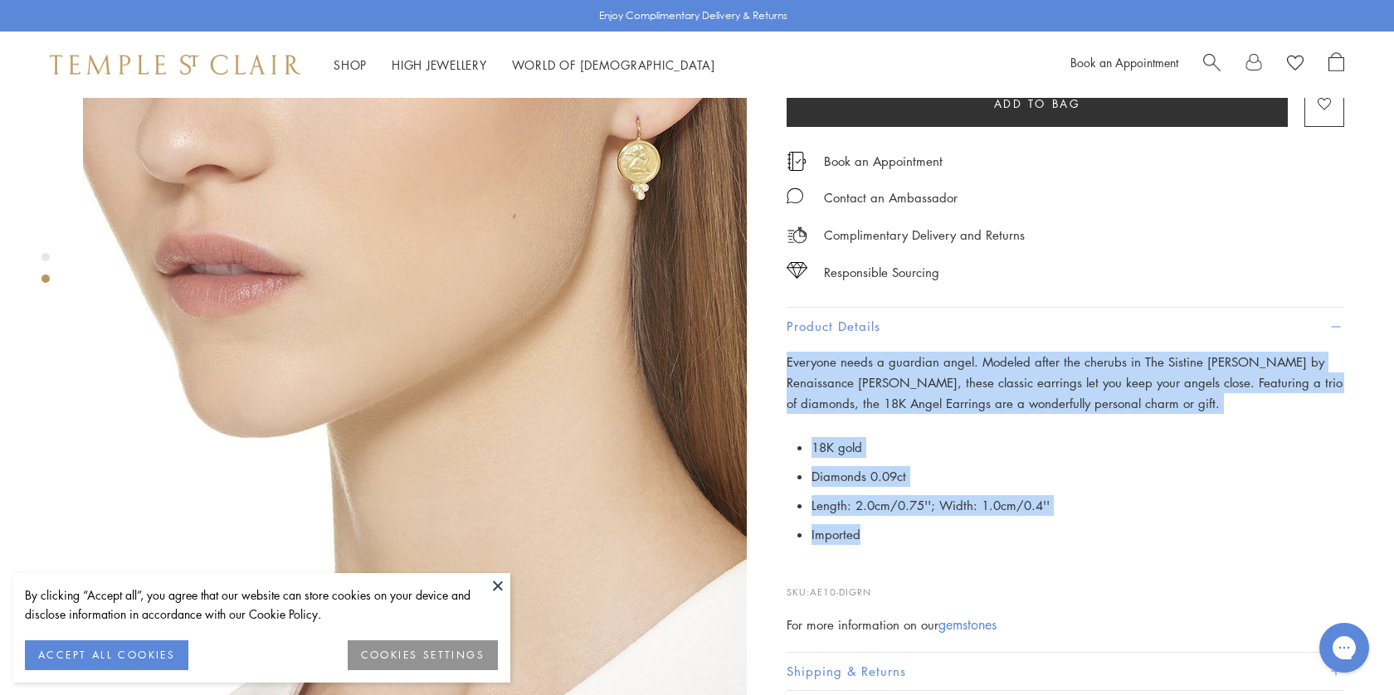
scroll to position [720, 0]
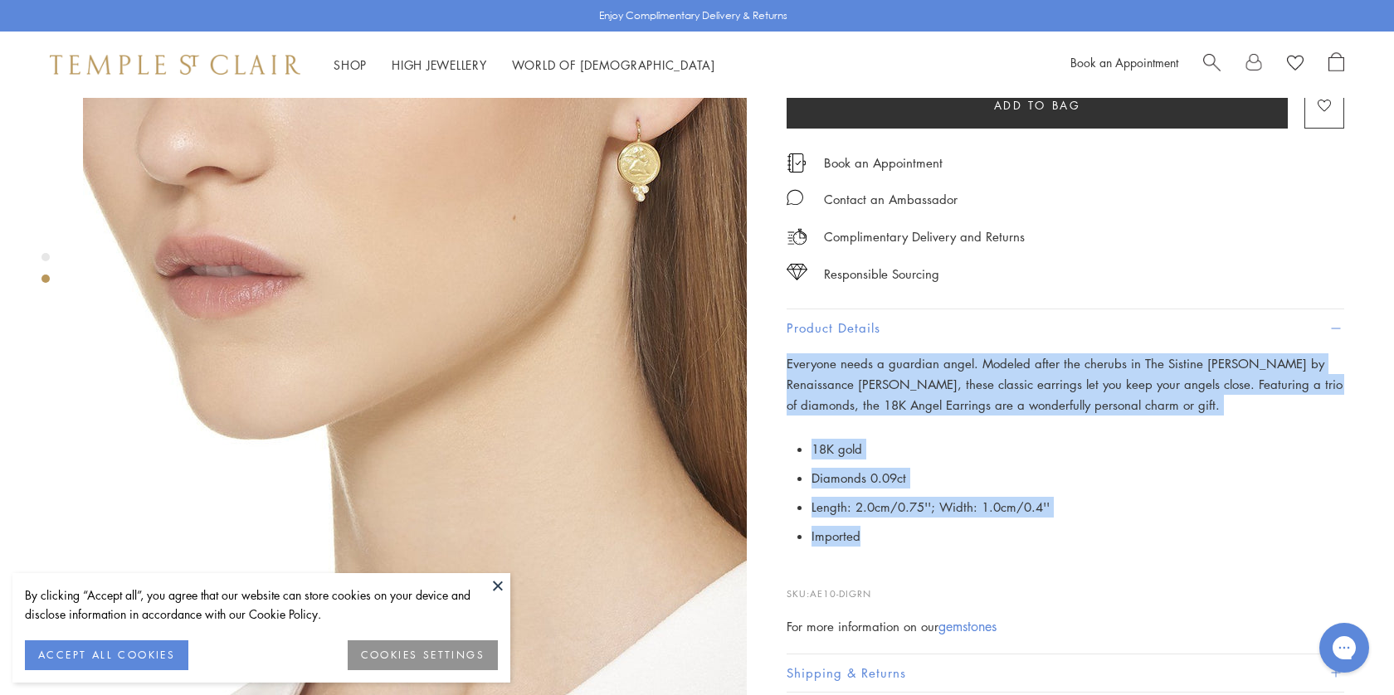
click at [1204, 68] on span "Search" at bounding box center [1211, 60] width 17 height 17
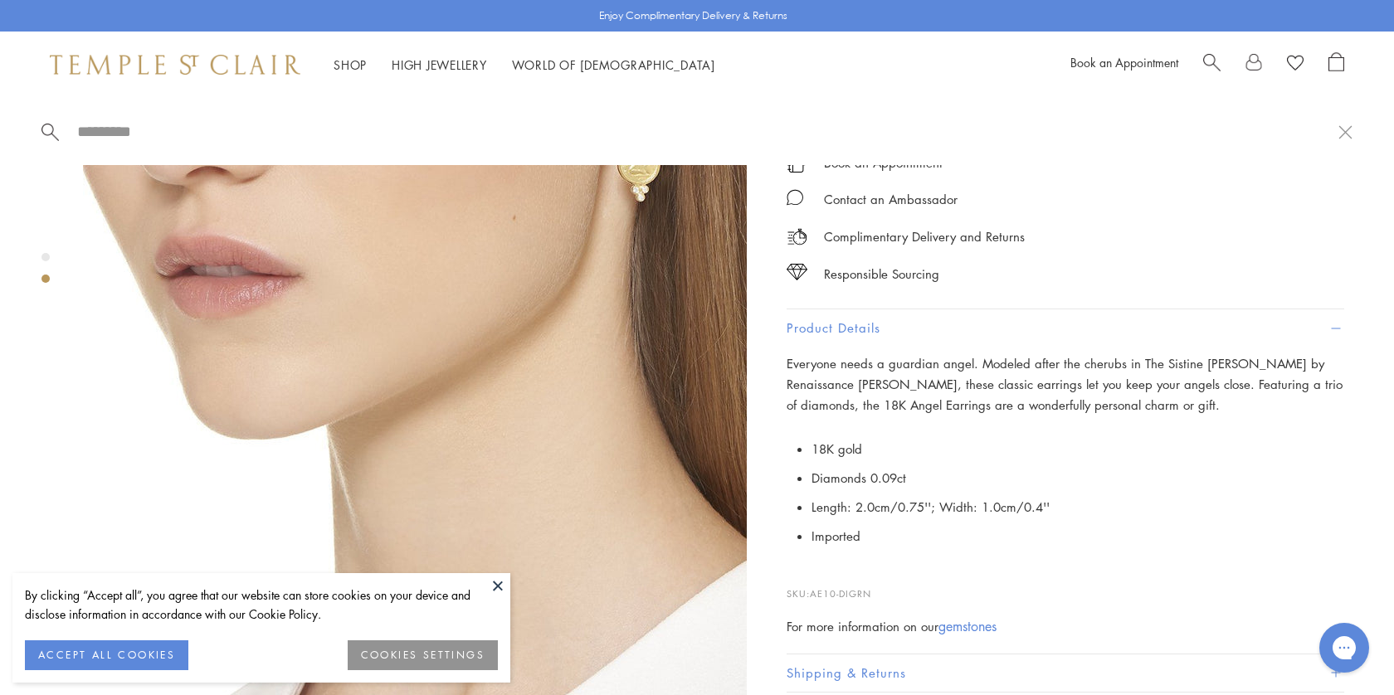
paste input "**********"
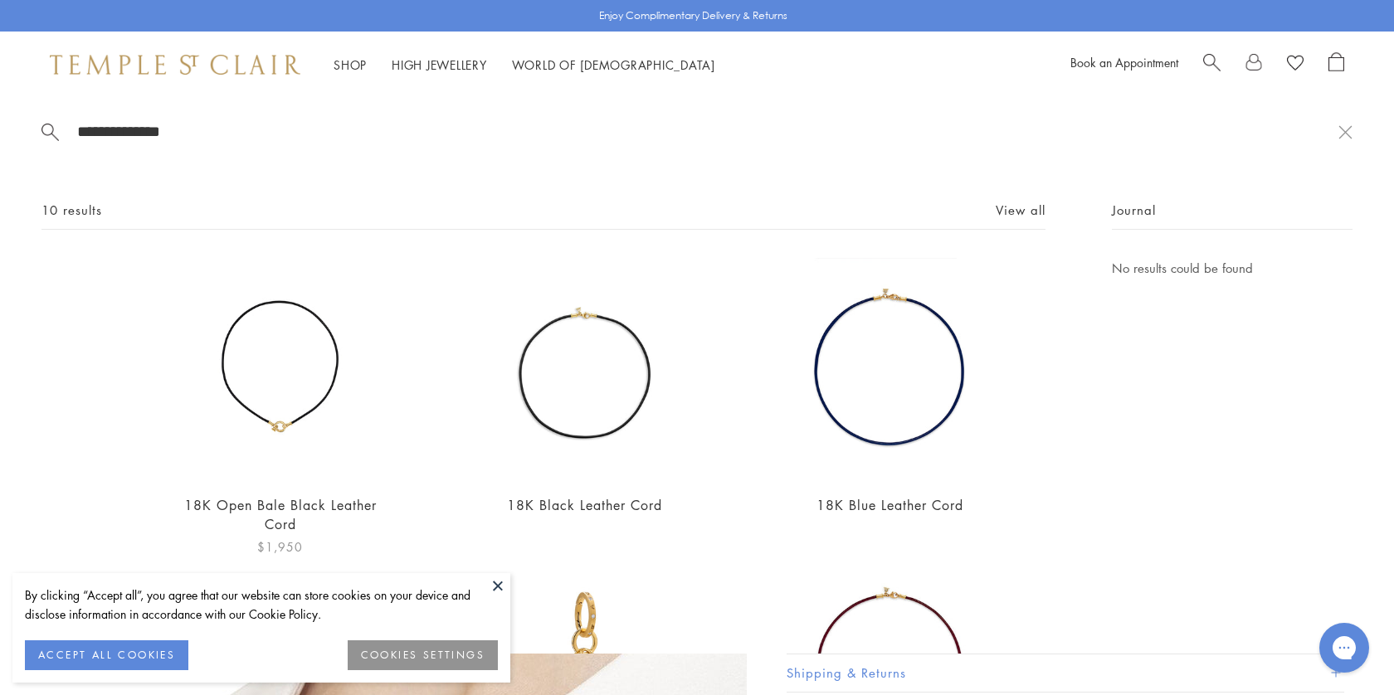
type input "**********"
click at [358, 350] on img at bounding box center [279, 368] width 221 height 221
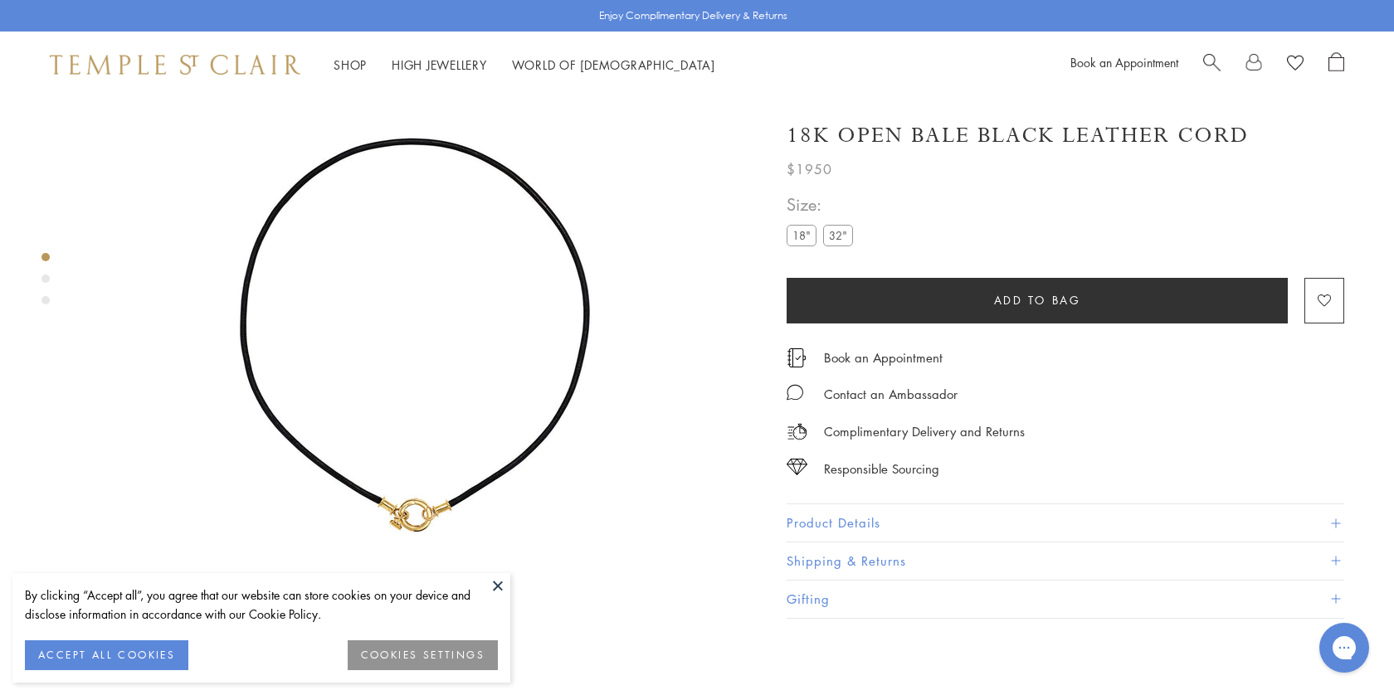
scroll to position [98, 0]
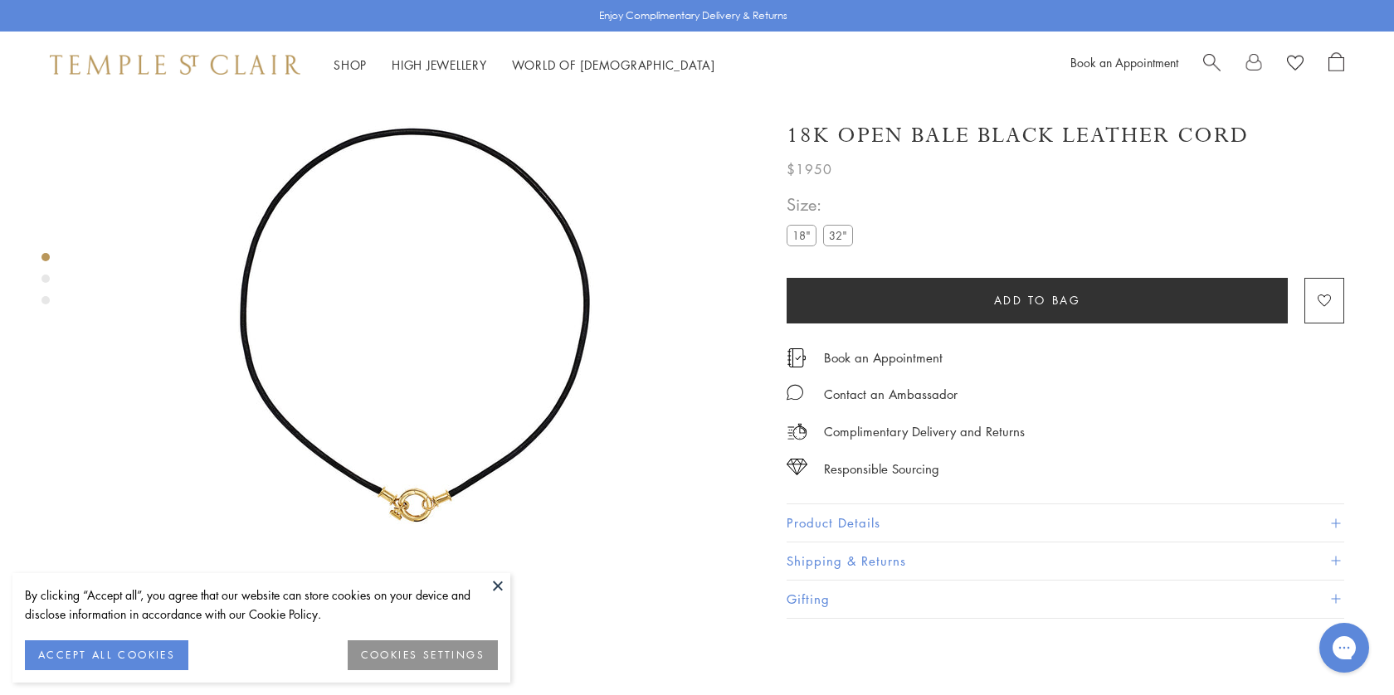
click at [847, 236] on label "32"" at bounding box center [838, 235] width 30 height 21
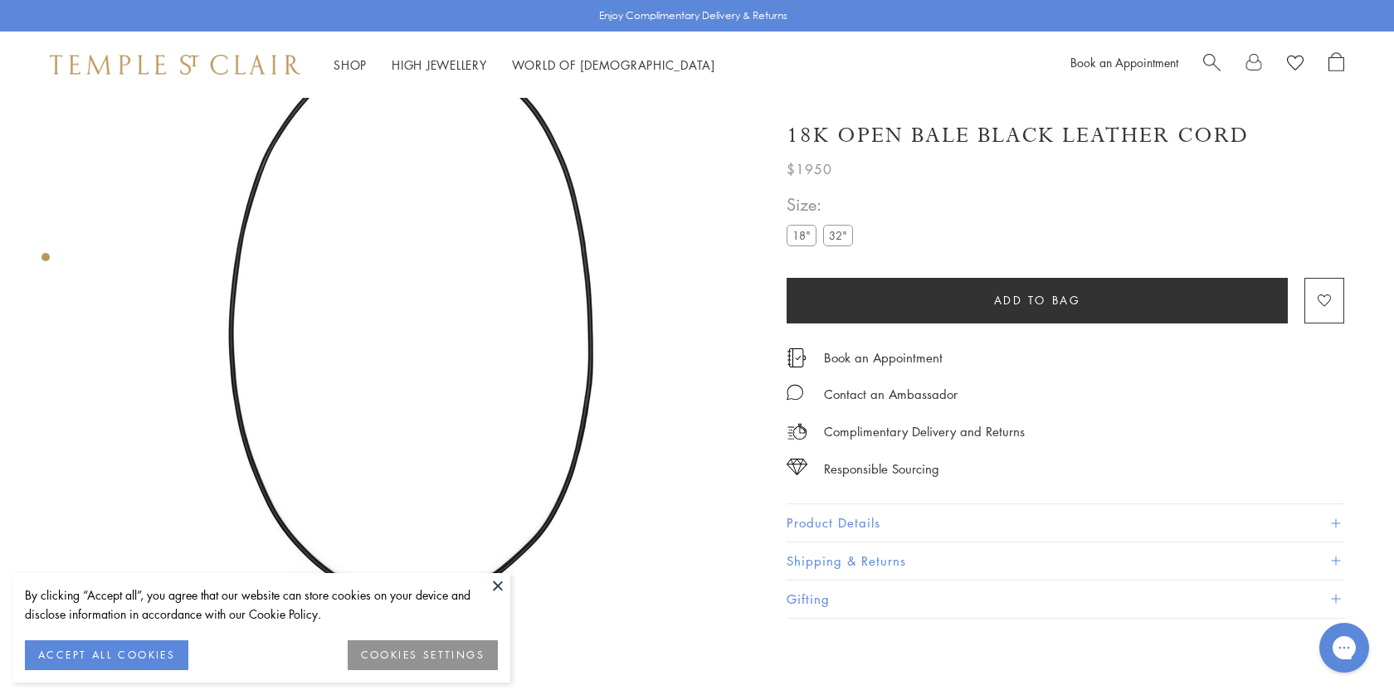
click at [804, 236] on label "18"" at bounding box center [801, 235] width 30 height 21
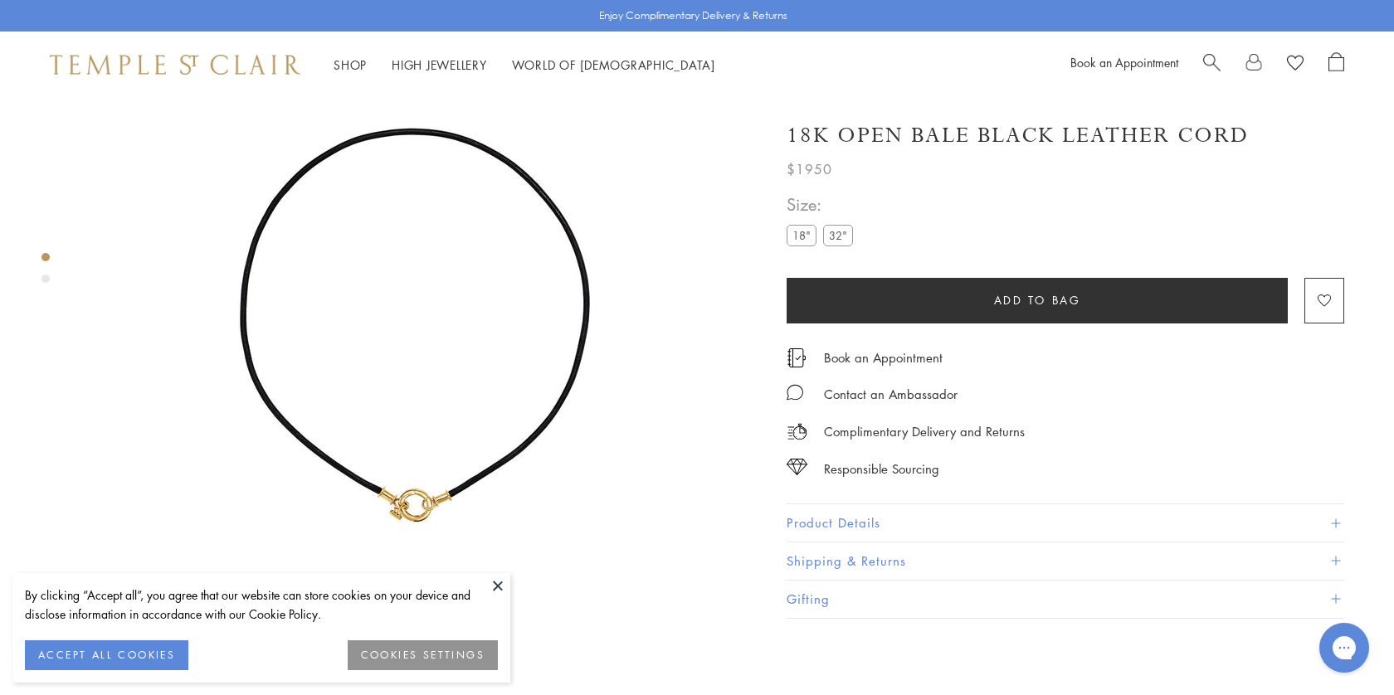
click at [840, 232] on label "32"" at bounding box center [838, 235] width 30 height 21
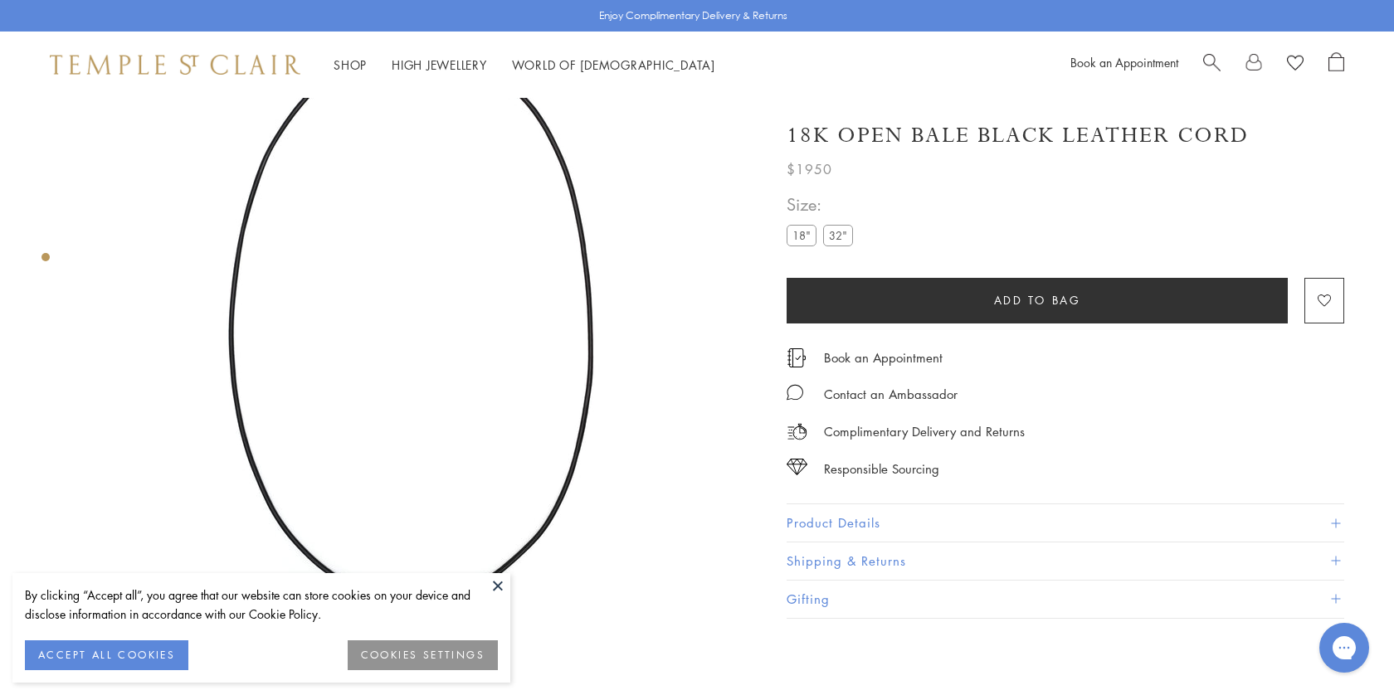
click at [808, 232] on label "18"" at bounding box center [801, 235] width 30 height 21
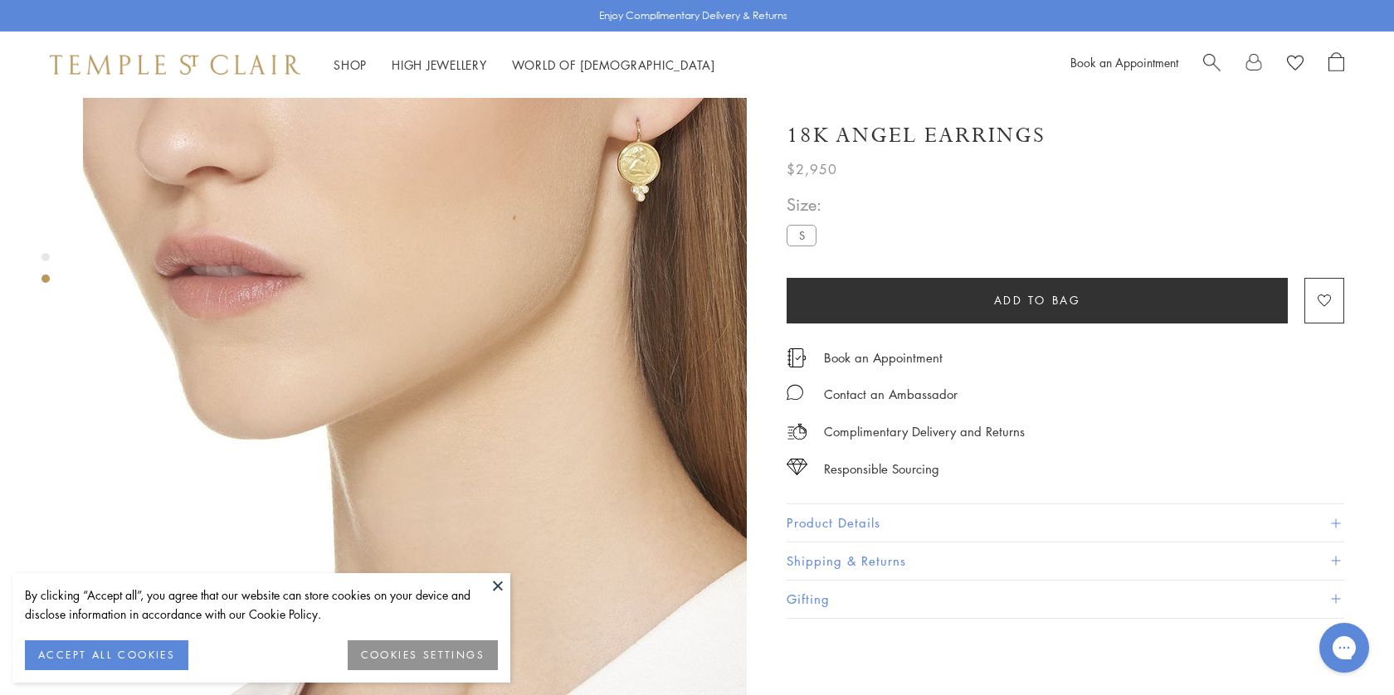
click at [1211, 68] on span "Search" at bounding box center [1211, 60] width 17 height 17
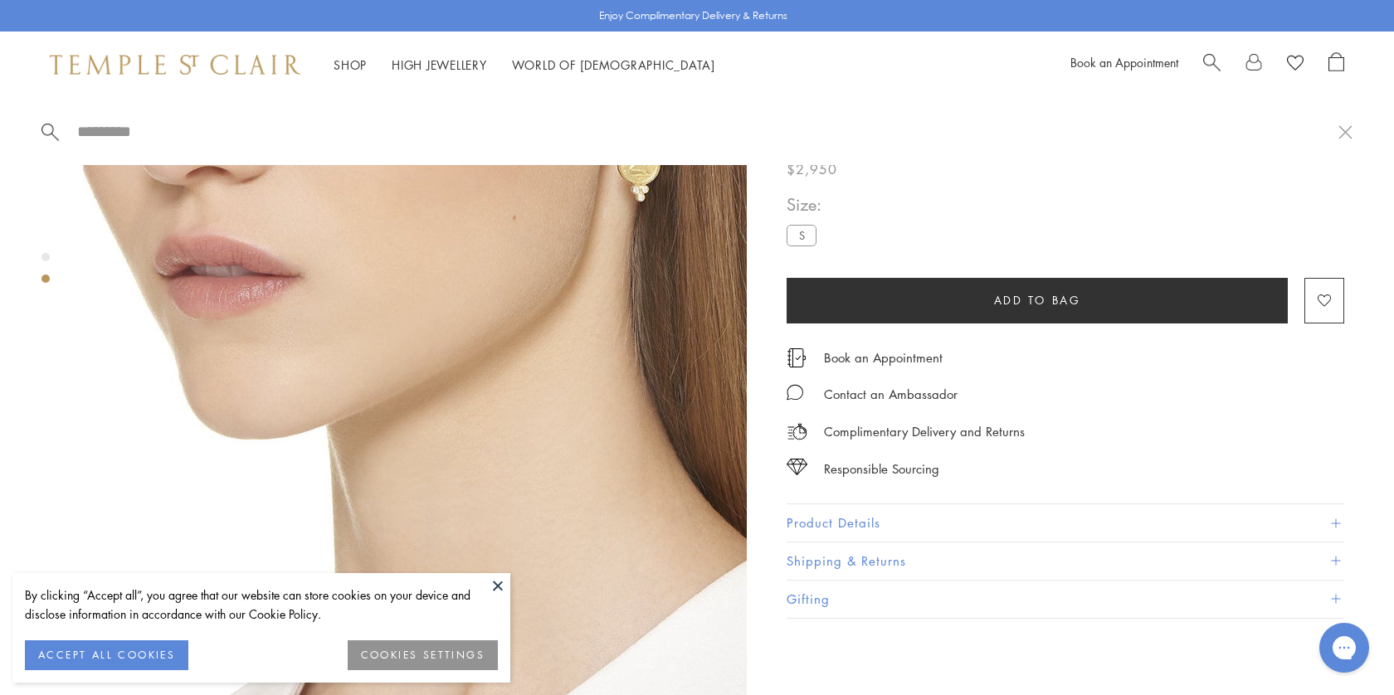
paste input "**********"
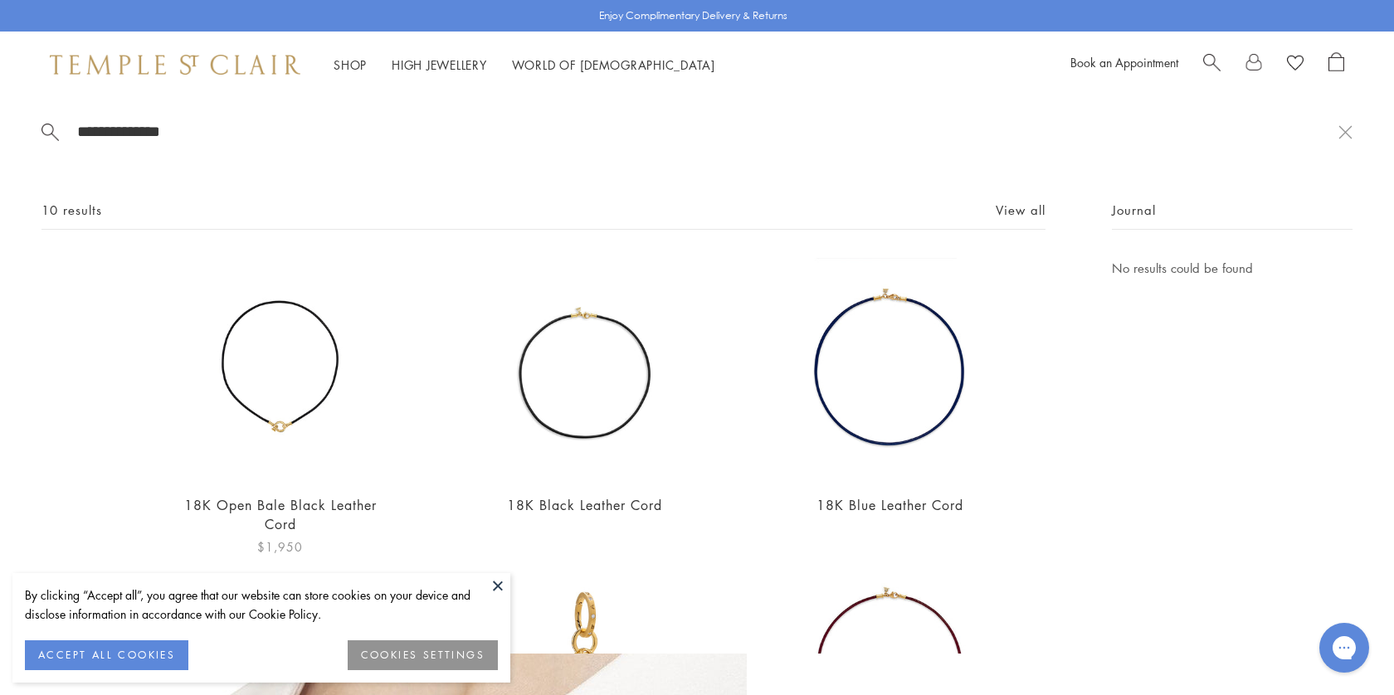
type input "**********"
click at [241, 353] on img at bounding box center [279, 368] width 221 height 221
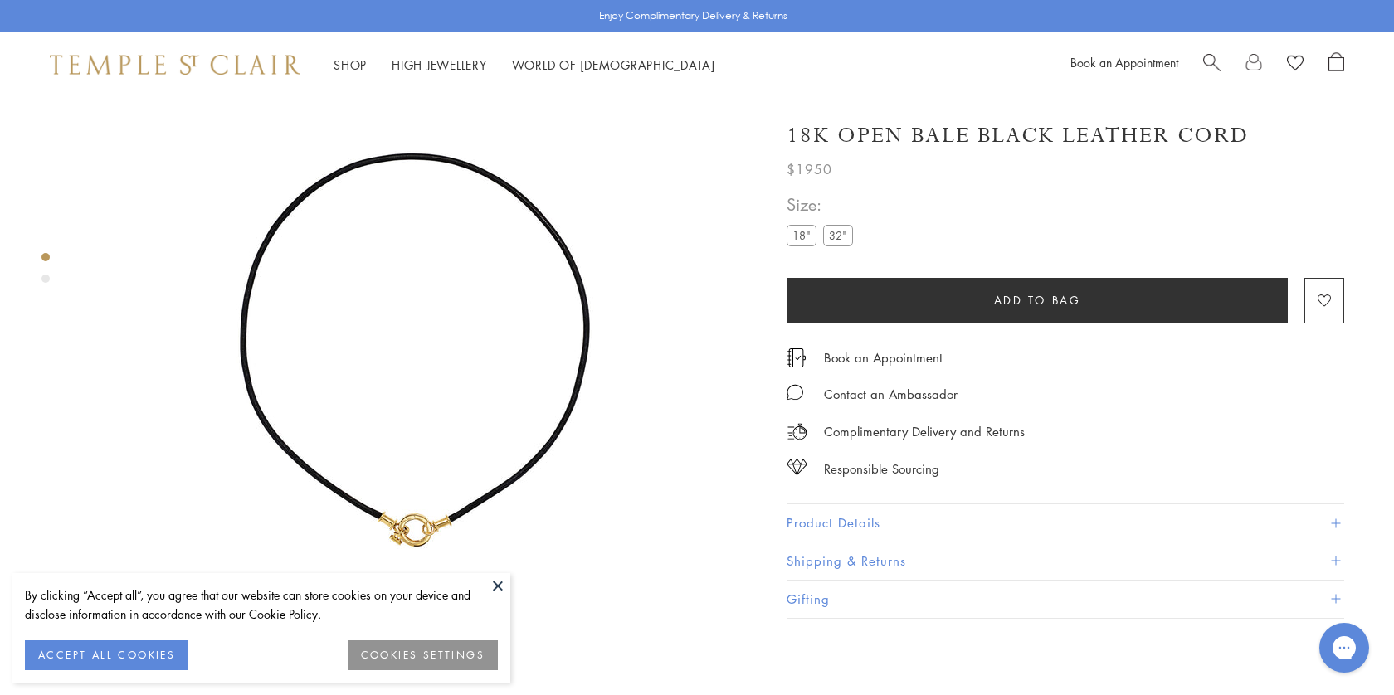
scroll to position [98, 0]
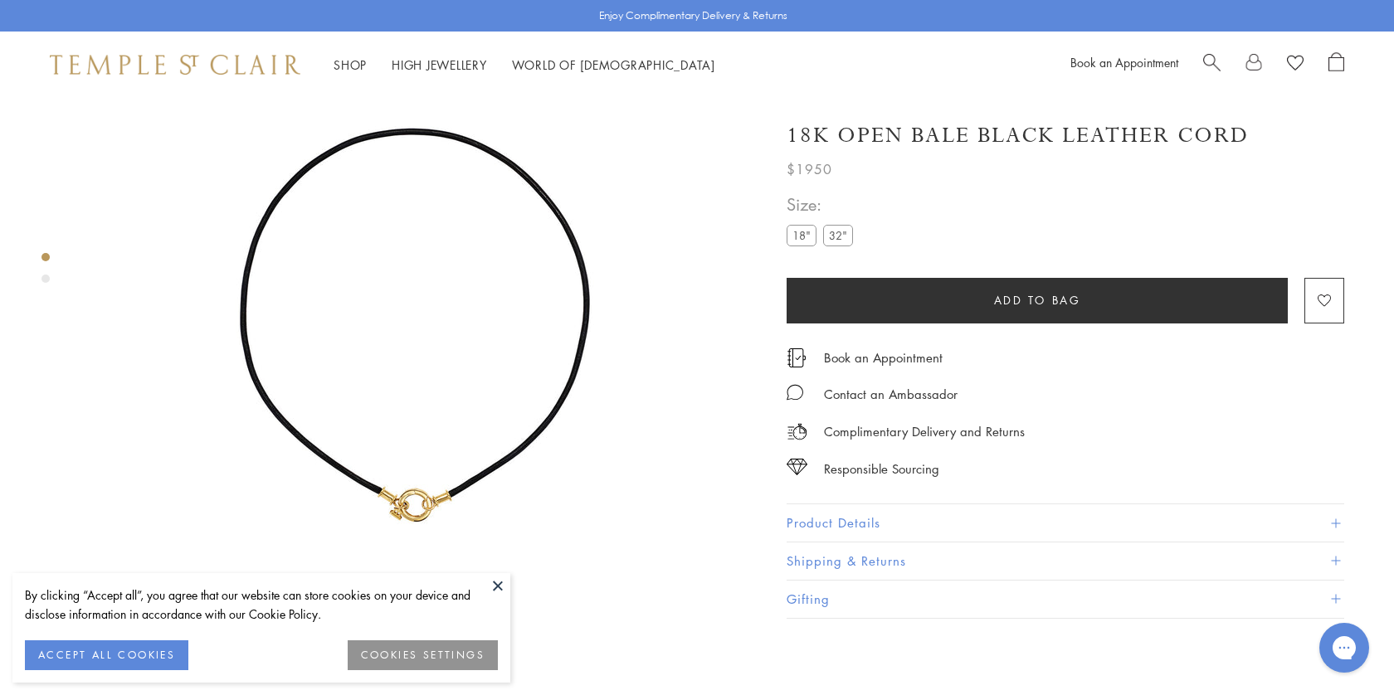
click at [1206, 60] on span "Search" at bounding box center [1211, 60] width 17 height 17
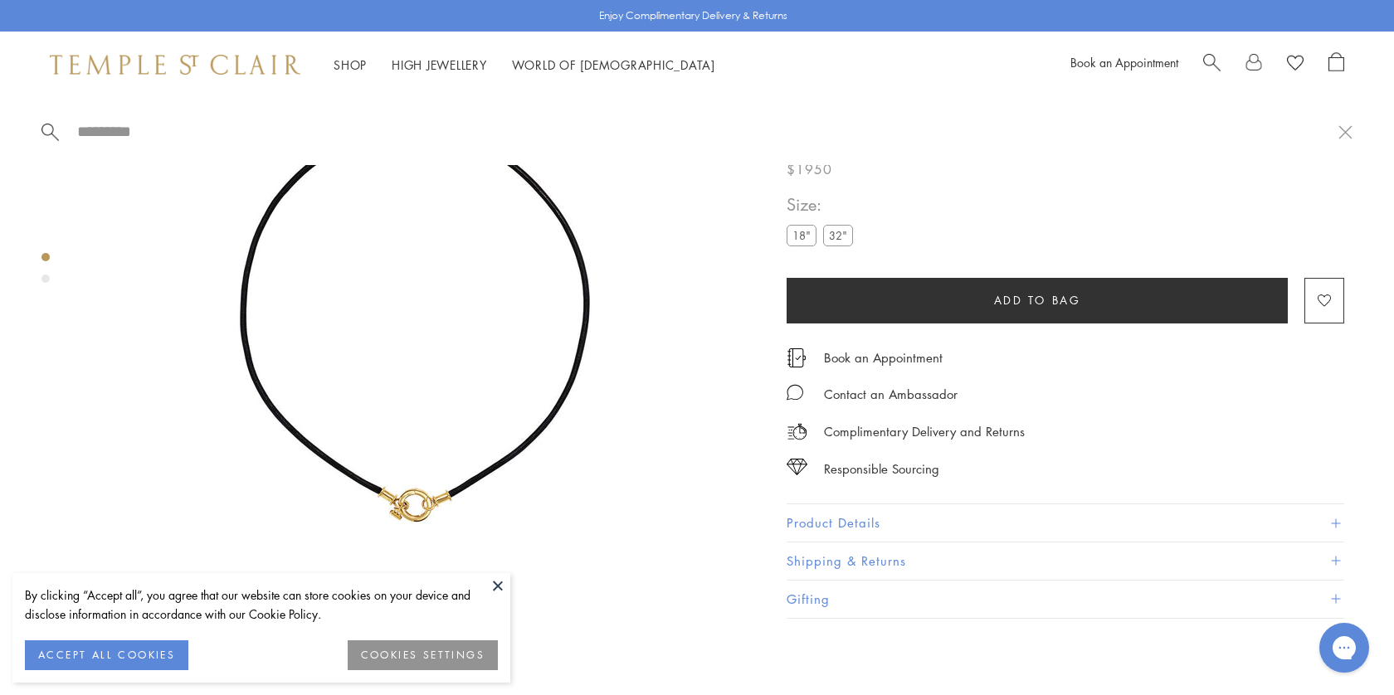
paste input "**********"
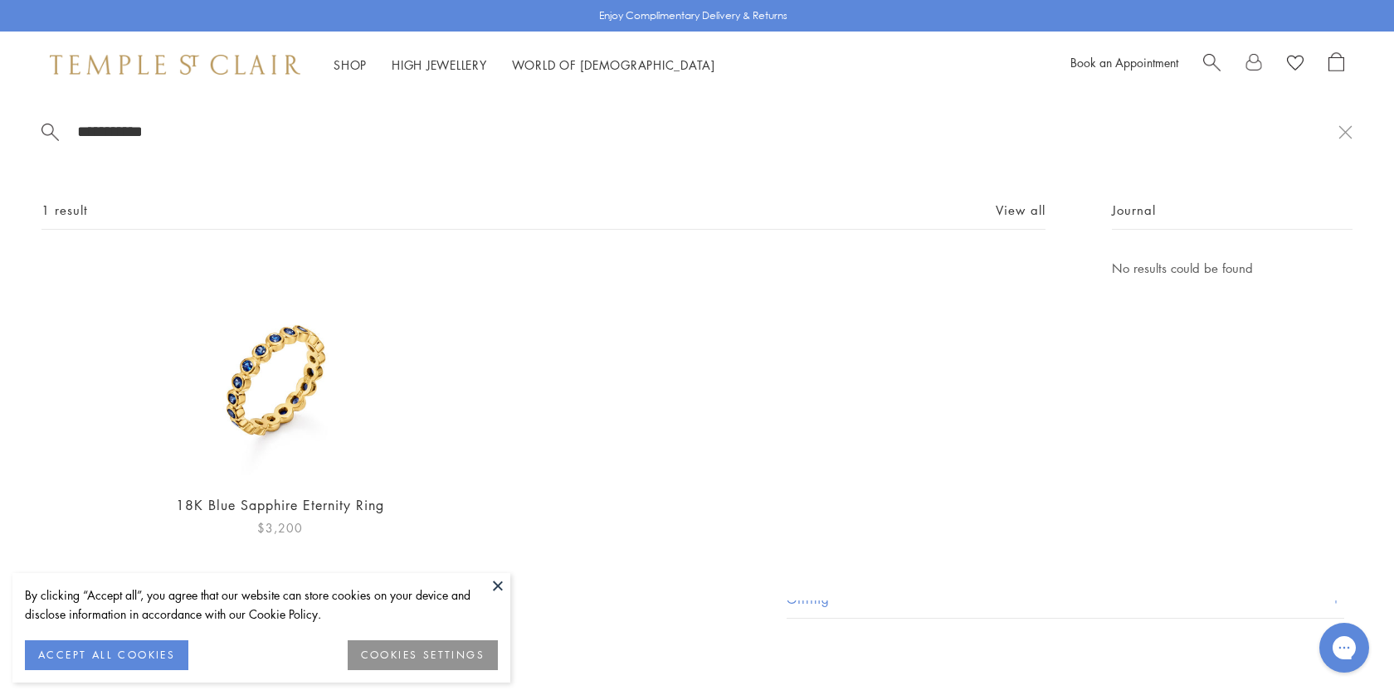
type input "**********"
click at [270, 369] on img at bounding box center [279, 368] width 221 height 221
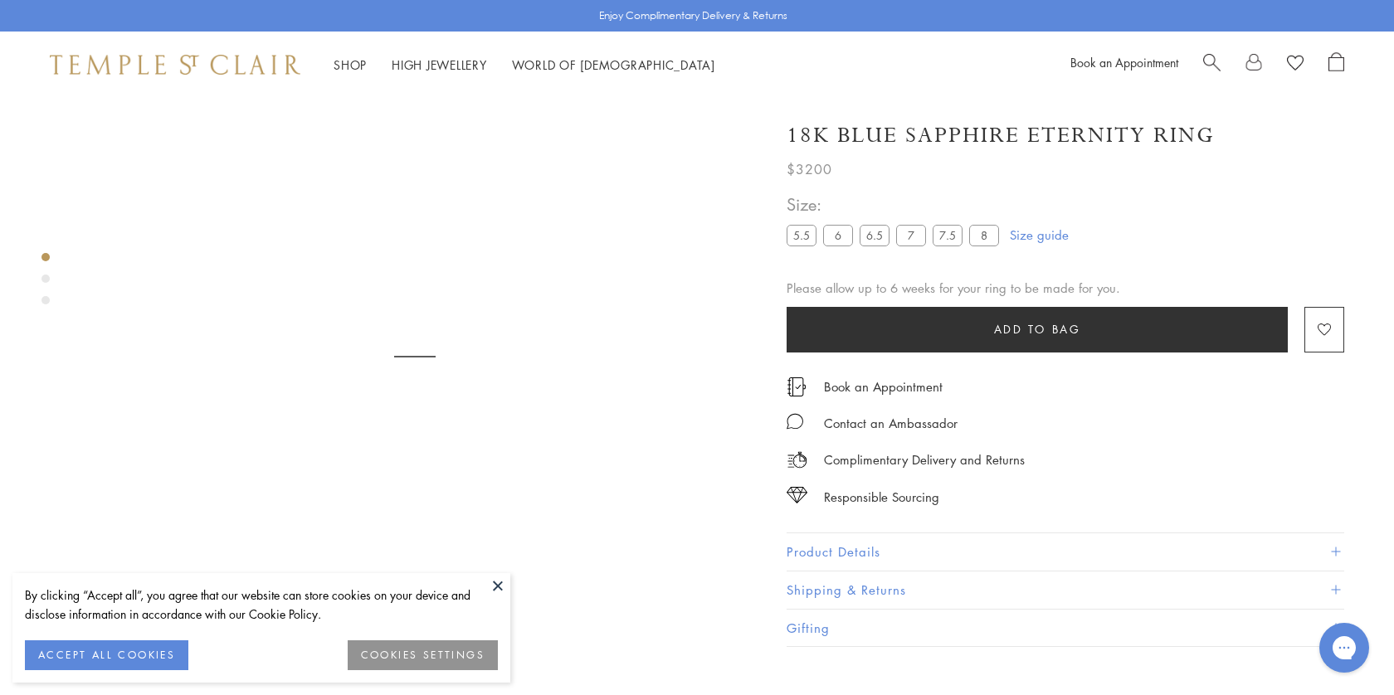
scroll to position [98, 0]
click at [939, 138] on h1 "18K Blue Sapphire Eternity Ring" at bounding box center [1000, 135] width 428 height 29
click at [939, 137] on h1 "18K Blue Sapphire Eternity Ring" at bounding box center [1000, 135] width 428 height 29
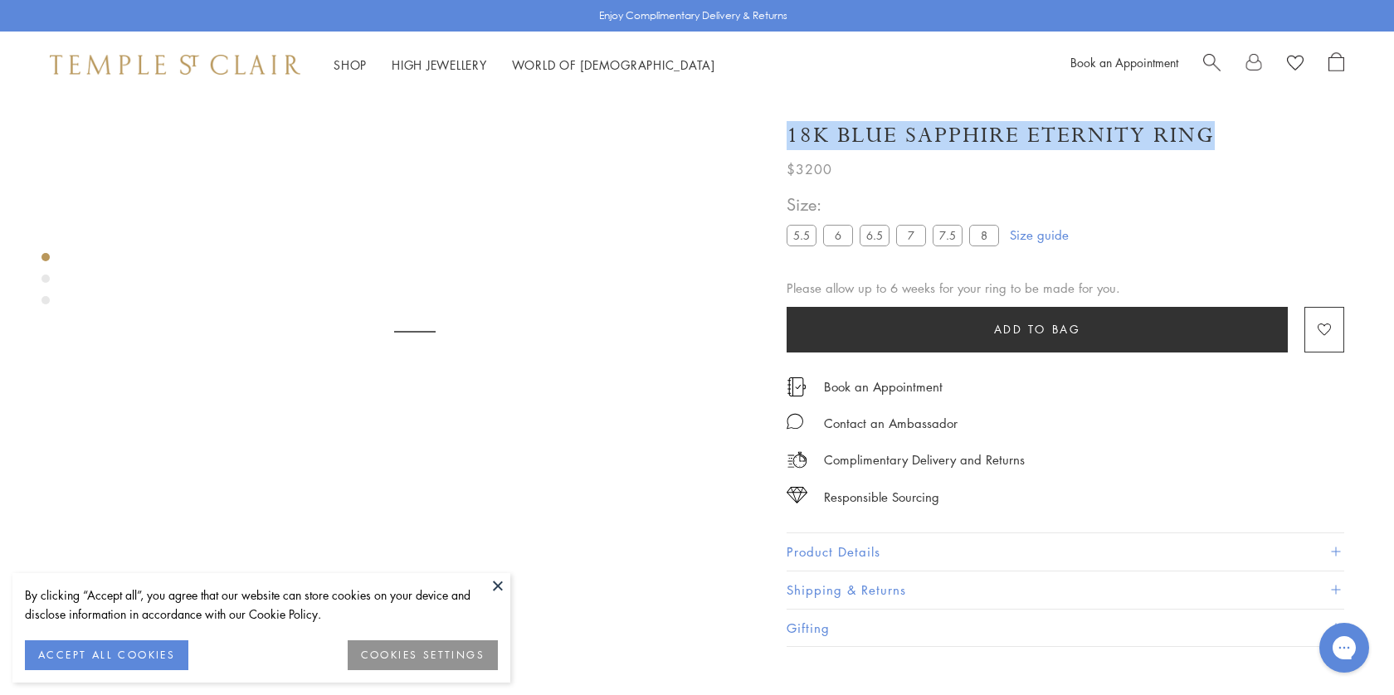
click at [939, 137] on h1 "18K Blue Sapphire Eternity Ring" at bounding box center [1000, 135] width 428 height 29
copy div "18K Blue Sapphire Eternity Ring"
click at [826, 546] on button "Product Details" at bounding box center [1064, 551] width 557 height 37
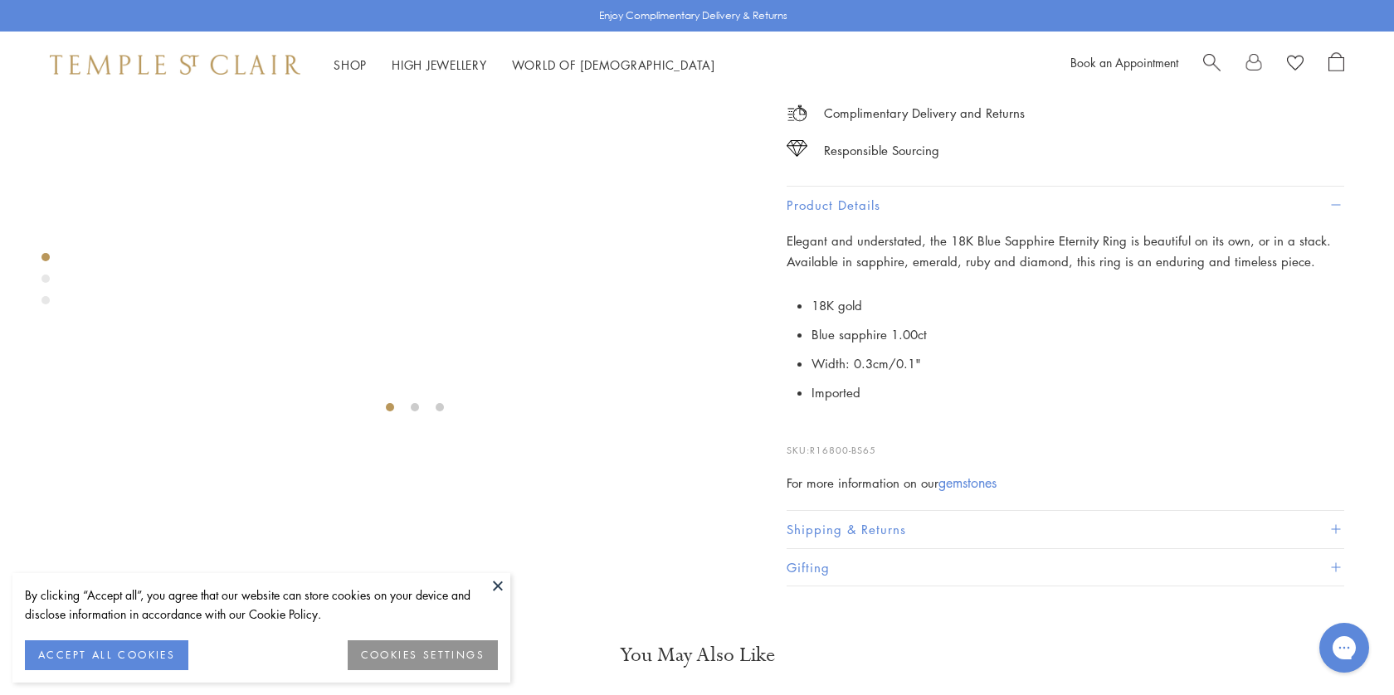
scroll to position [352, 0]
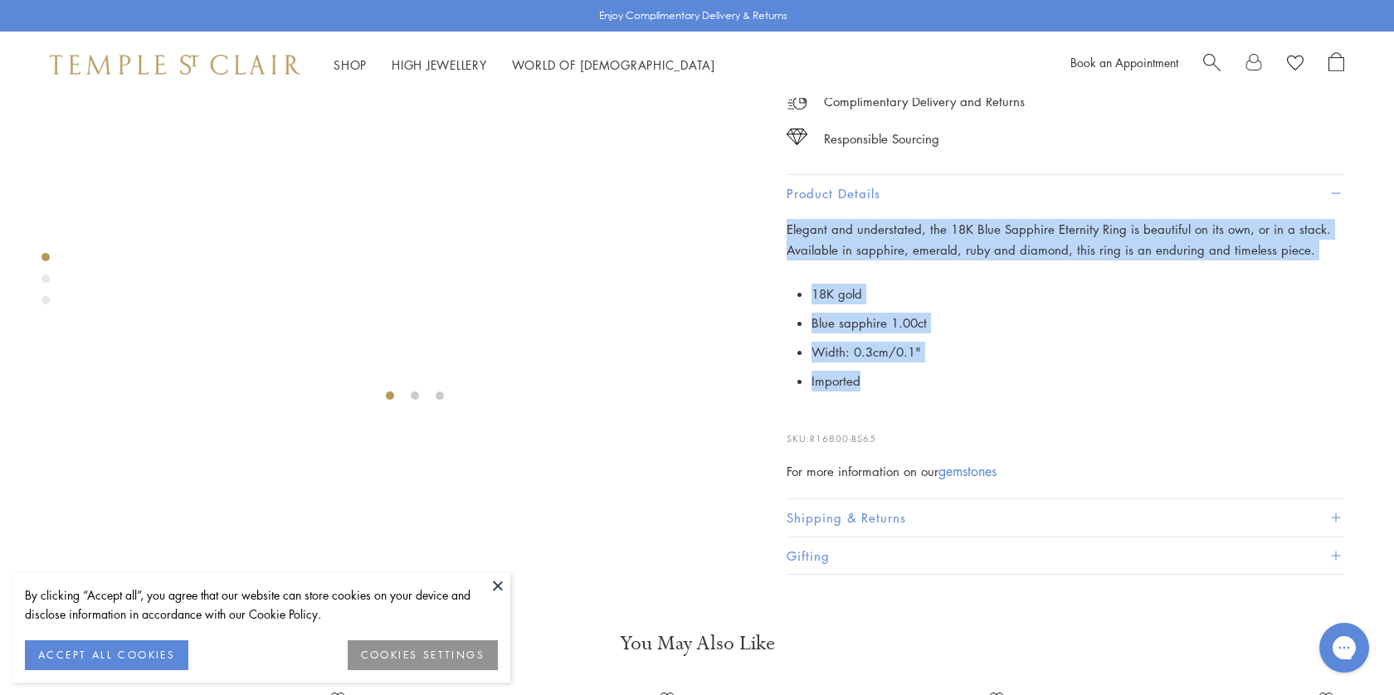
drag, startPoint x: 888, startPoint y: 494, endPoint x: 786, endPoint y: 349, distance: 177.4
click at [786, 349] on div "Elegant and understated, the 18K Blue Sapphire Eternity Ring is beautiful on it…" at bounding box center [1064, 350] width 557 height 263
copy div "Elegant and understated, the 18K Blue Sapphire Eternity Ring is beautiful on it…"
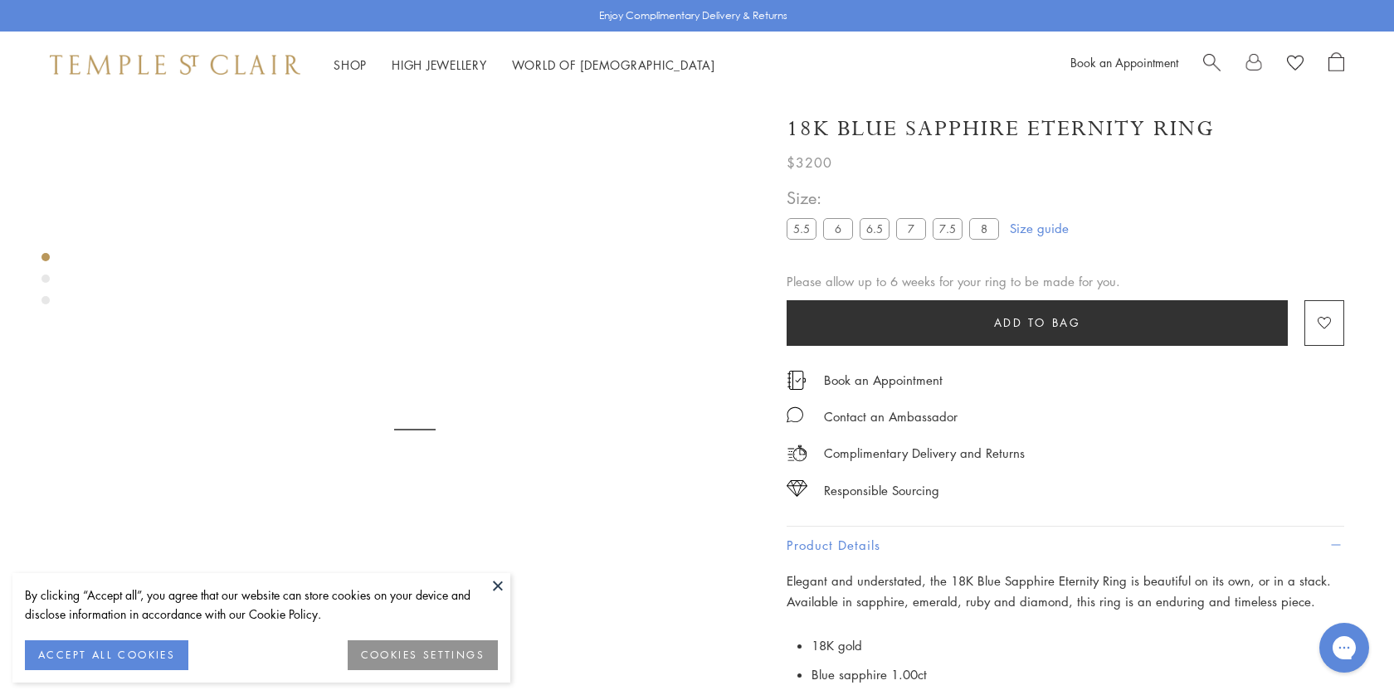
click at [49, 278] on div "Product gallery navigation" at bounding box center [45, 279] width 8 height 8
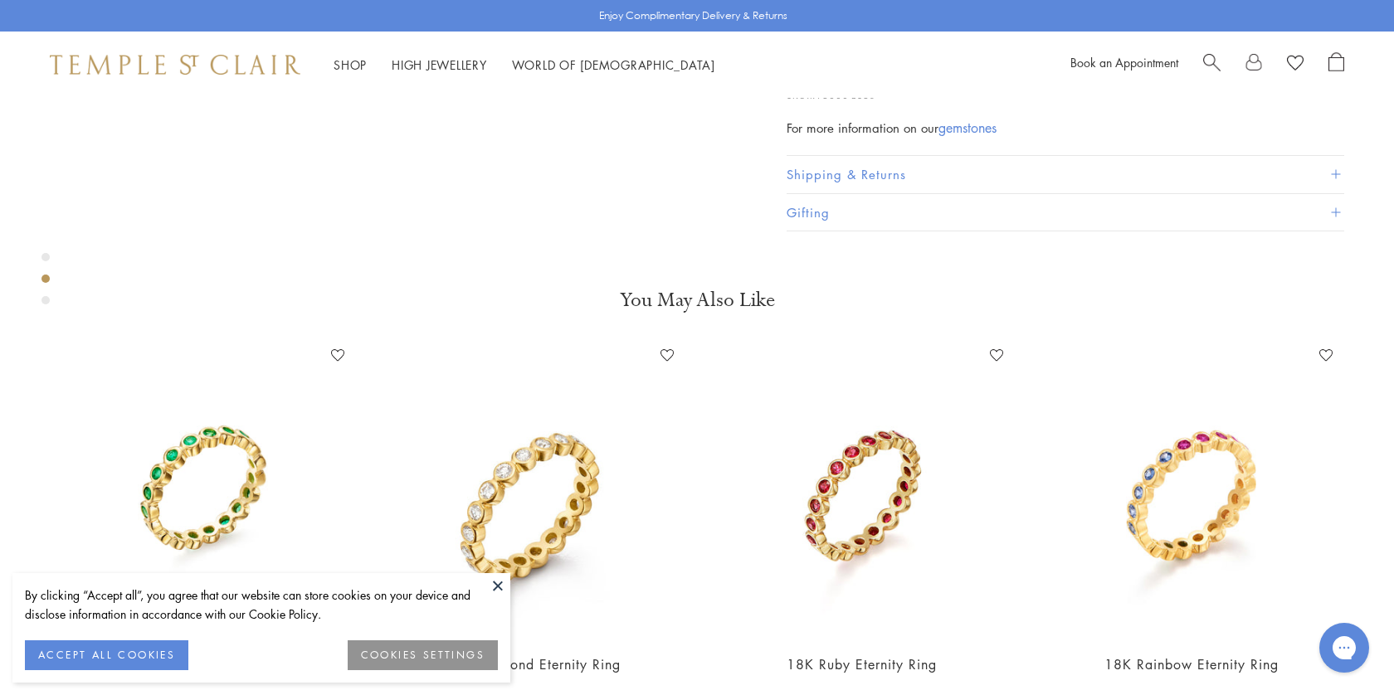
scroll to position [1523, 0]
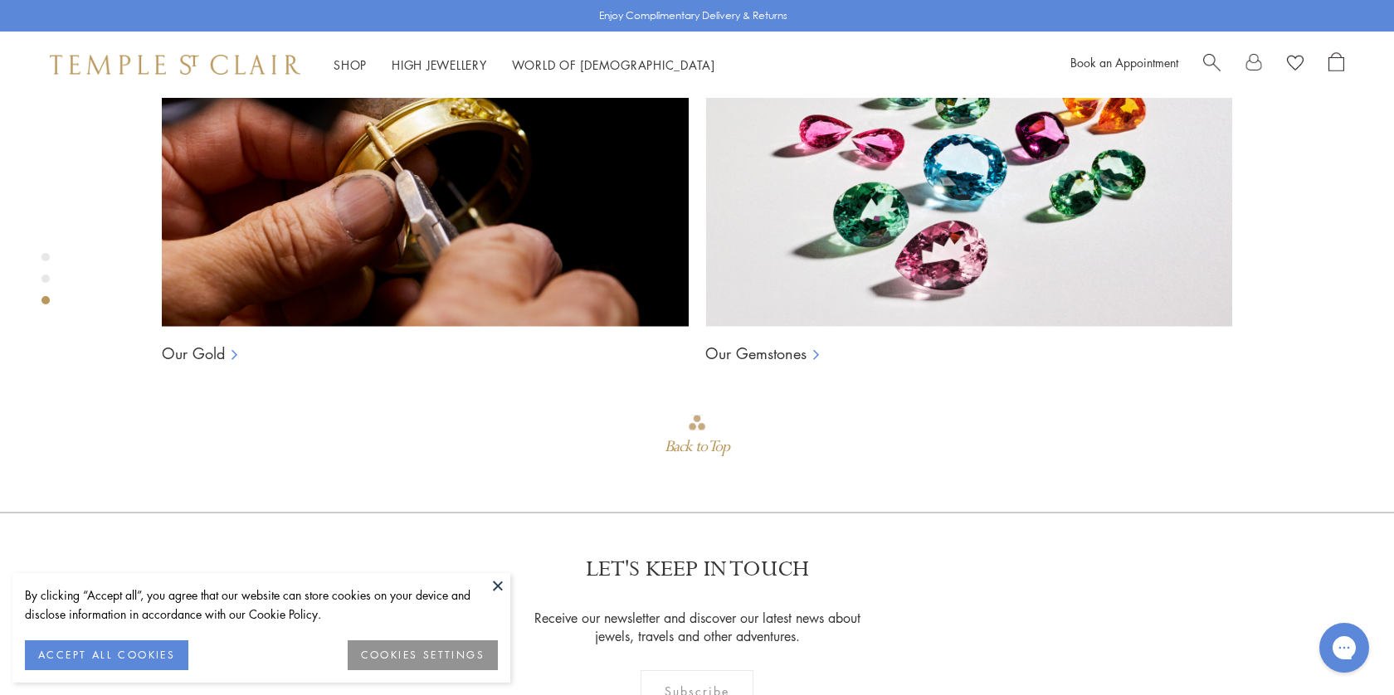
click at [45, 256] on div "Product gallery navigation" at bounding box center [45, 257] width 8 height 8
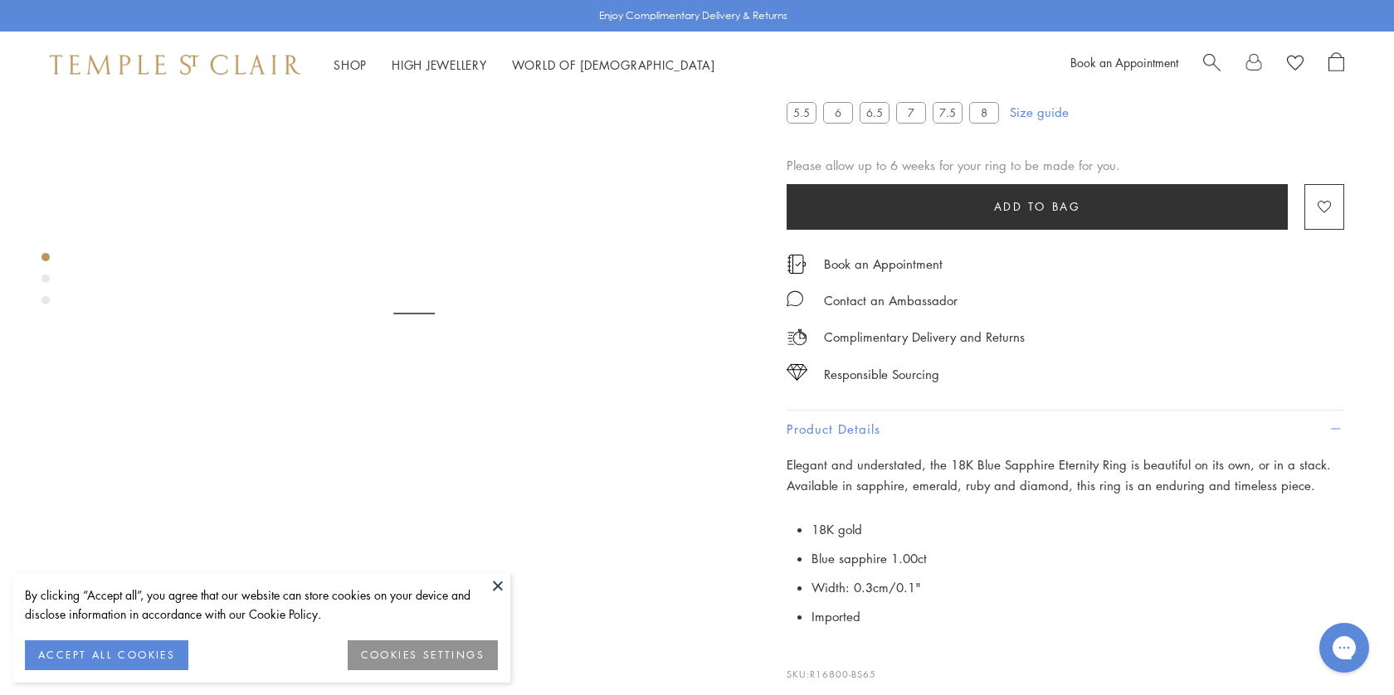
scroll to position [32, 0]
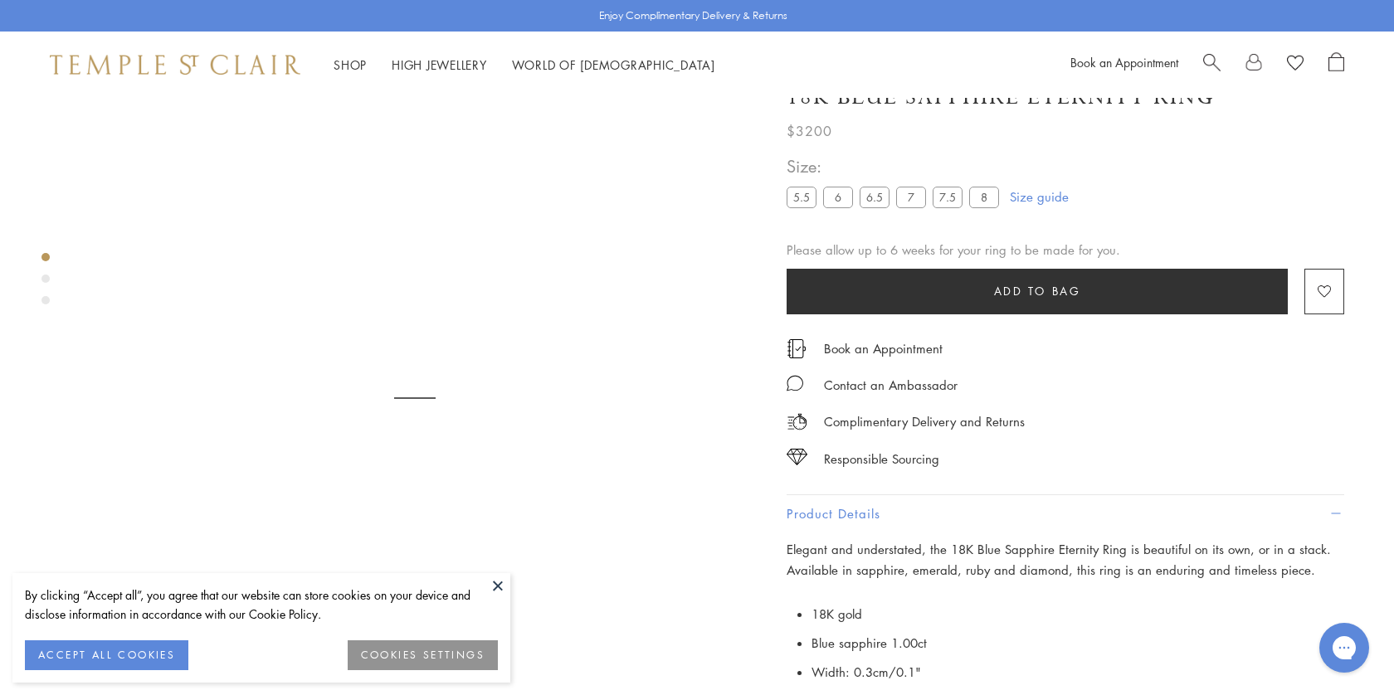
click at [377, 375] on img at bounding box center [415, 440] width 664 height 664
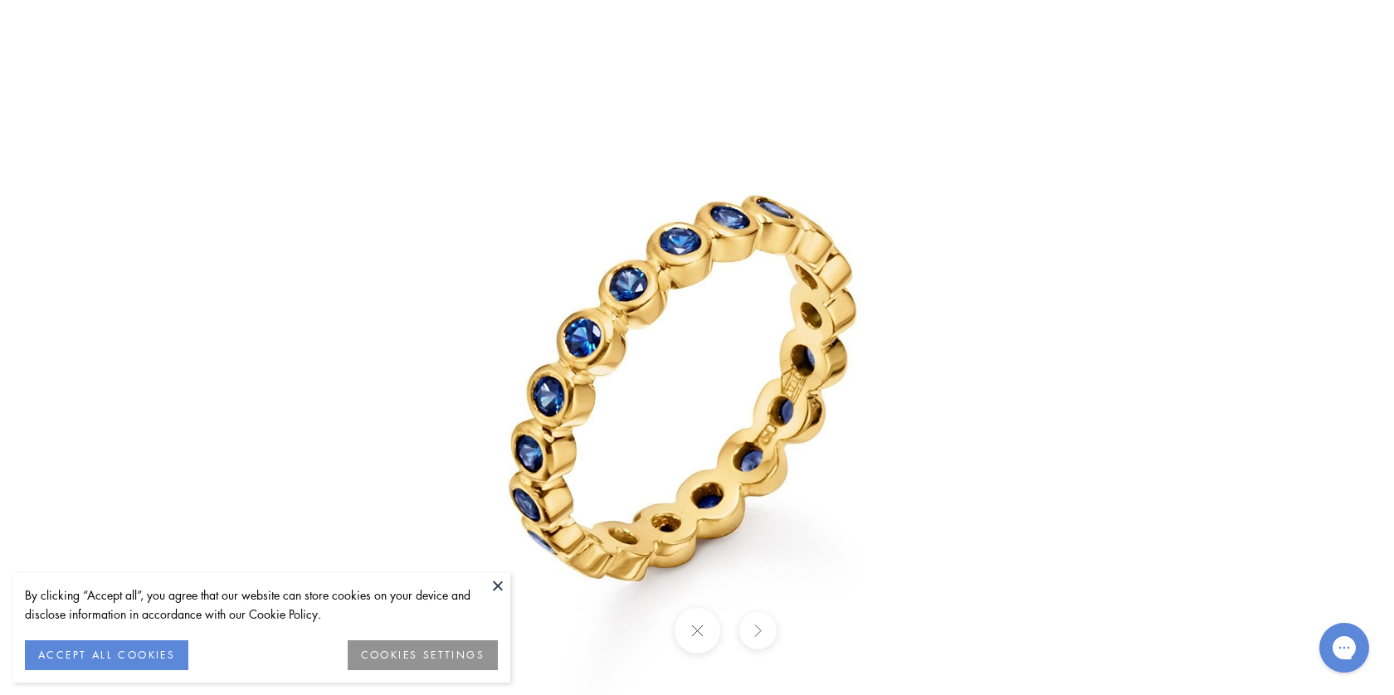
click at [697, 628] on button at bounding box center [697, 631] width 46 height 46
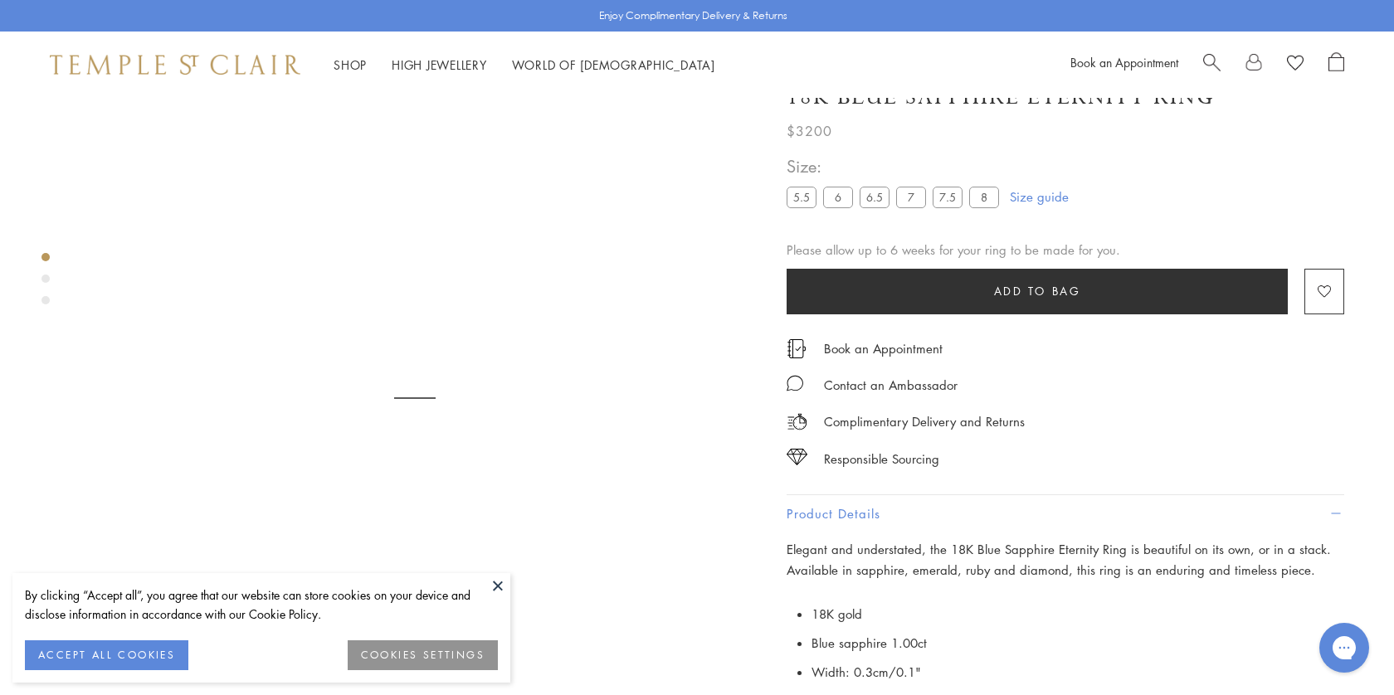
click at [1205, 64] on span "Search" at bounding box center [1211, 60] width 17 height 17
paste input "**********"
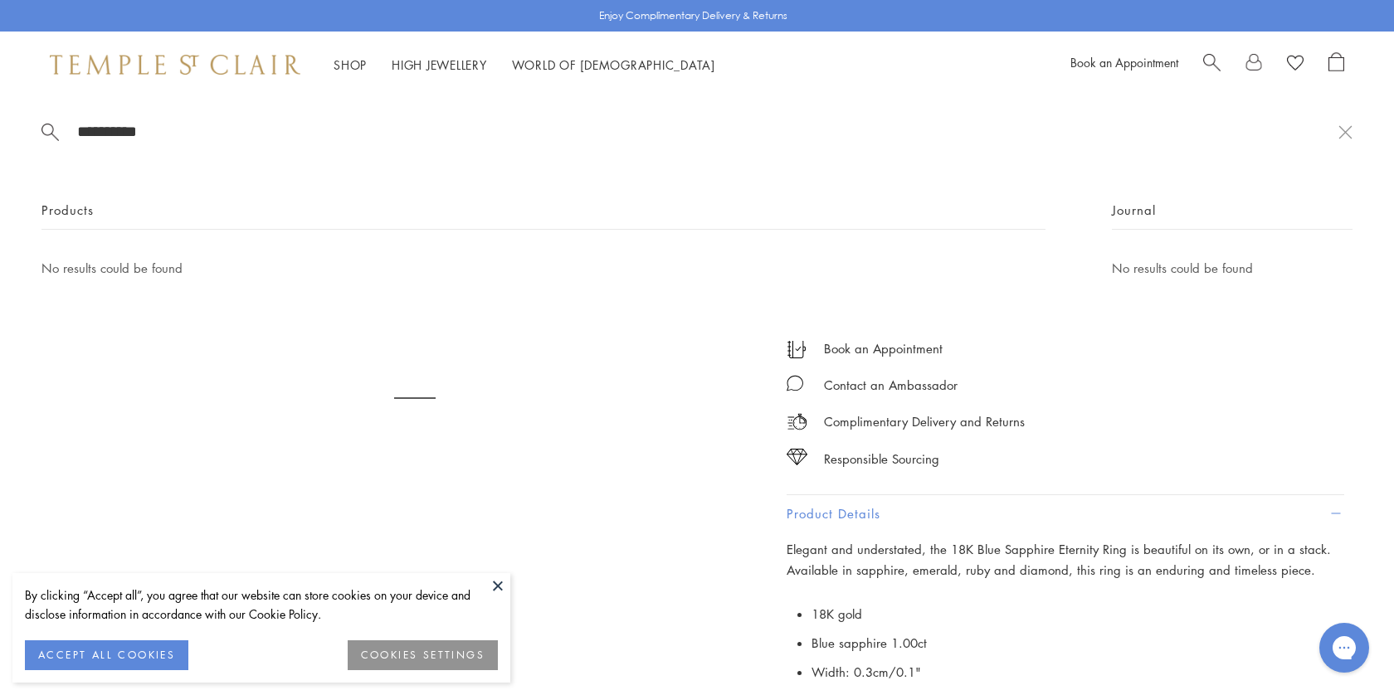
click at [236, 129] on input "**********" at bounding box center [706, 131] width 1262 height 19
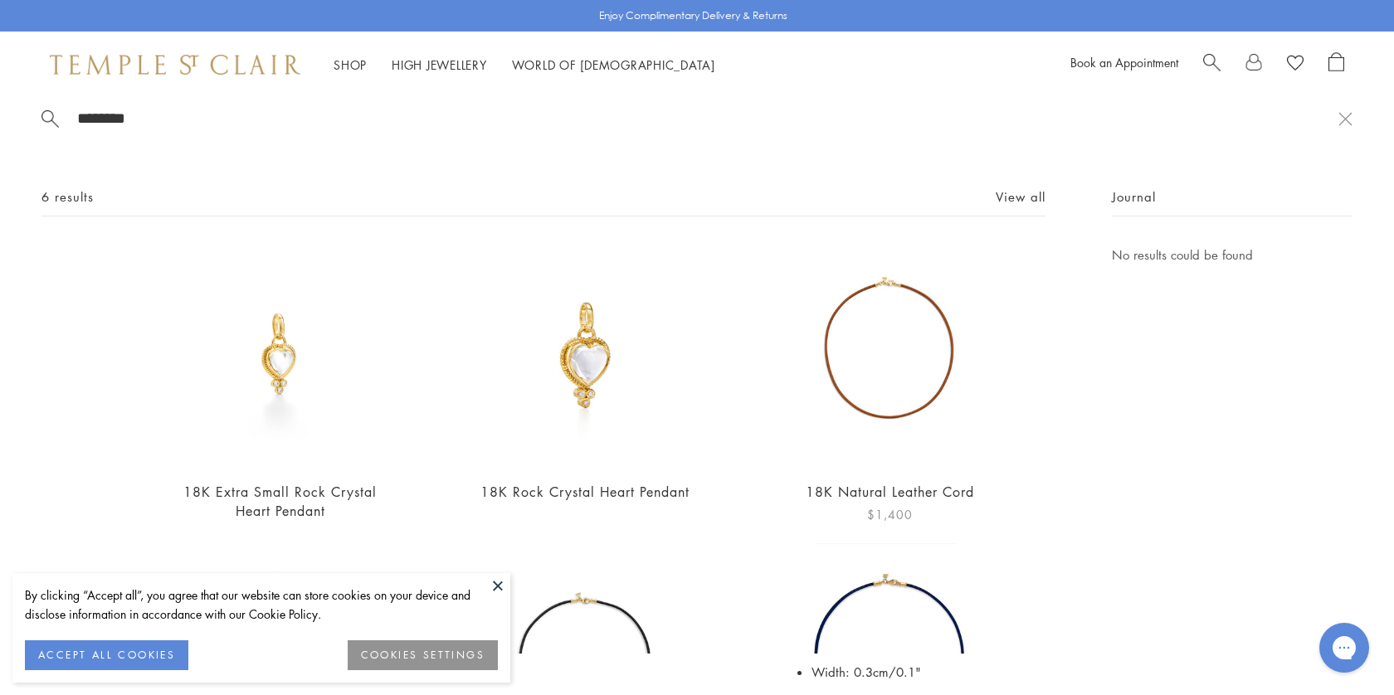
scroll to position [0, 0]
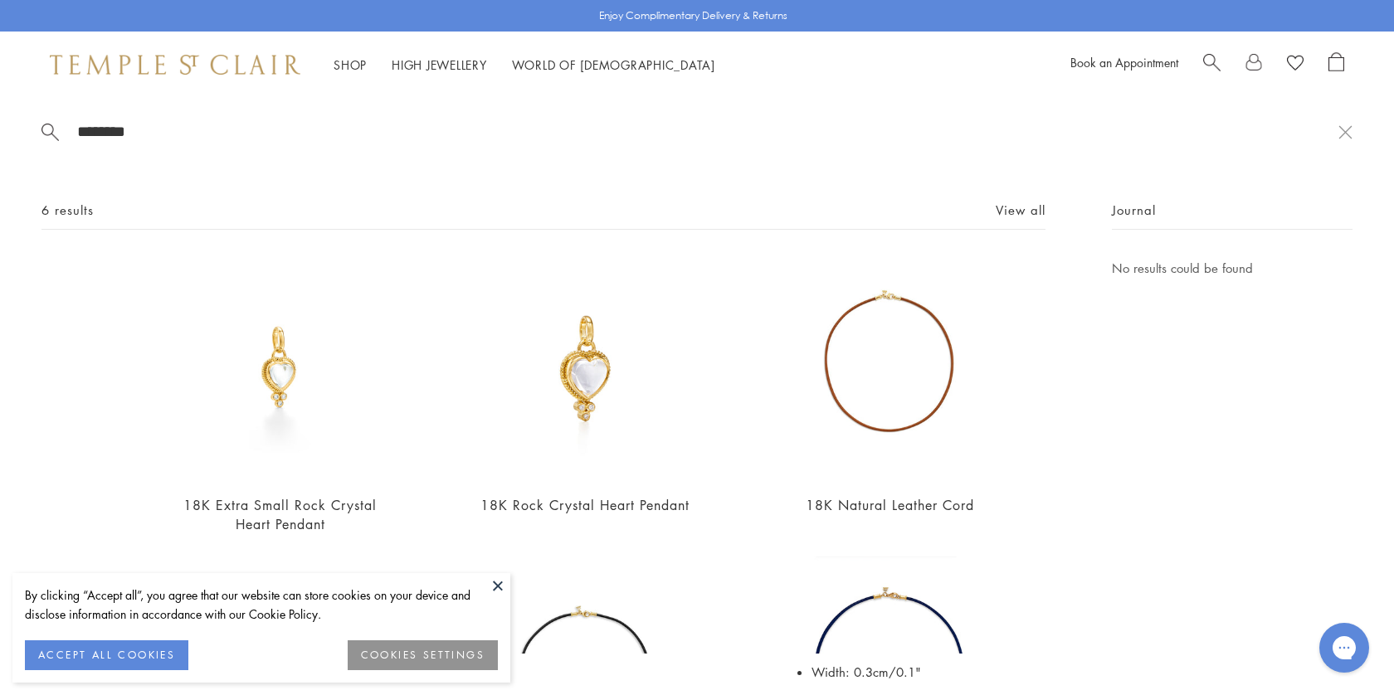
click at [1210, 60] on span "Search" at bounding box center [1211, 60] width 17 height 17
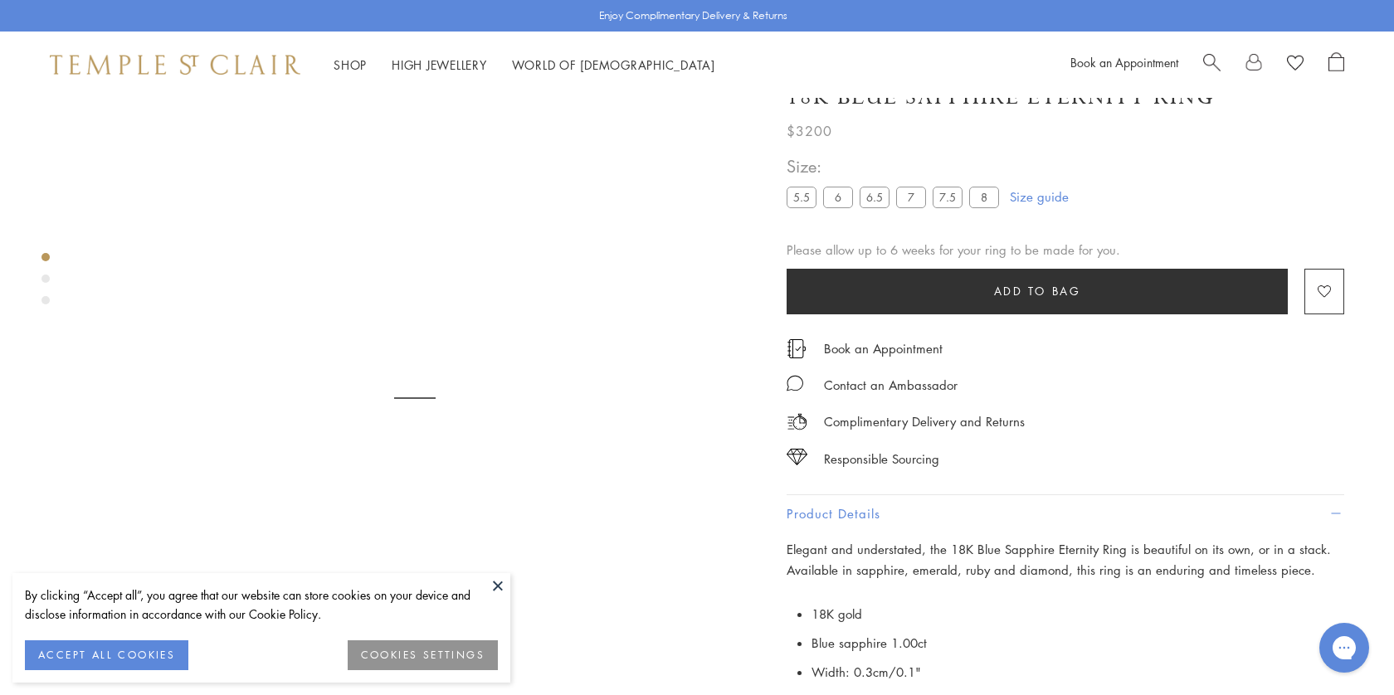
click at [1210, 60] on span "Search" at bounding box center [1211, 60] width 17 height 17
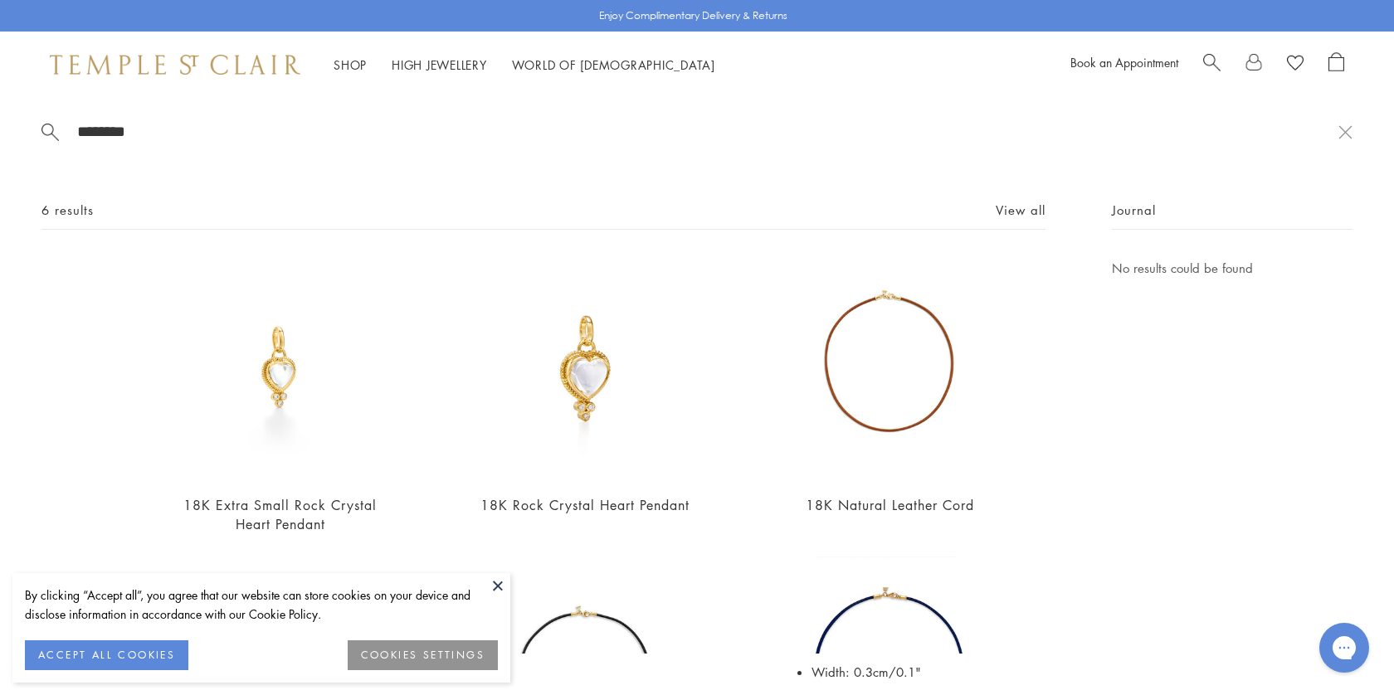
paste input "**********"
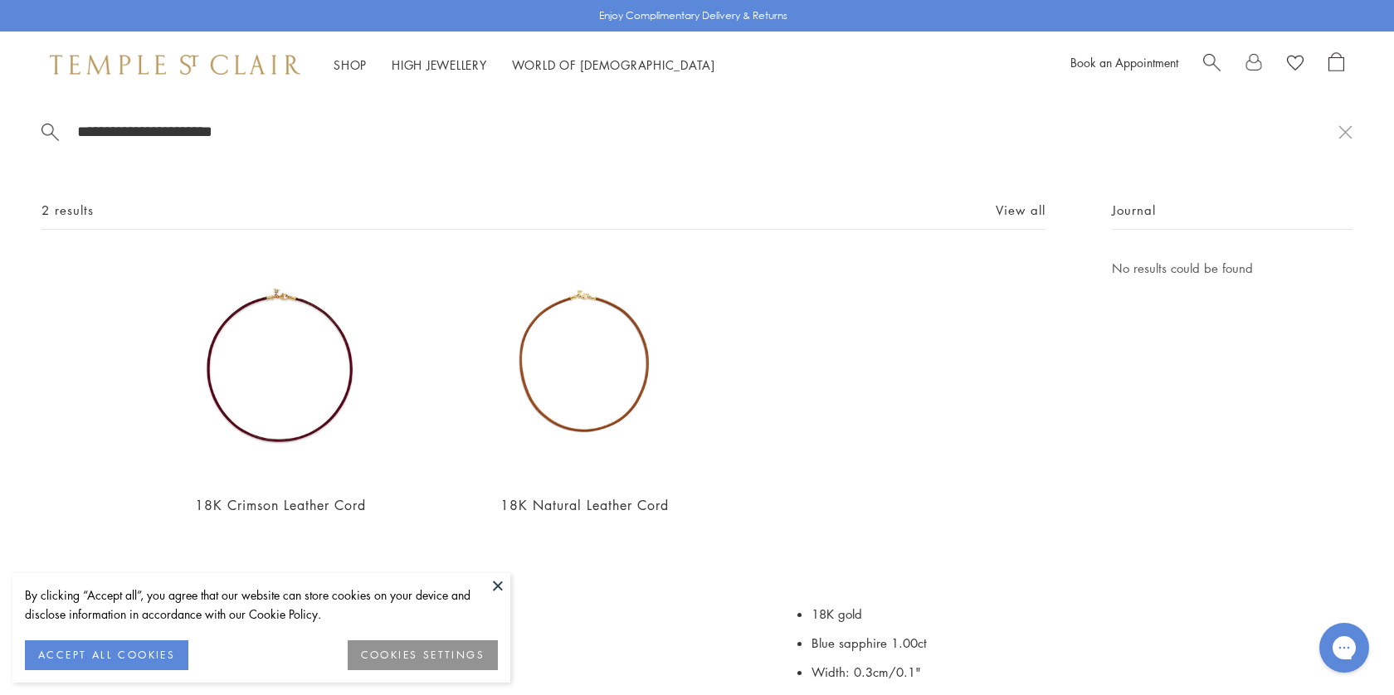
drag, startPoint x: 142, startPoint y: 133, endPoint x: 43, endPoint y: 126, distance: 98.9
click at [48, 129] on form "**********" at bounding box center [689, 131] width 1296 height 21
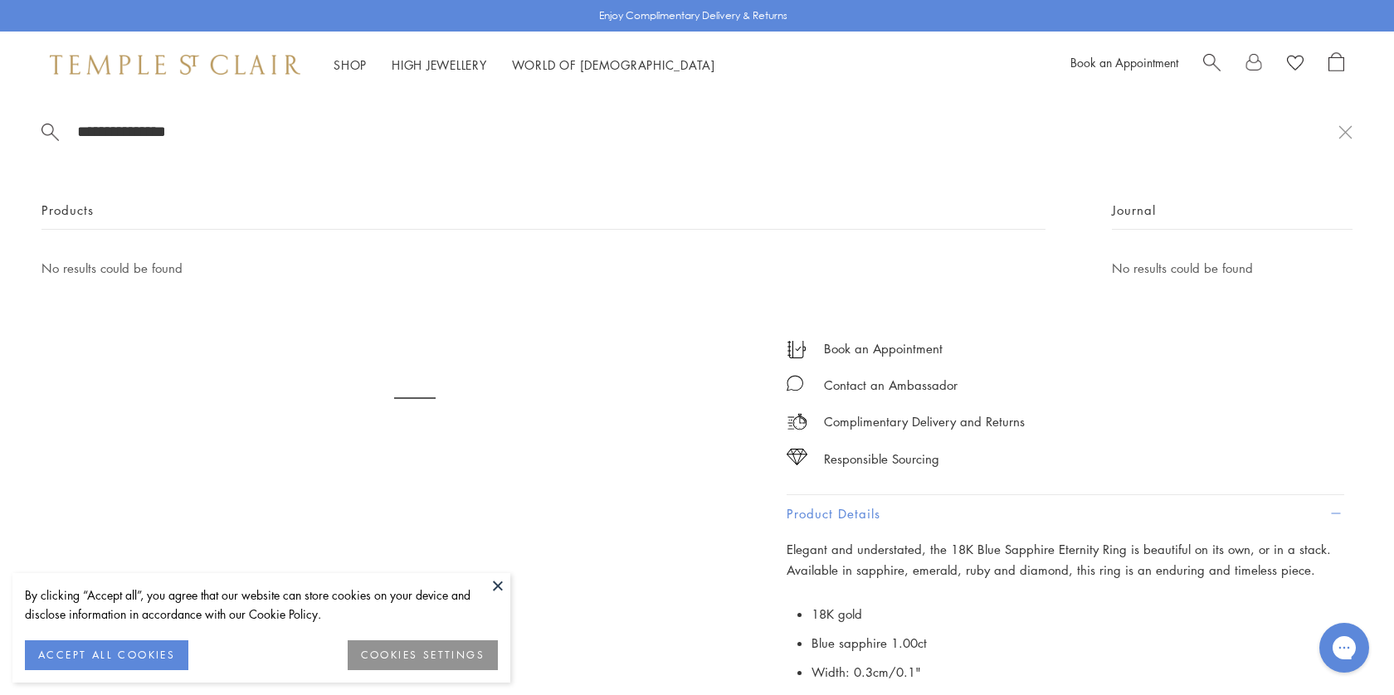
click at [255, 133] on input "**********" at bounding box center [706, 131] width 1262 height 19
type input "******"
